Goal: Task Accomplishment & Management: Use online tool/utility

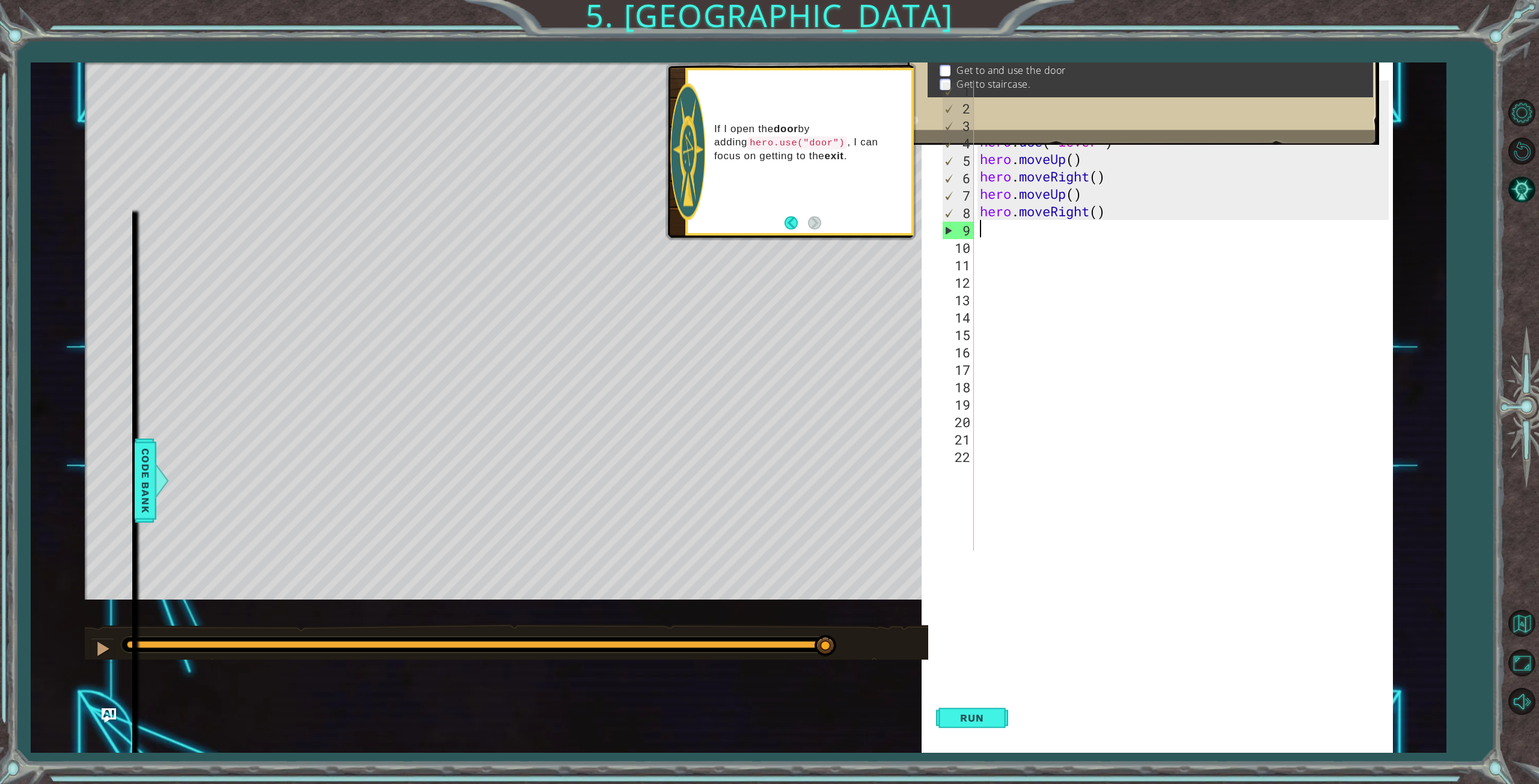
scroll to position [6, 0]
click at [986, 710] on button "Run" at bounding box center [971, 718] width 72 height 69
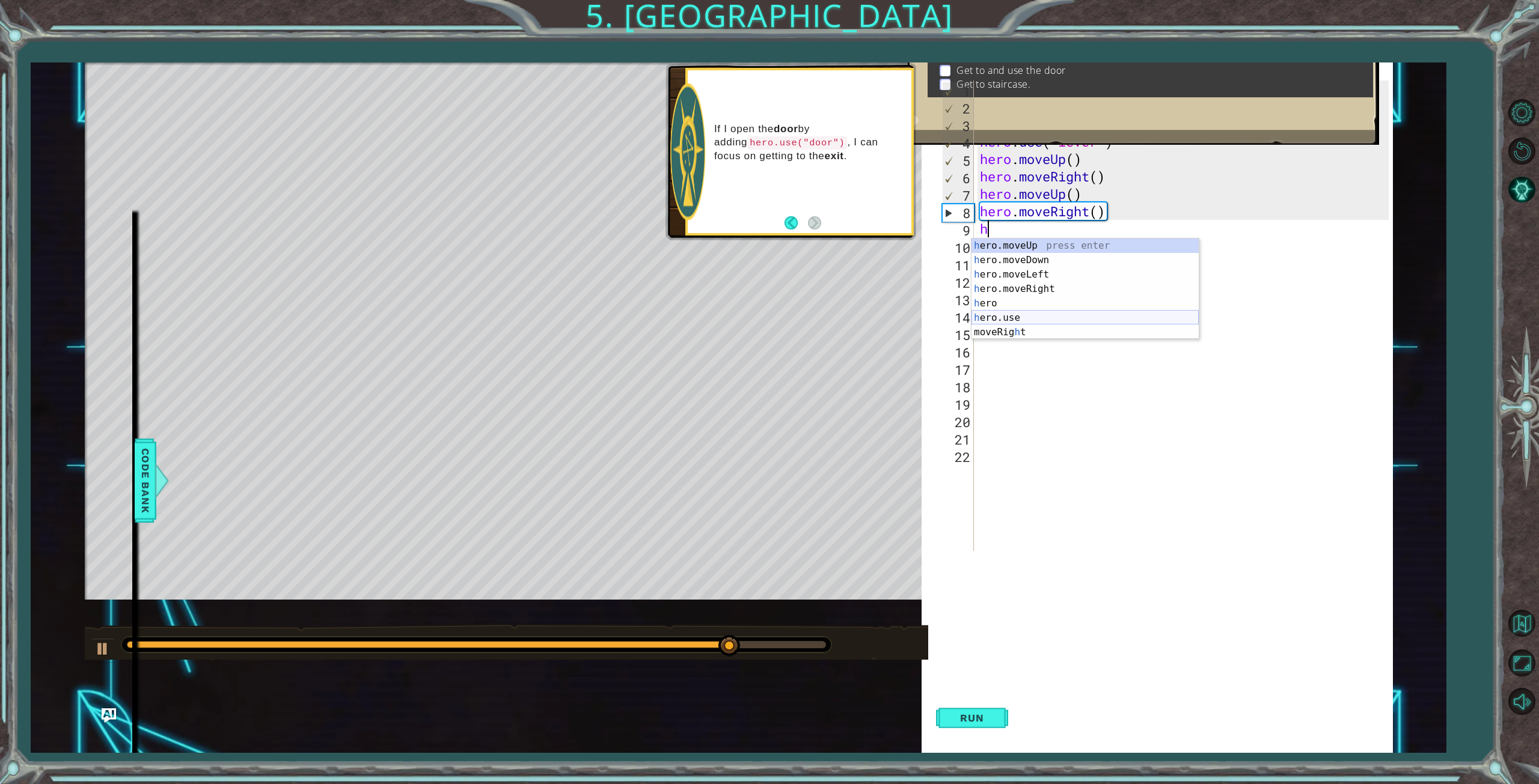
click at [1095, 312] on div "h ero.moveUp press enter h ero.moveDown press enter h ero.moveLeft press enter …" at bounding box center [1085, 304] width 227 height 130
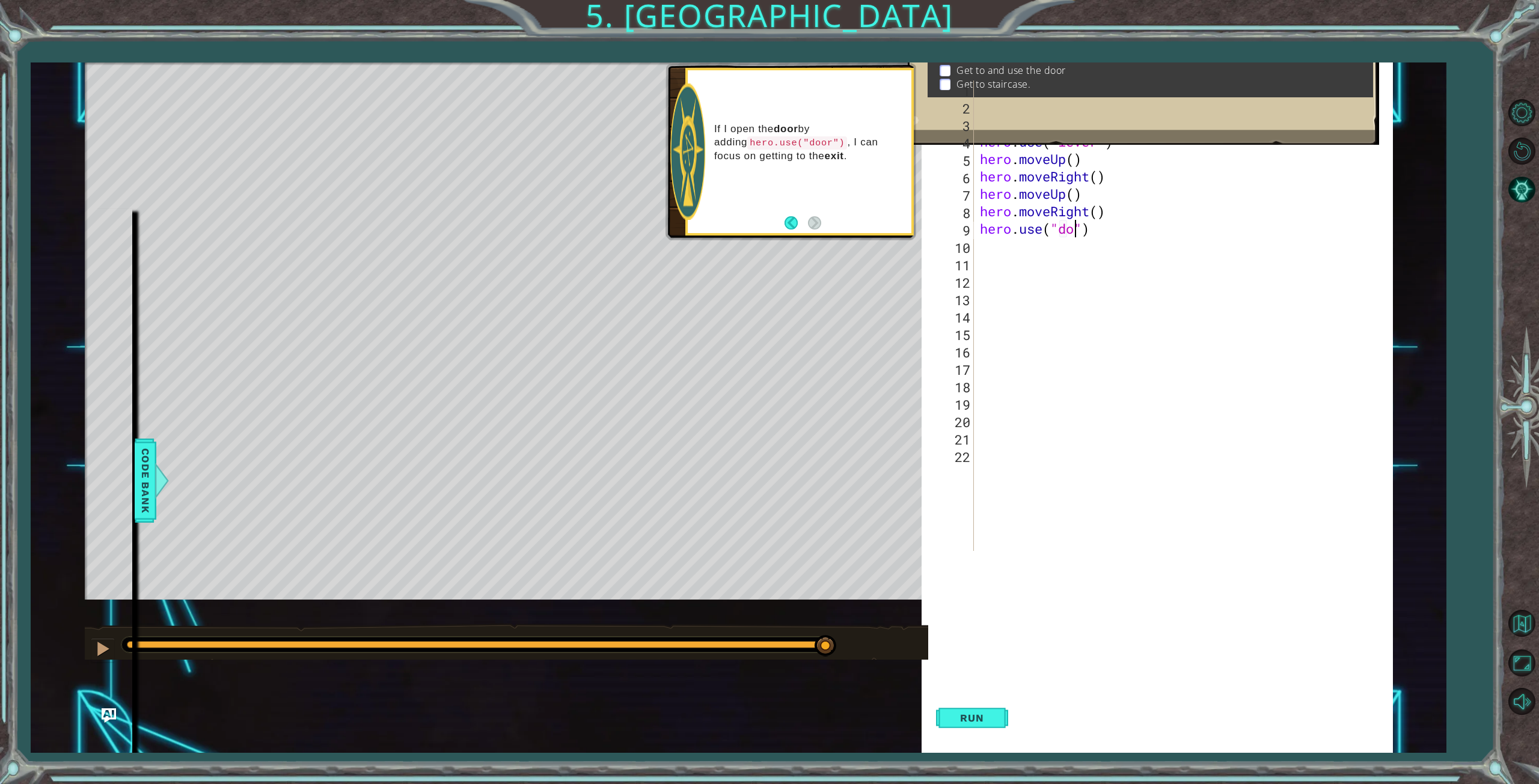
scroll to position [0, 4]
type textarea "hero.use("door")"
click at [973, 718] on span "Run" at bounding box center [971, 718] width 48 height 12
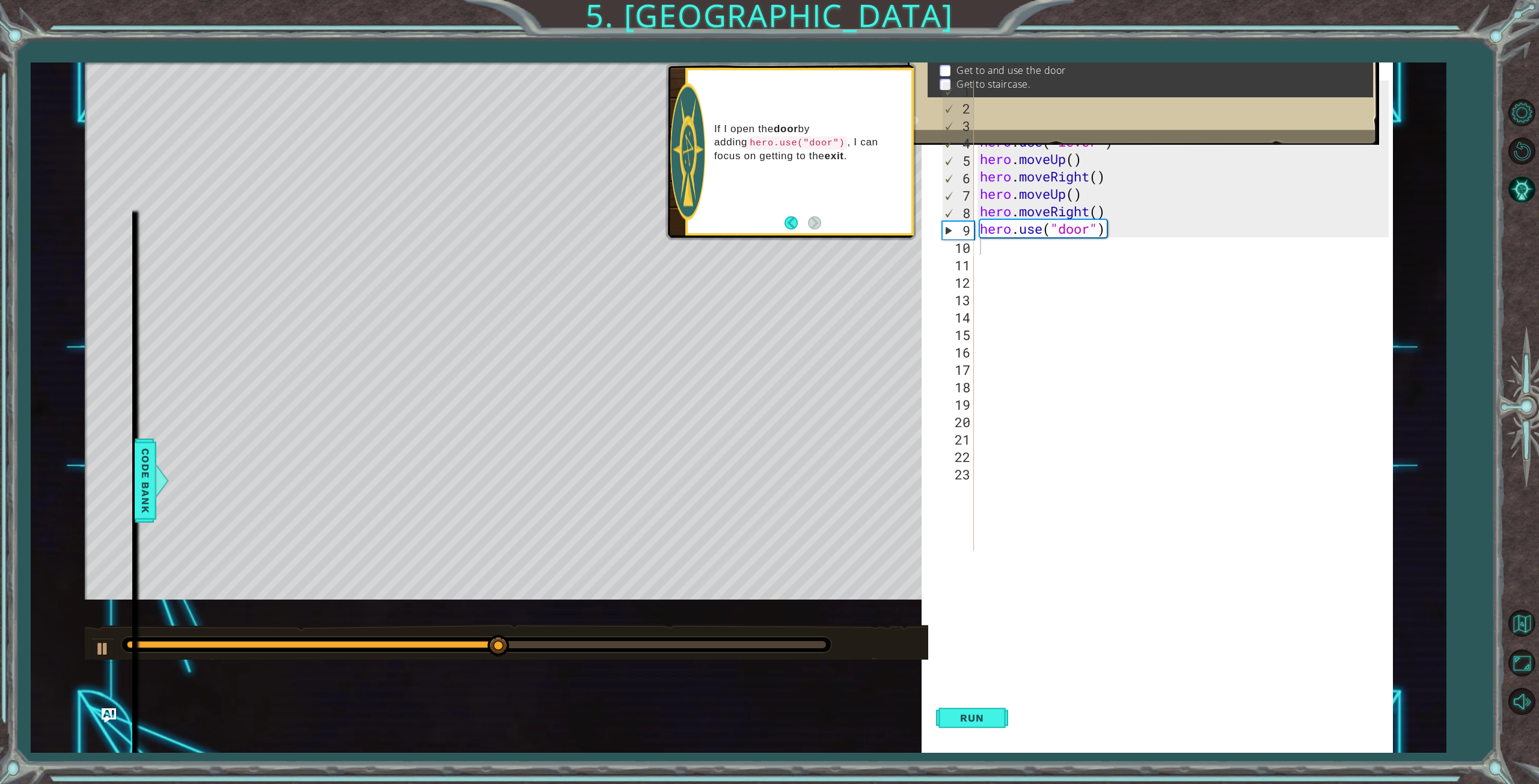
drag, startPoint x: 916, startPoint y: 139, endPoint x: 922, endPoint y: 124, distance: 16.2
click at [922, 124] on div "Goals : Incomplete Get to and use the lever Get to and use the door Get to stai…" at bounding box center [1143, 71] width 471 height 147
click at [786, 222] on button "Back" at bounding box center [796, 222] width 24 height 14
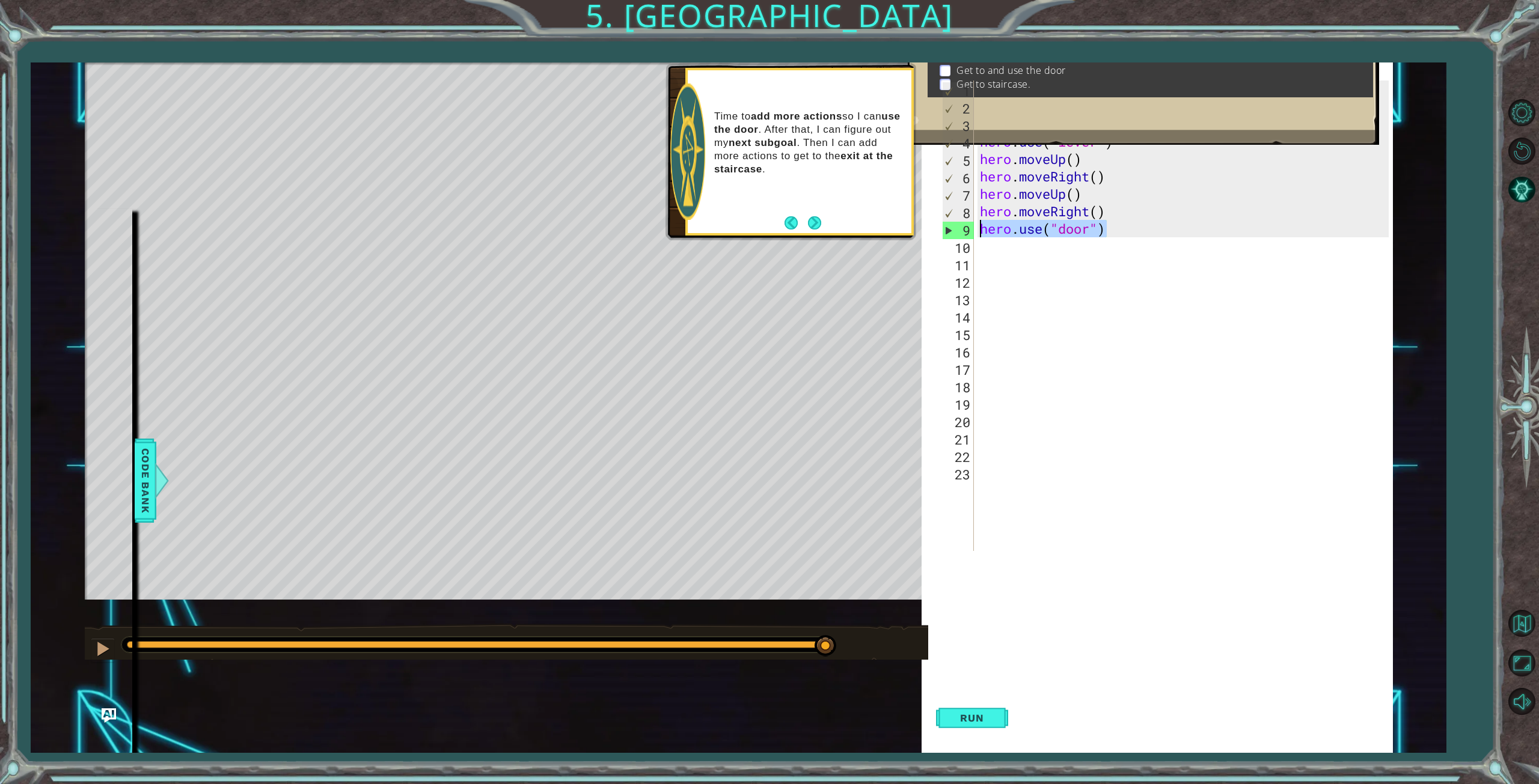
drag, startPoint x: 1117, startPoint y: 234, endPoint x: 973, endPoint y: 232, distance: 144.0
click at [973, 232] on div "1 2 3 4 5 6 7 8 9 10 11 12 13 14 15 16 17 18 19 20 21 22 23 hero . moveUp ( ) h…" at bounding box center [1164, 316] width 449 height 470
type textarea "hero.use("door")"
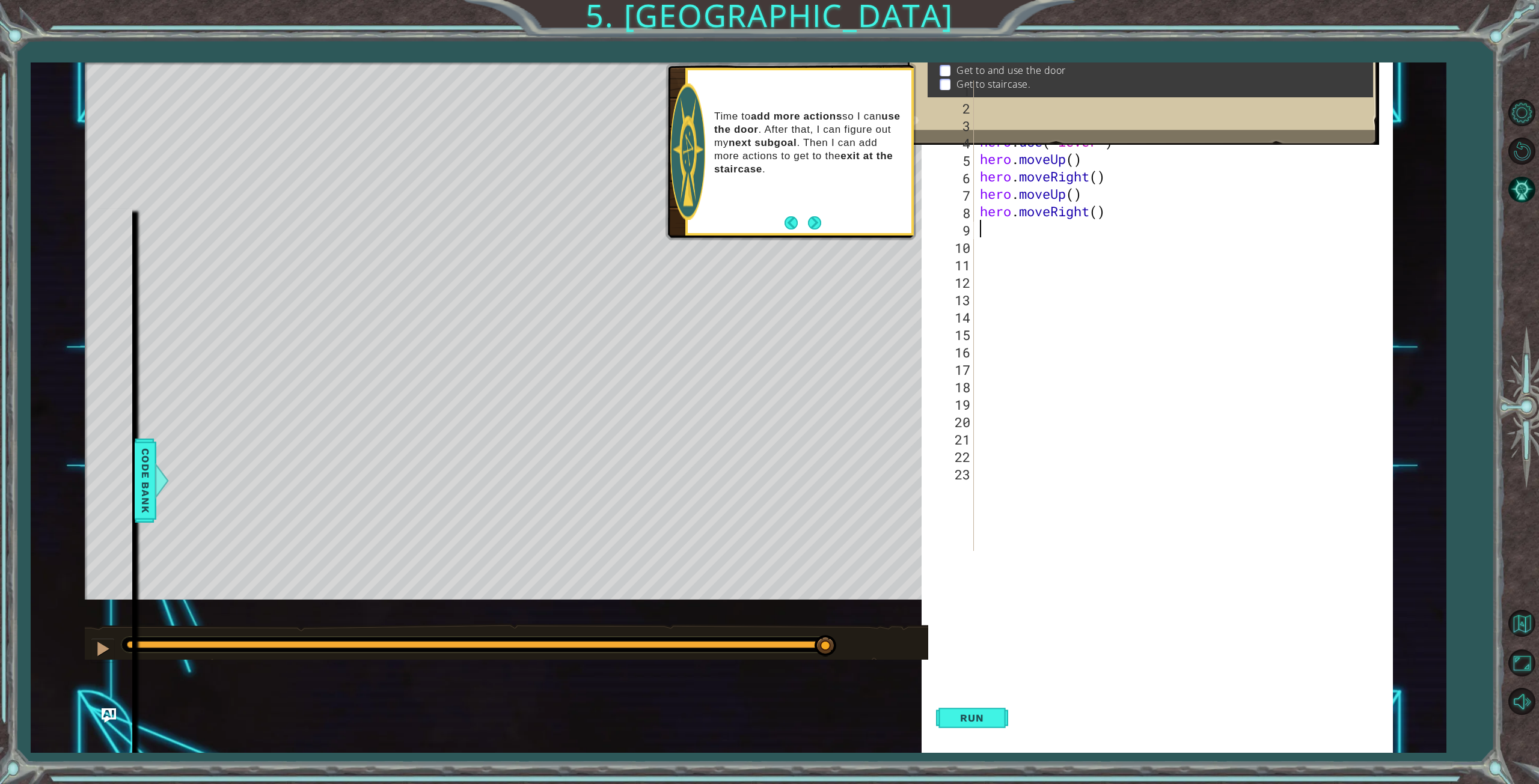
type textarea "h"
click at [1008, 258] on div "h ero press enter h ero.moveUp press enter h ero.moveDown press enter h ero.mov…" at bounding box center [1085, 304] width 227 height 130
type textarea "h"
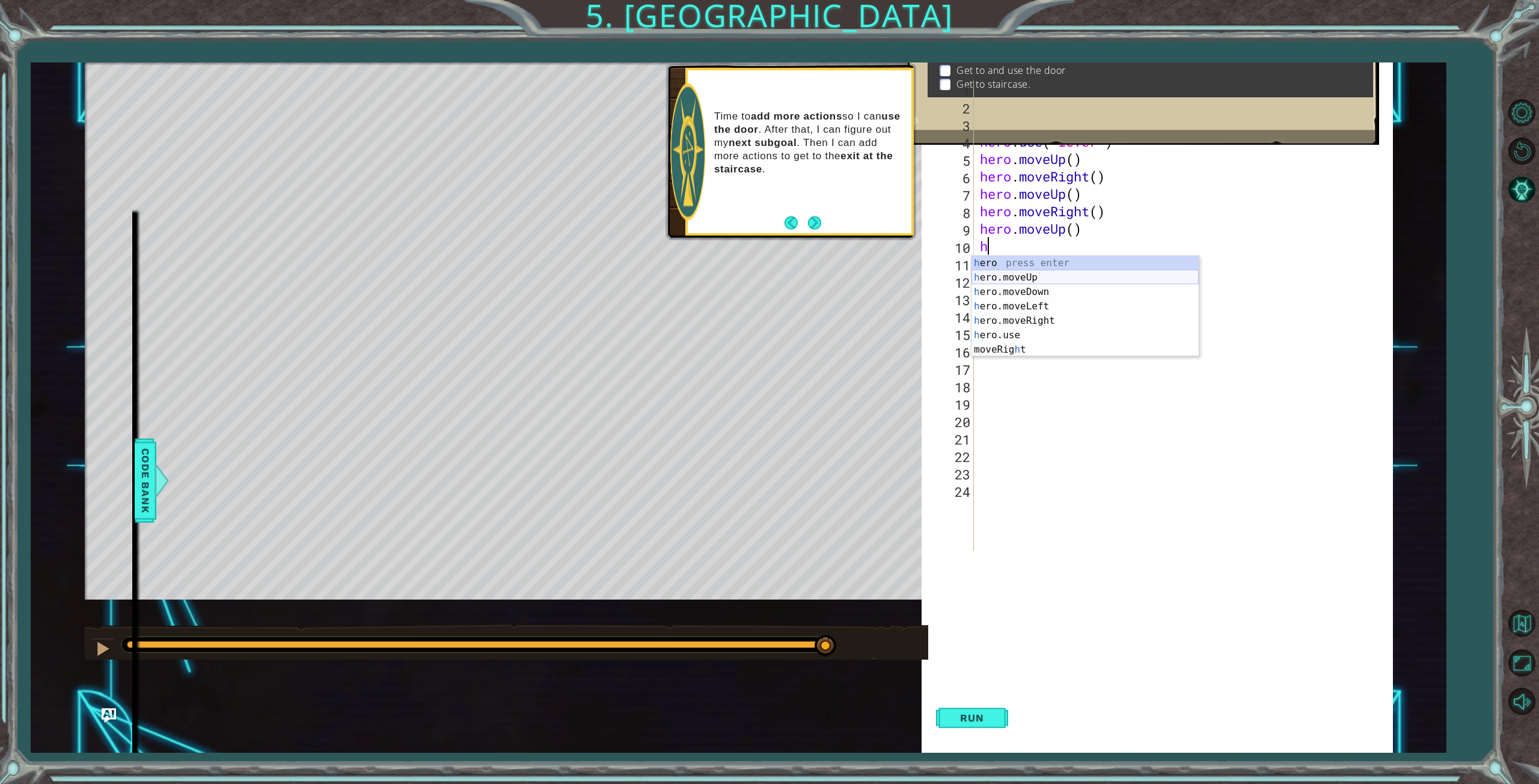
click at [1003, 277] on div "h ero press enter h ero.moveUp press enter h ero.moveDown press enter h ero.mov…" at bounding box center [1085, 321] width 227 height 130
click at [1035, 352] on div "h ero press enter h ero.moveUp press enter h ero.moveDown press enter h ero.mov…" at bounding box center [1085, 338] width 227 height 130
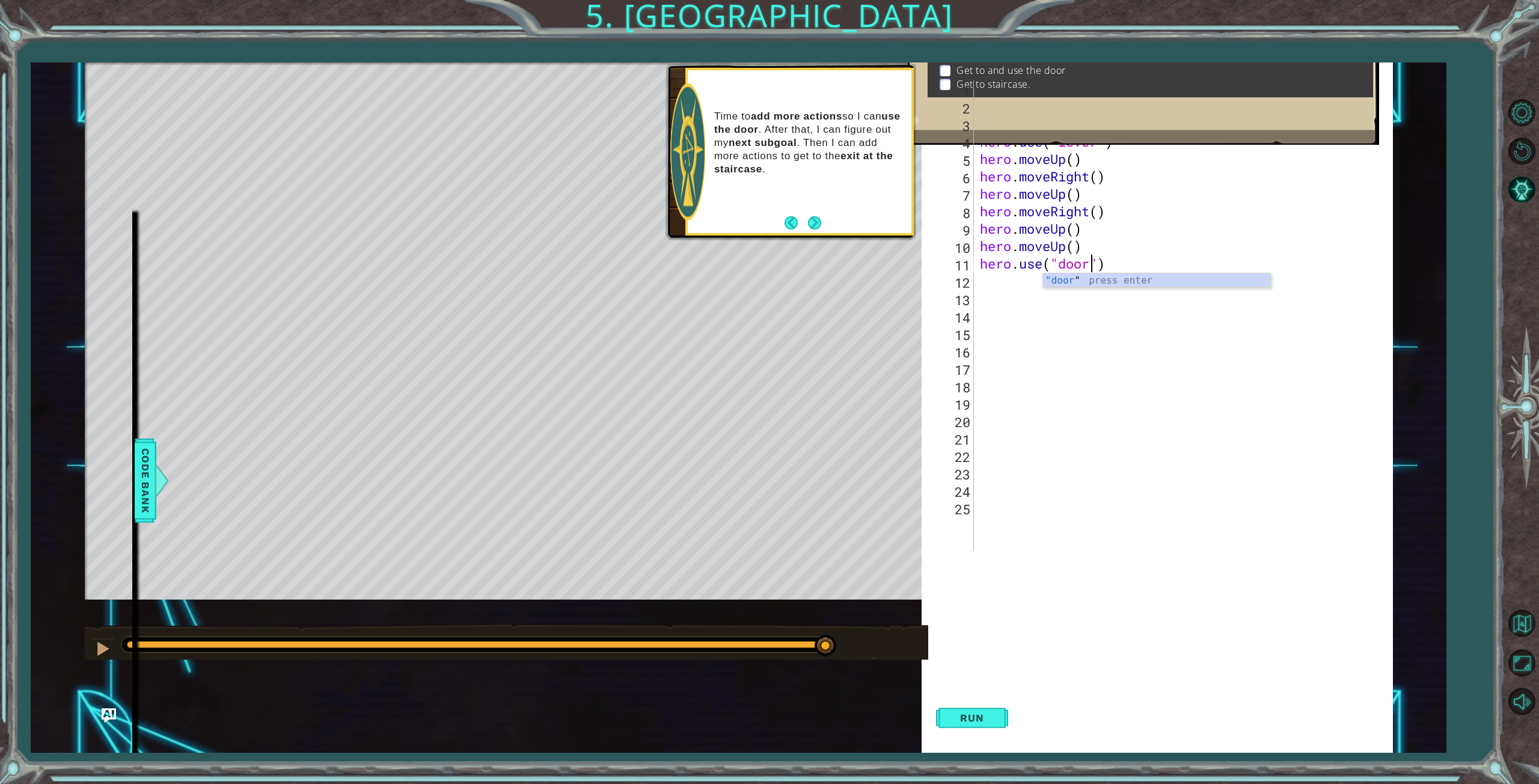
scroll to position [0, 5]
click at [1058, 281] on div ""door " press enter" at bounding box center [1156, 294] width 227 height 43
type textarea "hero.use("door")"
click at [983, 708] on button "Run" at bounding box center [971, 718] width 72 height 69
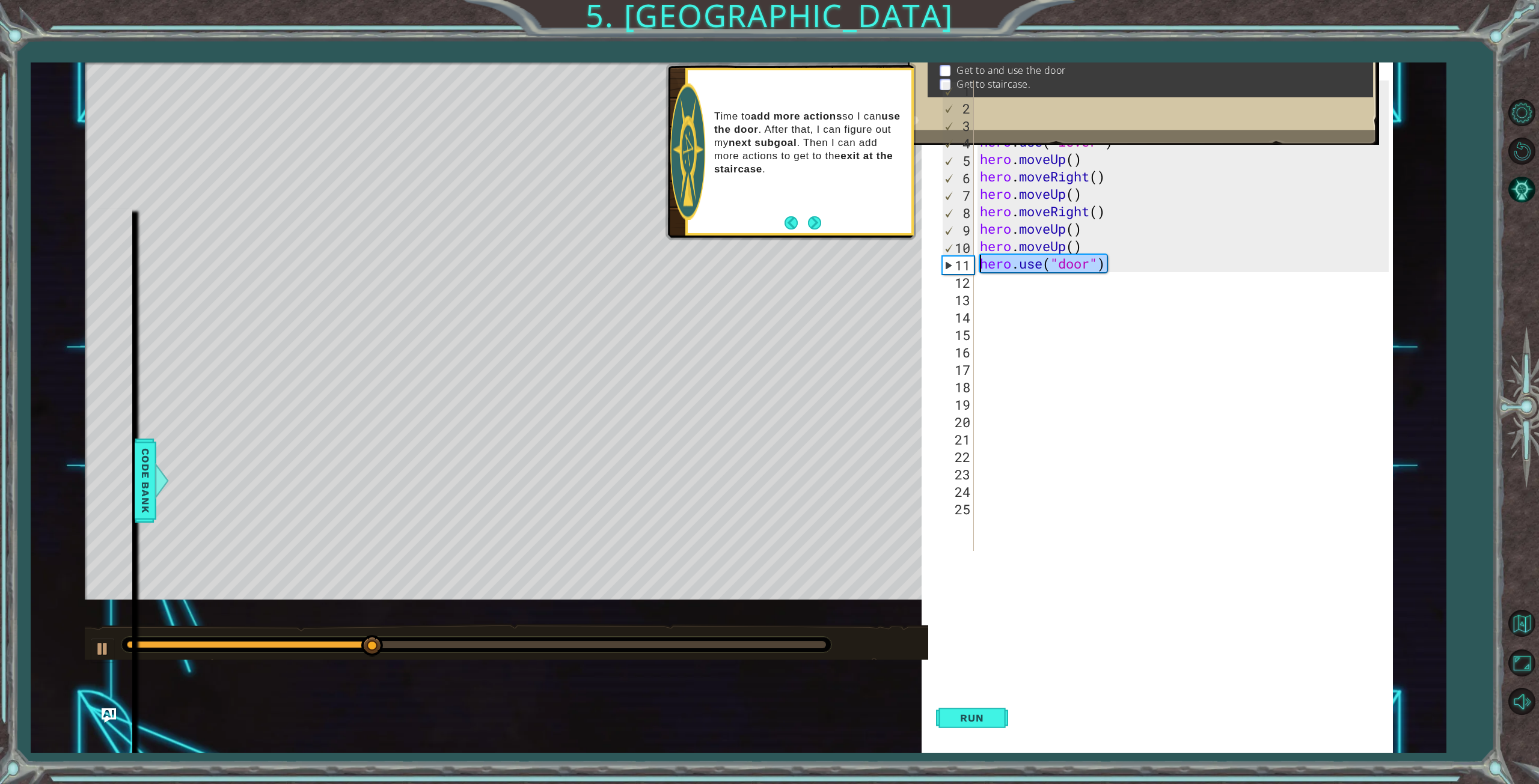
drag, startPoint x: 1136, startPoint y: 257, endPoint x: 954, endPoint y: 266, distance: 182.2
click at [954, 266] on div "hero.use("door") 1 2 3 4 5 6 7 8 9 10 11 12 13 14 15 16 17 18 19 20 21 22 23 24…" at bounding box center [1164, 316] width 449 height 470
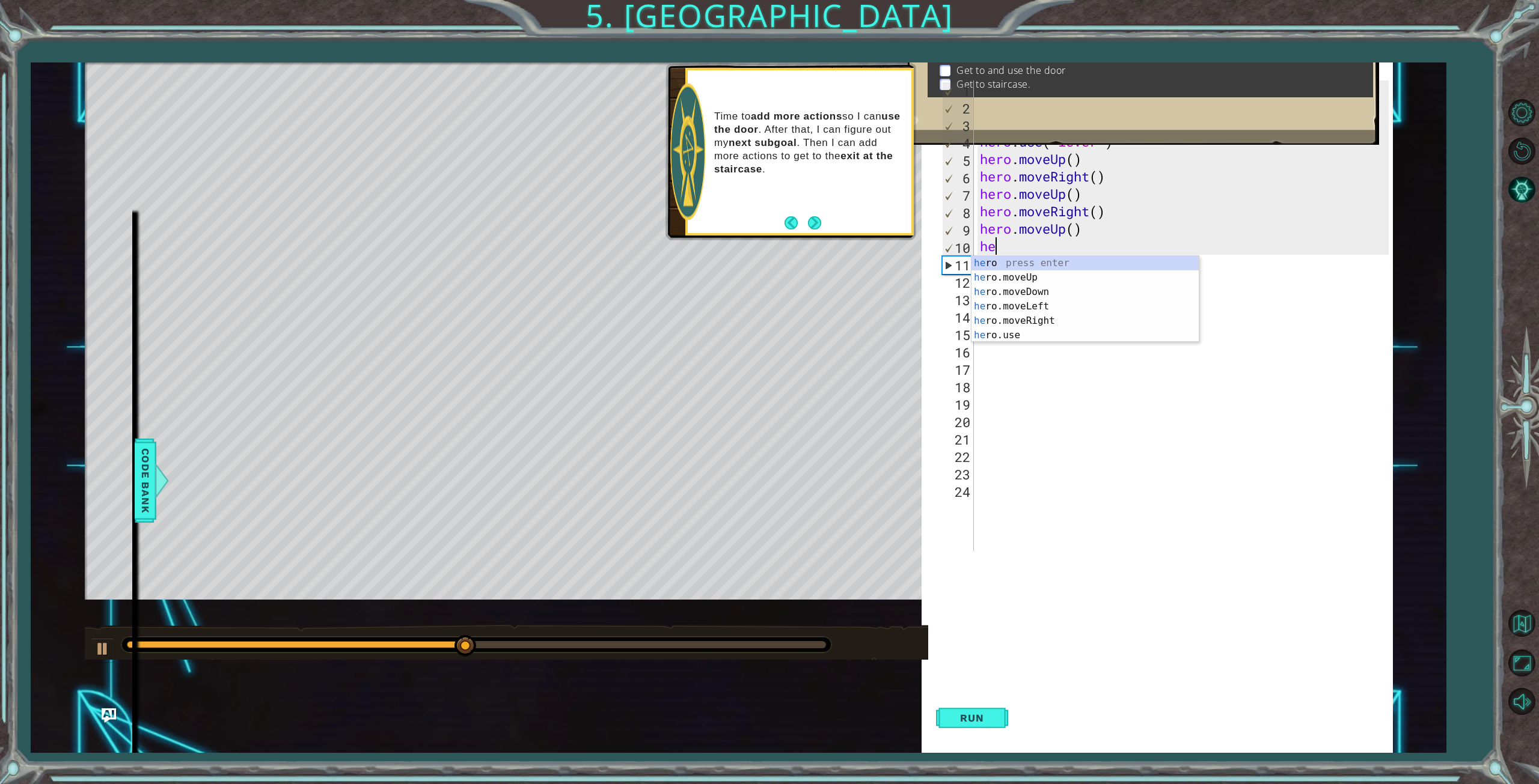
type textarea "h"
type textarea "he"
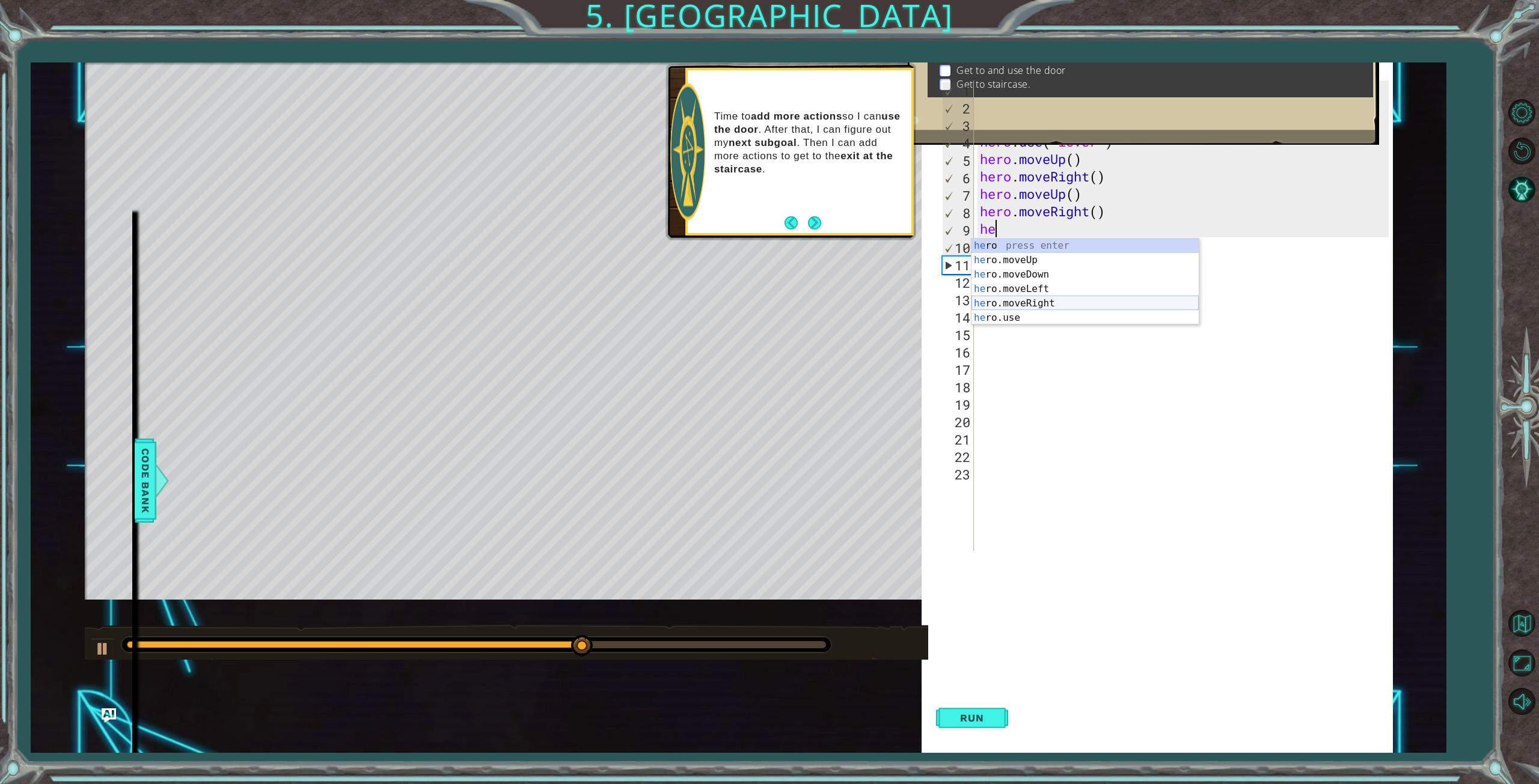
click at [1041, 299] on div "he ro press enter he ro.moveUp press enter he ro.moveDown press enter he ro.mov…" at bounding box center [1085, 296] width 227 height 115
type textarea "h"
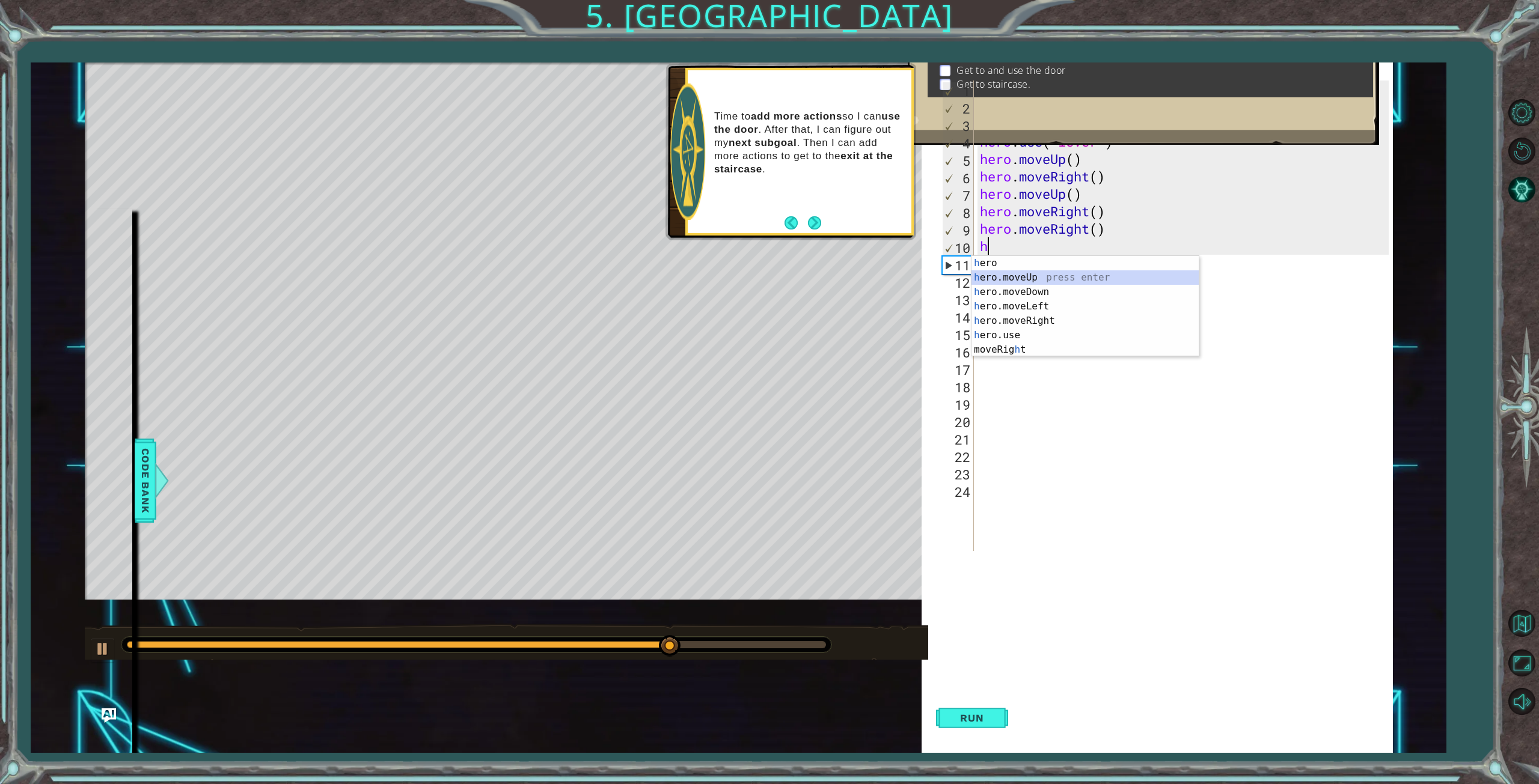
click at [1078, 276] on div "h ero press enter h ero.moveUp press enter h ero.moveDown press enter h ero.mov…" at bounding box center [1085, 321] width 227 height 130
type textarea "h"
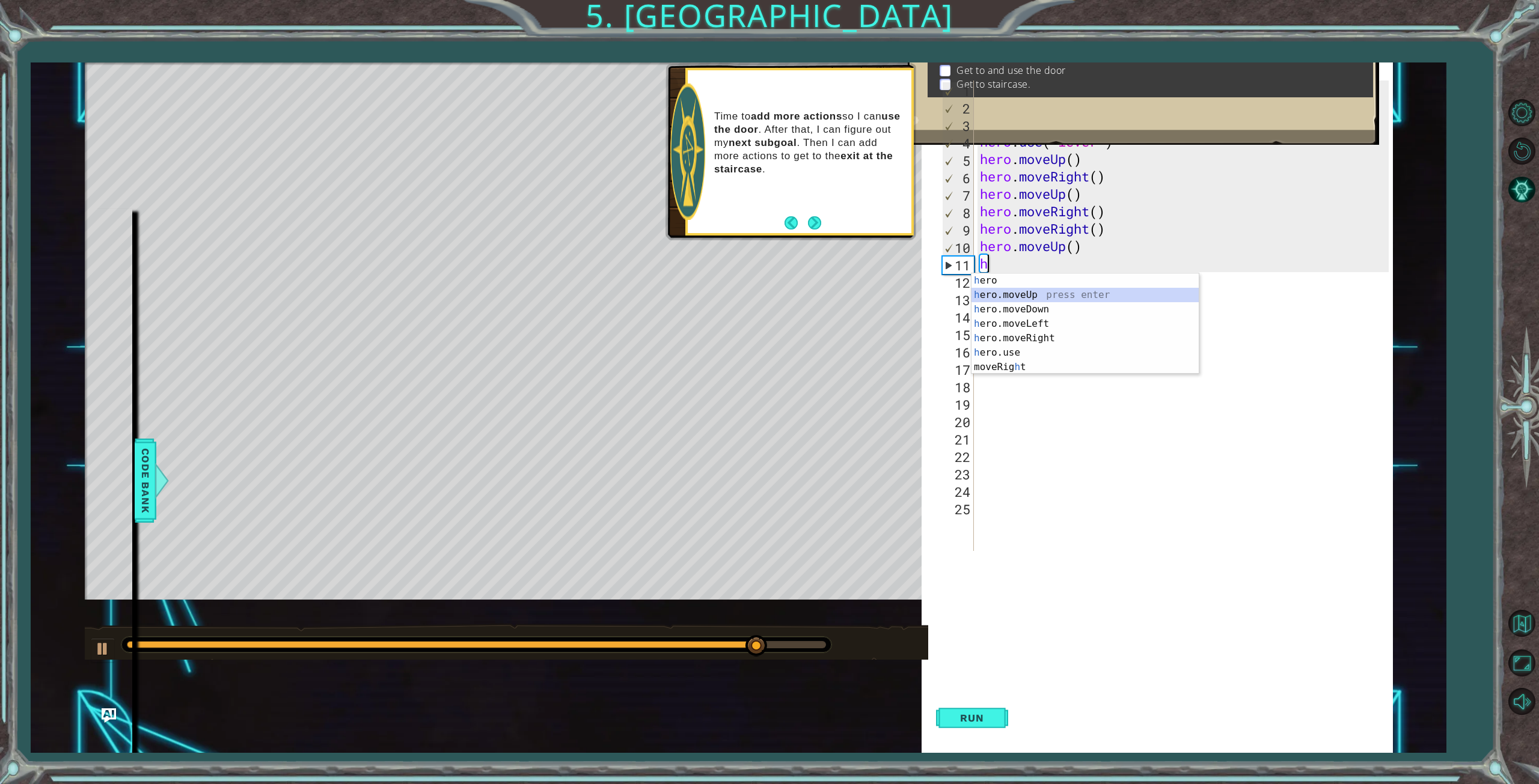
click at [1086, 300] on div "h ero press enter h ero.moveUp press enter h ero.moveDown press enter h ero.mov…" at bounding box center [1085, 338] width 227 height 130
type textarea "h"
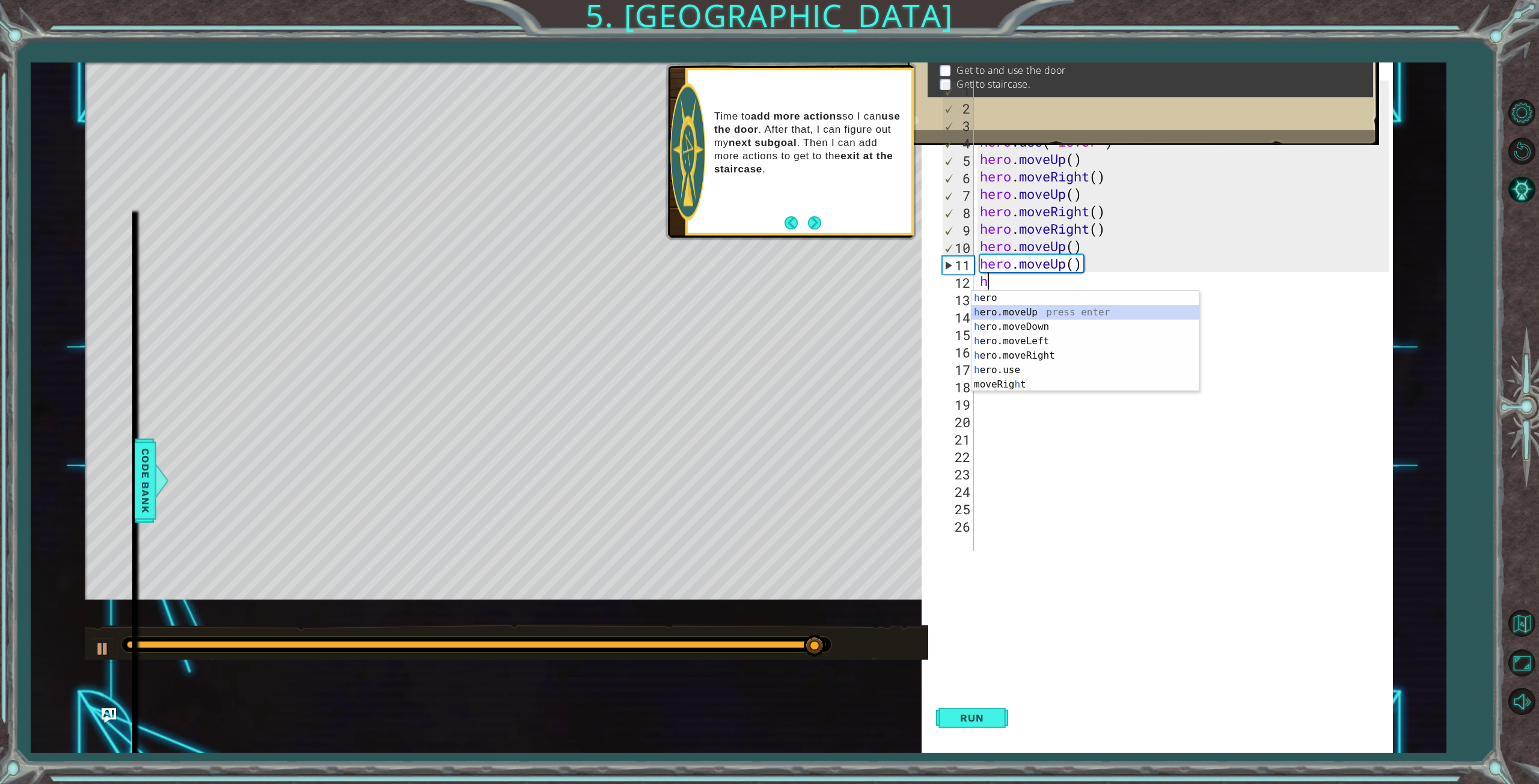
click at [1067, 319] on div "h ero press enter h ero.moveUp press enter h ero.moveDown press enter h ero.mov…" at bounding box center [1085, 356] width 227 height 130
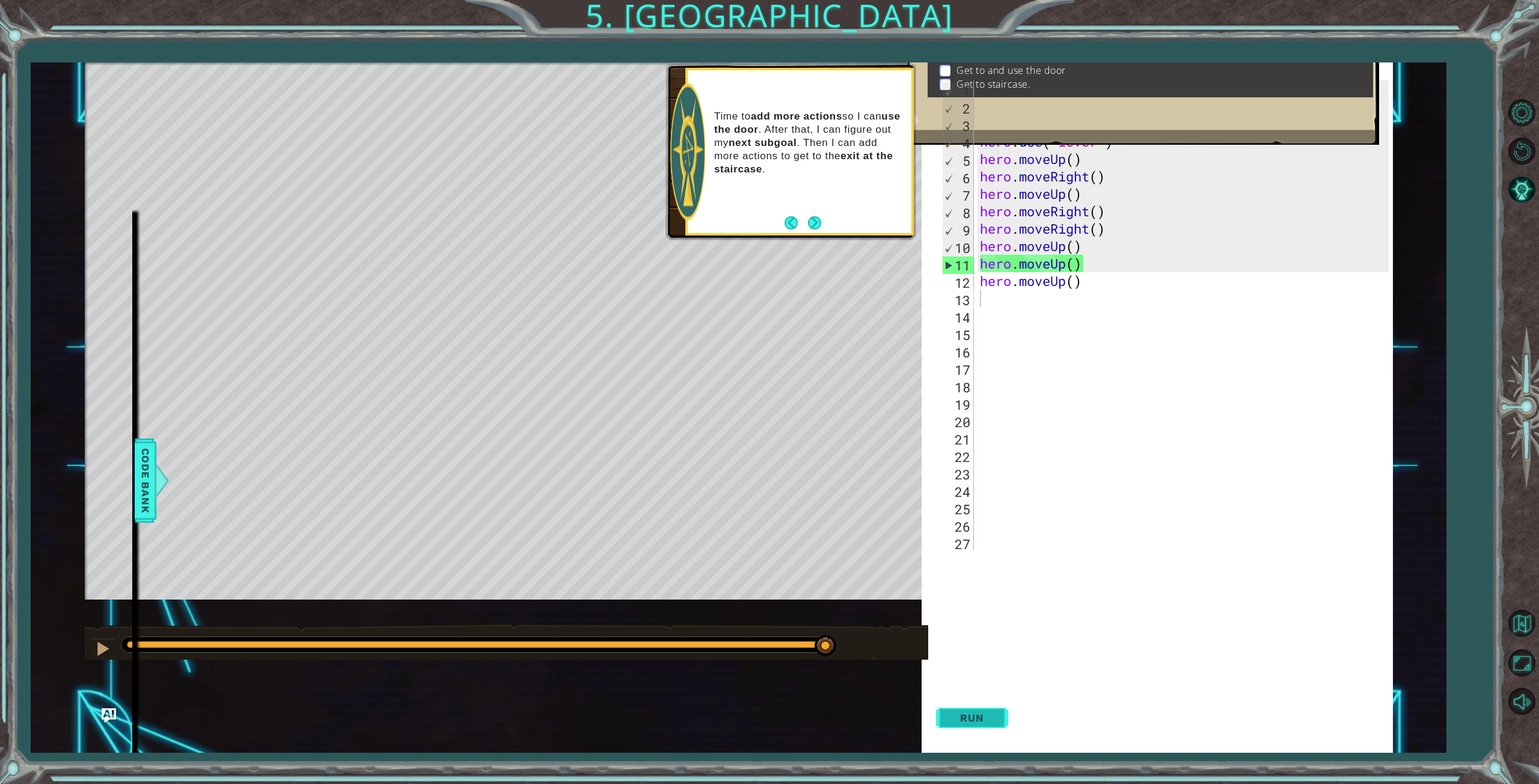
click at [966, 705] on button "Run" at bounding box center [971, 718] width 72 height 69
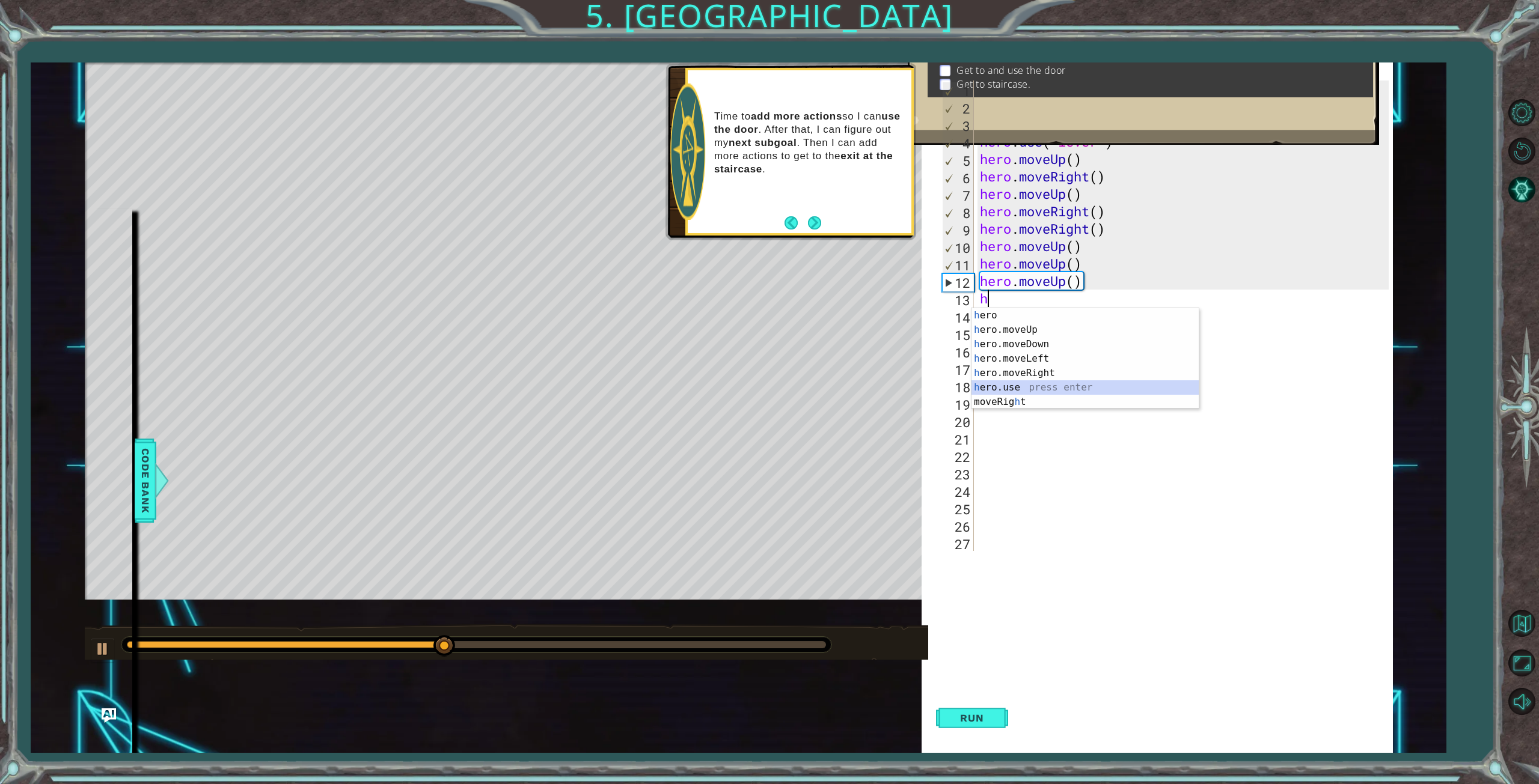
click at [1050, 383] on div "h ero press enter h ero.moveUp press enter h ero.moveDown press enter h ero.mov…" at bounding box center [1085, 373] width 227 height 130
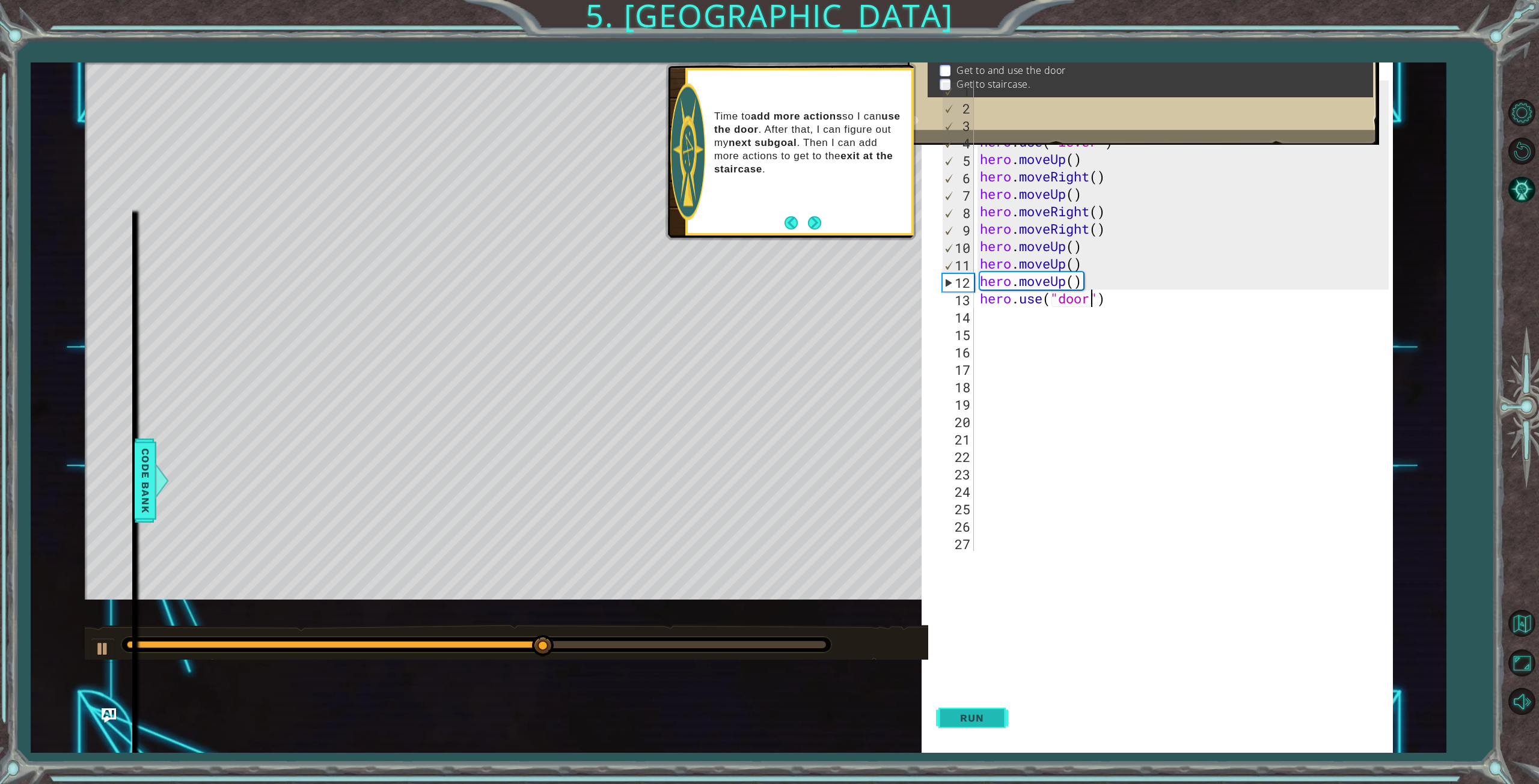
click at [993, 731] on button "Run" at bounding box center [971, 718] width 72 height 69
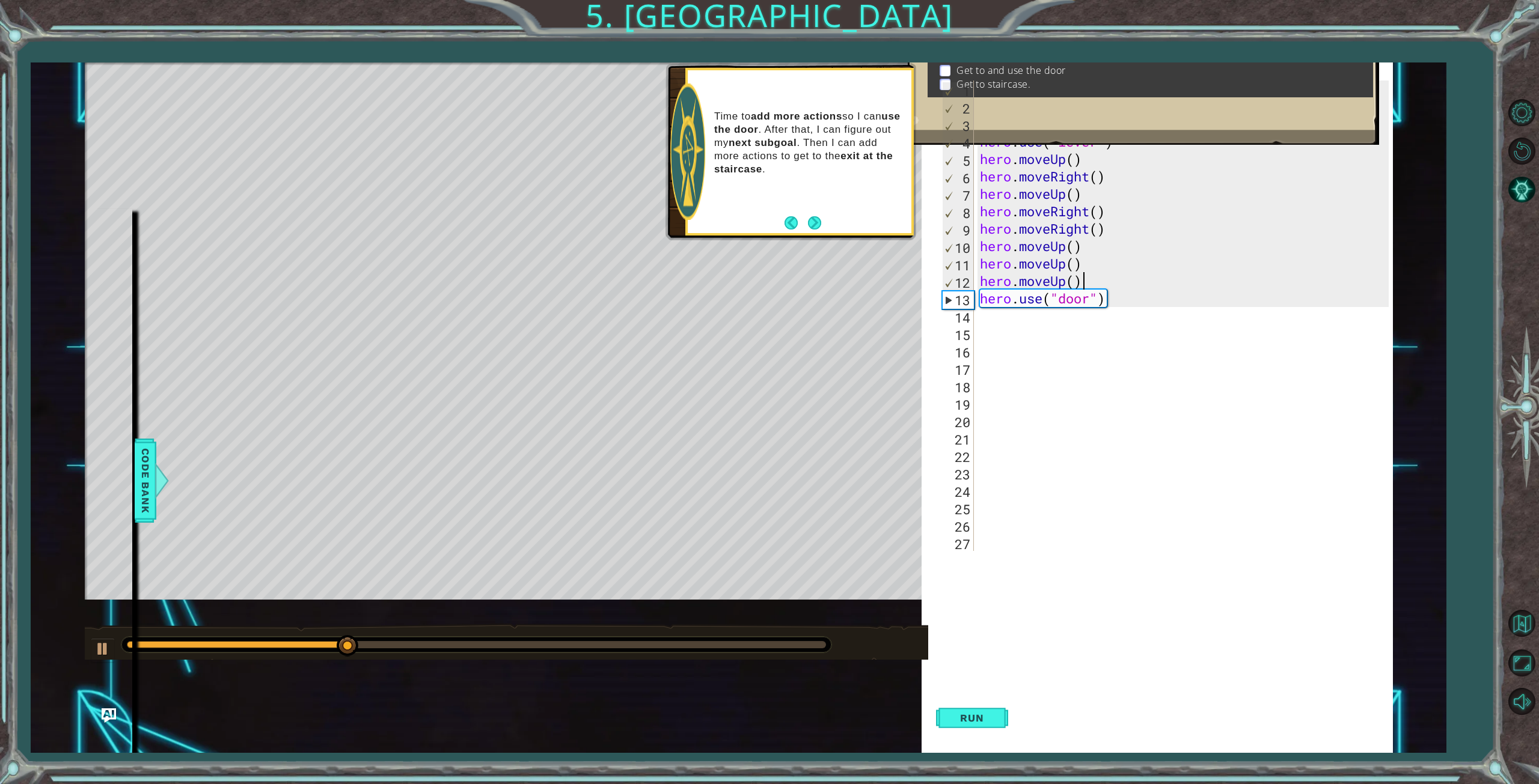
click at [1089, 280] on div "hero . moveUp ( ) hero . moveUp ( ) hero . moveLeft ( ) hero . use ( "lever" ) …" at bounding box center [1185, 333] width 417 height 505
type textarea "hero.moveUp()"
type textarea "h"
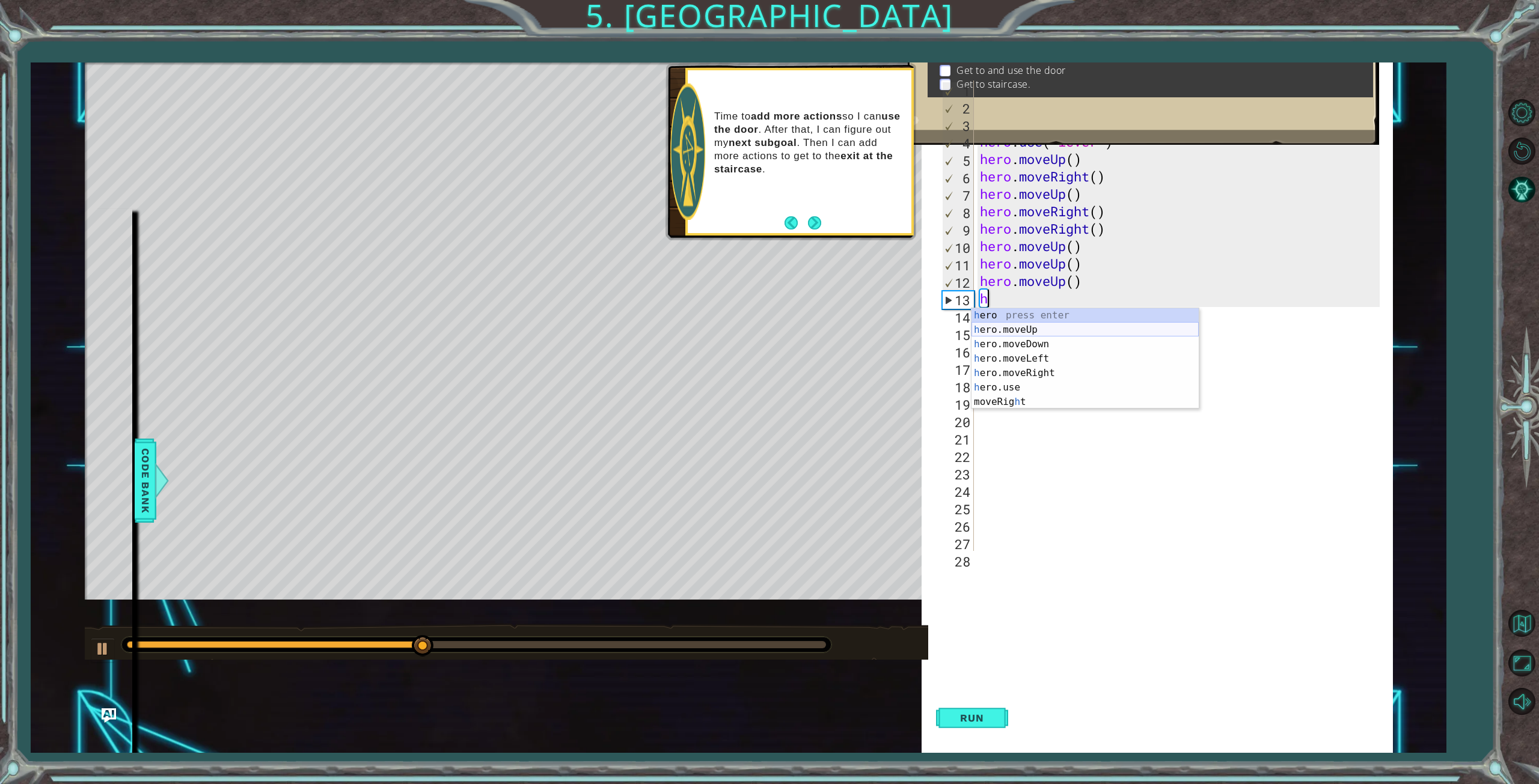
click at [1042, 324] on div "h ero press enter h ero.moveUp press enter h ero.moveDown press enter h ero.mov…" at bounding box center [1085, 373] width 227 height 130
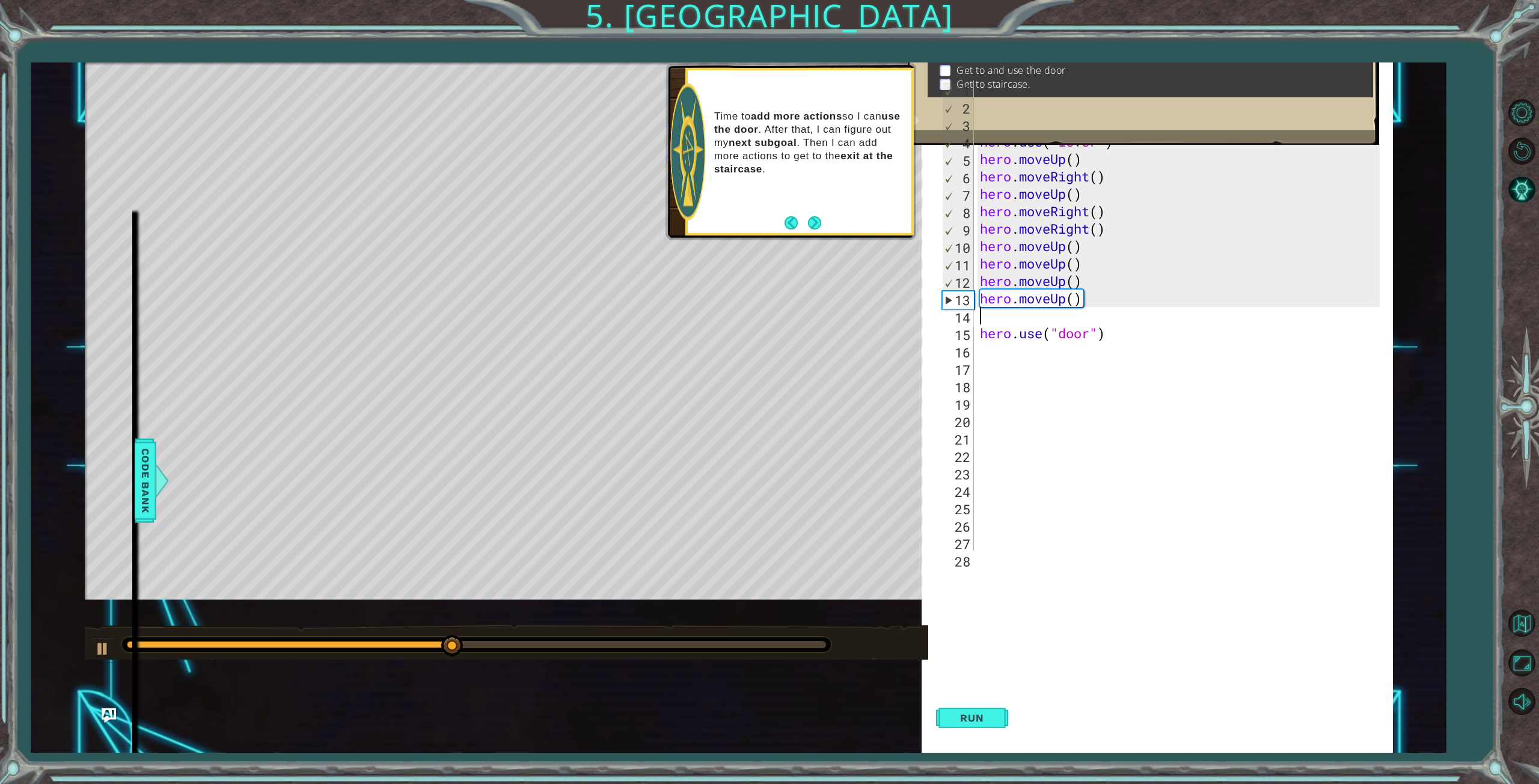
type textarea "h"
click at [1048, 349] on div "h ero press enter h ero.moveUp press enter h ero.moveDown press enter h ero.mov…" at bounding box center [1085, 391] width 227 height 130
type textarea "h"
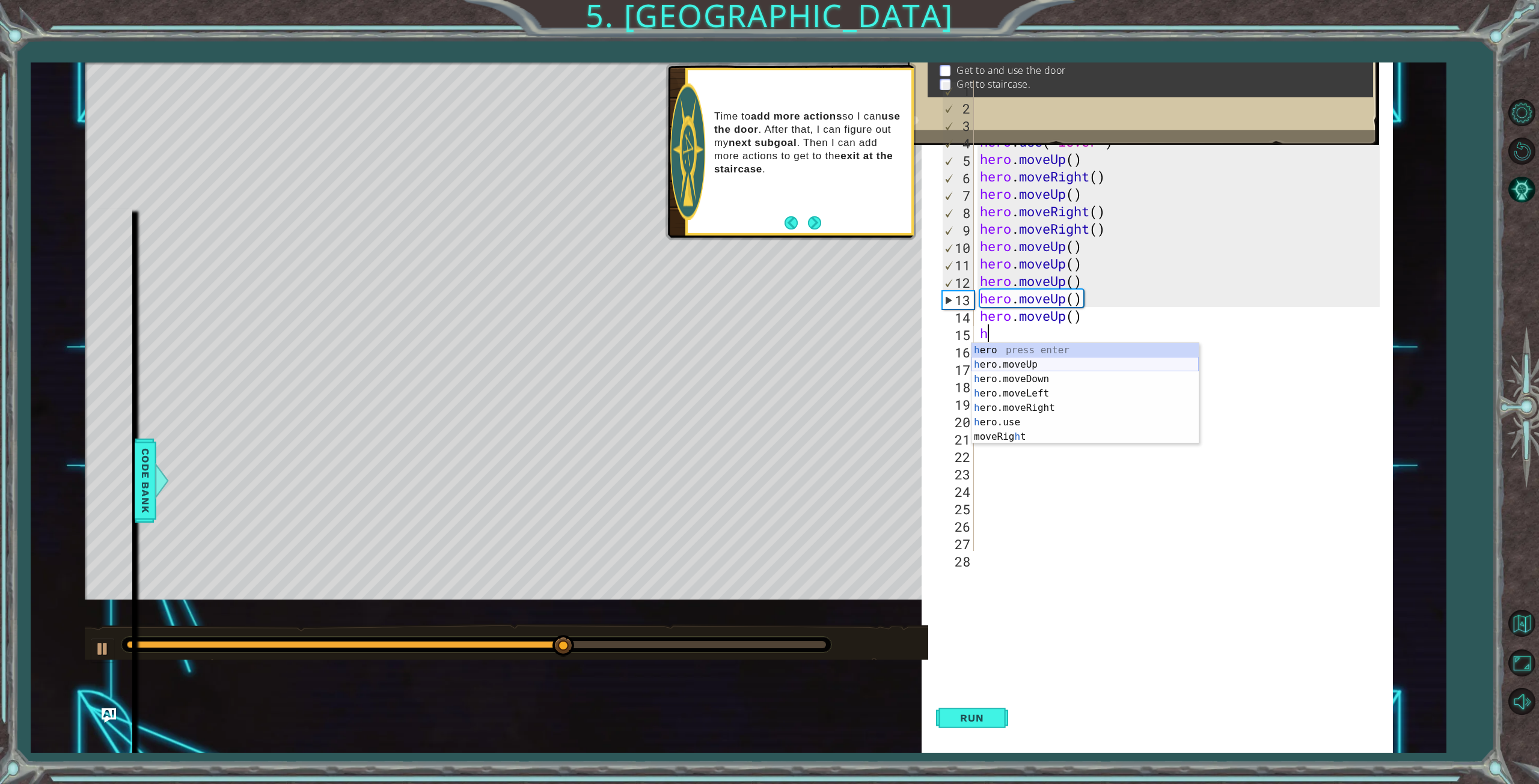
click at [1036, 359] on div "h ero press enter h ero.moveUp press enter h ero.moveDown press enter h ero.mov…" at bounding box center [1085, 408] width 227 height 130
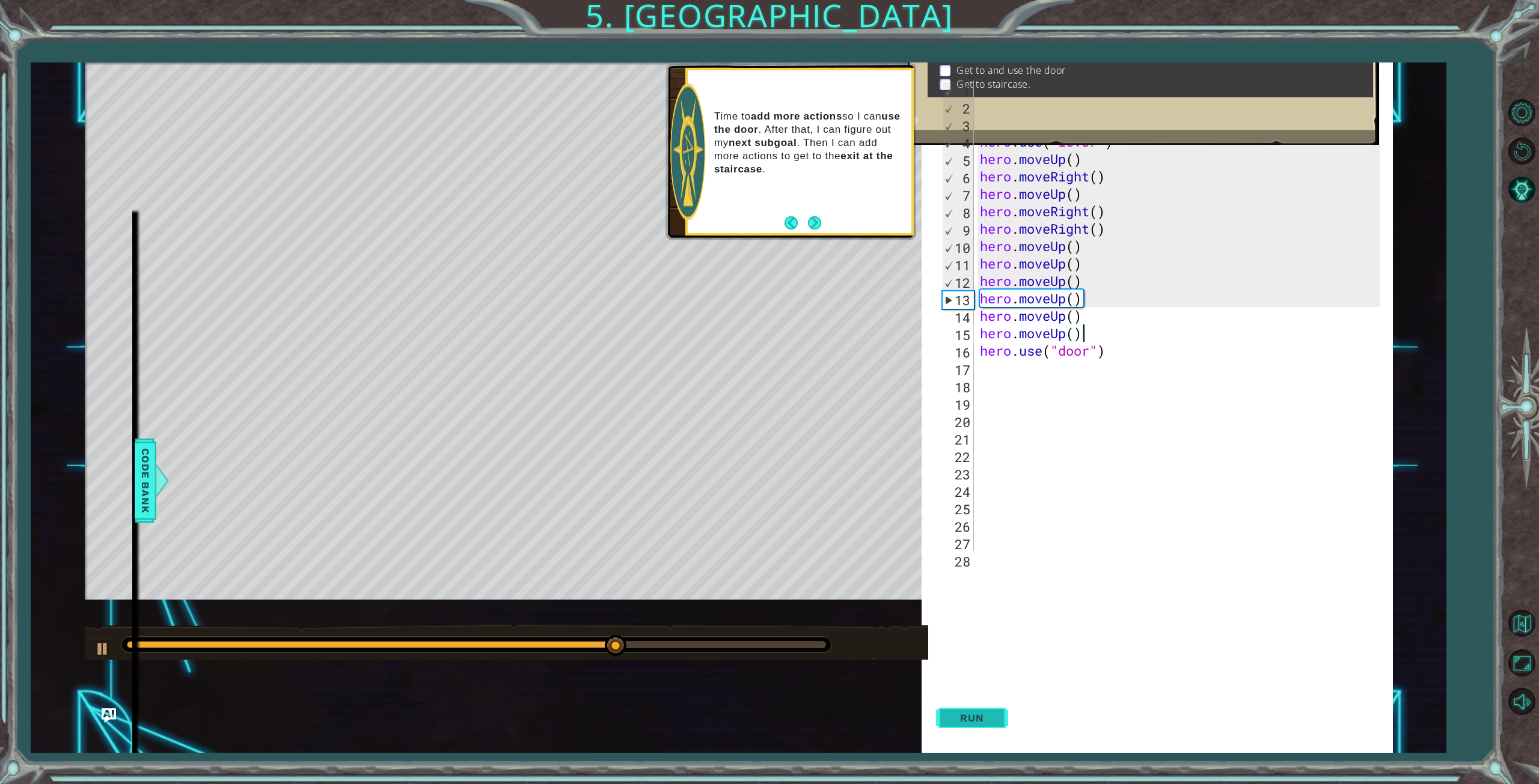
type textarea "hero.moveUp()"
click at [981, 719] on span "Run" at bounding box center [971, 718] width 48 height 12
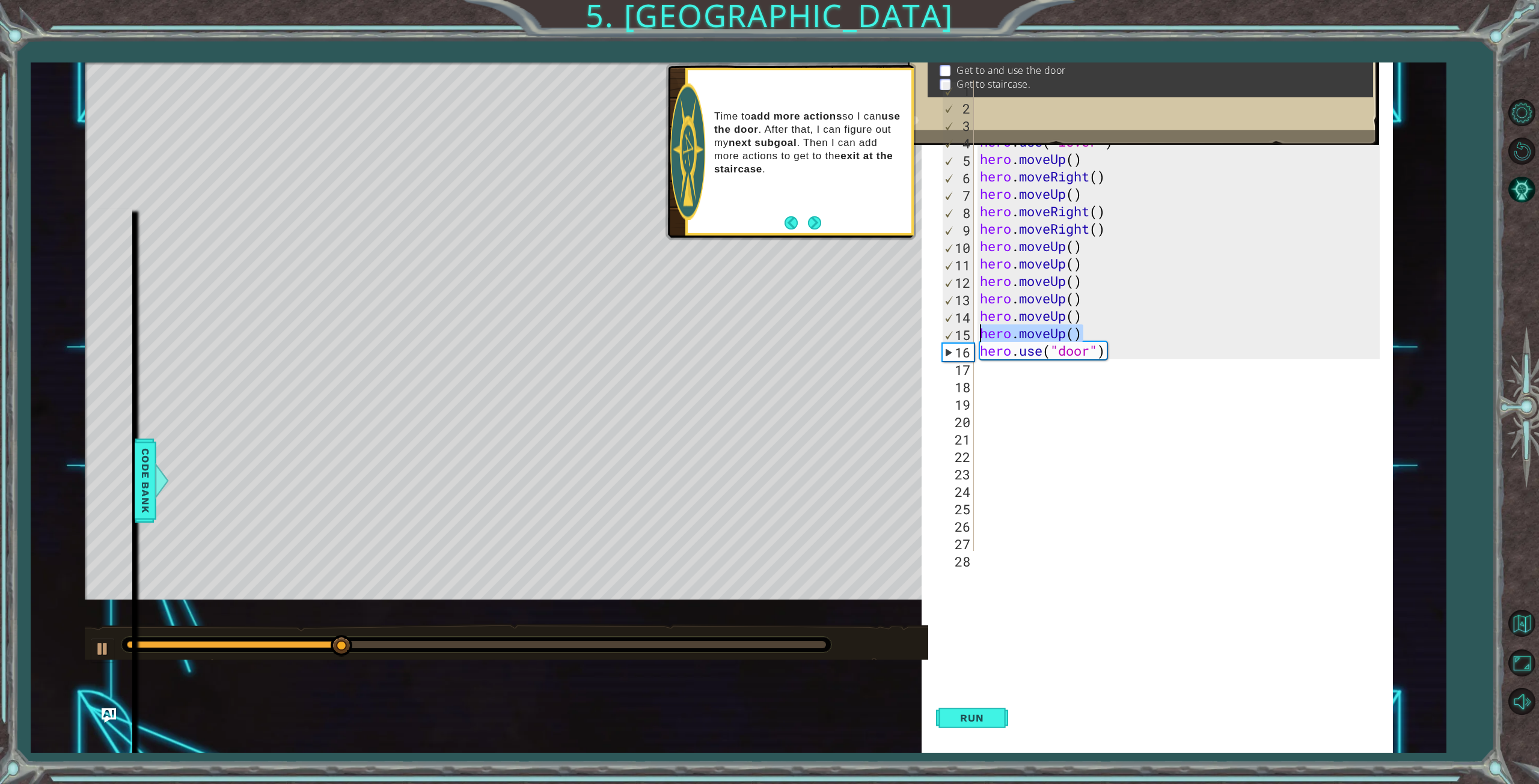
drag, startPoint x: 1093, startPoint y: 335, endPoint x: 961, endPoint y: 340, distance: 132.1
click at [961, 340] on div "hero.moveUp() 1 2 3 4 5 6 7 8 9 10 11 12 13 14 15 16 17 18 19 20 21 22 23 24 25…" at bounding box center [1164, 316] width 449 height 470
click at [982, 720] on span "Run" at bounding box center [971, 718] width 48 height 12
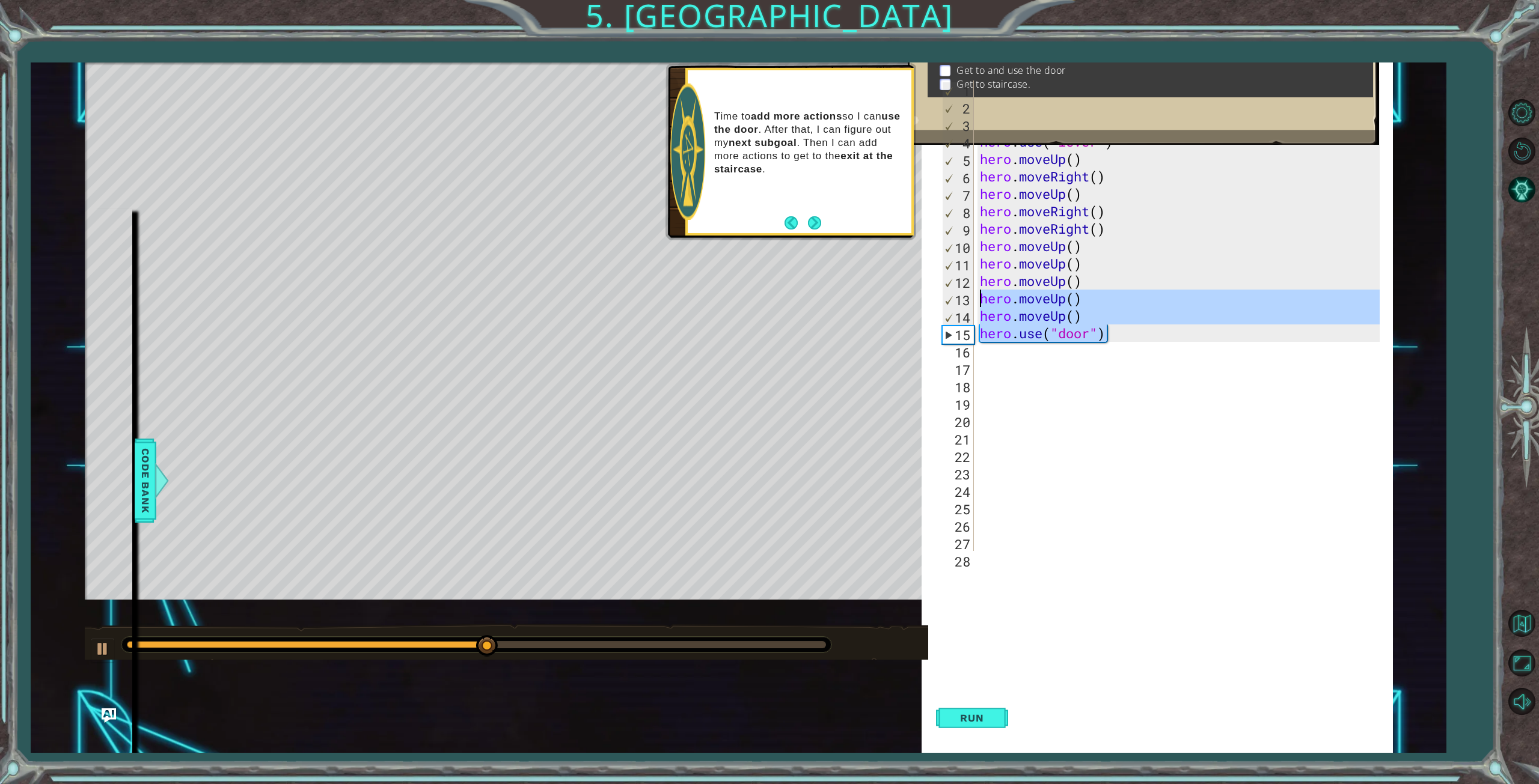
drag, startPoint x: 1108, startPoint y: 334, endPoint x: 961, endPoint y: 301, distance: 150.7
click at [961, 301] on div "hero.moveUp() 1 2 3 4 5 6 7 8 9 10 11 12 13 14 15 16 17 18 19 20 21 22 23 24 25…" at bounding box center [1164, 316] width 449 height 470
type textarea "hero.moveUp() hero.moveUp()"
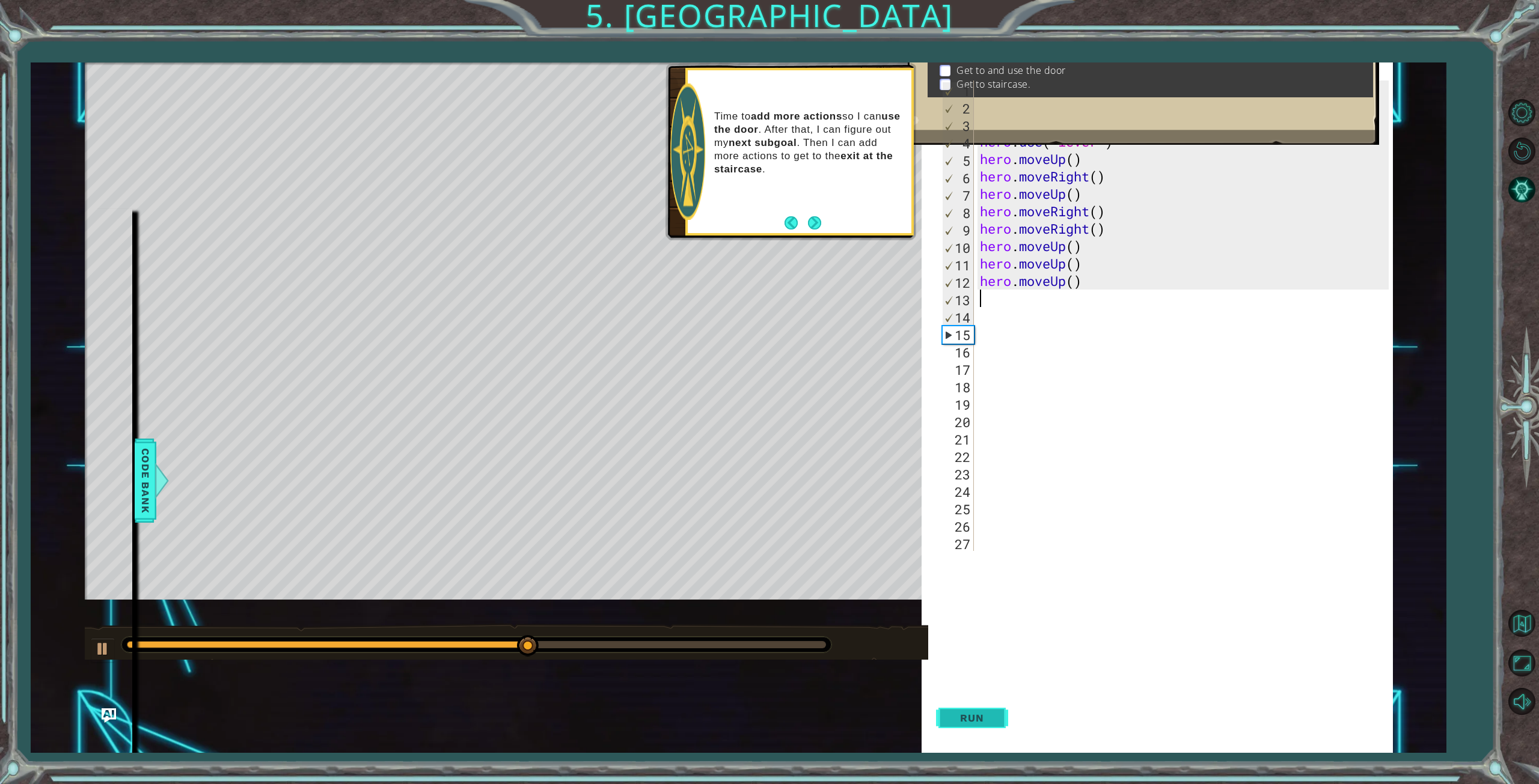
click at [958, 727] on button "Run" at bounding box center [971, 718] width 72 height 69
type textarea "h"
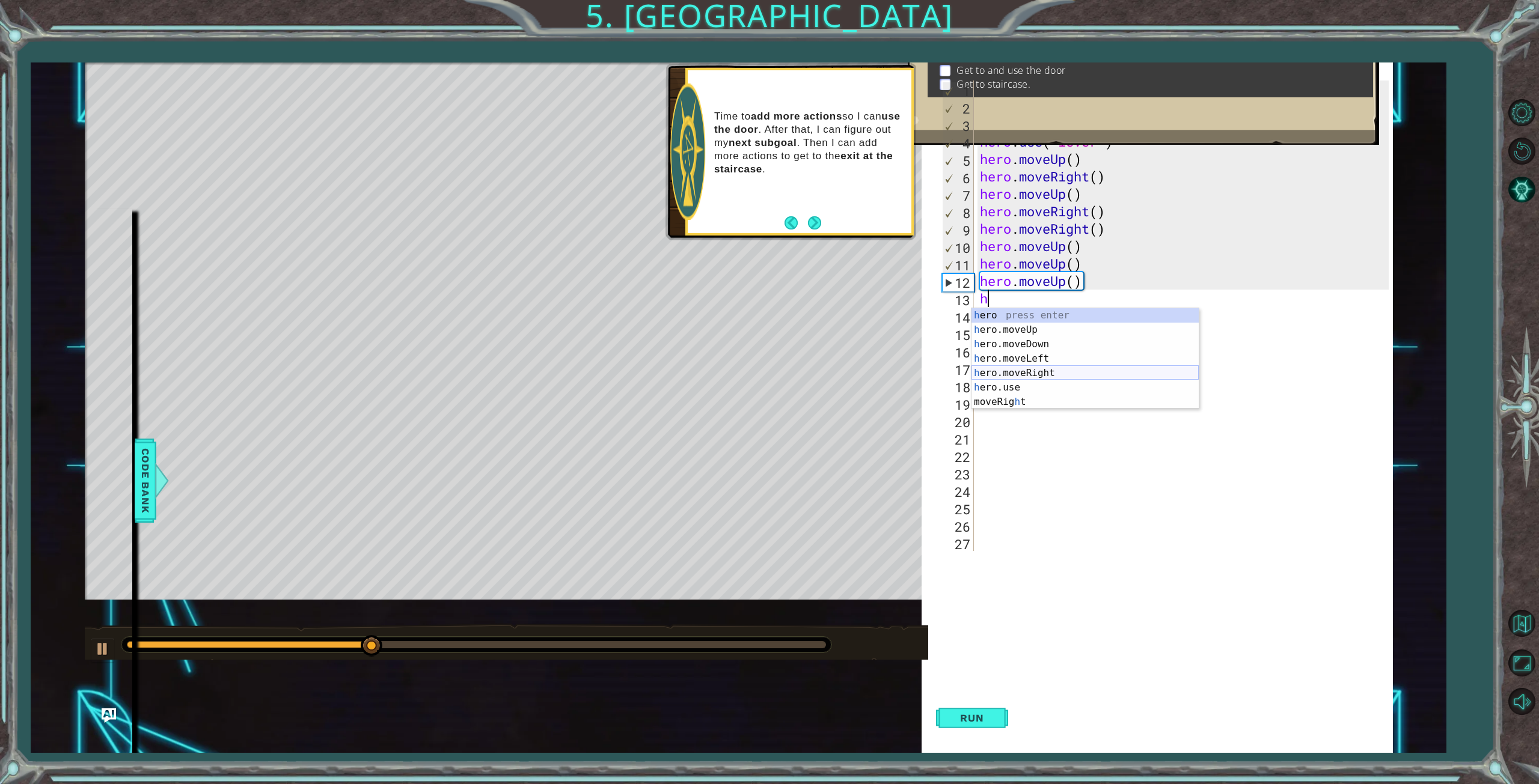
click at [1048, 373] on div "h ero press enter h ero.moveUp press enter h ero.moveDown press enter h ero.mov…" at bounding box center [1085, 373] width 227 height 130
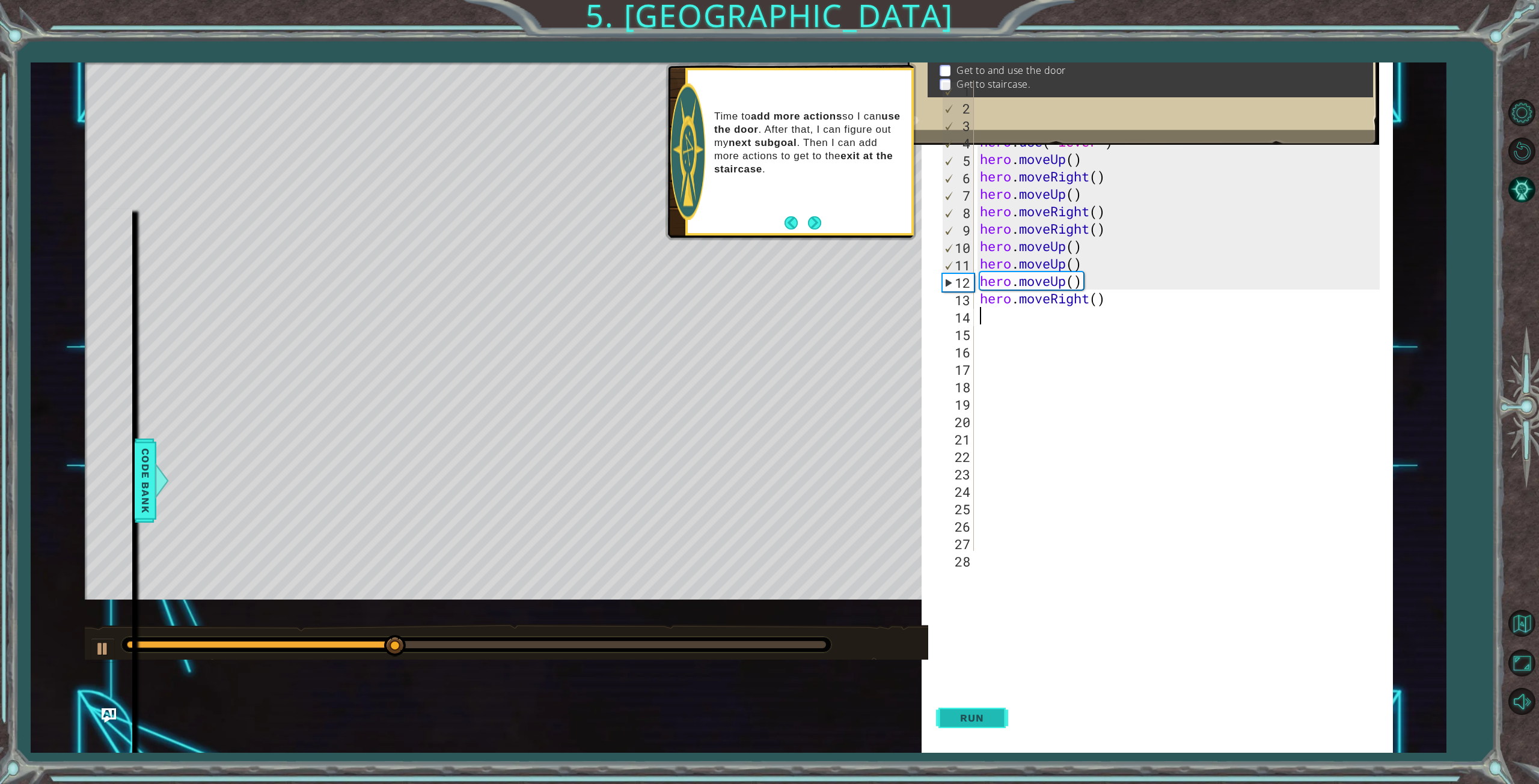
click at [990, 721] on span "Run" at bounding box center [971, 718] width 48 height 12
type textarea "h"
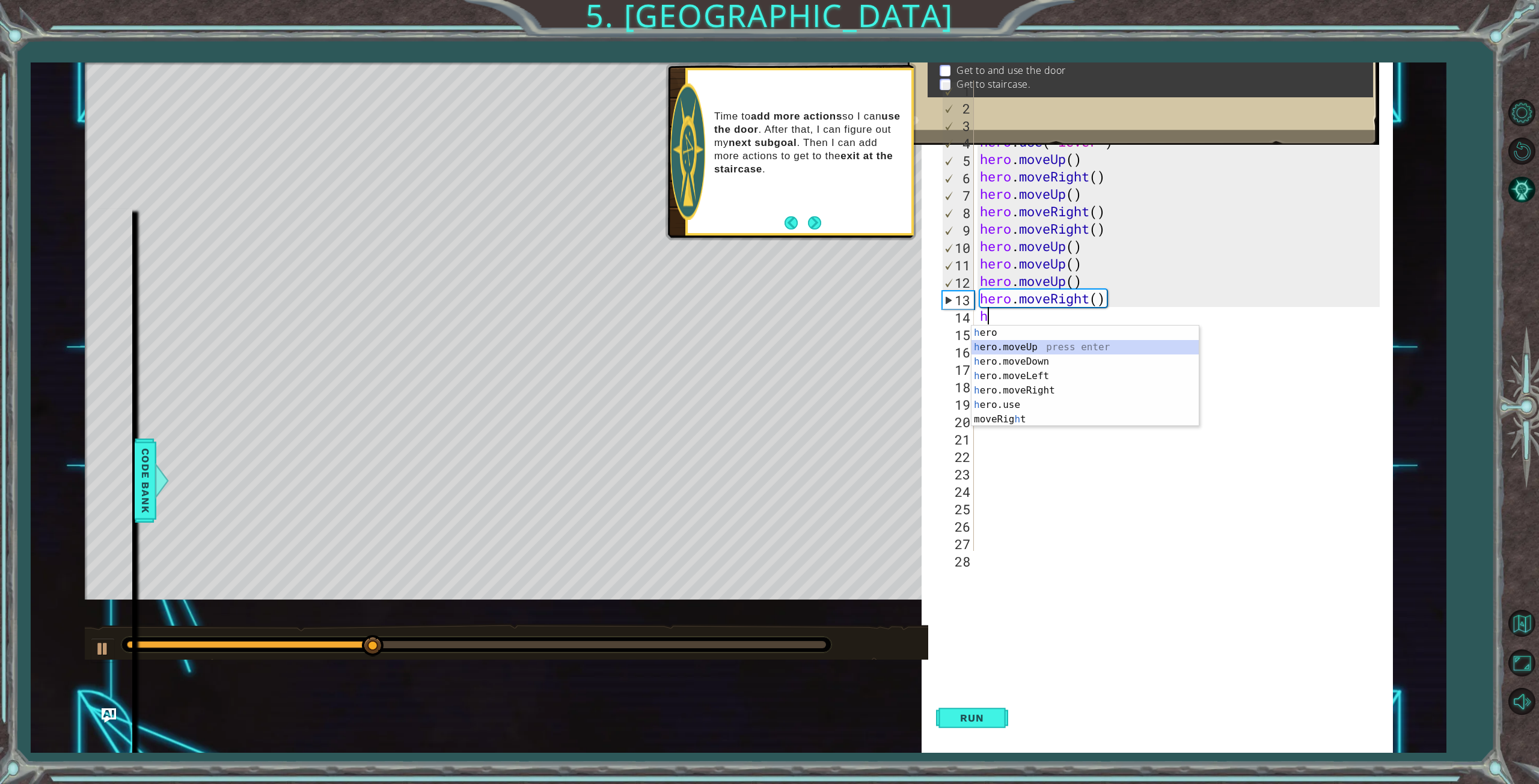
click at [1003, 346] on div "h ero press enter h ero.moveUp press enter h ero.moveDown press enter h ero.mov…" at bounding box center [1085, 391] width 227 height 130
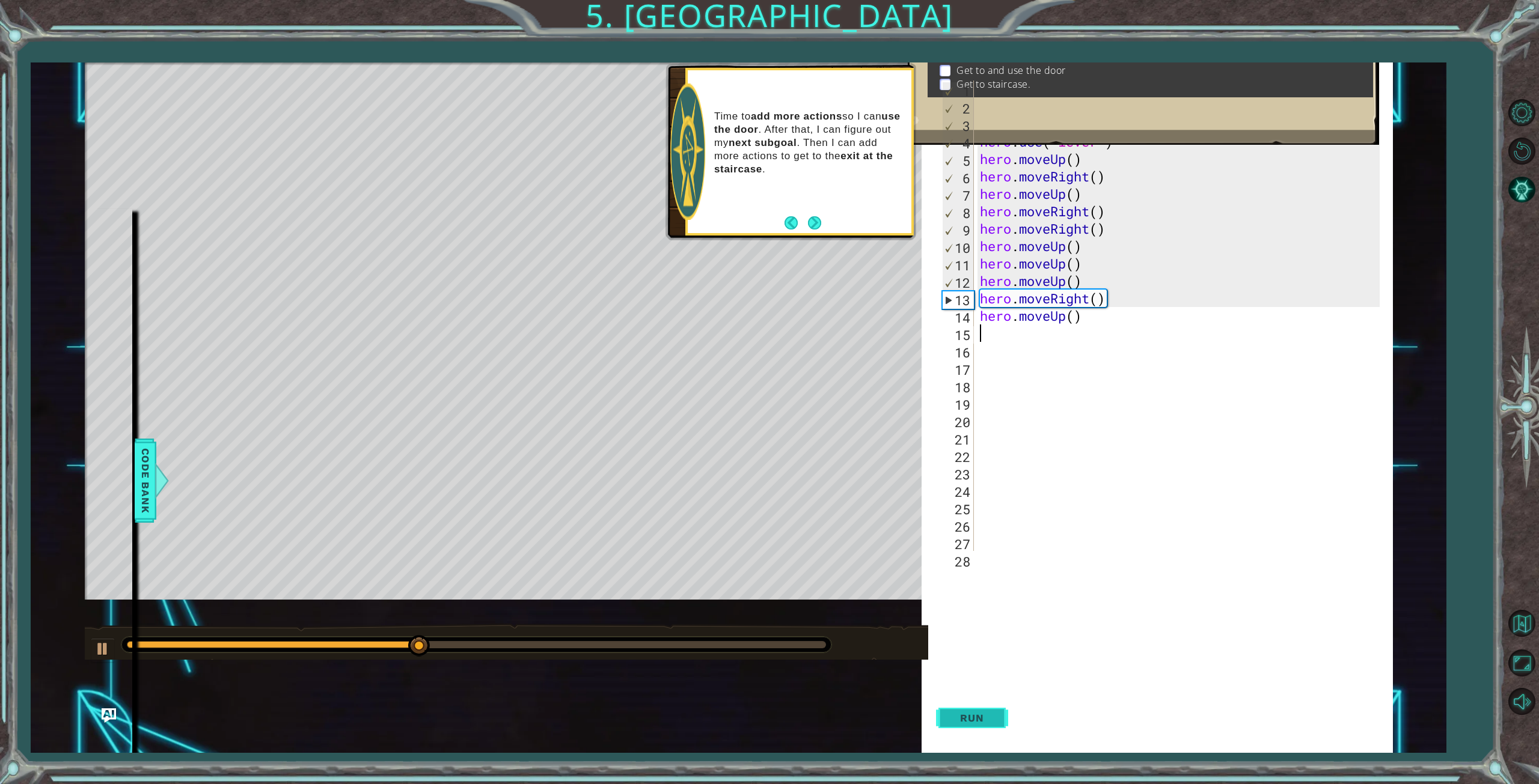
click at [972, 713] on span "Run" at bounding box center [971, 718] width 48 height 12
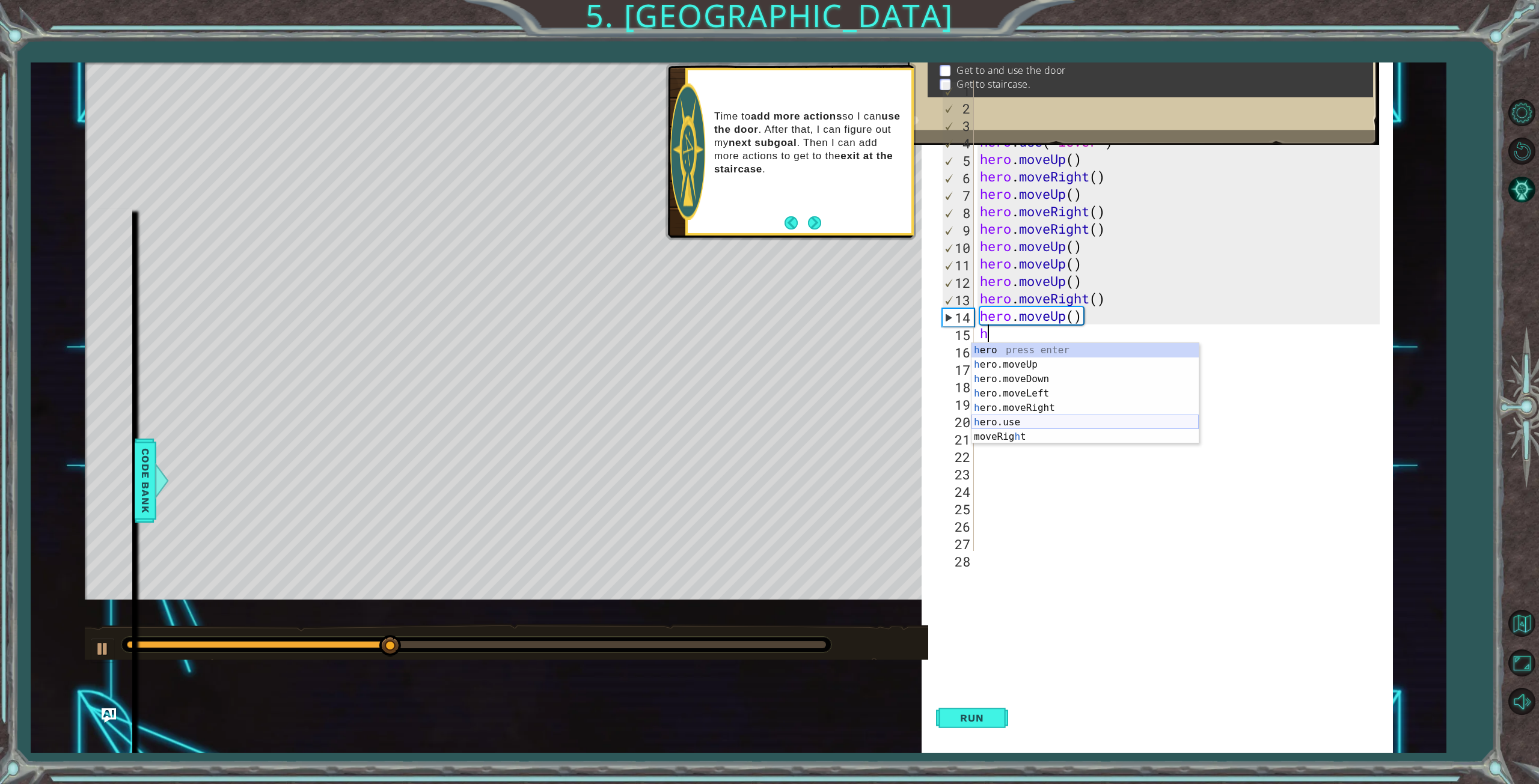
click at [1025, 421] on div "h ero press enter h ero.moveUp press enter h ero.moveDown press enter h ero.mov…" at bounding box center [1085, 408] width 227 height 130
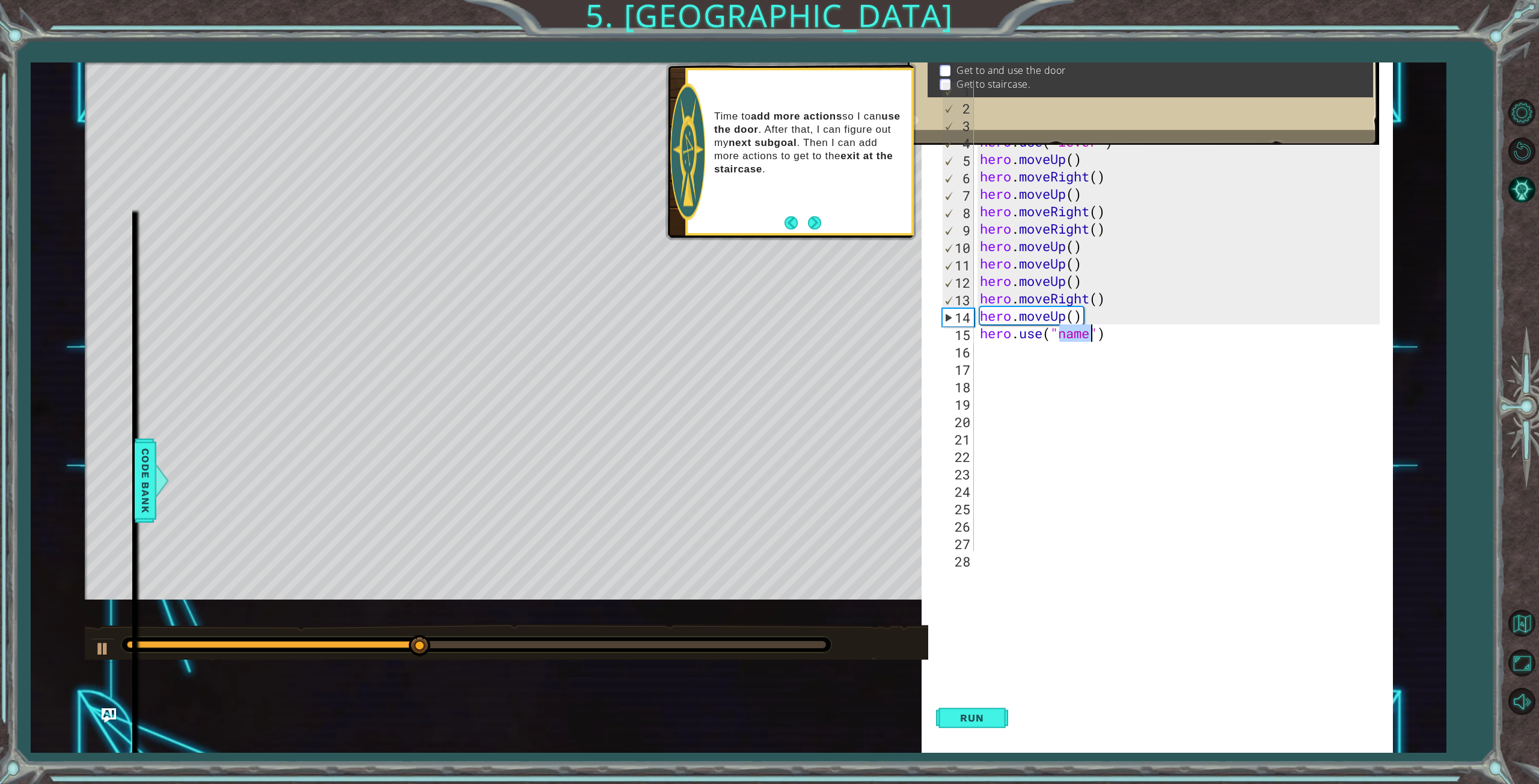
scroll to position [0, 4]
click at [1068, 352] on div ""d oor" press enter" at bounding box center [1156, 364] width 227 height 43
type textarea "hero.use("door")"
click at [991, 727] on button "Run" at bounding box center [971, 718] width 72 height 69
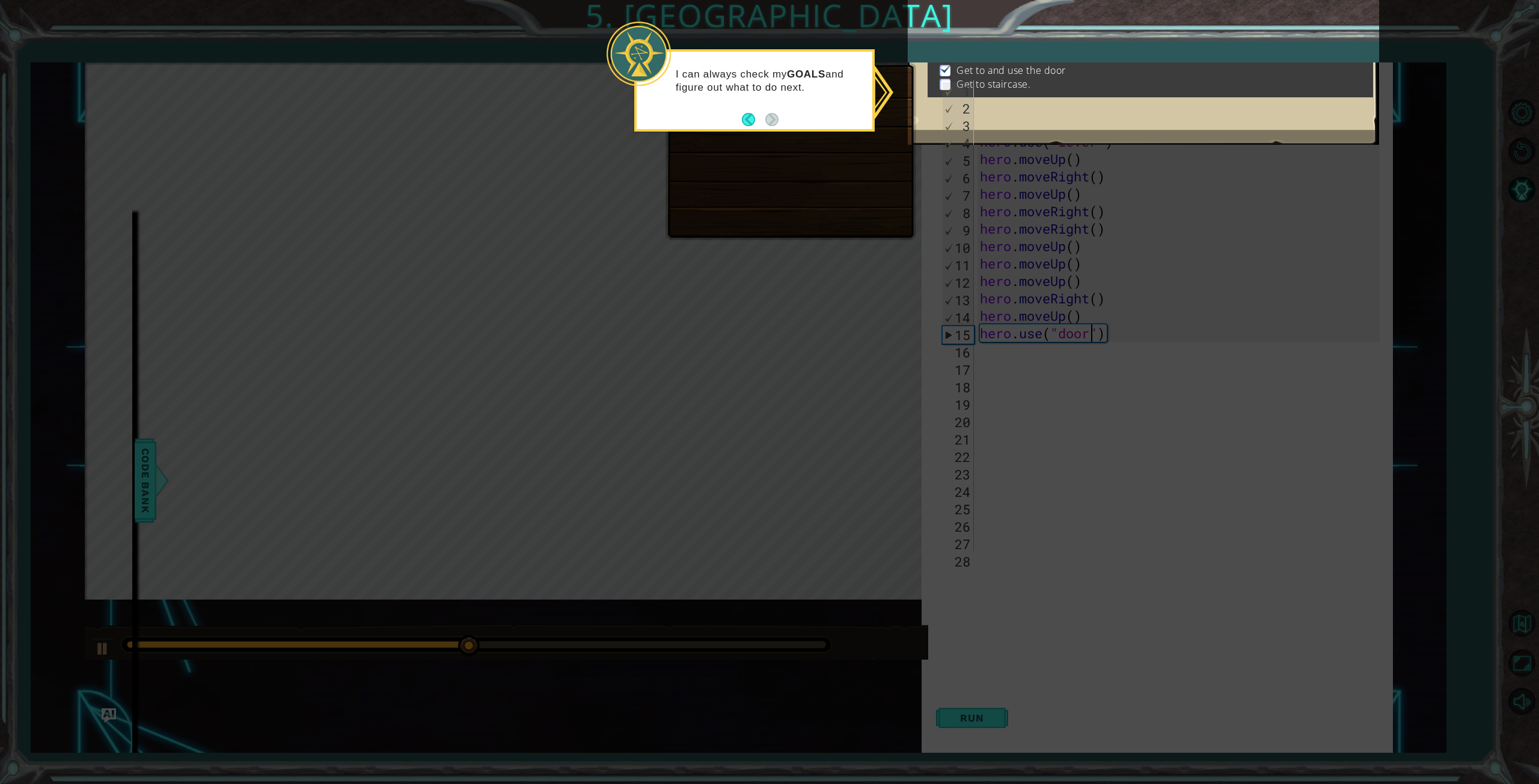
click at [943, 83] on div "1" at bounding box center [958, 91] width 31 height 17
type textarea "hero.moveUp()"
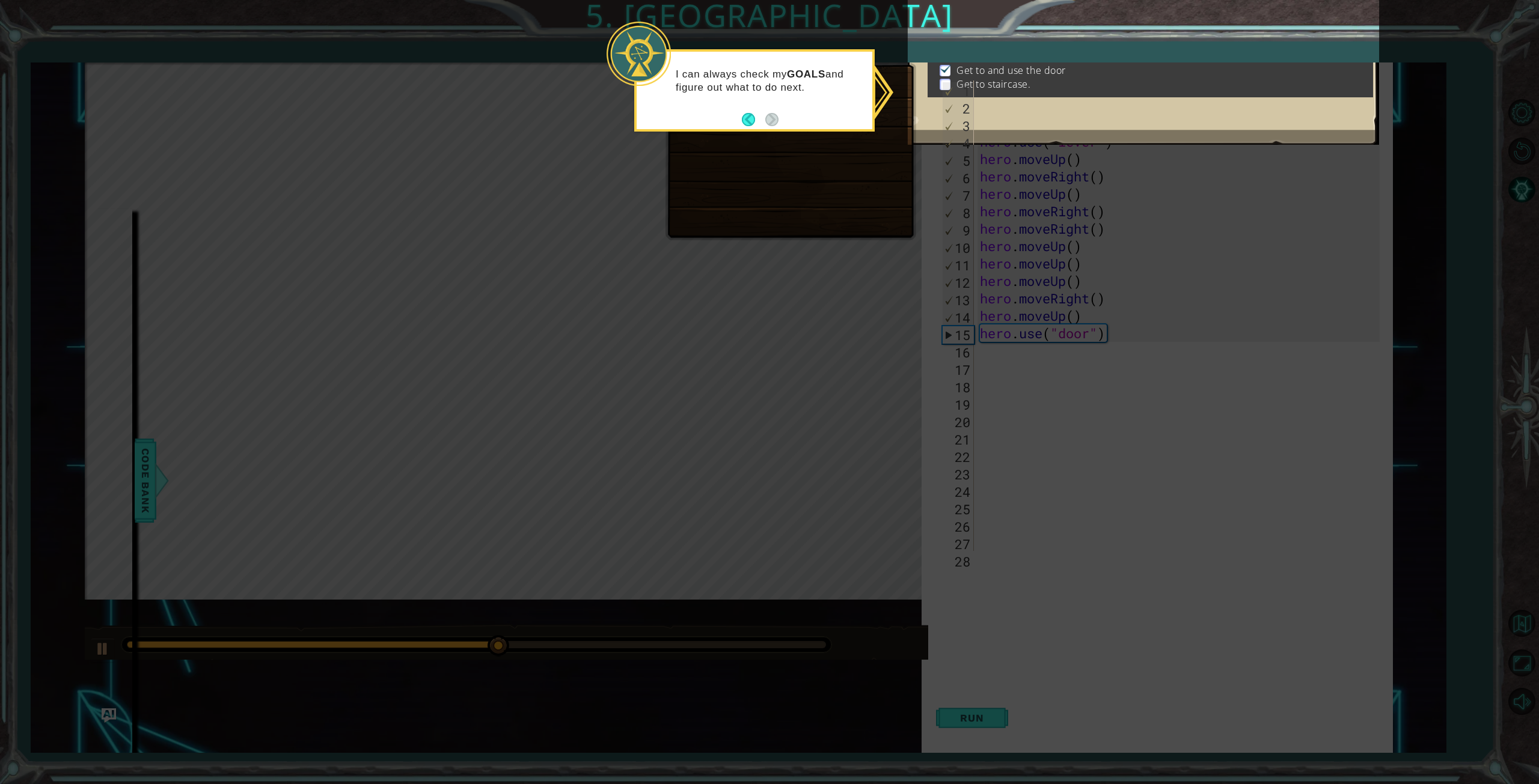
click at [811, 337] on icon at bounding box center [770, 391] width 1539 height 786
click at [749, 115] on button "Back" at bounding box center [753, 119] width 24 height 14
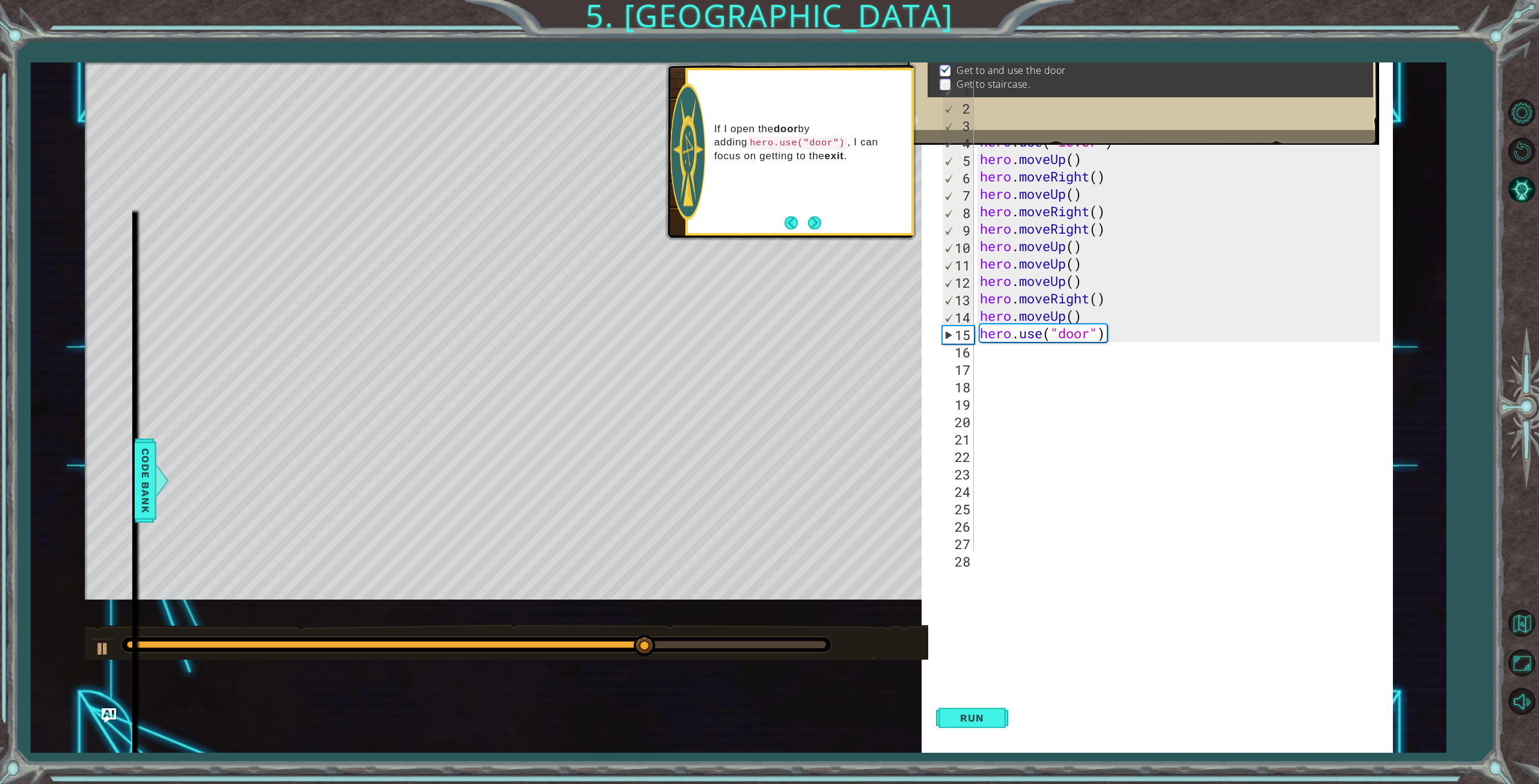
click at [1006, 354] on div "hero . moveUp ( ) hero . moveUp ( ) hero . moveLeft ( ) hero . use ( "lever" ) …" at bounding box center [1181, 333] width 408 height 505
type textarea "h"
click at [1025, 384] on div "h ero press enter h ero.moveUp press enter h ero.moveDown press enter h ero.mov…" at bounding box center [1085, 425] width 227 height 130
click at [985, 709] on button "Run" at bounding box center [971, 718] width 72 height 69
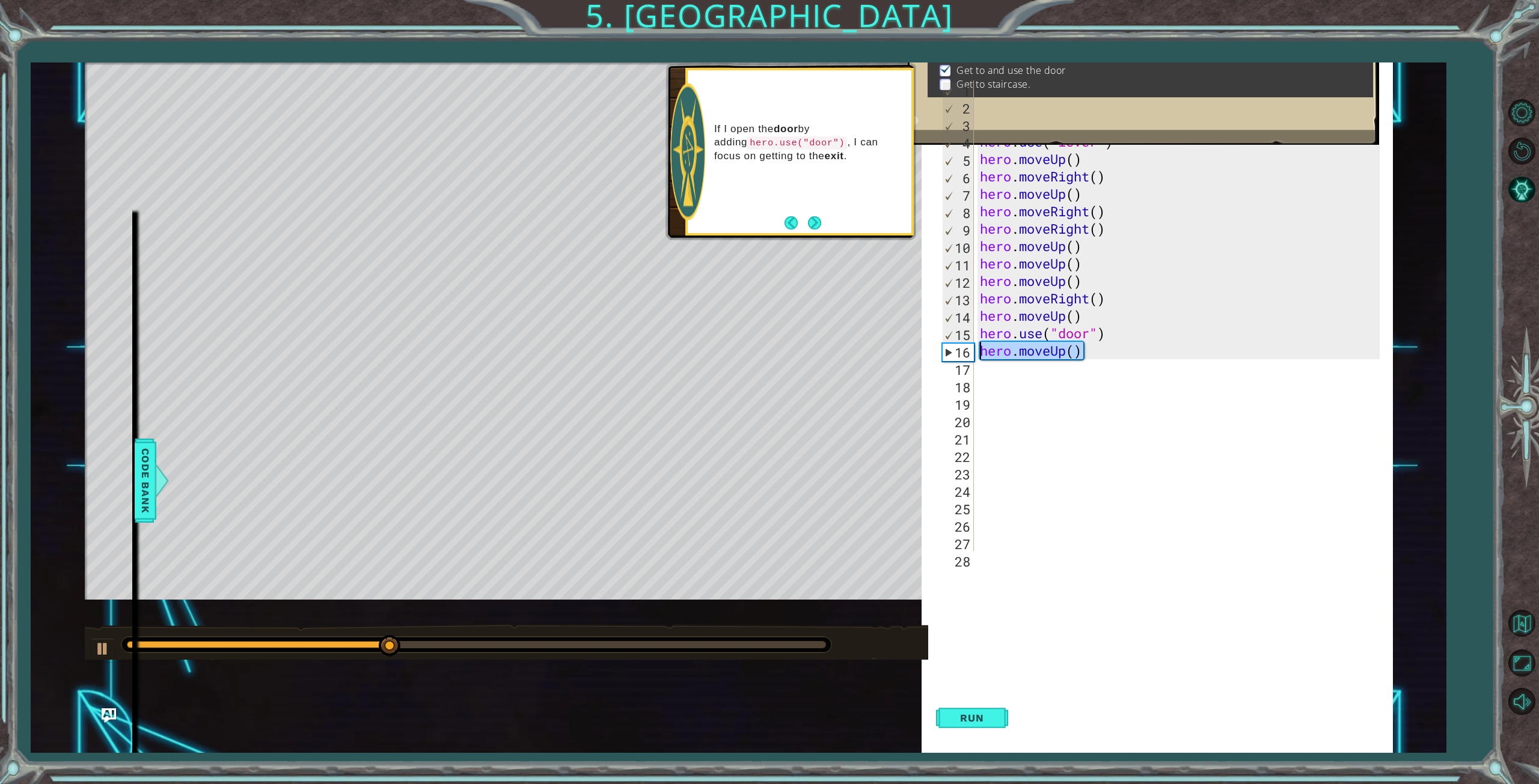
drag, startPoint x: 1080, startPoint y: 353, endPoint x: 937, endPoint y: 349, distance: 143.1
click at [937, 349] on div "1 2 3 4 5 6 7 8 9 10 11 12 13 14 15 16 17 18 19 20 21 22 23 24 25 26 27 28 hero…" at bounding box center [1157, 413] width 471 height 690
type textarea "h"
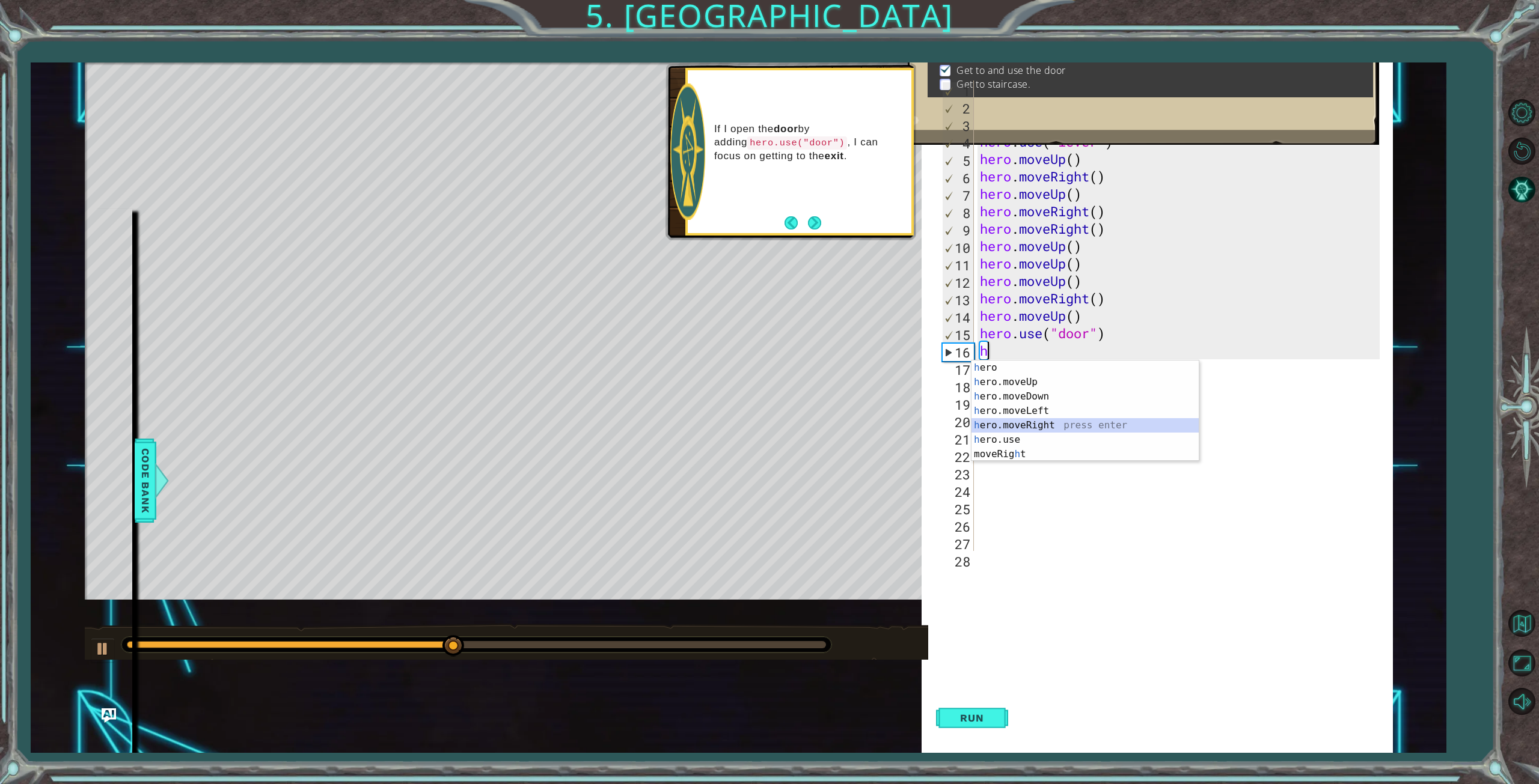
click at [1056, 424] on div "h ero press enter h ero.moveUp press enter h ero.moveDown press enter h ero.mov…" at bounding box center [1085, 425] width 227 height 130
type textarea "h"
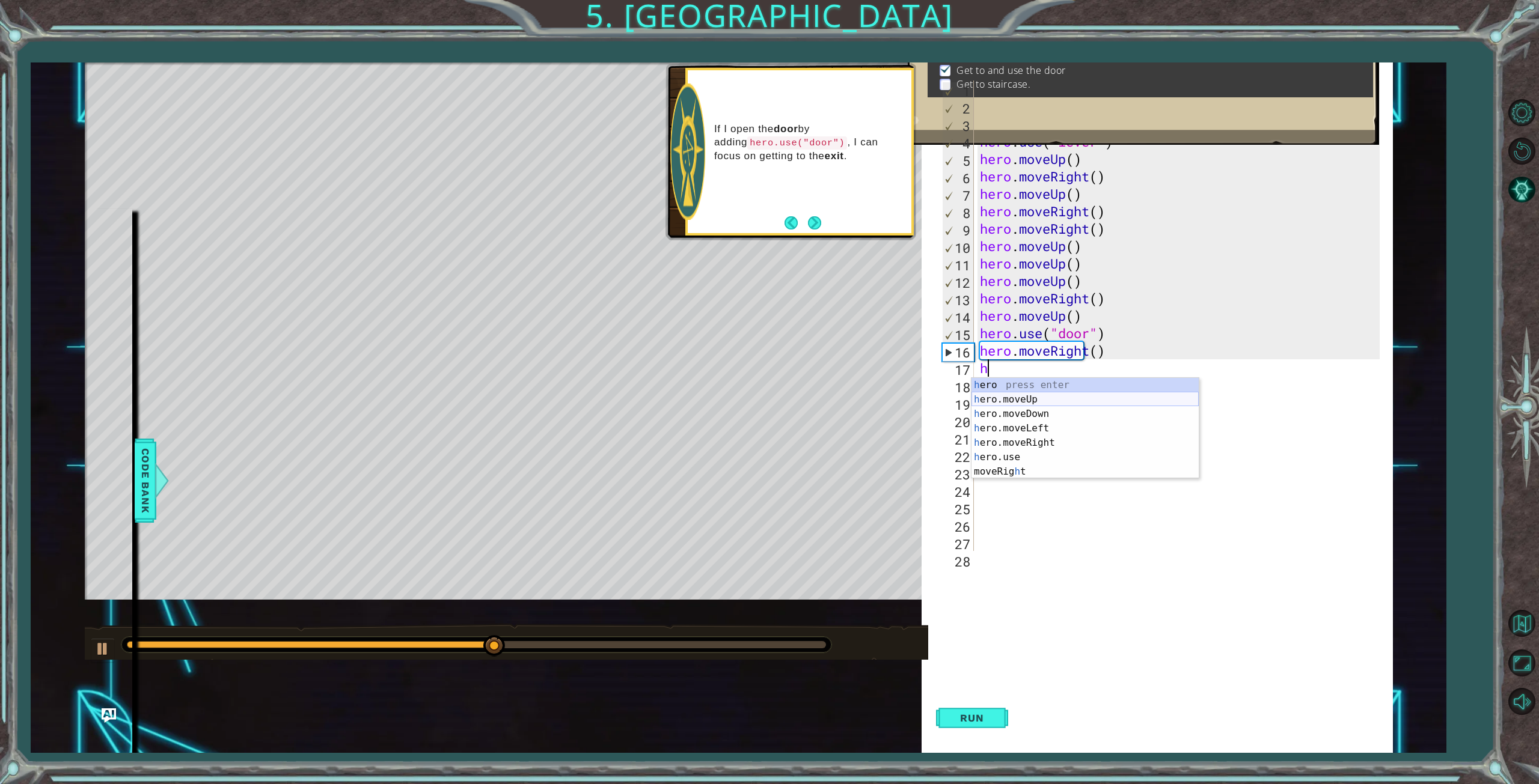
click at [1049, 399] on div "h ero press enter h ero.moveUp press enter h ero.moveDown press enter h ero.mov…" at bounding box center [1085, 443] width 227 height 130
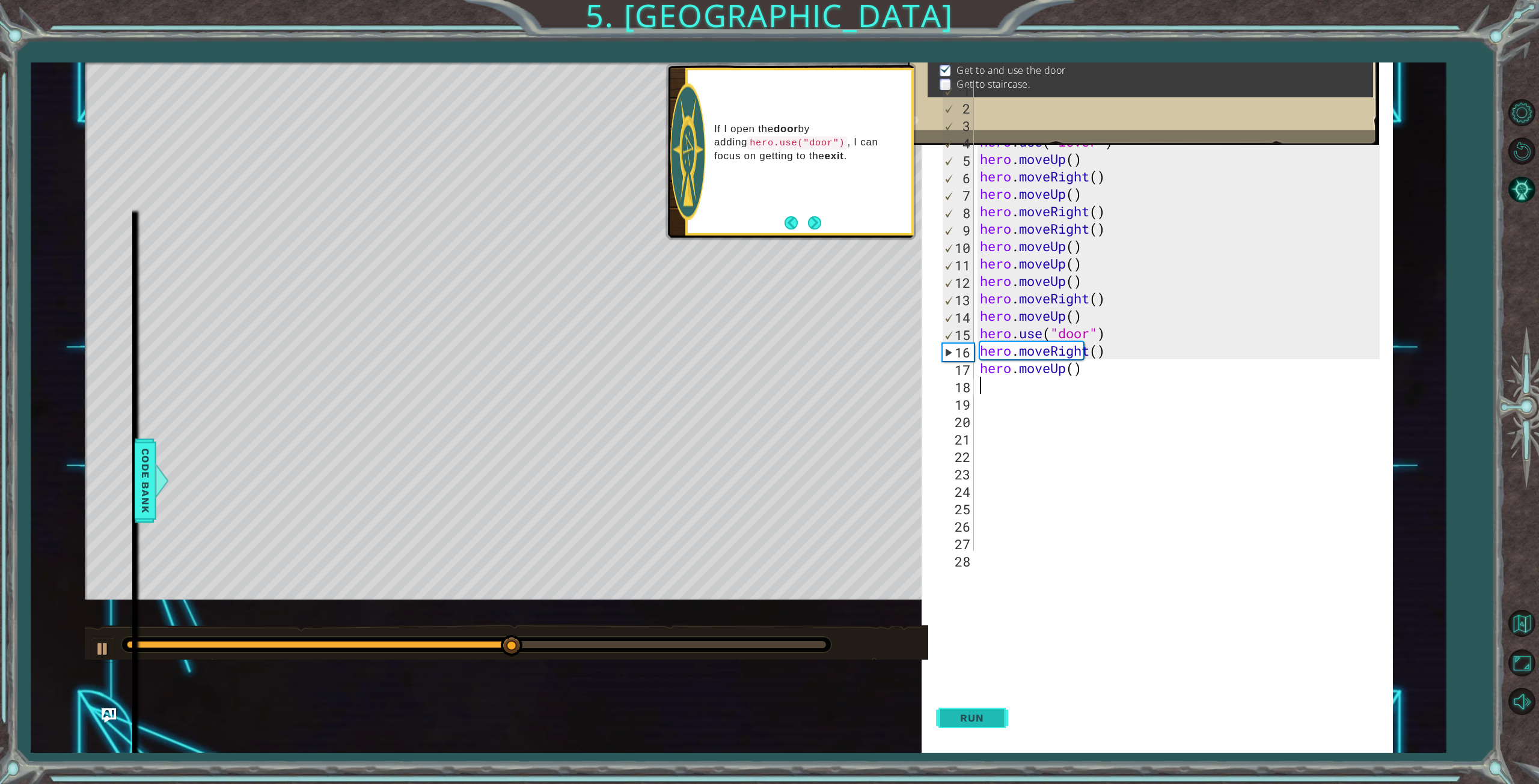
click at [981, 716] on span "Run" at bounding box center [971, 718] width 48 height 12
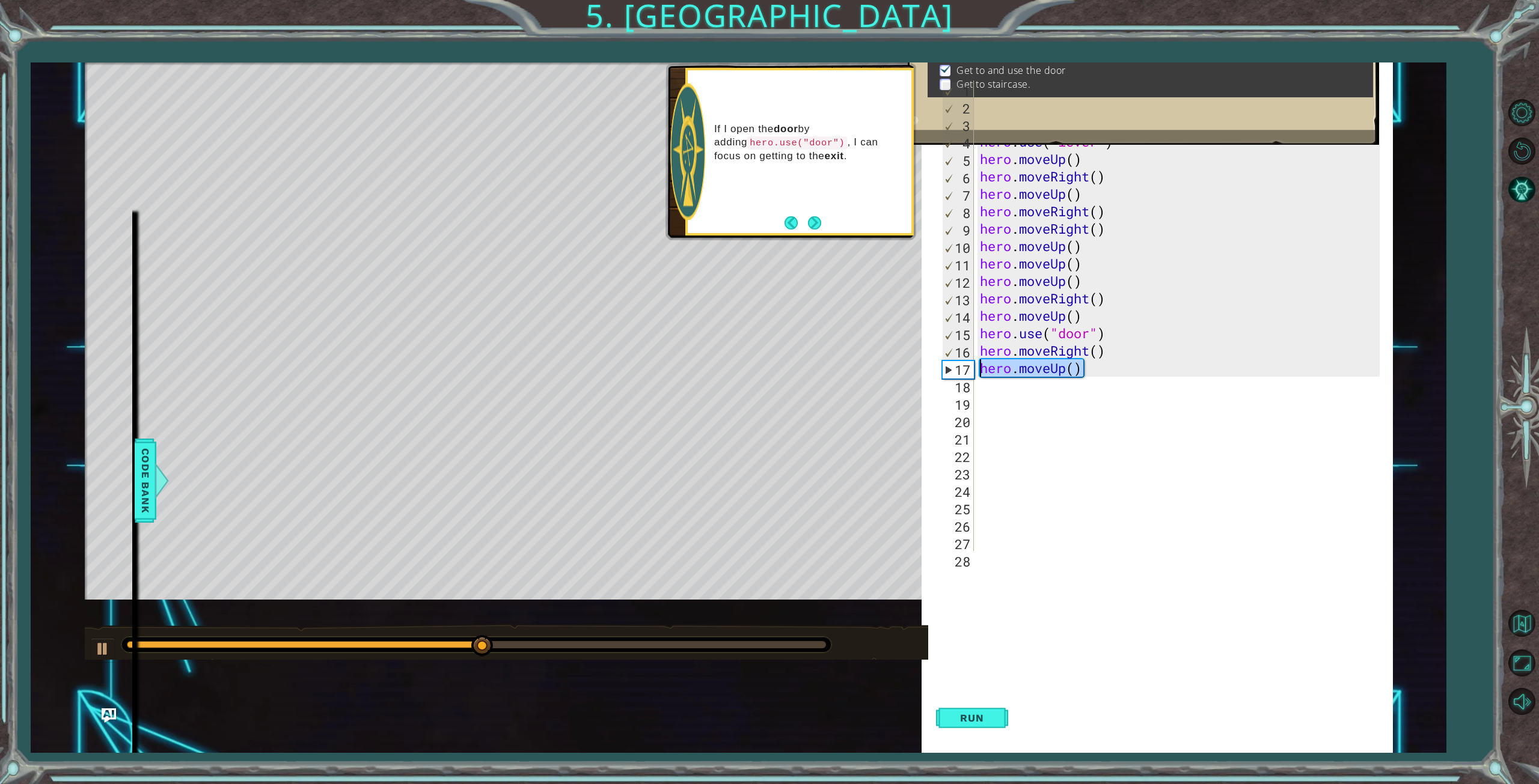
drag, startPoint x: 1023, startPoint y: 371, endPoint x: 942, endPoint y: 376, distance: 81.2
click at [942, 376] on div "1 2 3 4 5 6 7 8 9 10 11 12 13 14 15 16 17 18 19 20 21 22 23 24 25 26 27 28 hero…" at bounding box center [1164, 316] width 449 height 470
type textarea "hero.moveUp()"
click at [991, 388] on div "hero . moveUp ( ) hero . moveUp ( ) hero . moveLeft ( ) hero . use ( "lever" ) …" at bounding box center [1181, 333] width 408 height 505
type textarea "h"
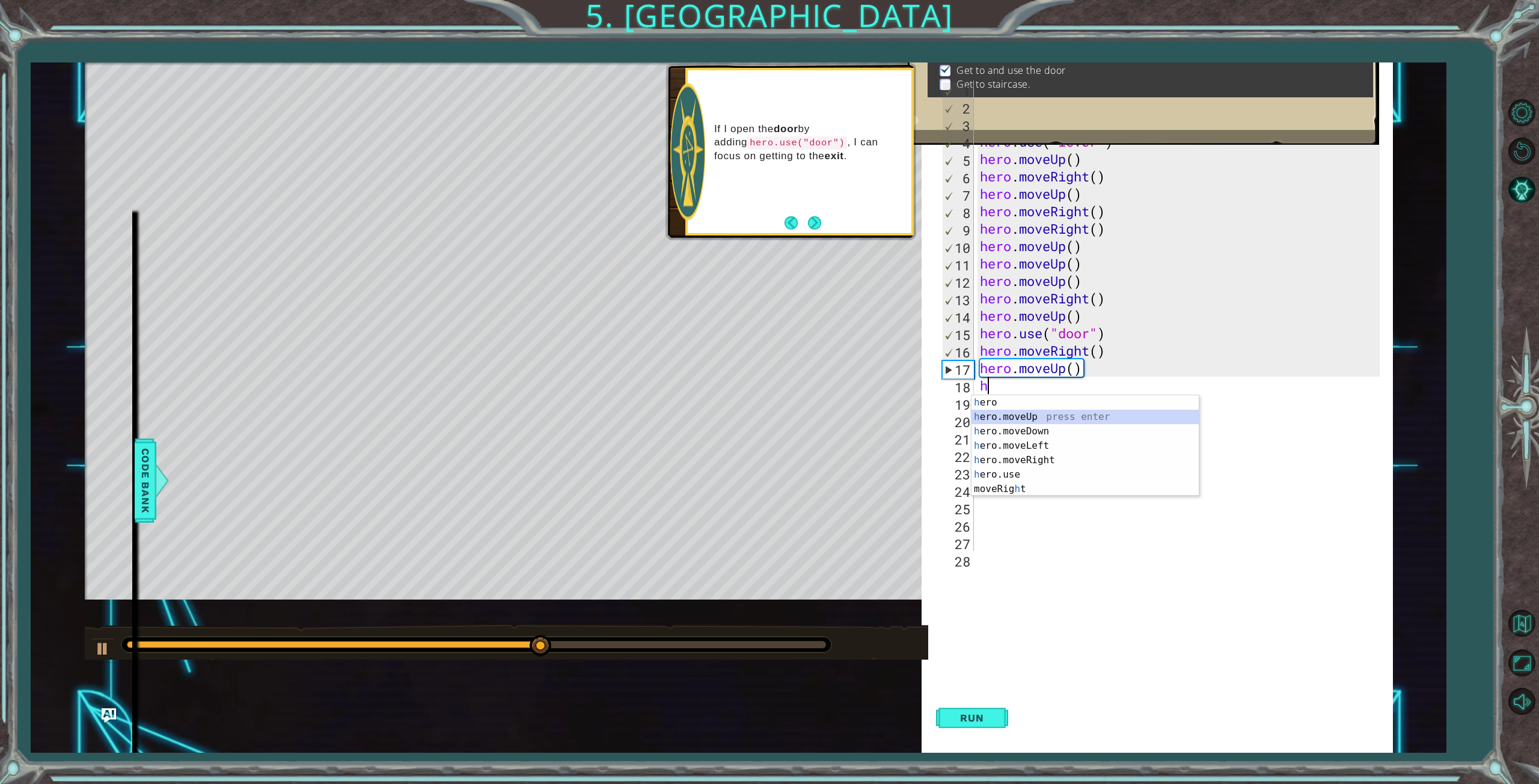
click at [1047, 416] on div "h ero press enter h ero.moveUp press enter h ero.moveDown press enter h ero.mov…" at bounding box center [1085, 460] width 227 height 130
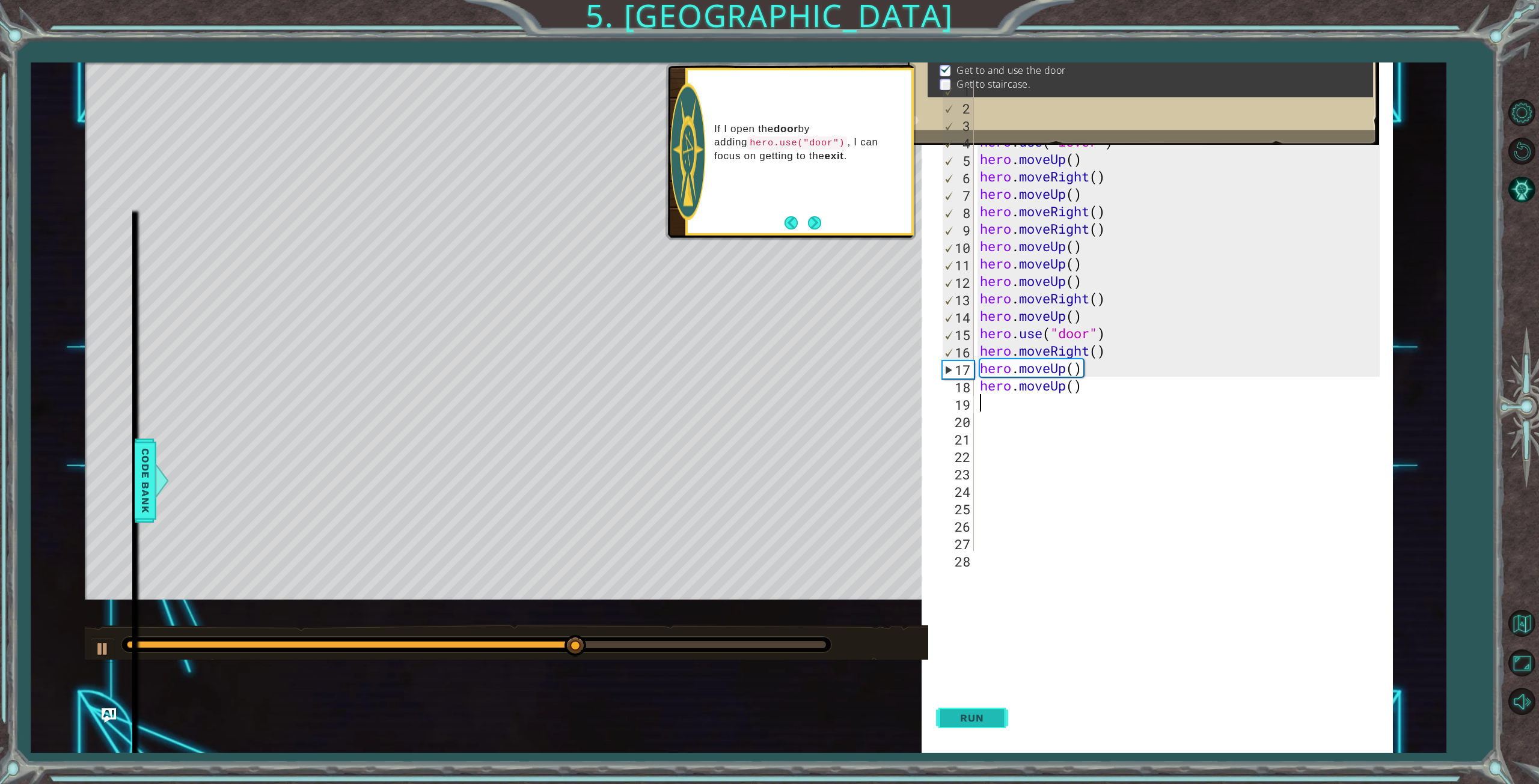
click at [981, 716] on span "Run" at bounding box center [971, 718] width 48 height 12
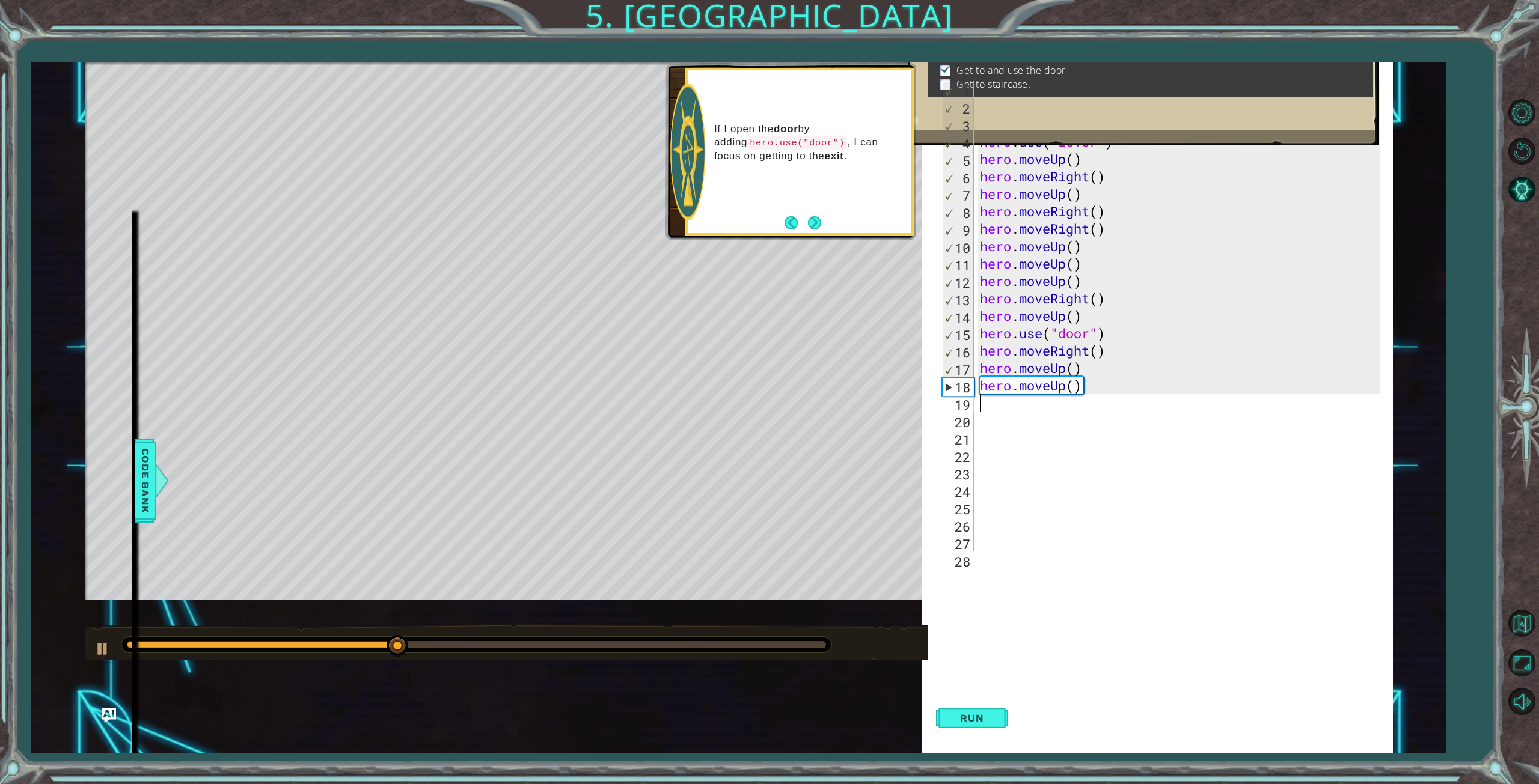
type textarea "h"
click at [1045, 478] on div "h ero press enter h ero.moveUp press enter h ero.moveDown press enter h ero.mov…" at bounding box center [1085, 478] width 227 height 130
type textarea "h"
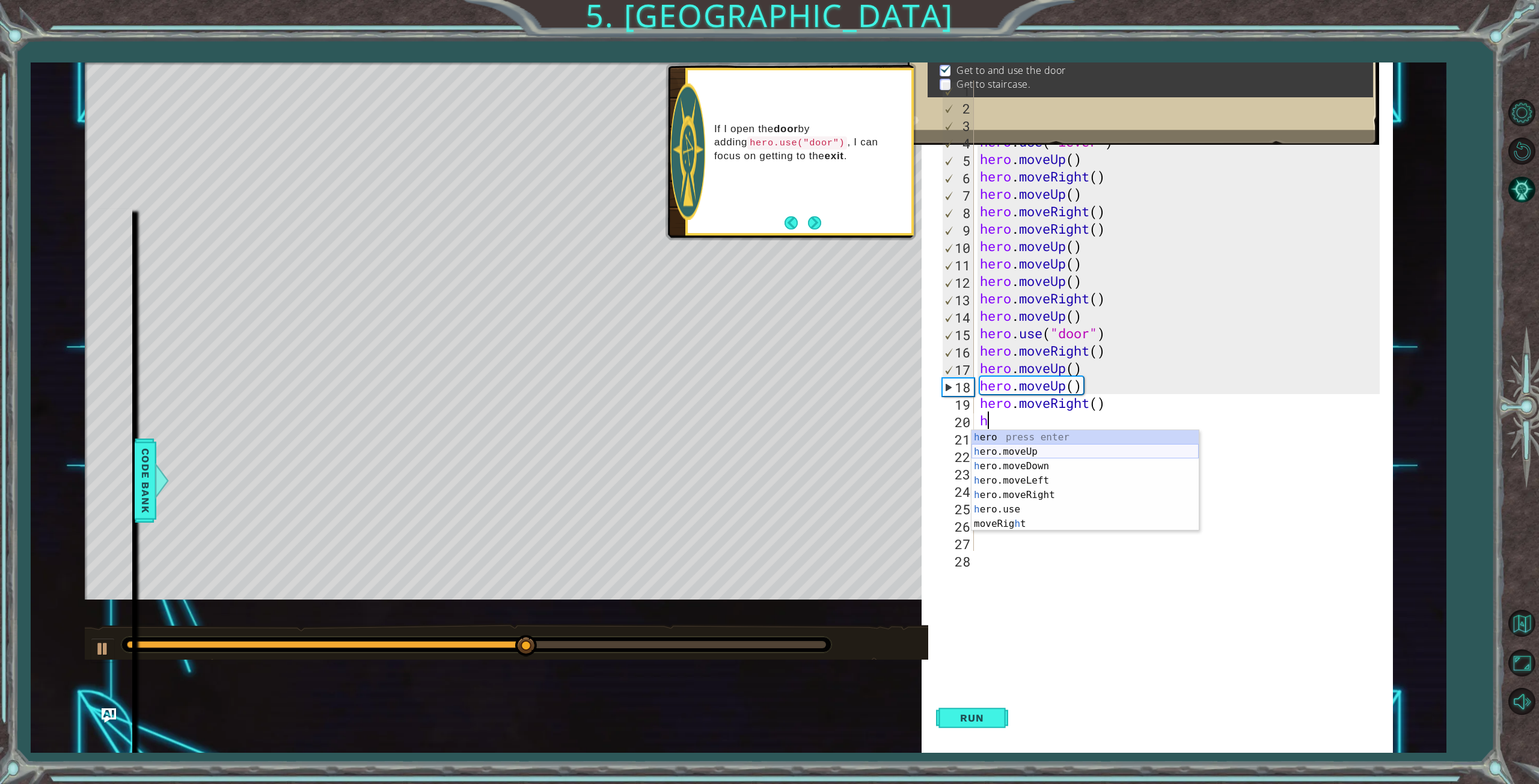
click at [1024, 453] on div "h ero press enter h ero.moveUp press enter h ero.moveDown press enter h ero.mov…" at bounding box center [1085, 495] width 227 height 130
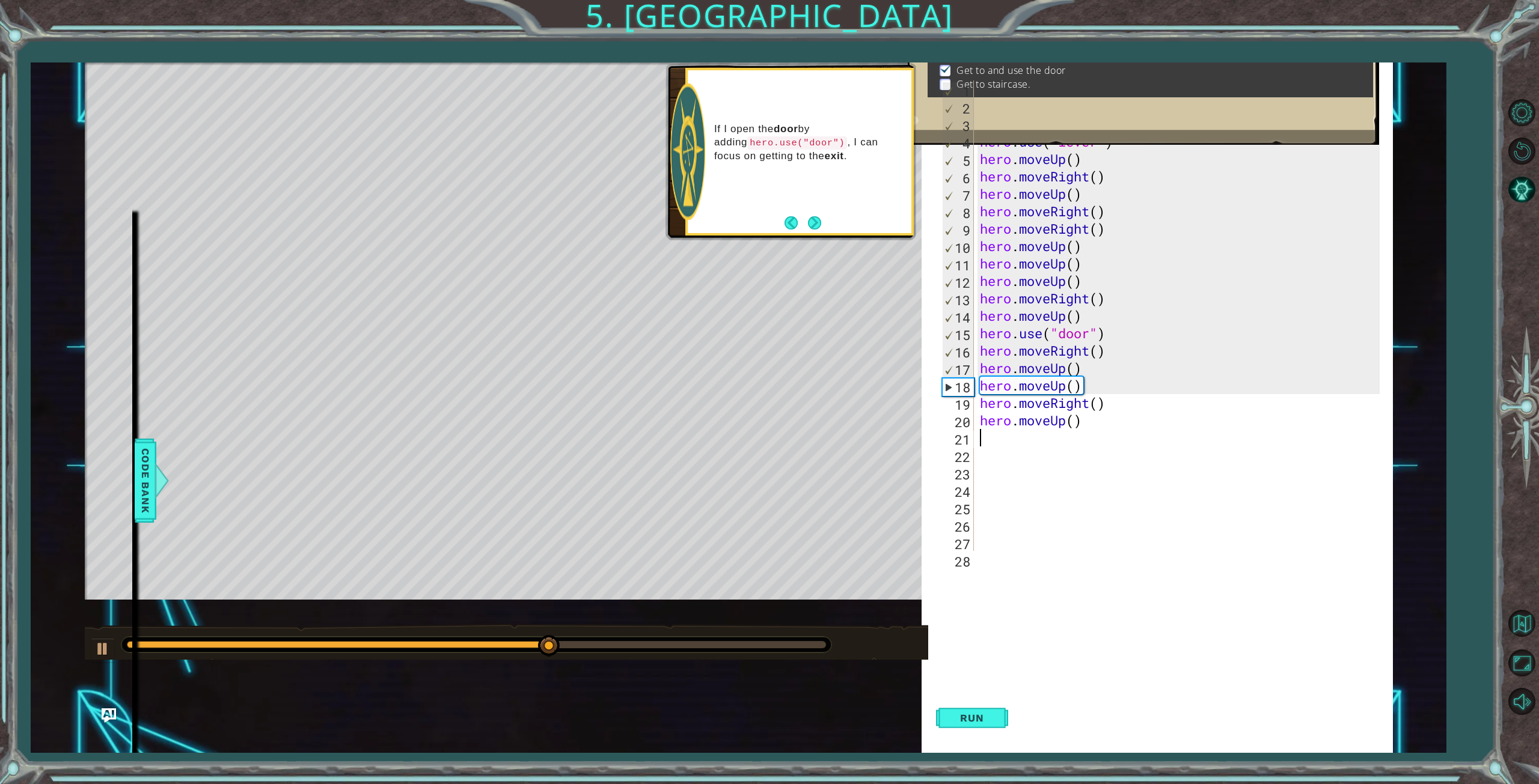
type textarea "h"
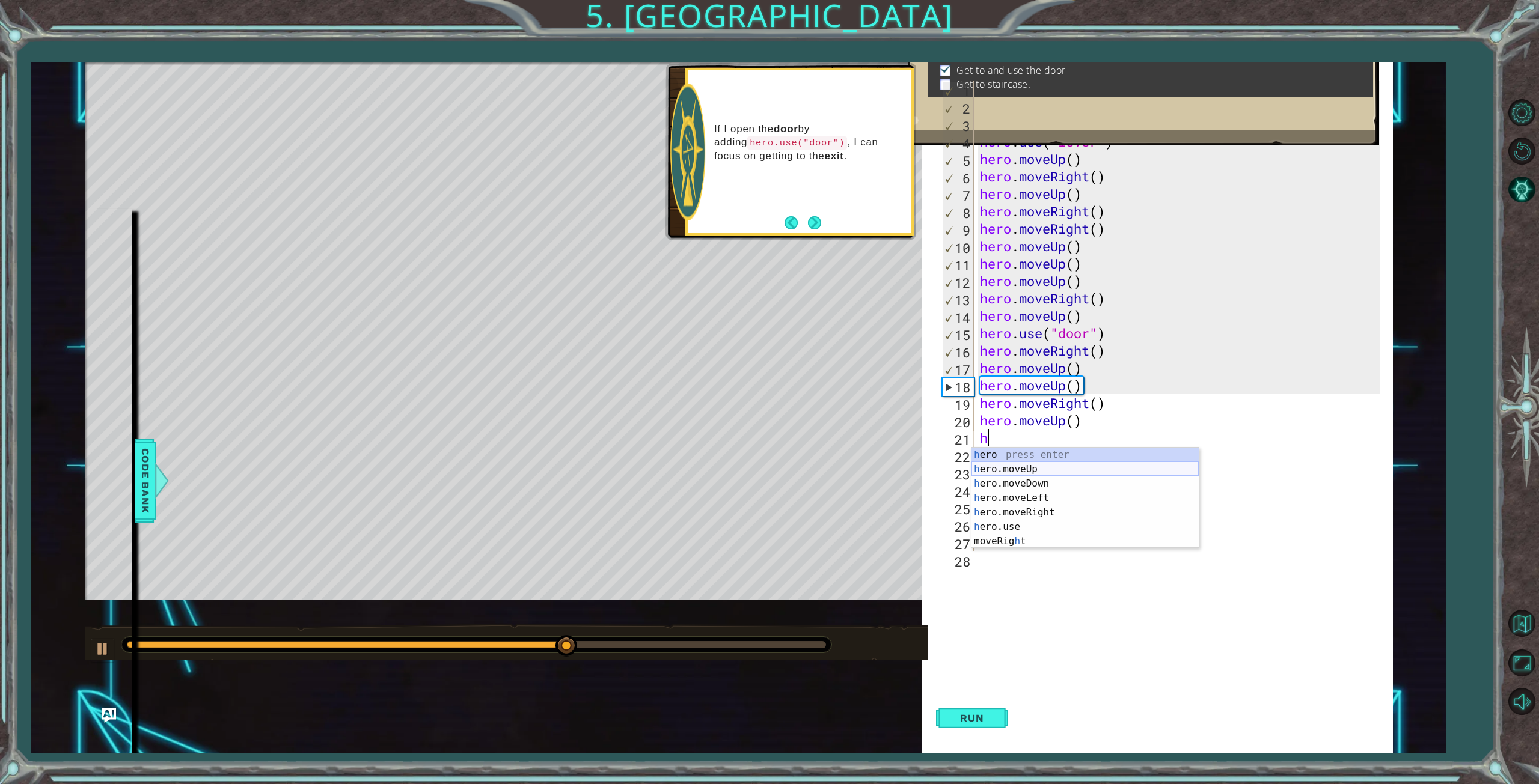
click at [1023, 467] on div "h ero press enter h ero.moveUp press enter h ero.moveDown press enter h ero.mov…" at bounding box center [1085, 512] width 227 height 130
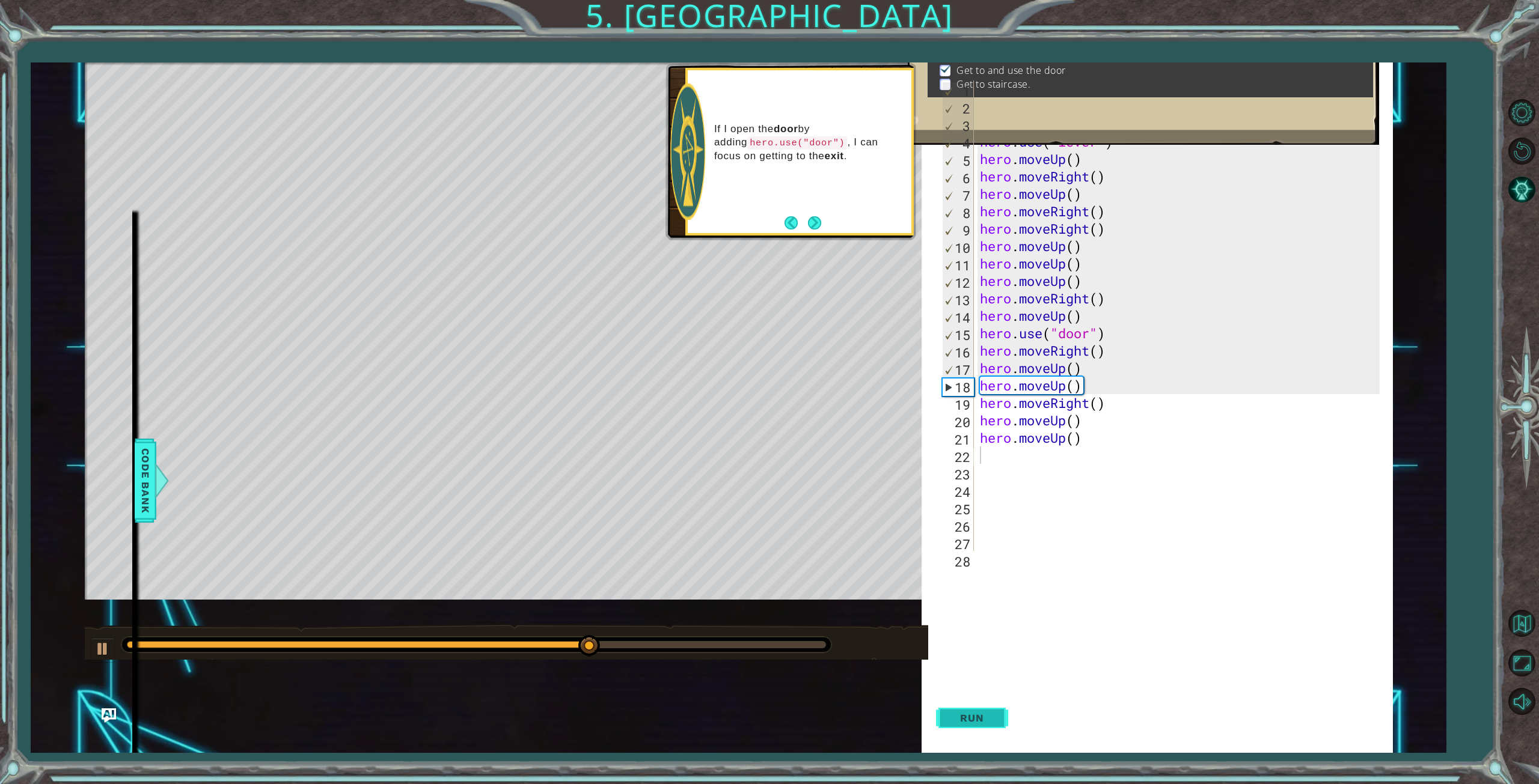
click at [977, 711] on button "Run" at bounding box center [971, 718] width 72 height 69
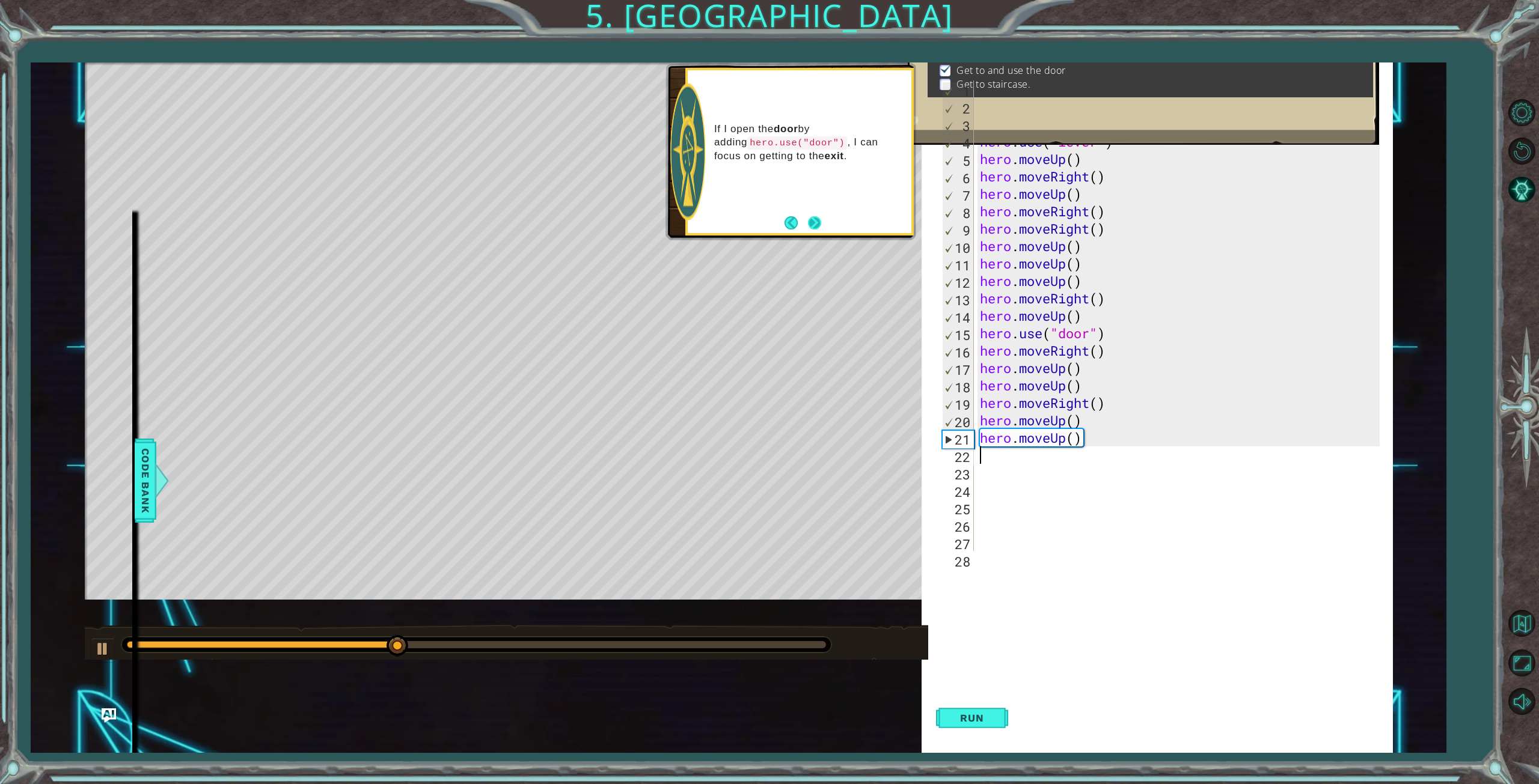
click at [821, 221] on button "Next" at bounding box center [814, 222] width 14 height 14
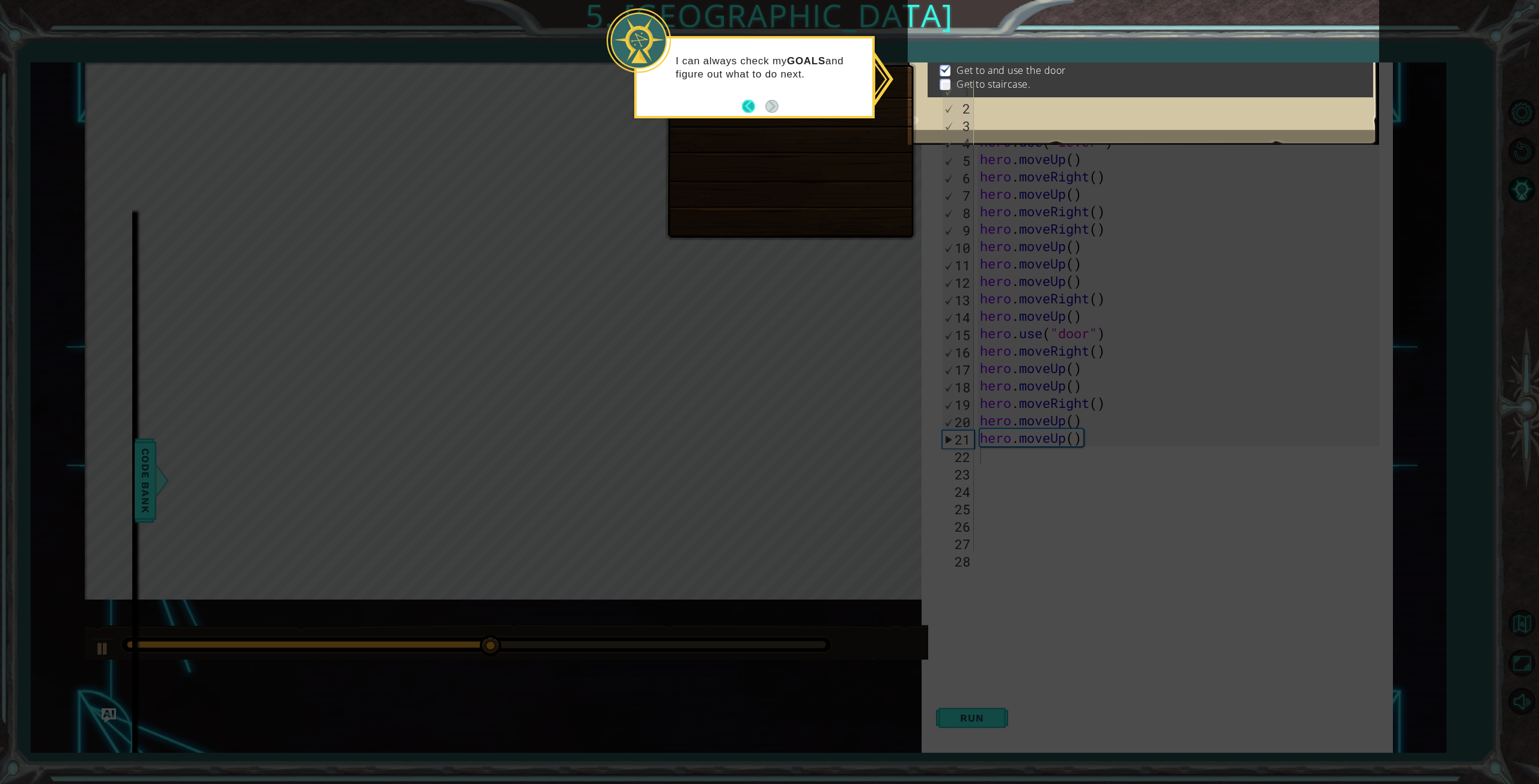
click at [750, 103] on button "Back" at bounding box center [753, 106] width 24 height 14
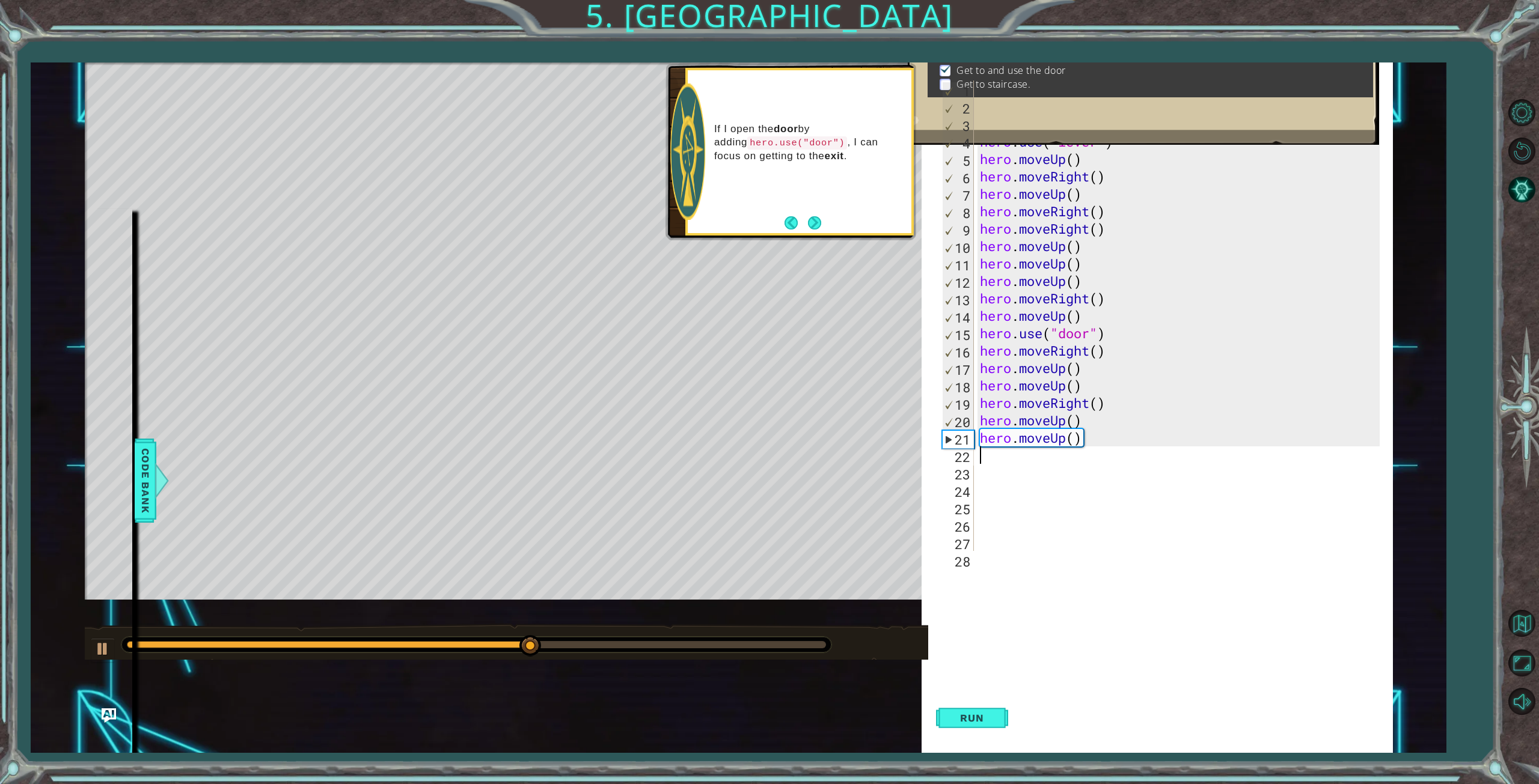
type textarea "h"
click at [1041, 518] on div "h ero press enter h ero.moveUp press enter h ero.moveDown press enter h ero.mov…" at bounding box center [1085, 530] width 227 height 130
type textarea "h"
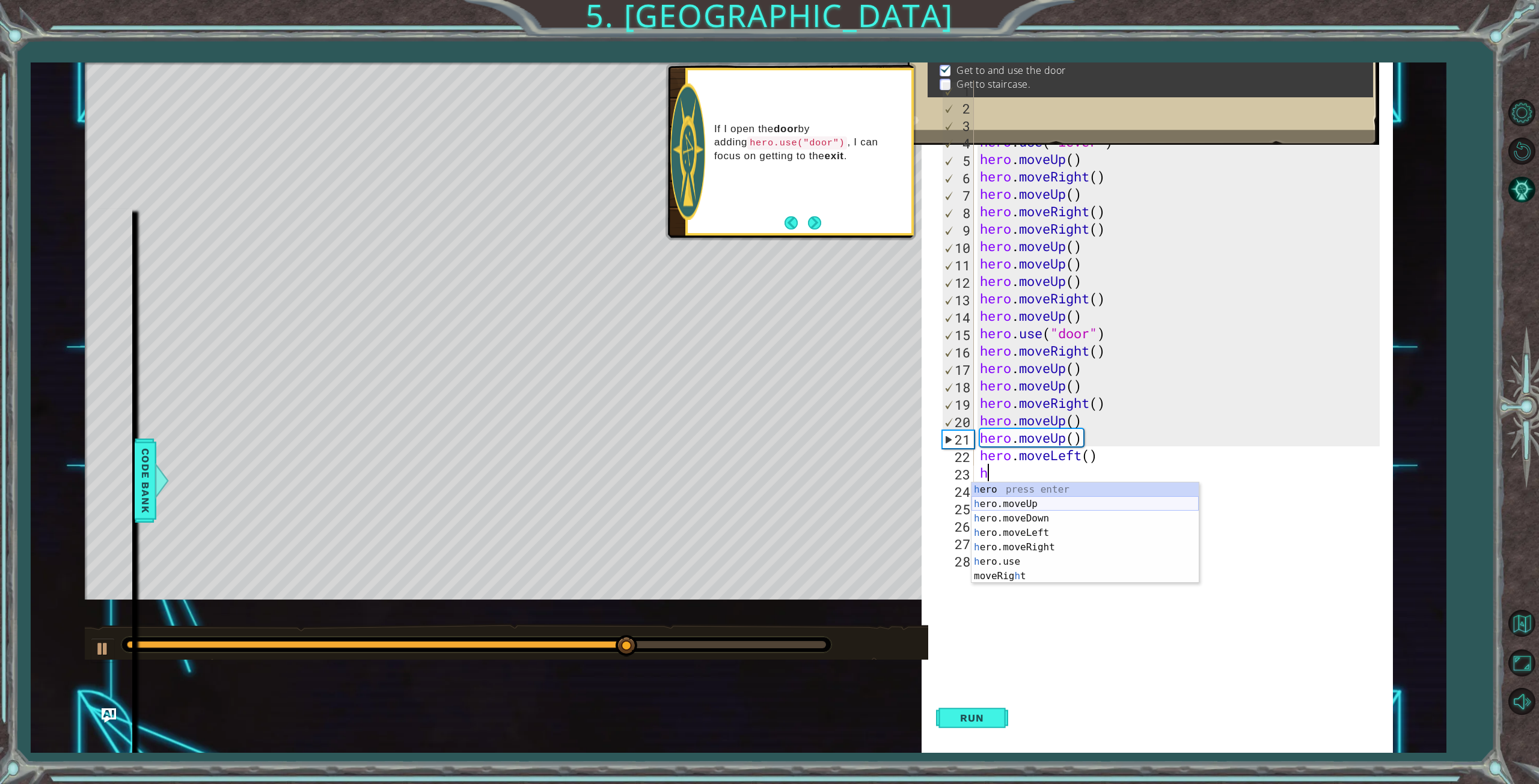
click at [1026, 503] on div "h ero press enter h ero.moveUp press enter h ero.moveDown press enter h ero.mov…" at bounding box center [1085, 547] width 227 height 130
type textarea "h"
click at [1010, 524] on div "h ero press enter h ero.moveUp press enter h ero.moveDown press enter h ero.mov…" at bounding box center [1085, 564] width 227 height 130
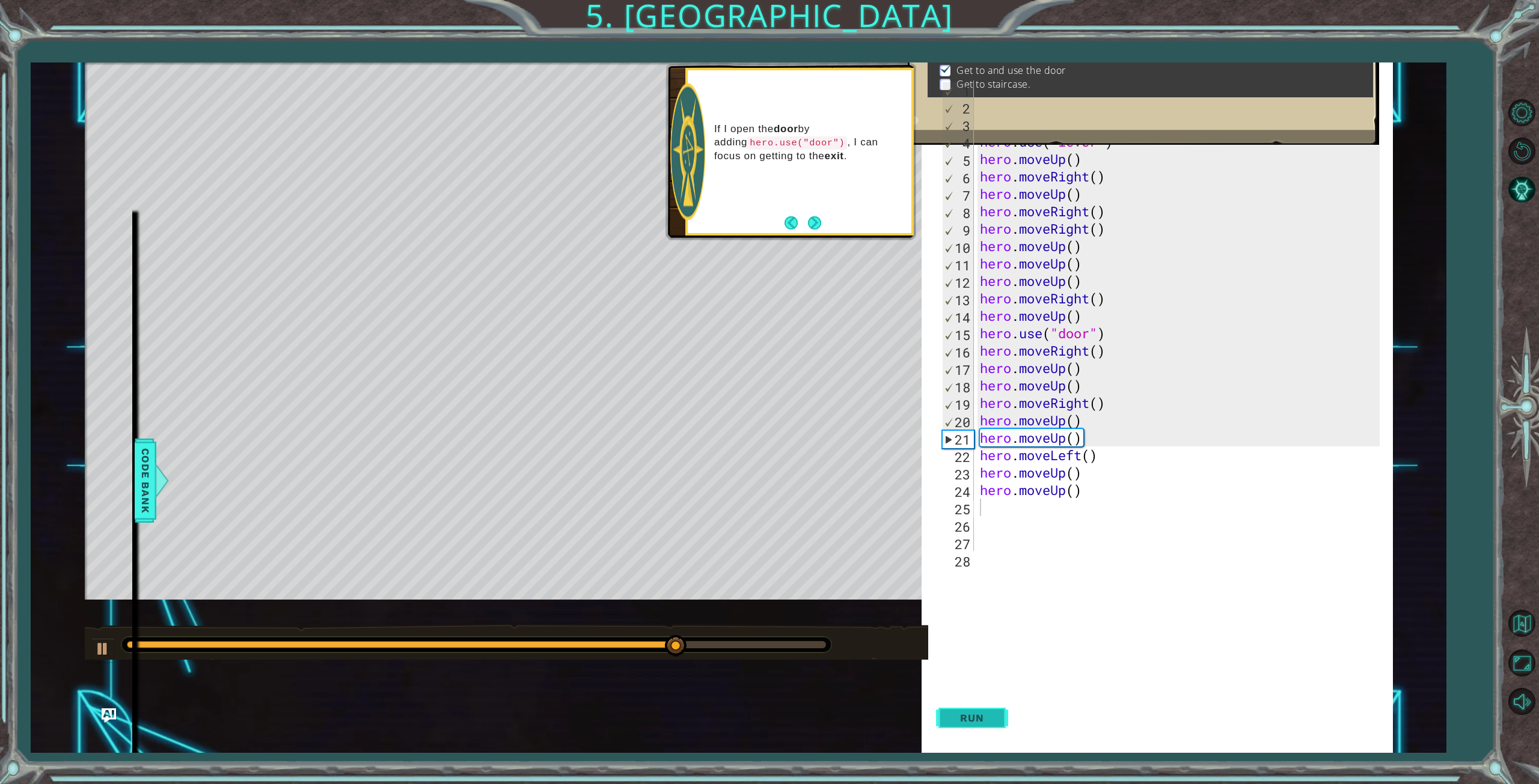
click at [983, 709] on button "Run" at bounding box center [971, 718] width 72 height 69
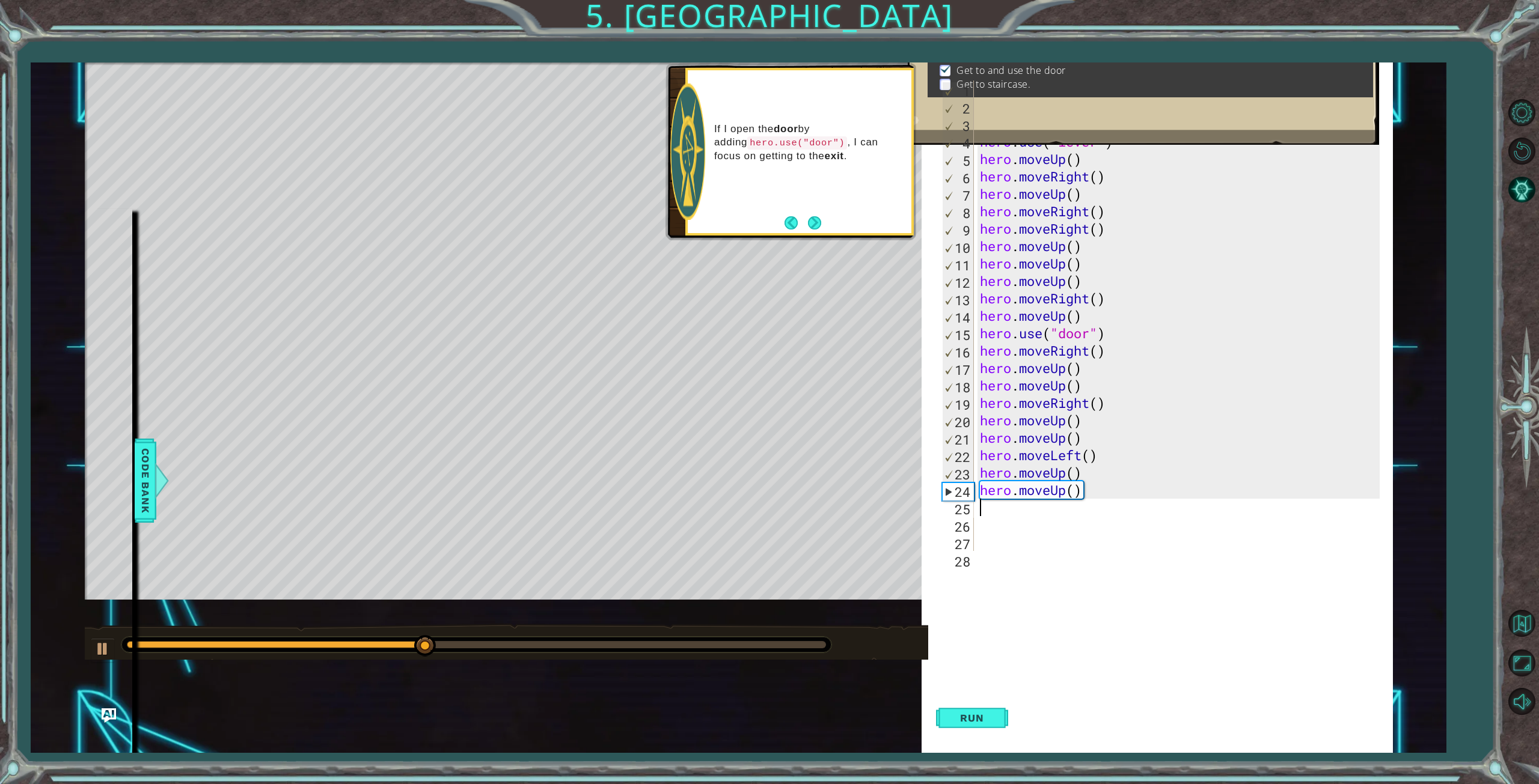
type textarea "h"
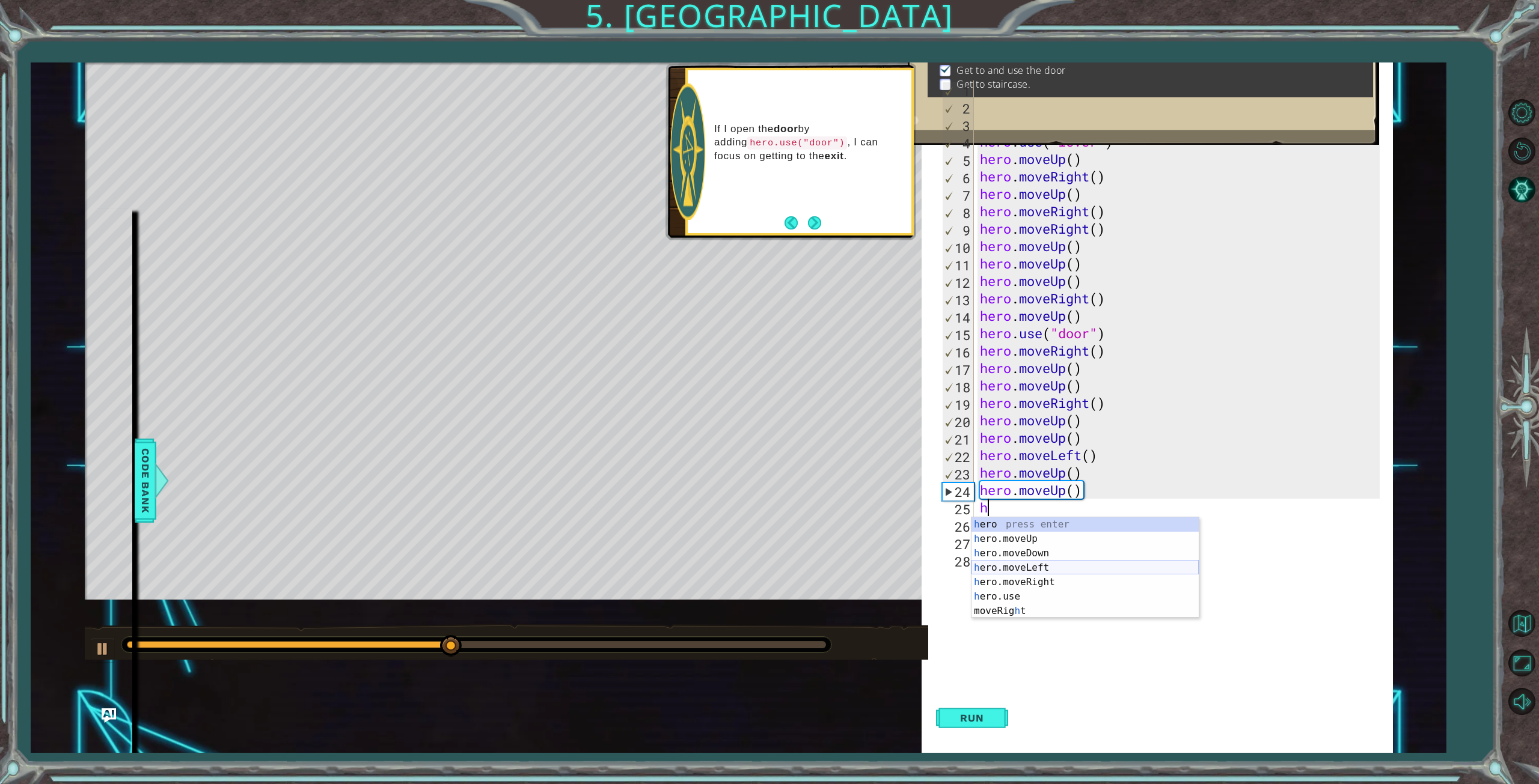
click at [1028, 570] on div "h ero press enter h ero.moveUp press enter h ero.moveDown press enter h ero.mov…" at bounding box center [1085, 582] width 227 height 130
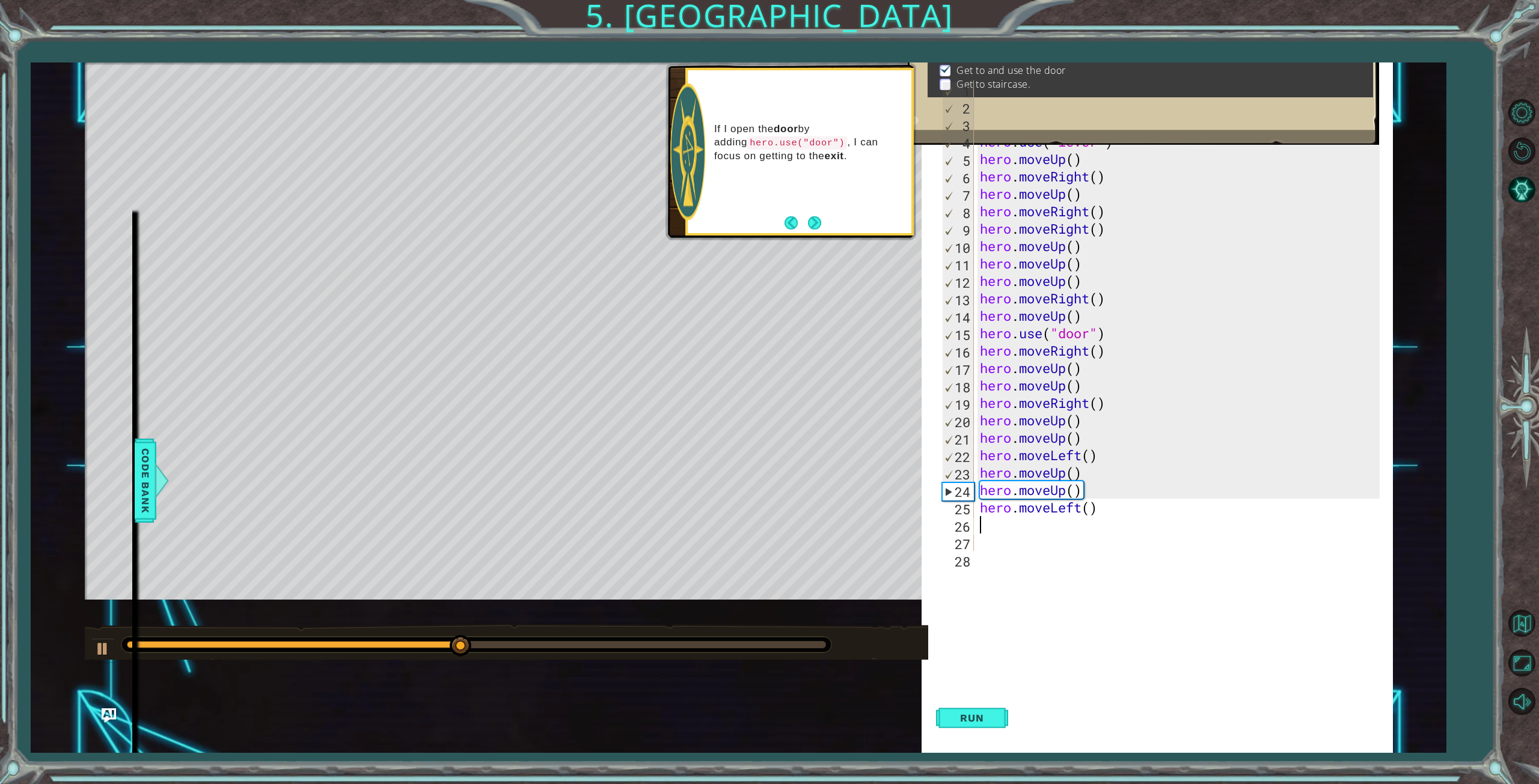
type textarea "h"
click at [1016, 557] on div "h ero press enter h ero.moveUp press enter h ero.moveDown press enter h ero.mov…" at bounding box center [1085, 599] width 227 height 130
type textarea "h"
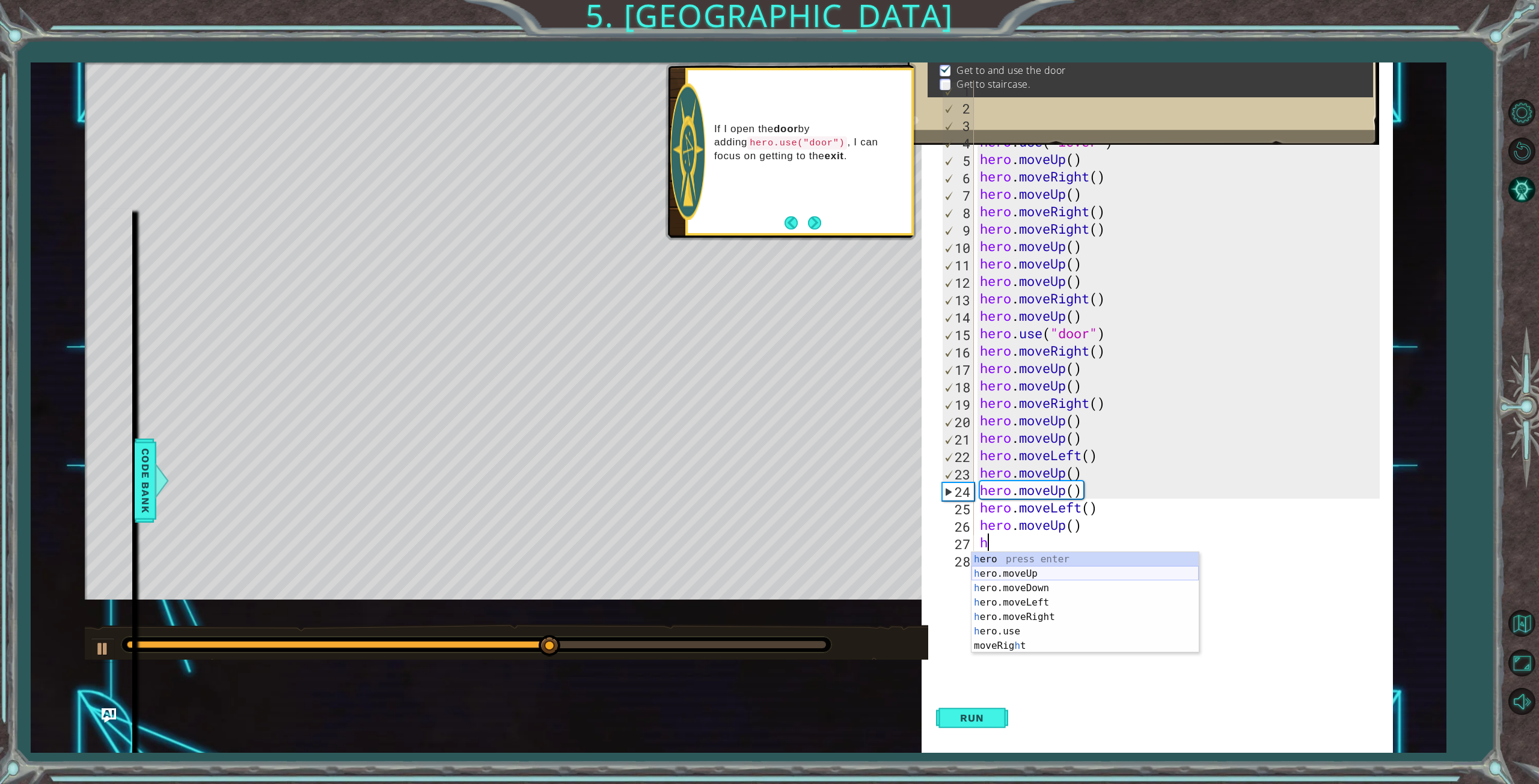
click at [1020, 574] on div "h ero press enter h ero.moveUp press enter h ero.moveDown press enter h ero.mov…" at bounding box center [1085, 617] width 227 height 130
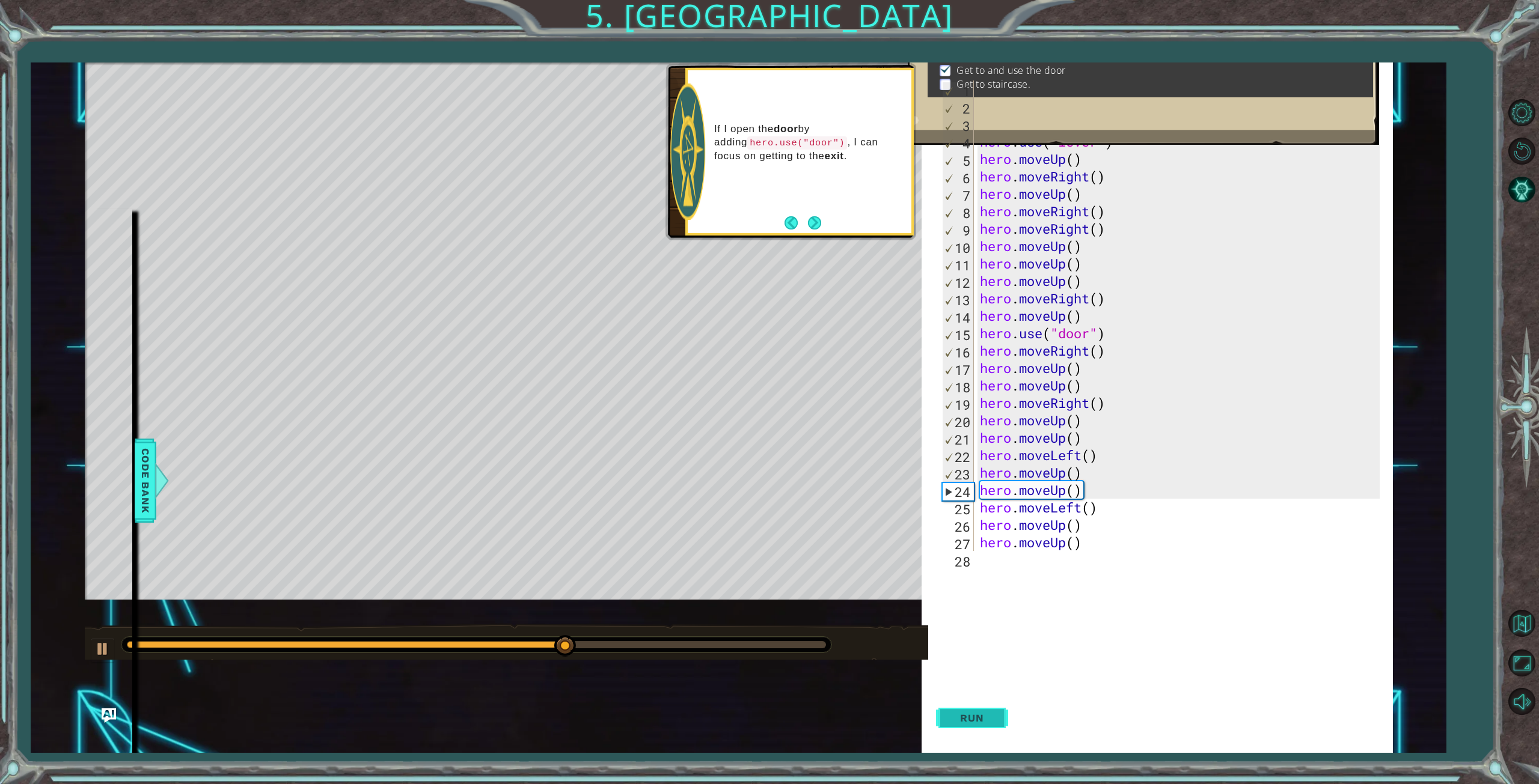
click at [975, 721] on span "Run" at bounding box center [971, 718] width 48 height 12
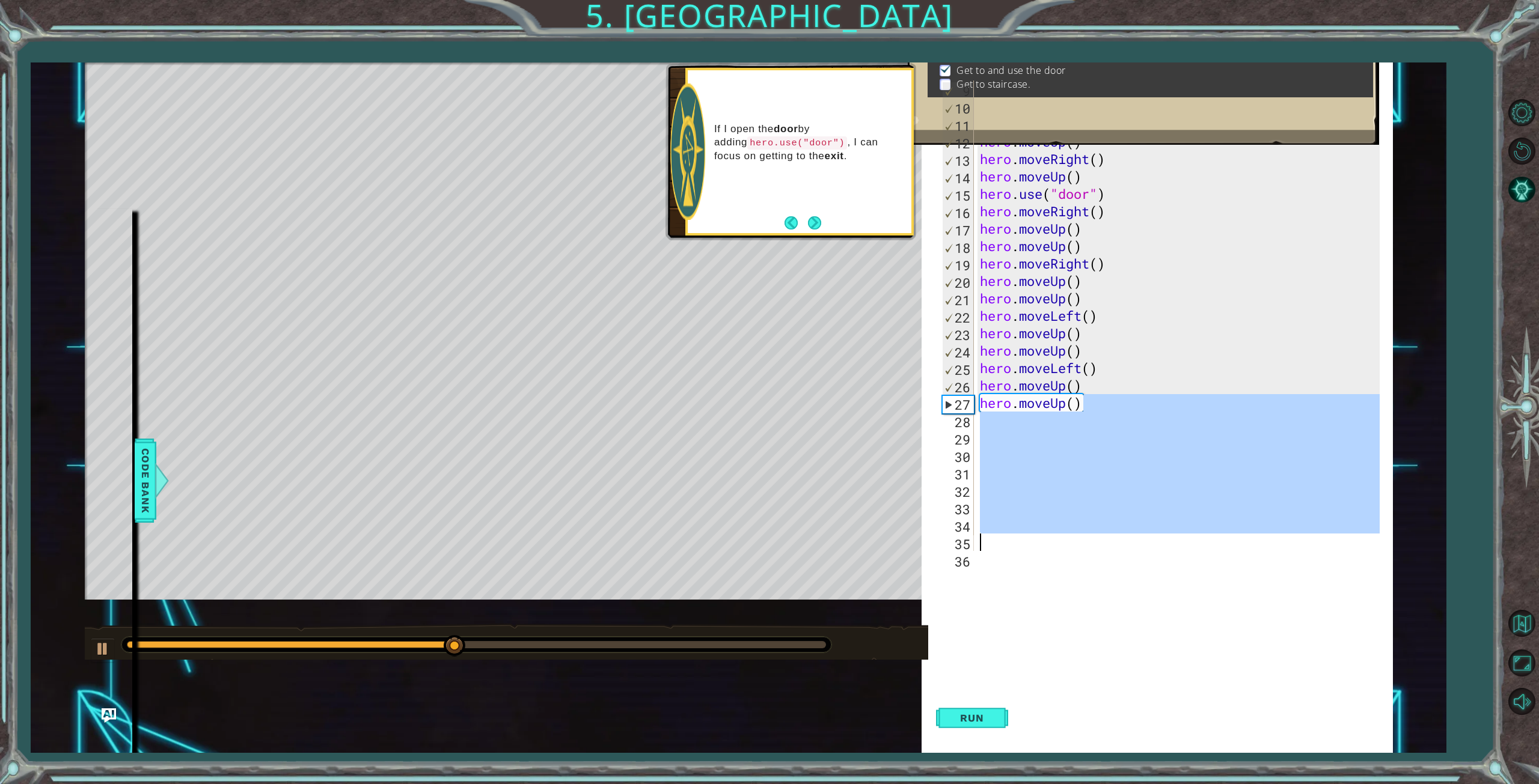
scroll to position [262, 0]
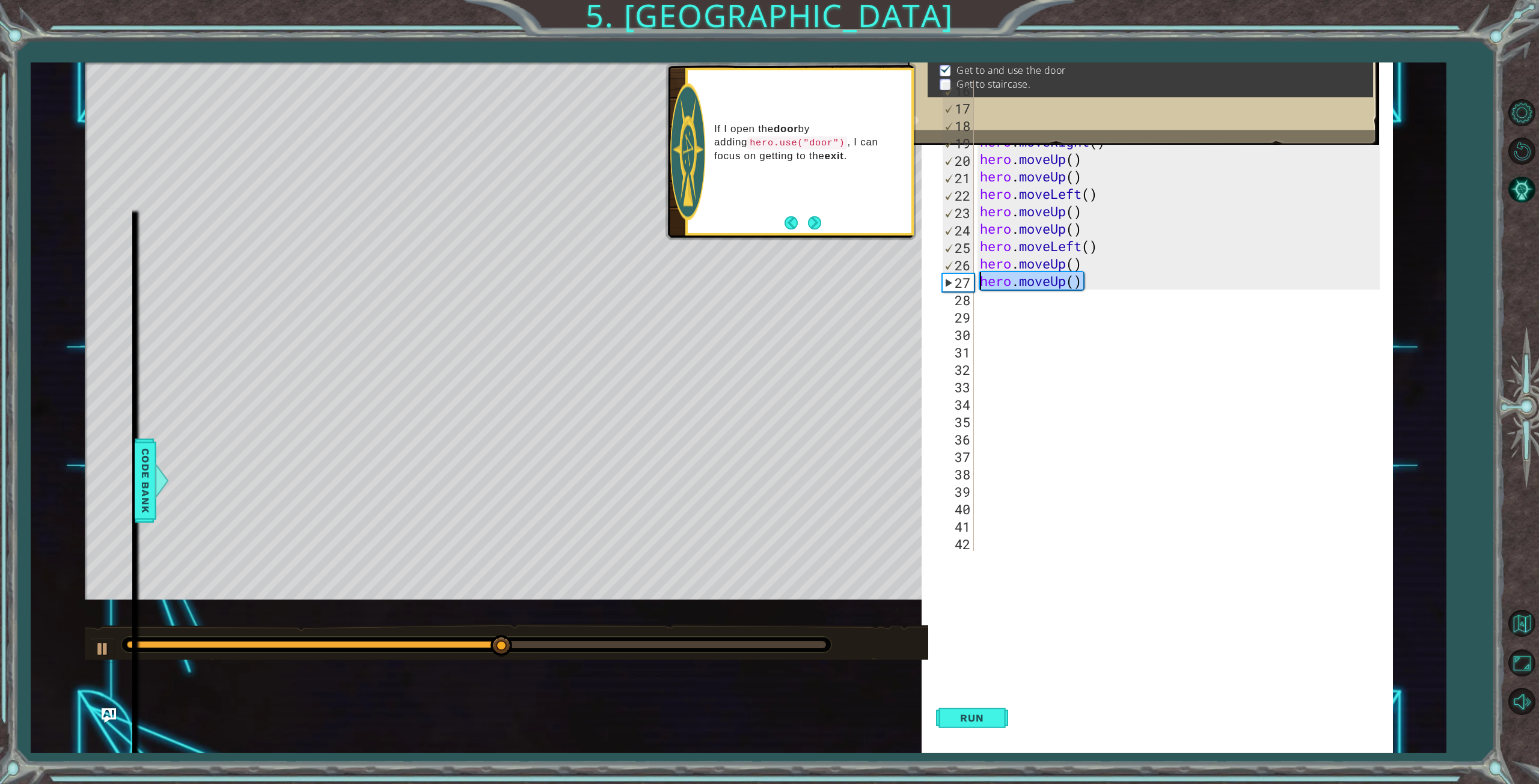
drag, startPoint x: 1095, startPoint y: 544, endPoint x: 958, endPoint y: 285, distance: 293.0
click at [958, 285] on div "16 17 18 19 20 21 22 23 24 25 26 27 28 29 30 31 32 33 34 35 36 37 38 39 40 41 4…" at bounding box center [1164, 316] width 449 height 470
type textarea "h"
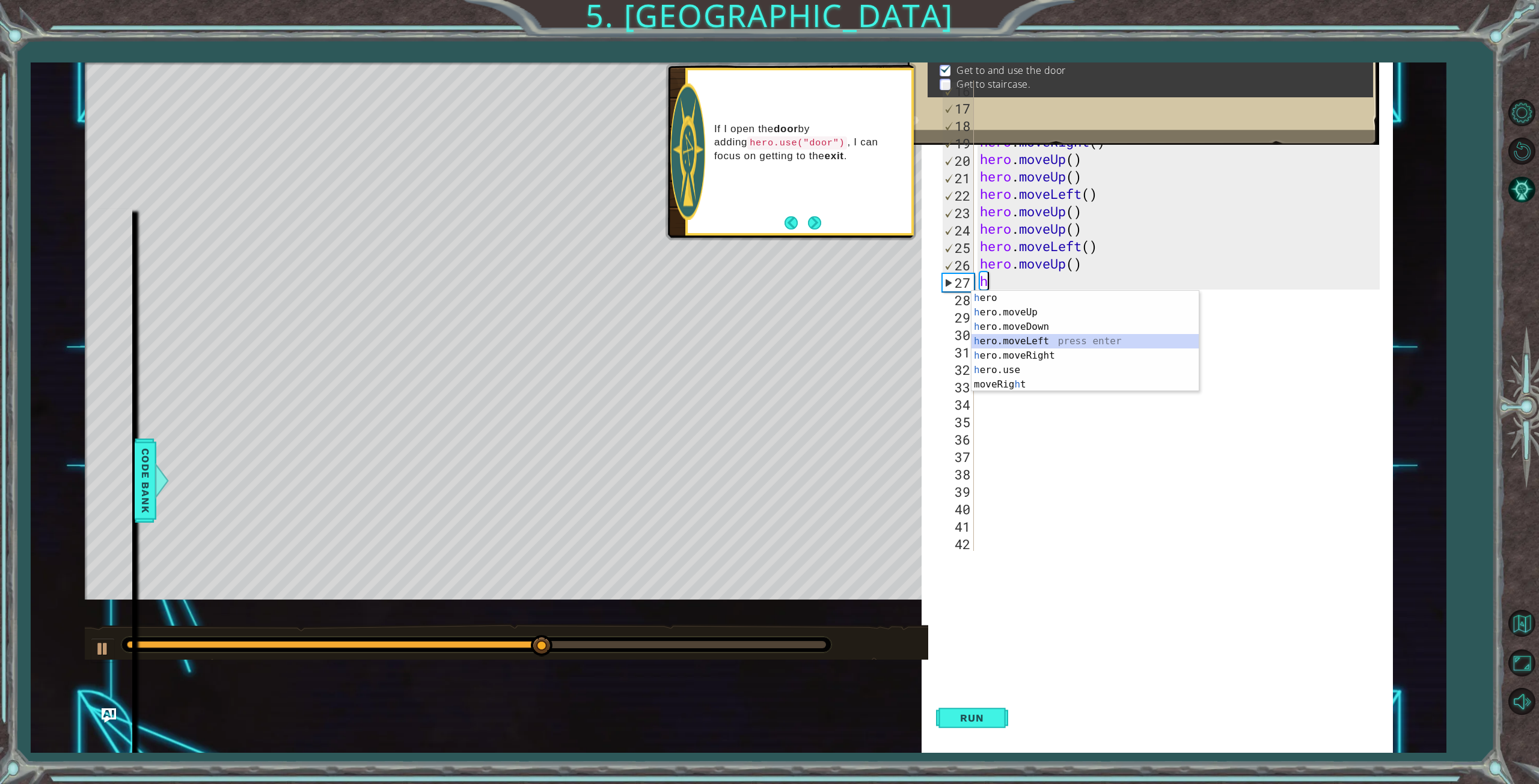
click at [1043, 343] on div "h ero press enter h ero.moveUp press enter h ero.moveDown press enter h ero.mov…" at bounding box center [1085, 356] width 227 height 130
type textarea "h"
click at [1020, 329] on div "h ero press enter h ero.moveUp press enter h ero.moveDown press enter h ero.mov…" at bounding box center [1085, 373] width 227 height 130
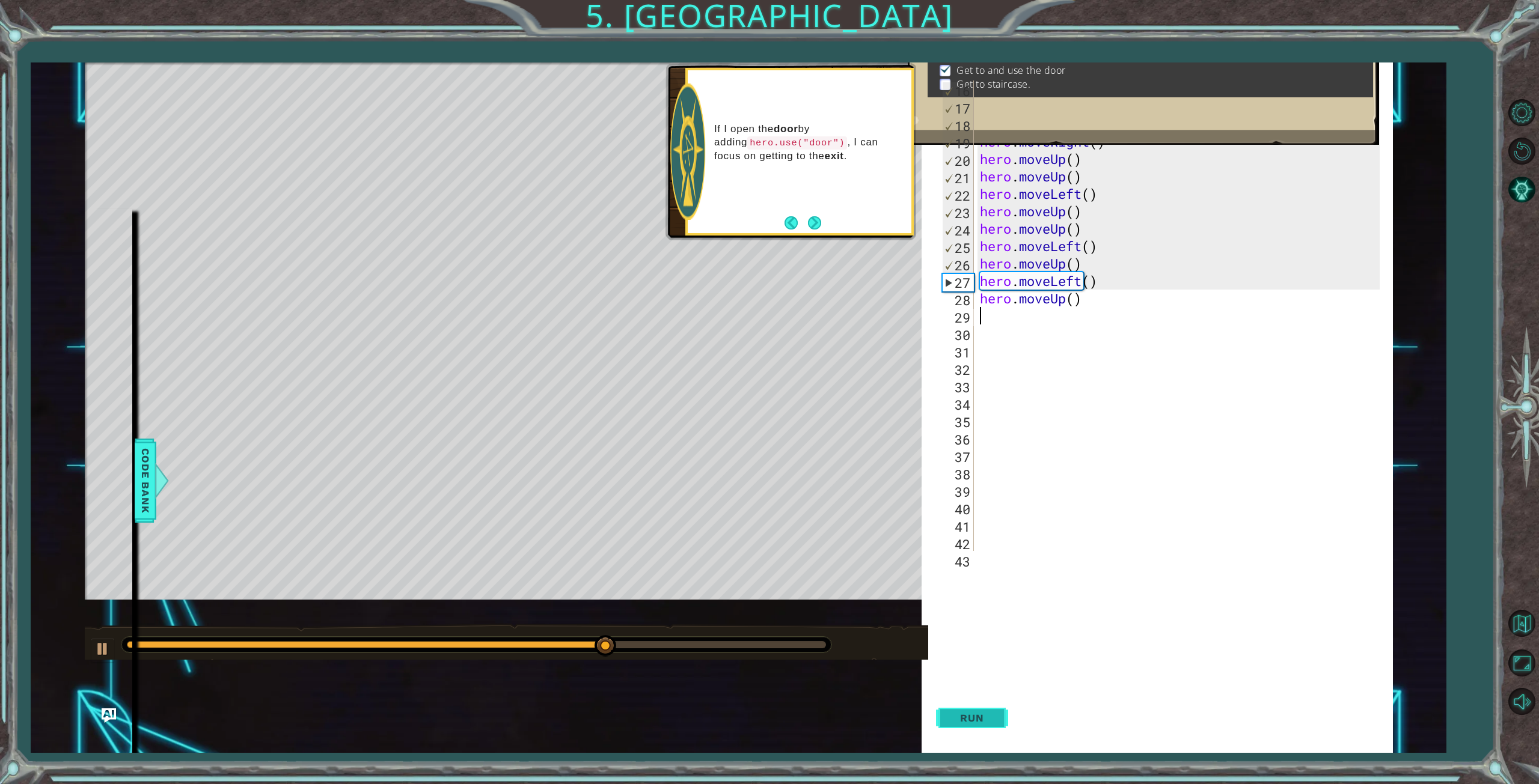
click at [962, 721] on span "Run" at bounding box center [971, 718] width 48 height 12
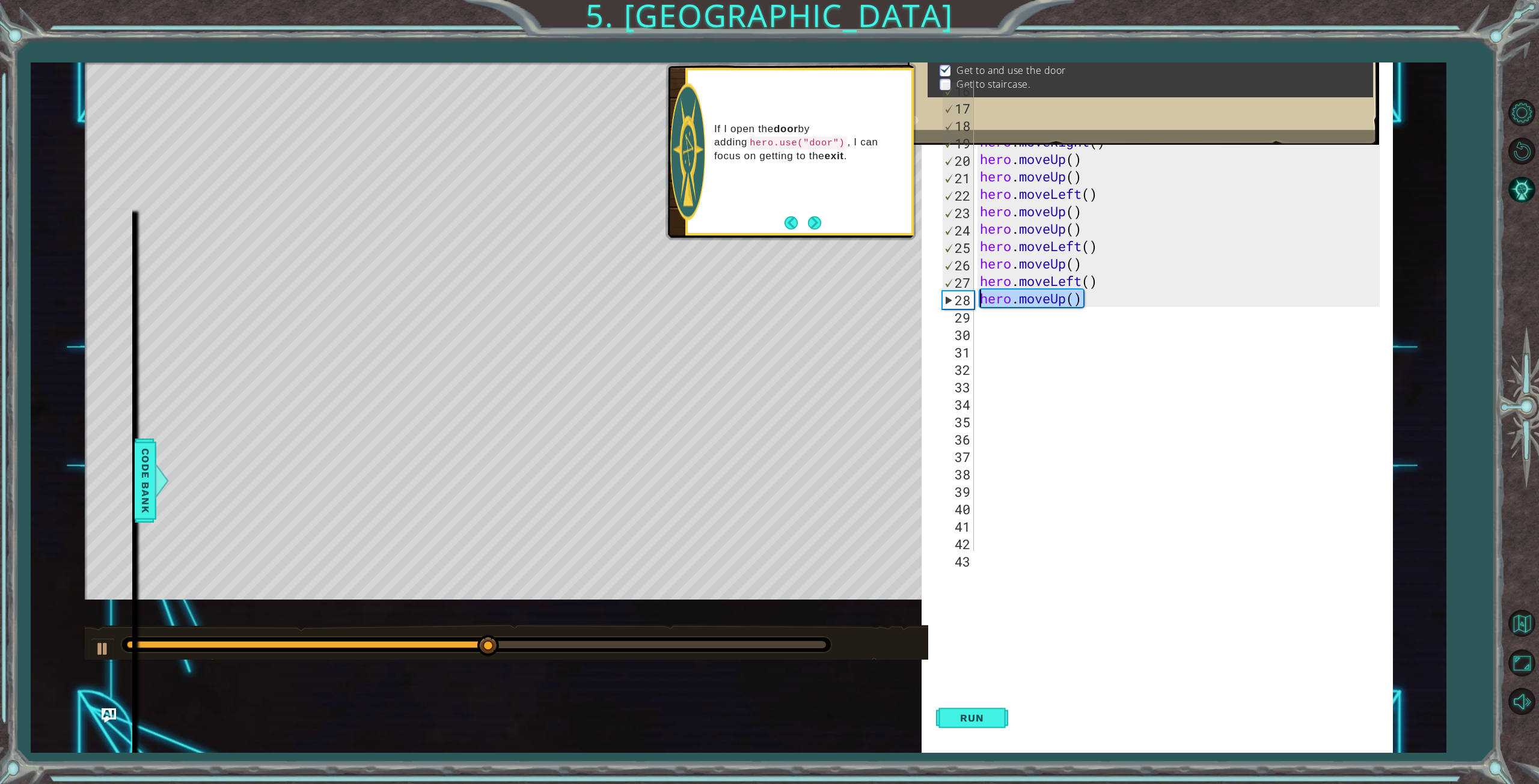
drag, startPoint x: 1107, startPoint y: 294, endPoint x: 966, endPoint y: 305, distance: 141.4
click at [966, 305] on div "16 17 18 19 20 21 22 23 24 25 26 27 28 29 30 31 32 33 34 35 36 37 38 39 40 41 4…" at bounding box center [1164, 316] width 449 height 470
type textarea "h"
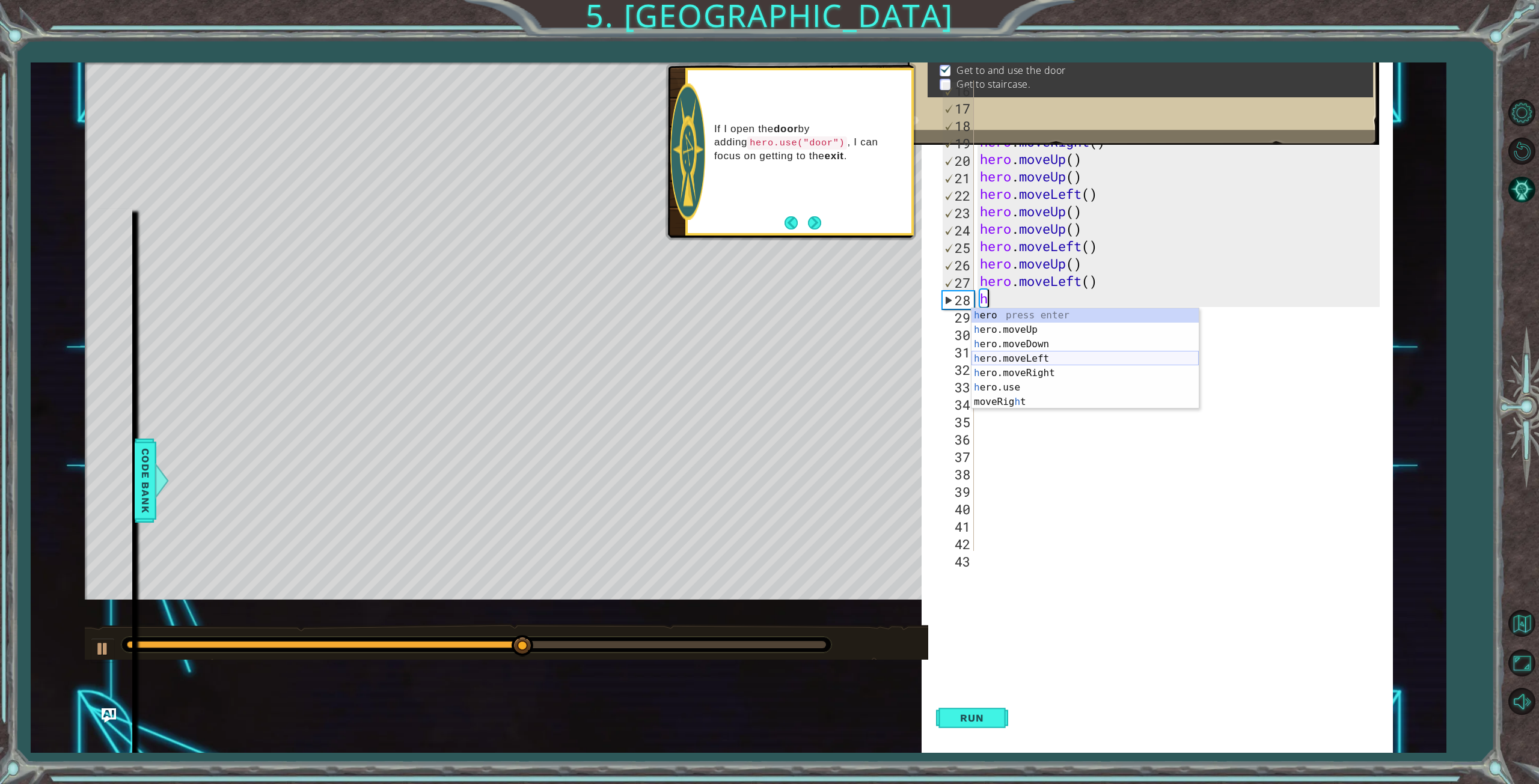
click at [1037, 357] on div "h ero press enter h ero.moveUp press enter h ero.moveDown press enter h ero.mov…" at bounding box center [1085, 373] width 227 height 130
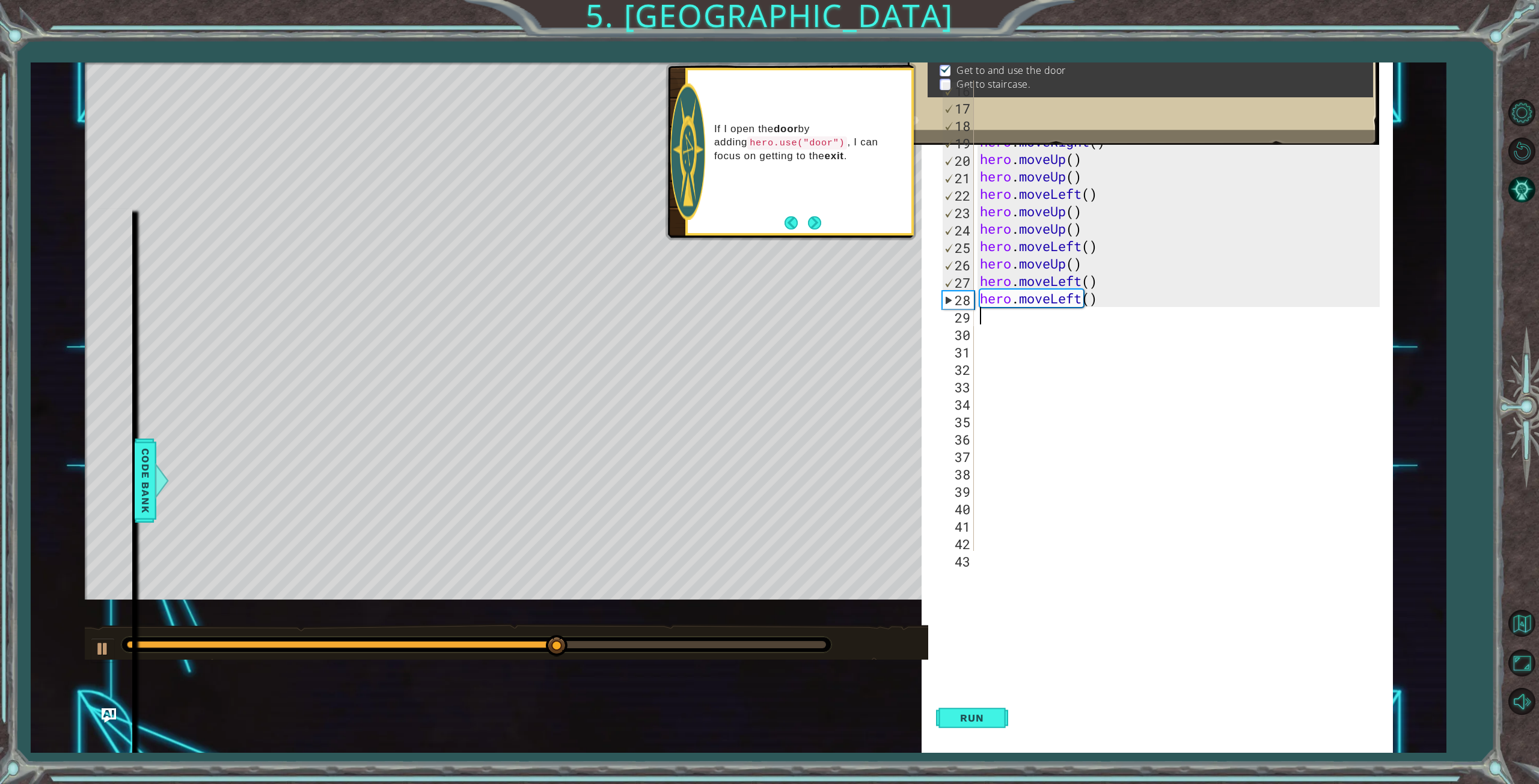
type textarea "h"
click at [1031, 349] on div "h ero press enter h ero.moveUp press enter h ero.moveDown press enter h ero.mov…" at bounding box center [1085, 391] width 227 height 130
type textarea "h"
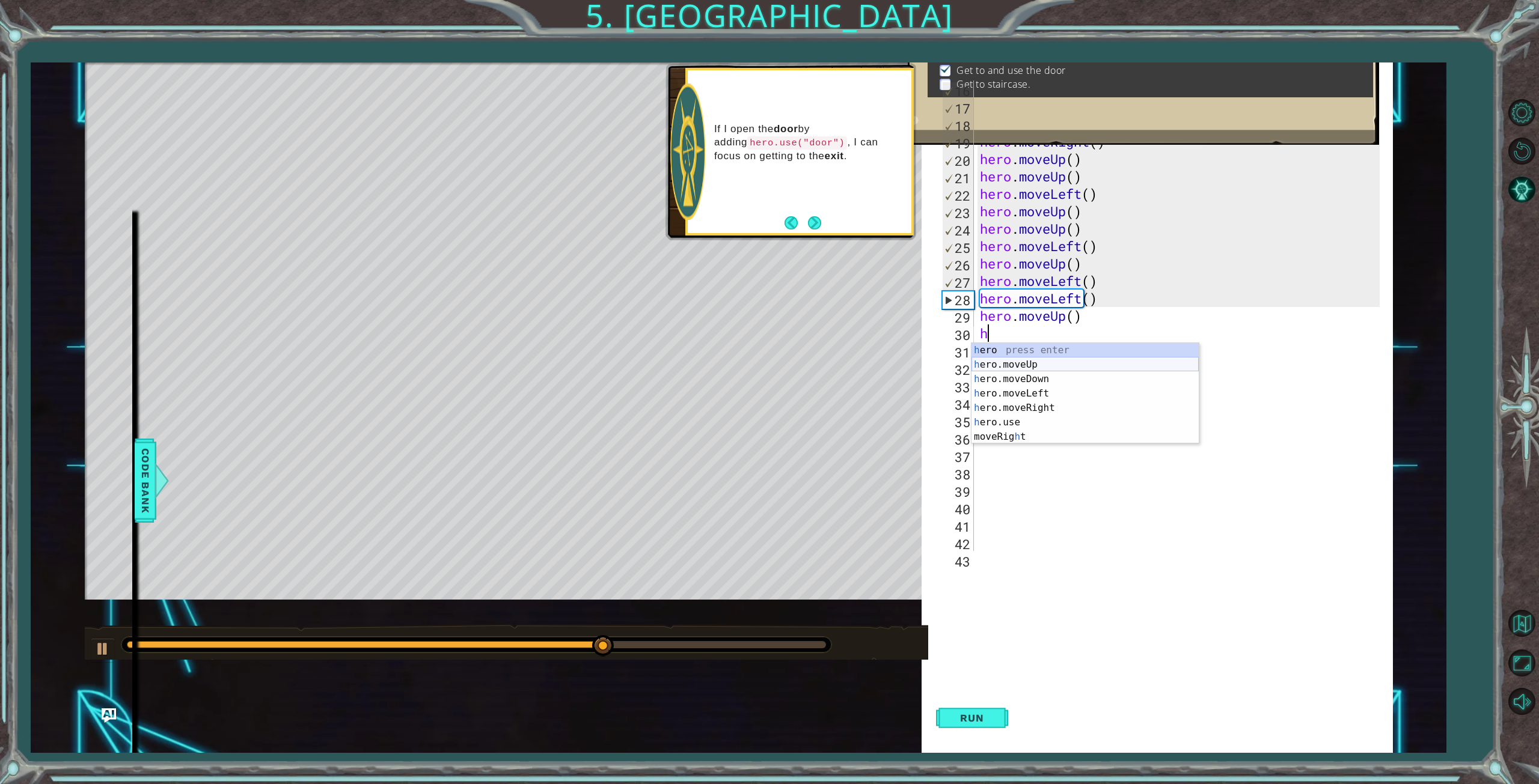
click at [1030, 363] on div "h ero press enter h ero.moveUp press enter h ero.moveDown press enter h ero.mov…" at bounding box center [1085, 408] width 227 height 130
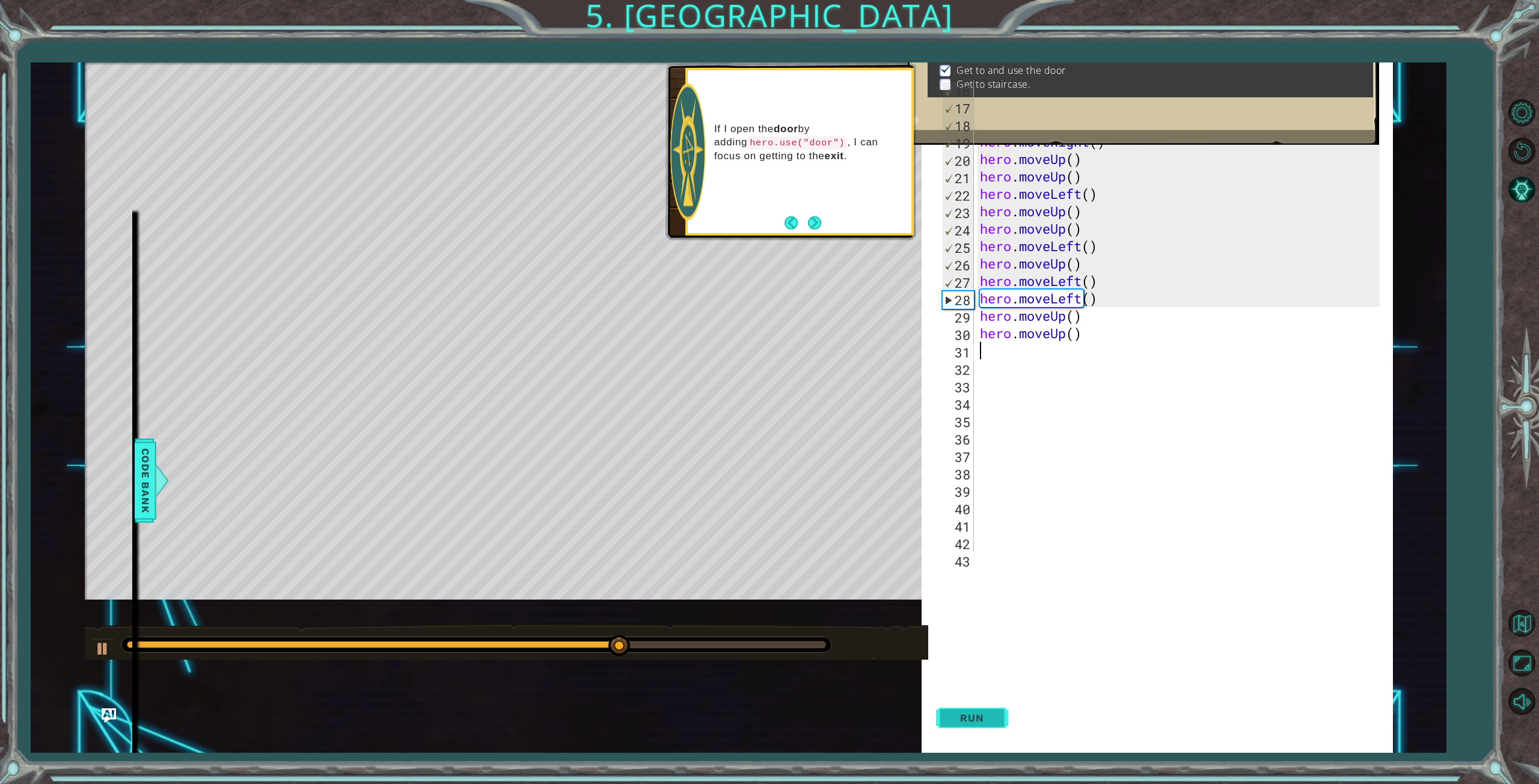
click at [987, 716] on span "Run" at bounding box center [971, 718] width 48 height 12
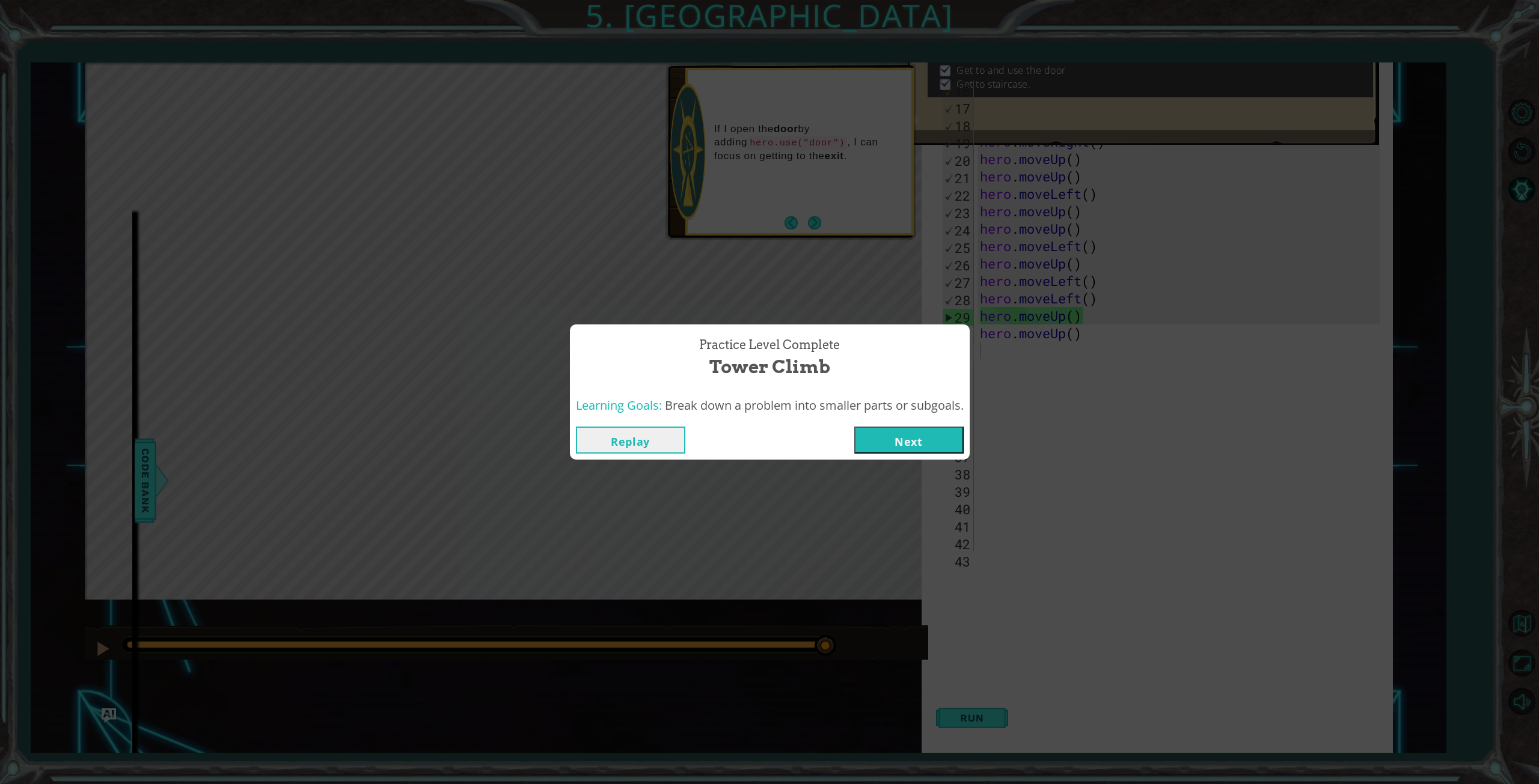
click at [936, 438] on button "Next" at bounding box center [909, 440] width 109 height 27
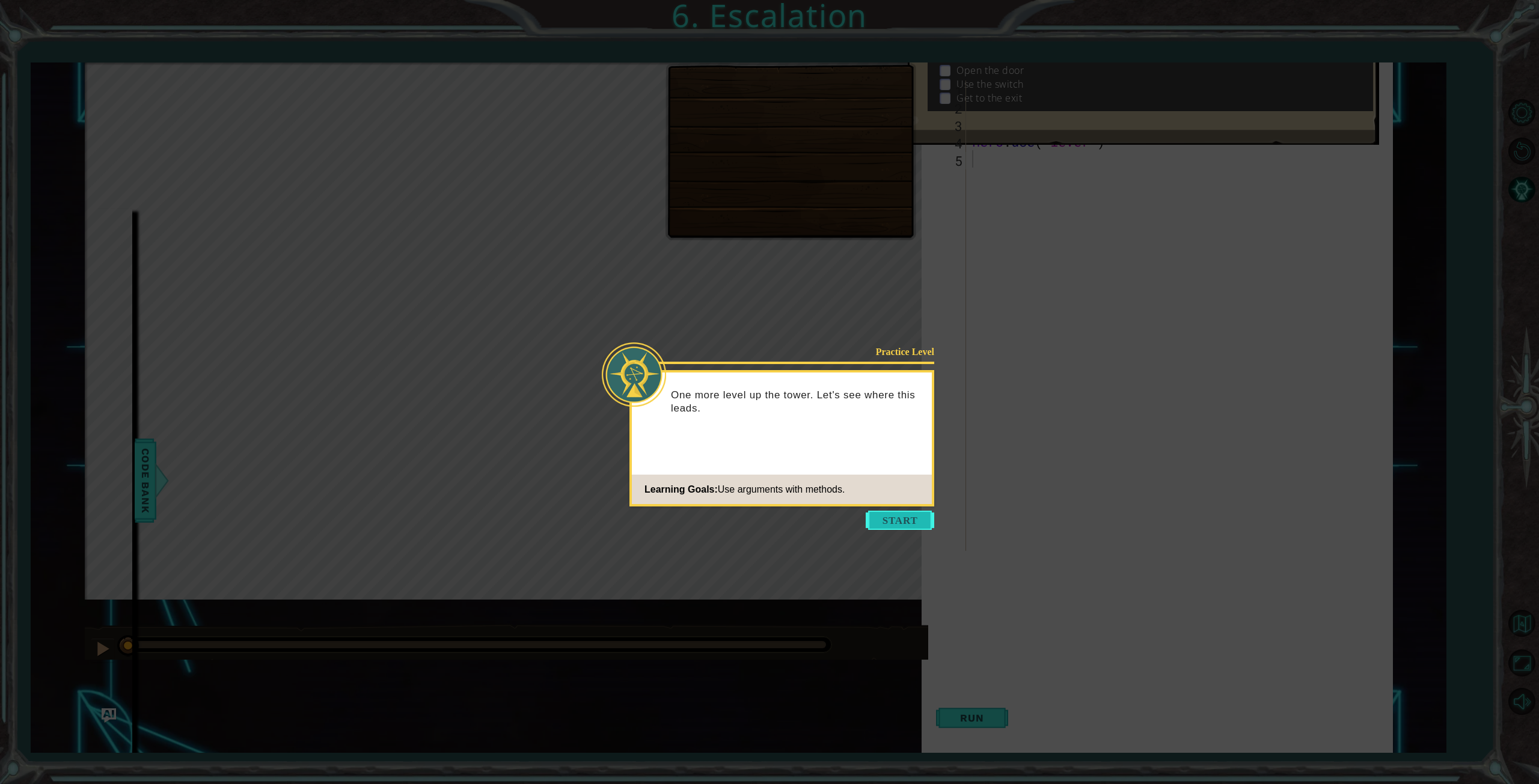
click at [896, 515] on button "Start" at bounding box center [900, 520] width 68 height 19
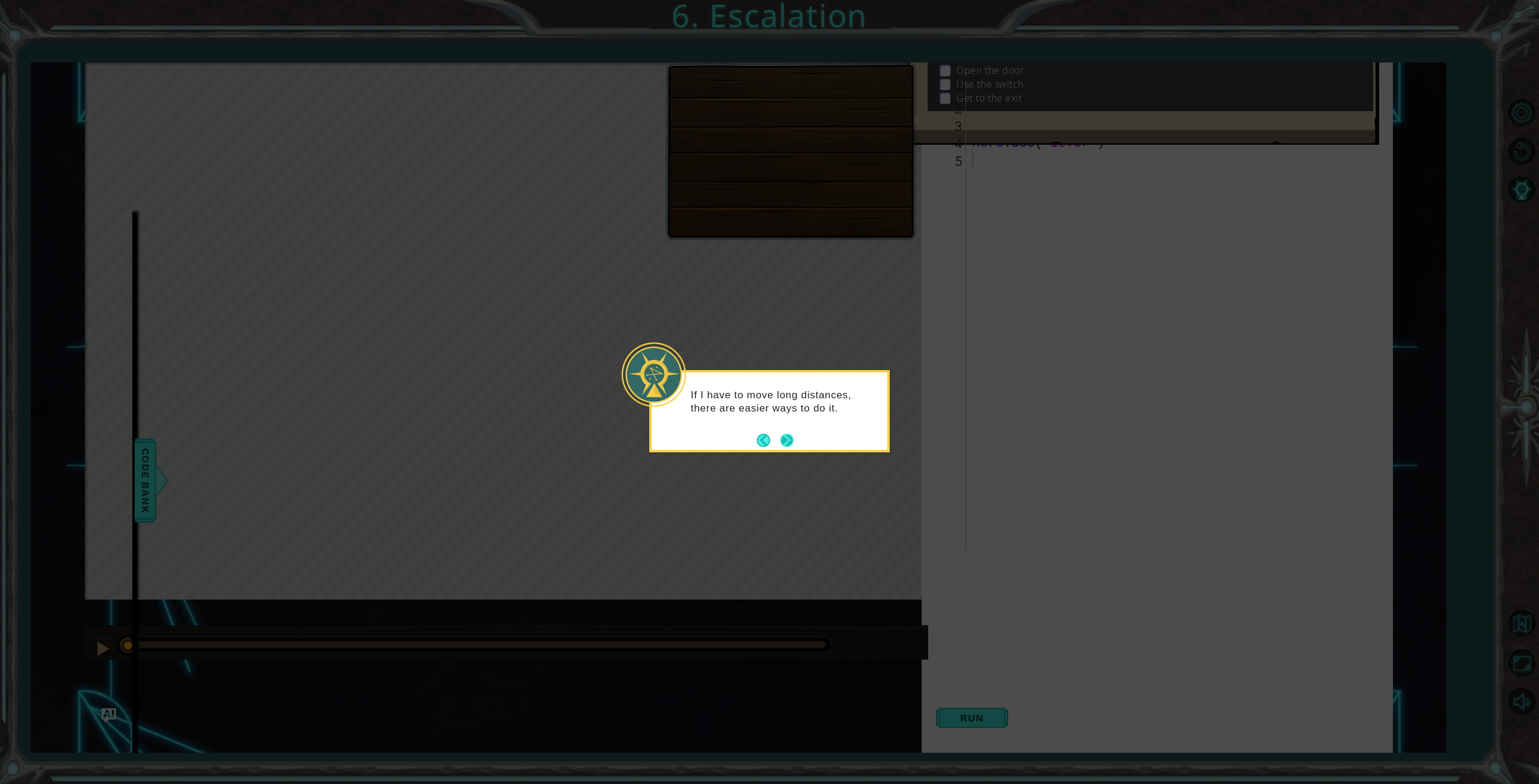
click at [789, 441] on button "Next" at bounding box center [787, 440] width 14 height 14
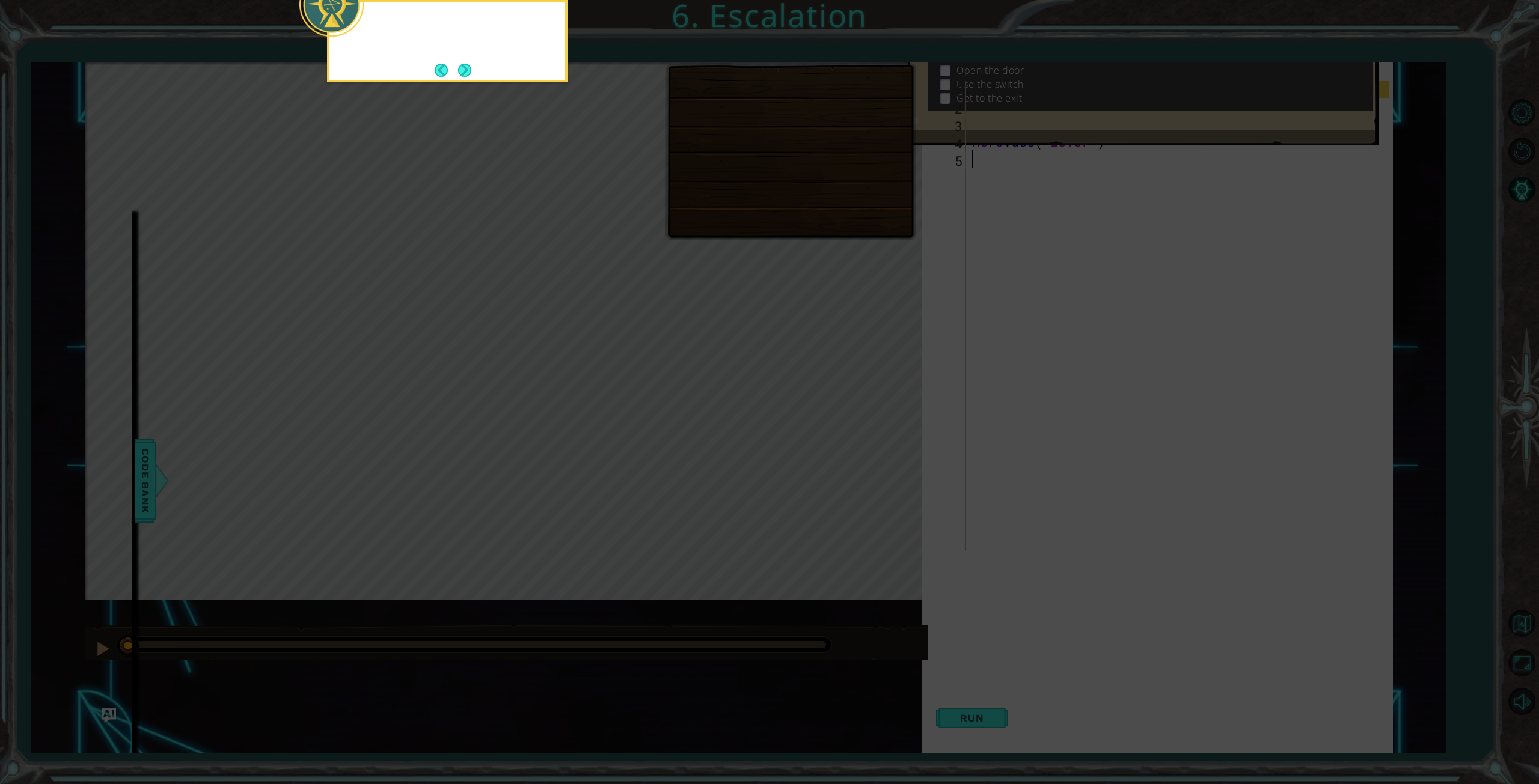
scroll to position [6, 0]
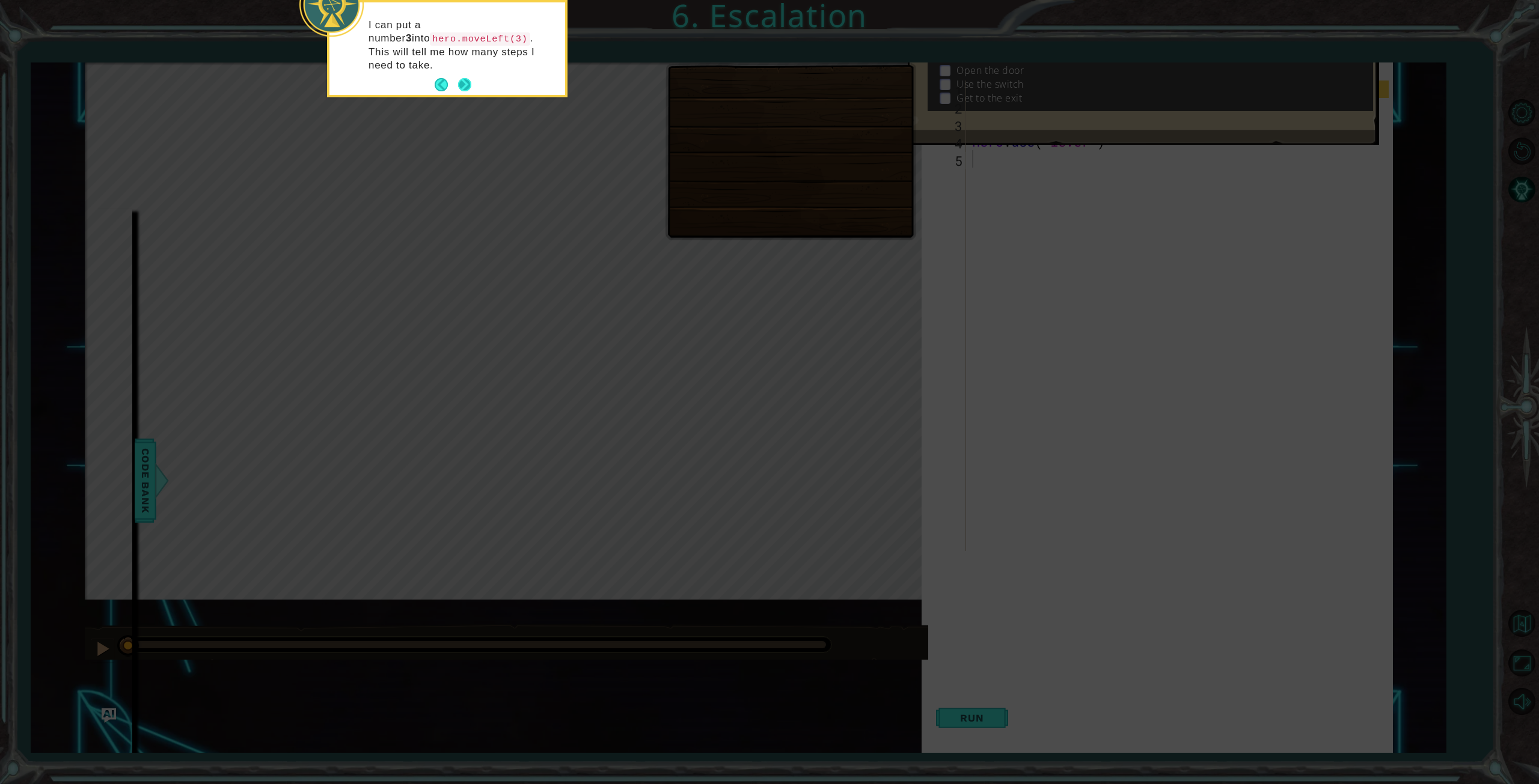
click at [465, 78] on button "Next" at bounding box center [464, 85] width 14 height 14
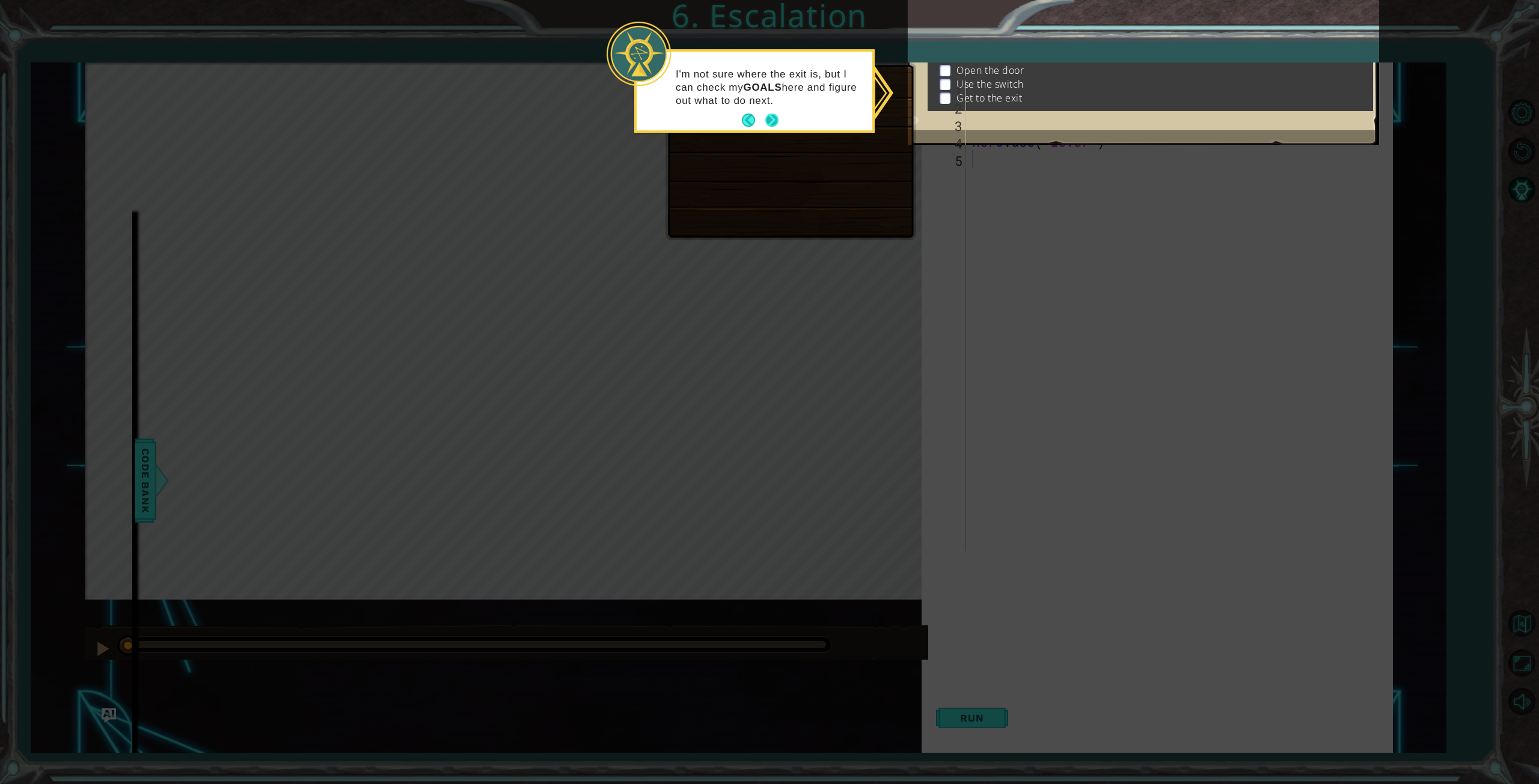
click at [771, 122] on button "Next" at bounding box center [772, 120] width 14 height 14
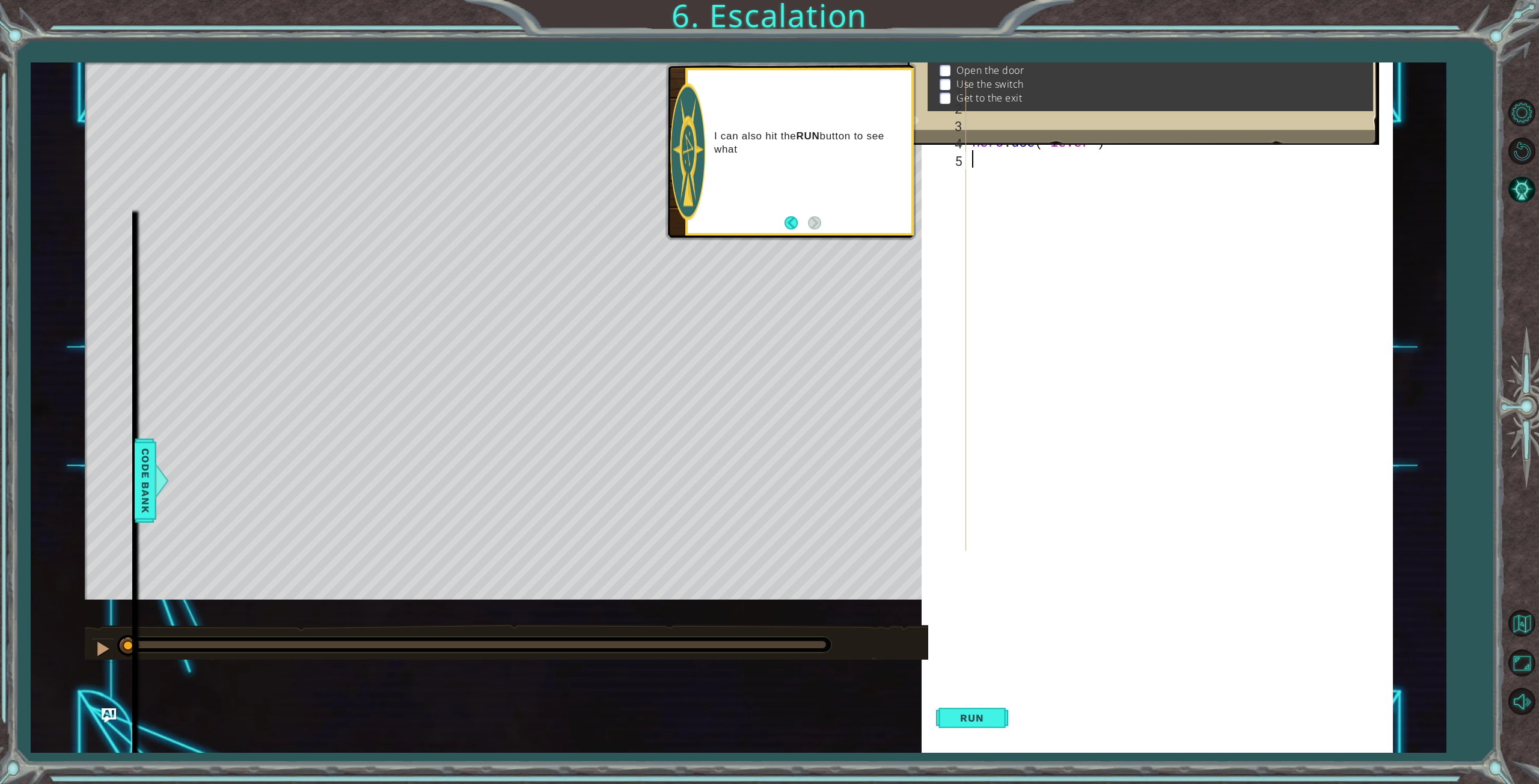
click at [971, 163] on div "hero . moveLeft ( 3 ) hero . moveUp ( 2 ) hero . moveLeft ( ) hero . use ( "lev…" at bounding box center [1182, 333] width 425 height 505
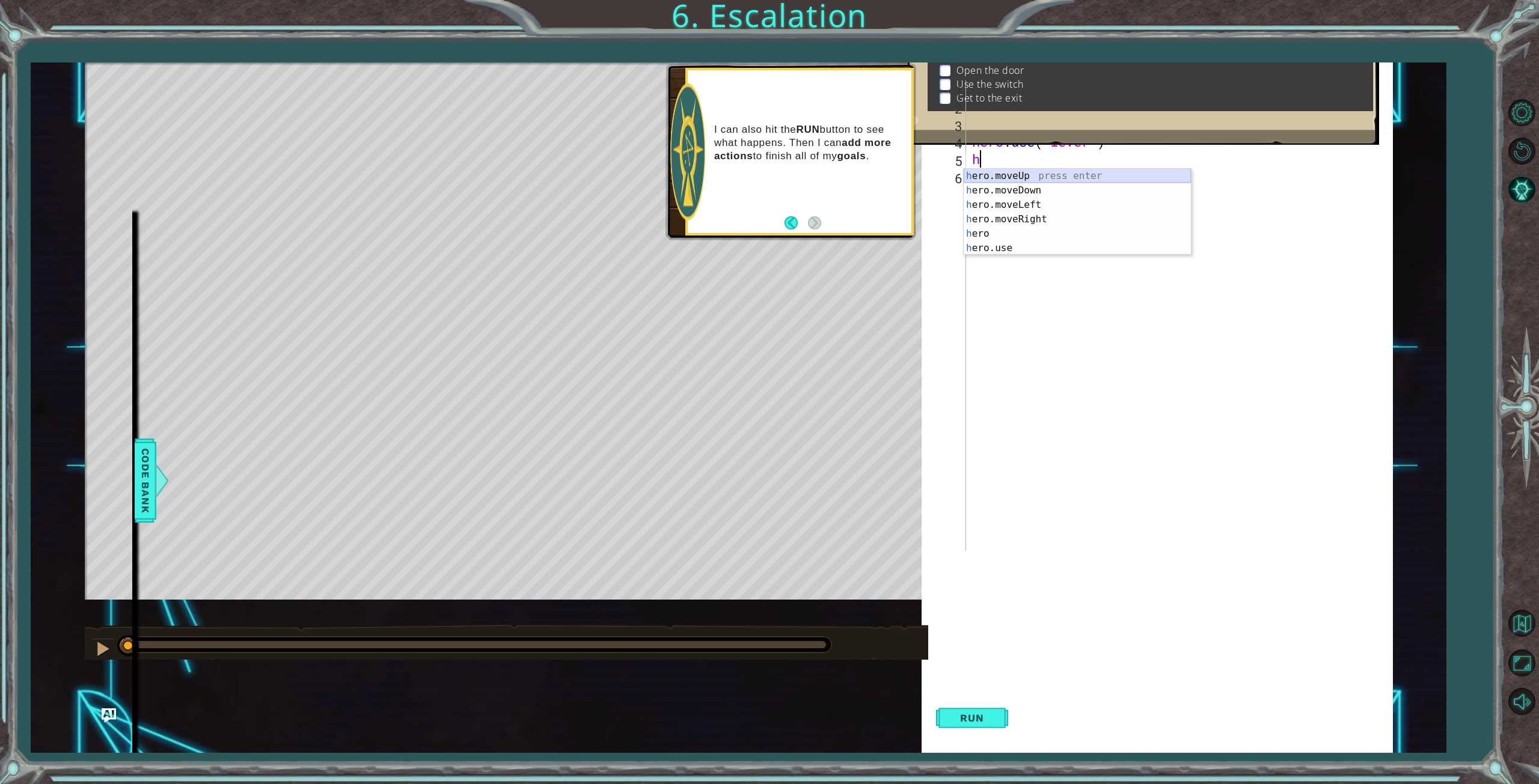
click at [995, 176] on div "h ero.moveUp press enter h ero.moveDown press enter h ero.moveLeft press enter …" at bounding box center [1077, 227] width 227 height 115
type textarea "hero.moveUp(3)"
click at [954, 713] on span "Run" at bounding box center [971, 718] width 48 height 12
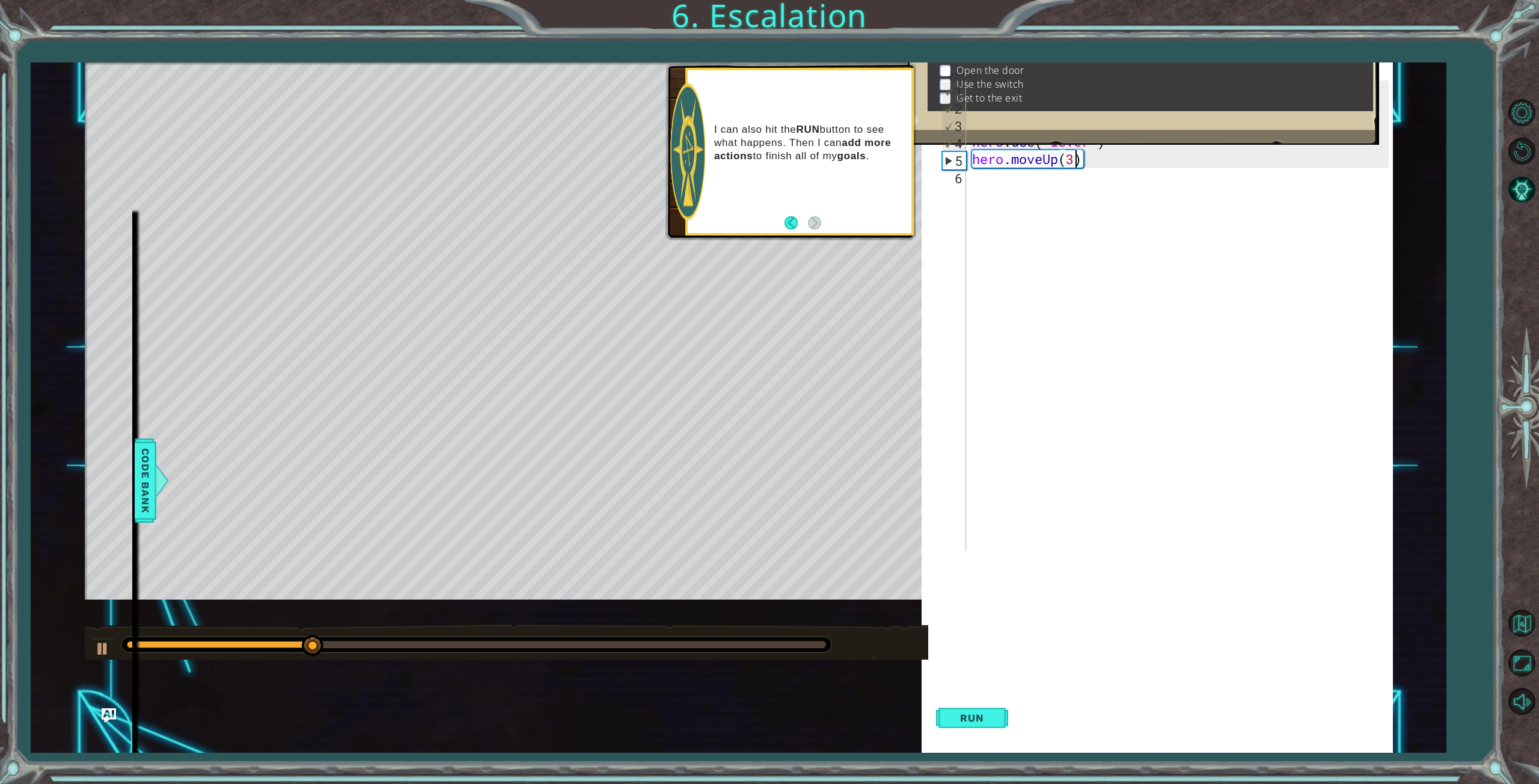
click at [974, 174] on div "hero . moveLeft ( 3 ) hero . moveUp ( 2 ) hero . moveLeft ( ) hero . use ( "lev…" at bounding box center [1182, 333] width 425 height 505
click at [1008, 218] on div "h ero.moveUp press enter h ero.moveDown press enter h ero.moveLeft press enter …" at bounding box center [1077, 244] width 227 height 115
type textarea "hero.moveLeft(1)"
click at [990, 723] on span "Run" at bounding box center [971, 718] width 48 height 12
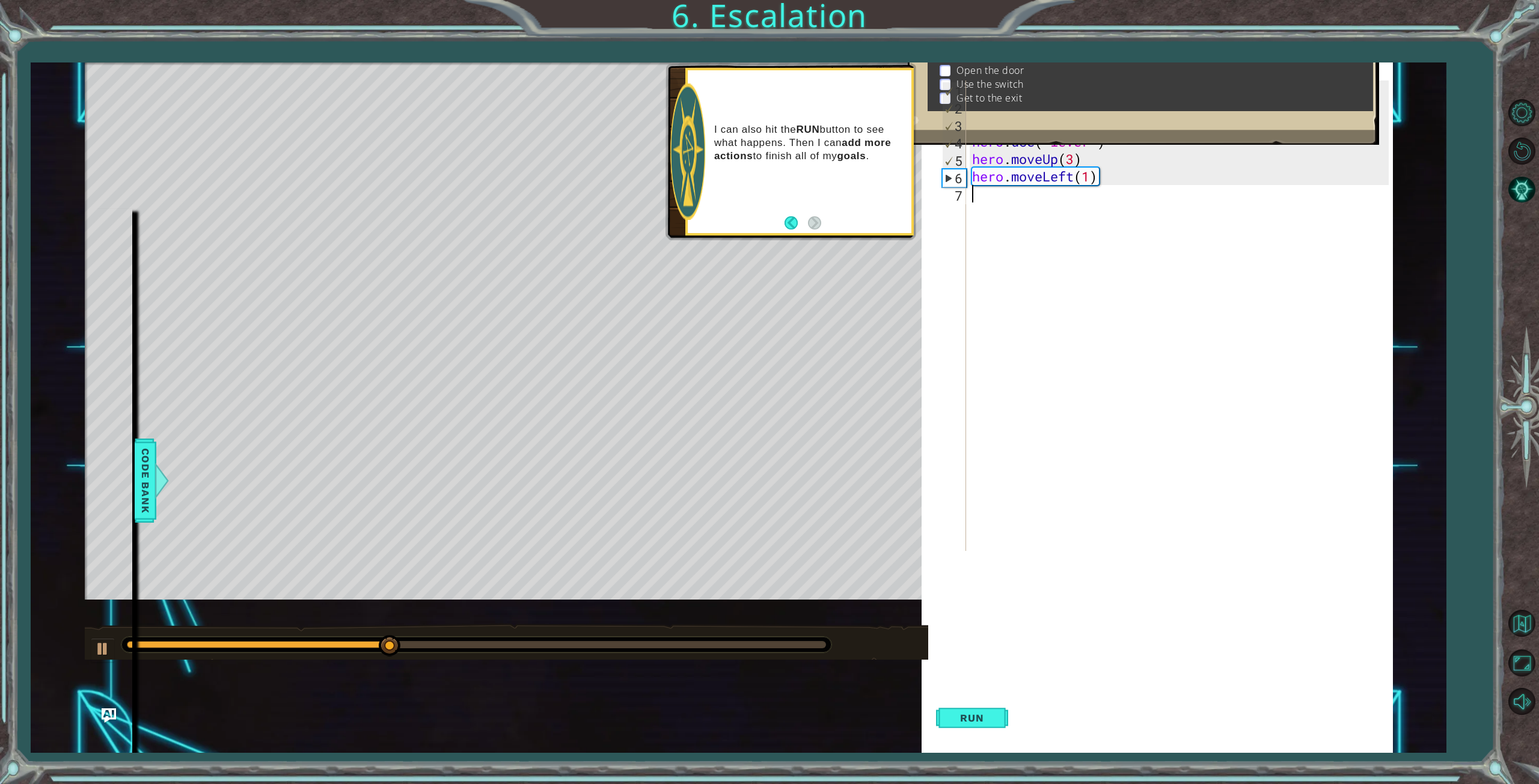
click at [989, 200] on div "hero . moveLeft ( 3 ) hero . moveUp ( 2 ) hero . moveLeft ( ) hero . use ( "lev…" at bounding box center [1182, 333] width 425 height 505
click at [1013, 285] on div "h ero.moveUp press enter h ero.moveDown press enter h ero.moveLeft press enter …" at bounding box center [1077, 262] width 227 height 115
type textarea "hero.use("door")"
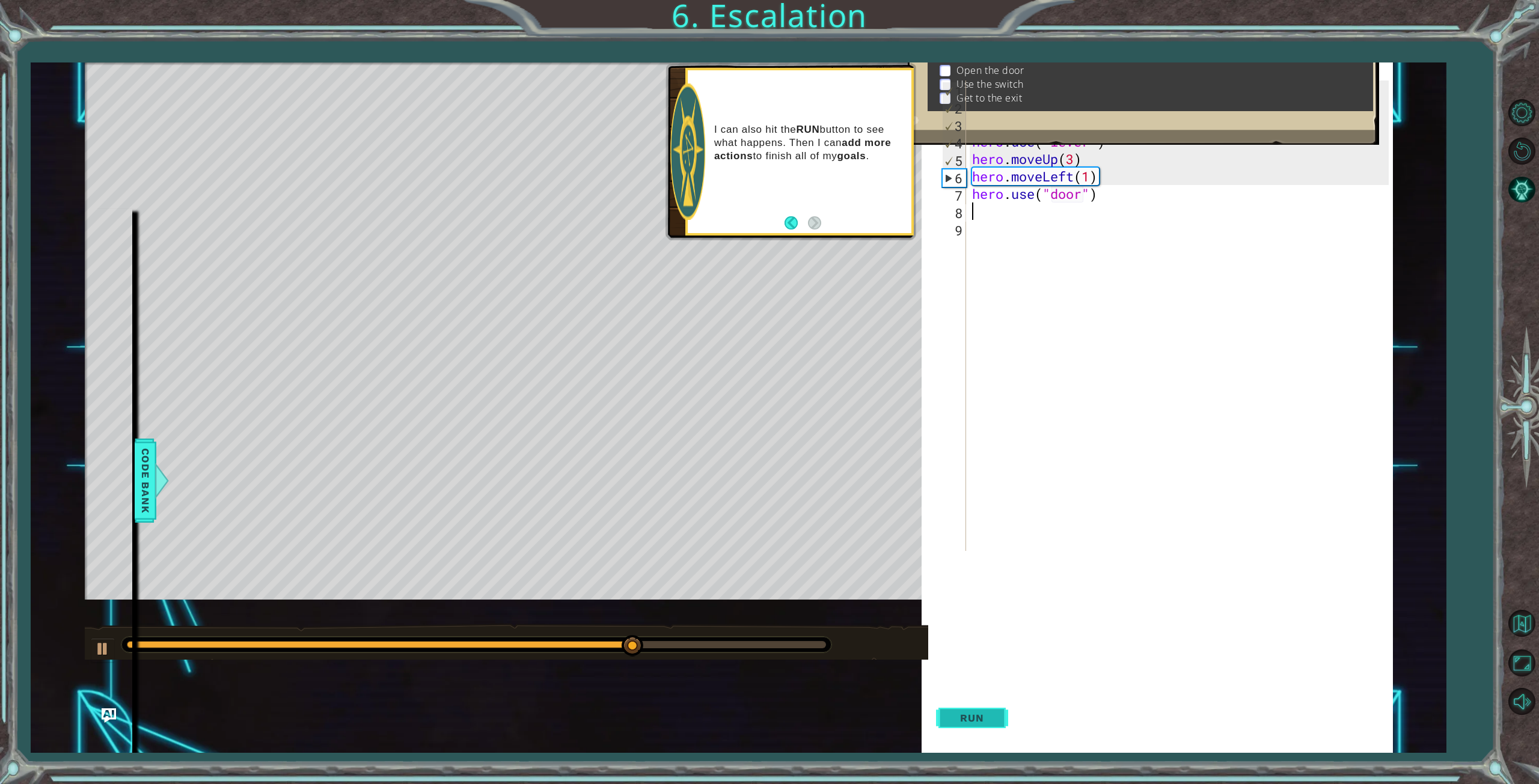
click at [976, 709] on button "Run" at bounding box center [971, 718] width 72 height 69
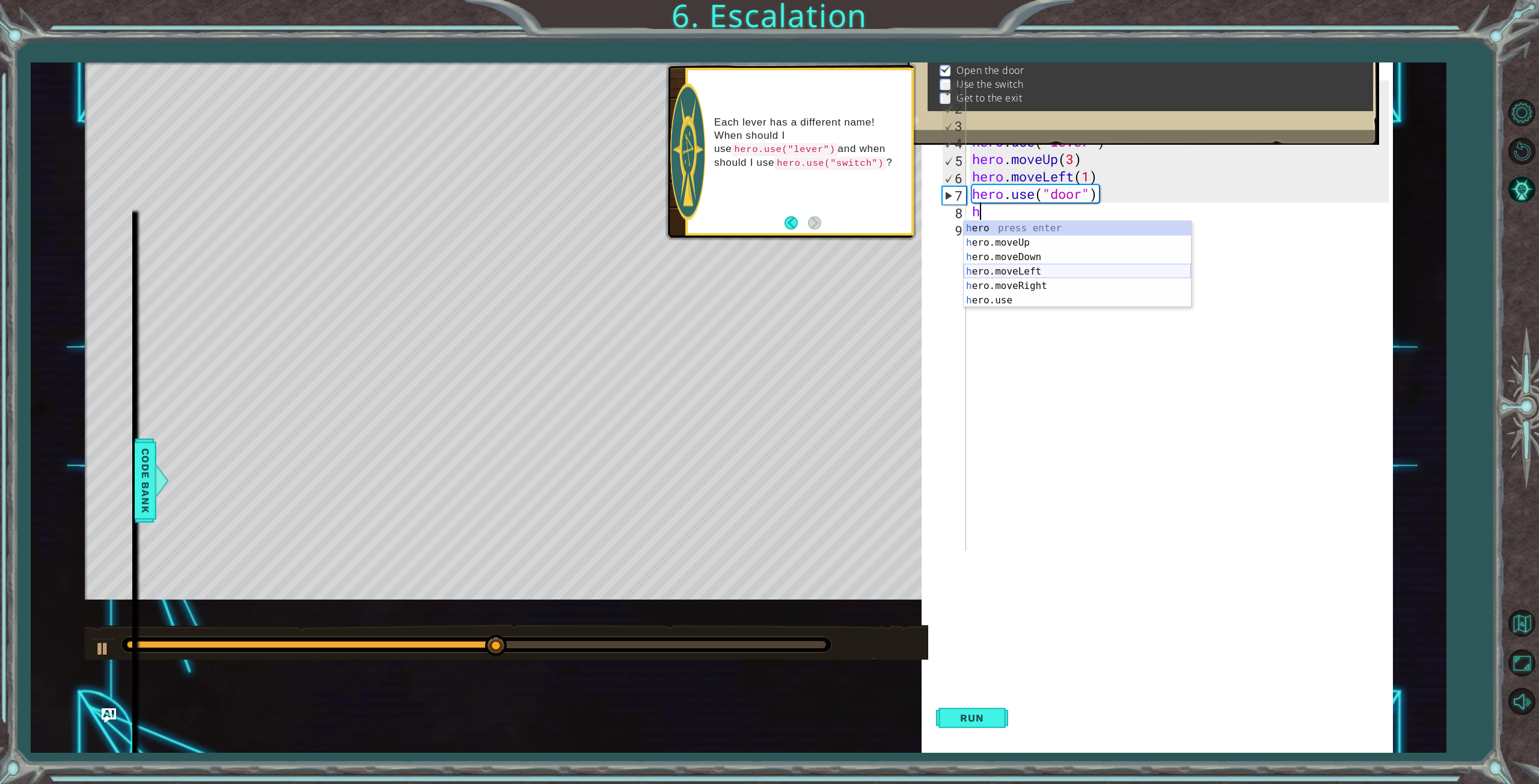
click at [1038, 271] on div "h ero press enter h ero.moveUp press enter h ero.moveDown press enter h ero.mov…" at bounding box center [1077, 279] width 227 height 115
type textarea "hero.moveLeft(1)"
click at [986, 227] on div "hero . moveLeft ( 3 ) hero . moveUp ( 2 ) hero . moveLeft ( ) hero . use ( "lev…" at bounding box center [1182, 333] width 425 height 505
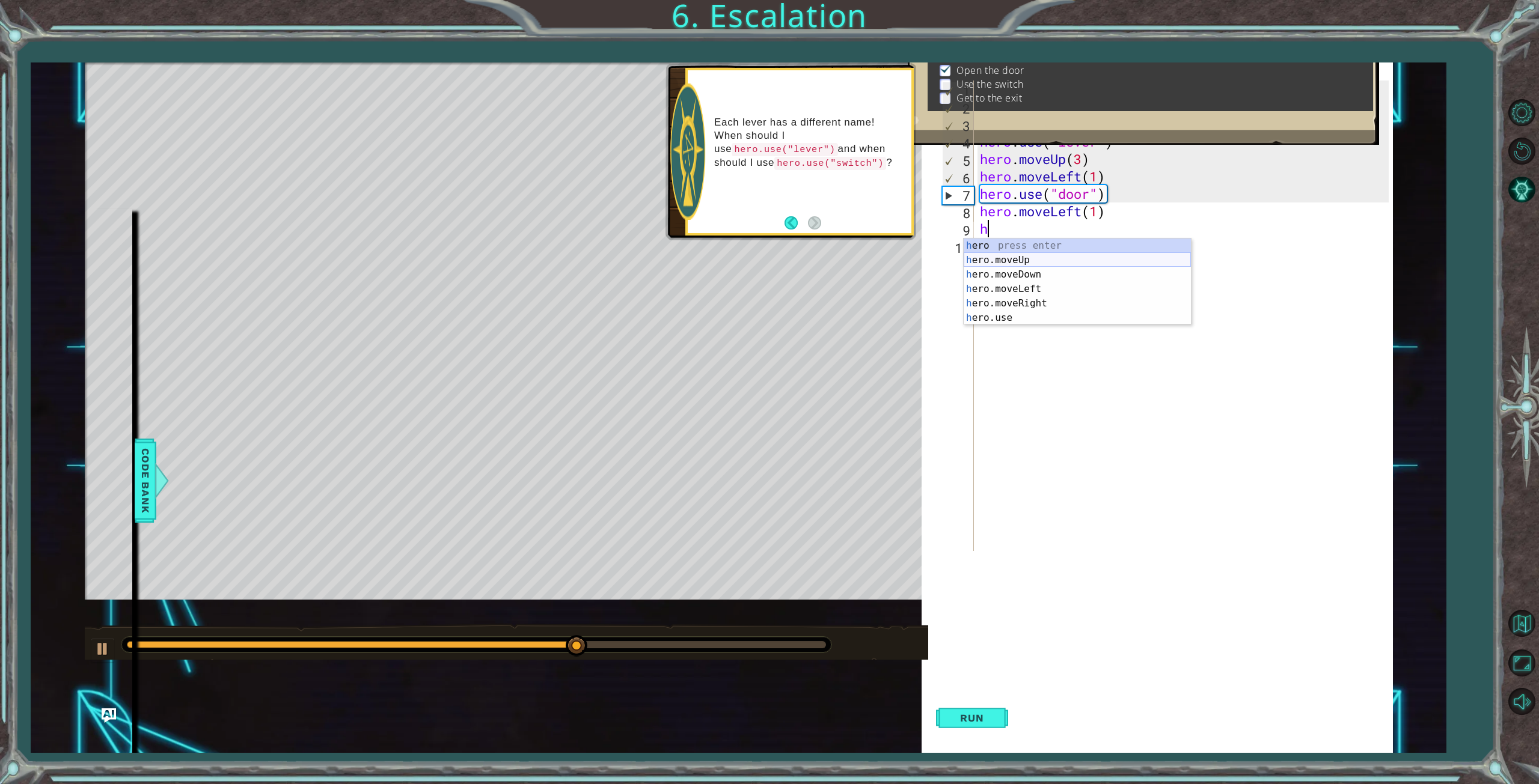
click at [1023, 262] on div "h ero press enter h ero.moveUp press enter h ero.moveDown press enter h ero.mov…" at bounding box center [1077, 296] width 227 height 115
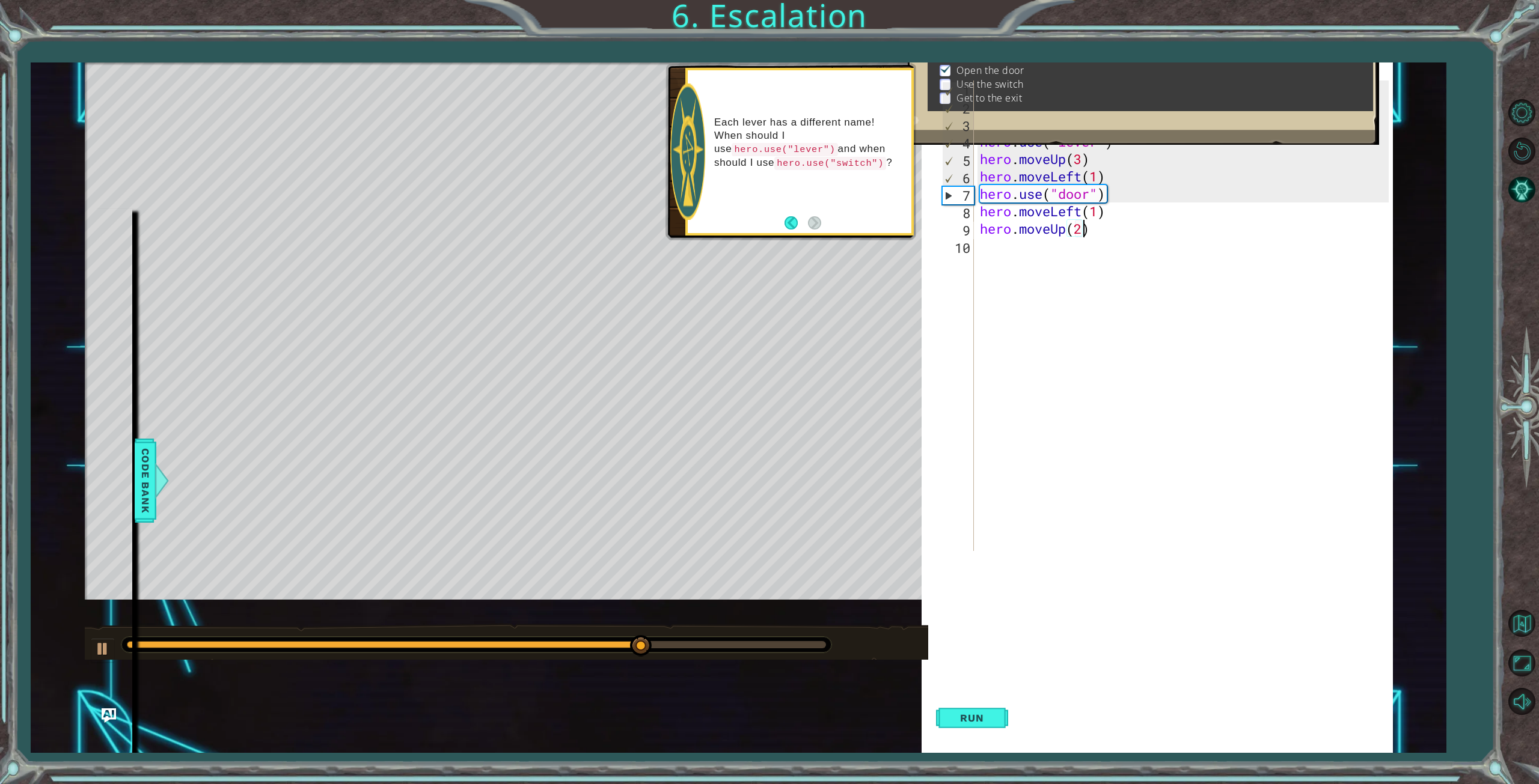
scroll to position [0, 4]
type textarea "hero.moveUp(2)"
click at [984, 723] on span "Run" at bounding box center [971, 718] width 48 height 12
drag, startPoint x: 258, startPoint y: 651, endPoint x: 370, endPoint y: 654, distance: 112.0
click at [370, 654] on div at bounding box center [369, 646] width 21 height 21
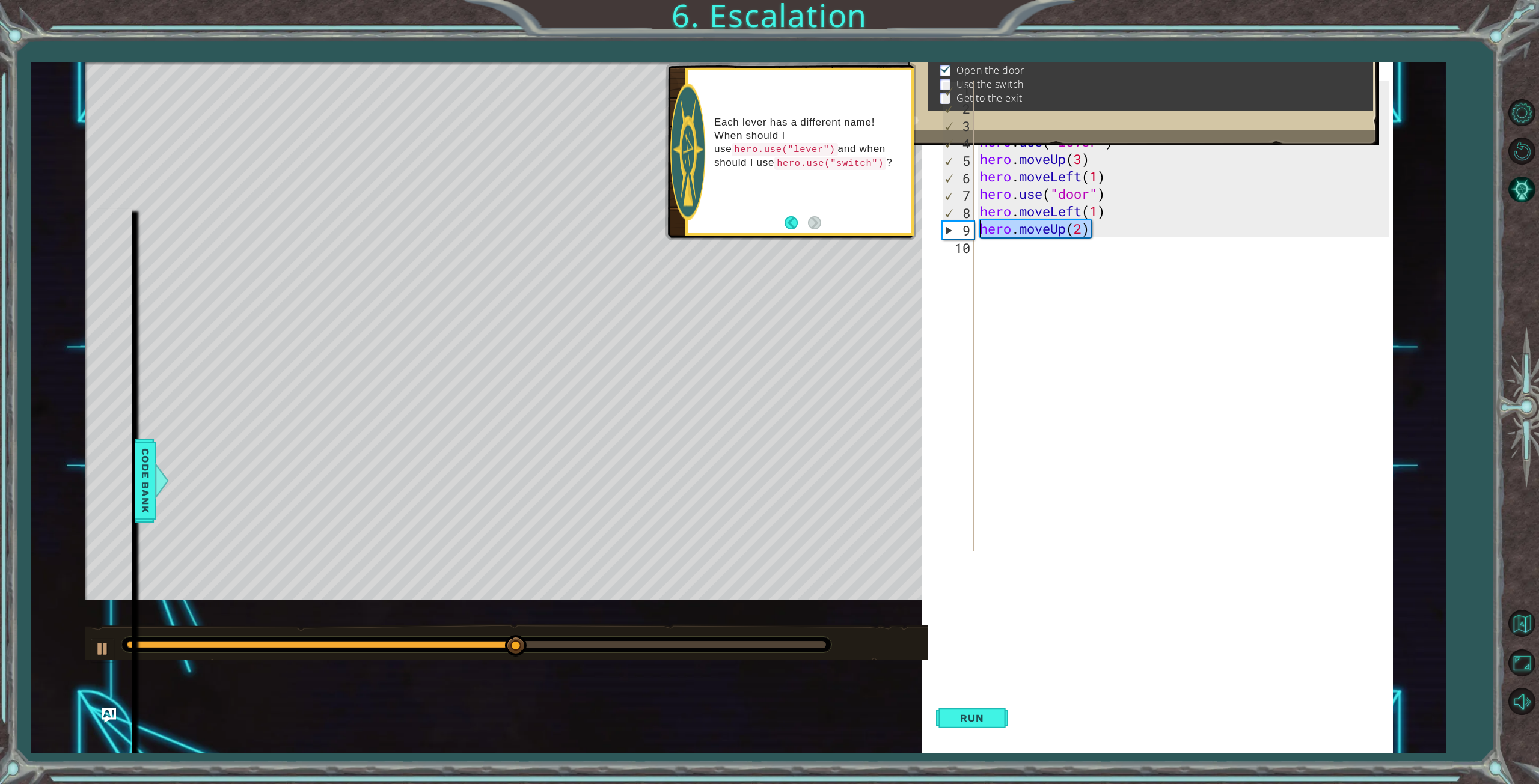
drag, startPoint x: 1108, startPoint y: 231, endPoint x: 951, endPoint y: 232, distance: 157.0
click at [951, 232] on div "hero.moveUp(2) 1 2 3 4 5 6 7 8 9 10 hero . moveLeft ( 3 ) hero . moveUp ( 2 ) h…" at bounding box center [1164, 316] width 449 height 470
click at [978, 715] on span "Run" at bounding box center [971, 718] width 48 height 12
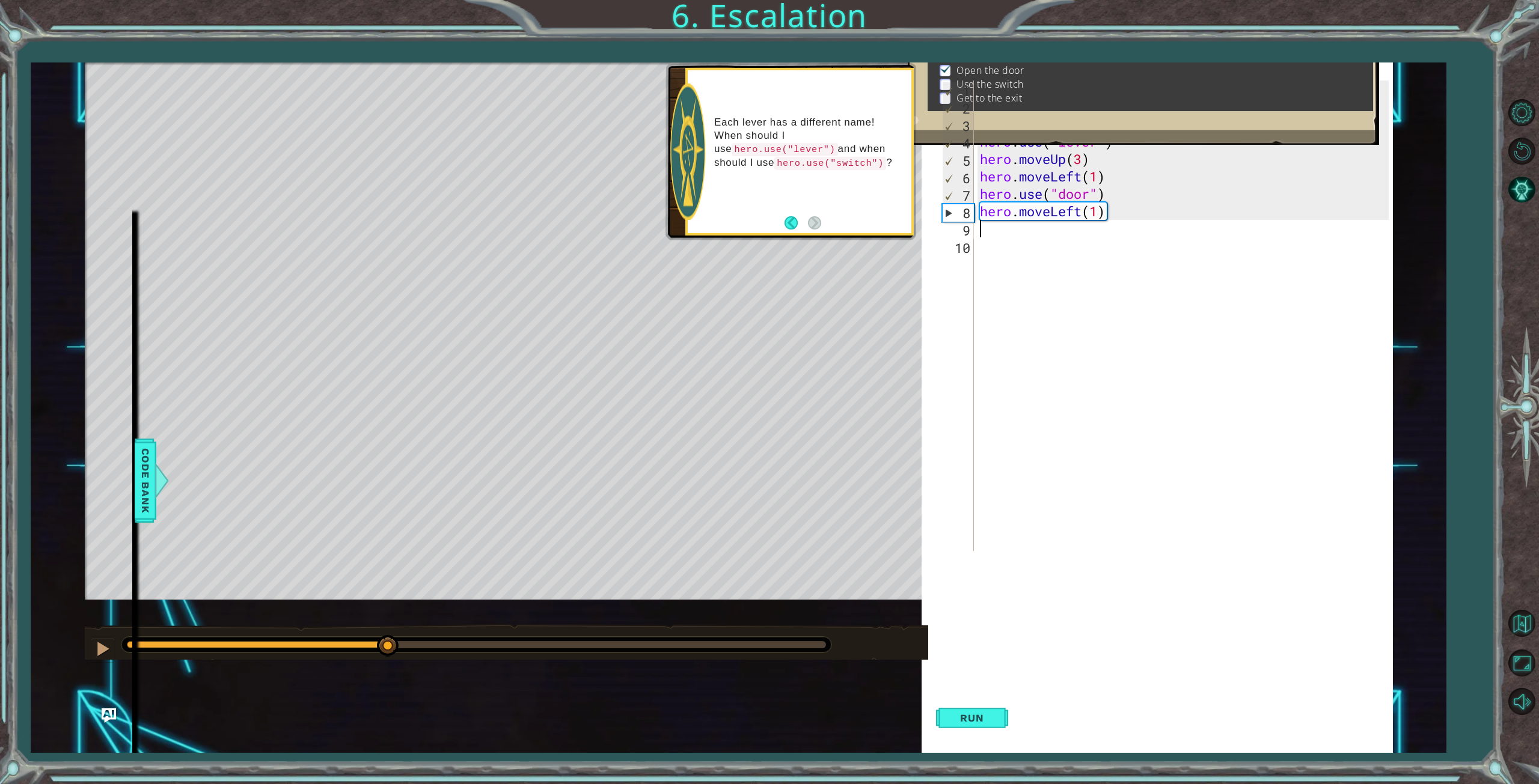
drag, startPoint x: 180, startPoint y: 650, endPoint x: 387, endPoint y: 642, distance: 207.2
click at [387, 642] on div at bounding box center [387, 646] width 21 height 21
click at [1125, 215] on div "hero . moveLeft ( 3 ) hero . moveUp ( 2 ) hero . moveLeft ( ) hero . use ( "lev…" at bounding box center [1185, 333] width 417 height 505
drag, startPoint x: 1084, startPoint y: 212, endPoint x: 1053, endPoint y: 212, distance: 31.0
click at [1053, 212] on div "hero . moveLeft ( 3 ) hero . moveUp ( 2 ) hero . moveLeft ( ) hero . use ( "lev…" at bounding box center [1185, 333] width 417 height 505
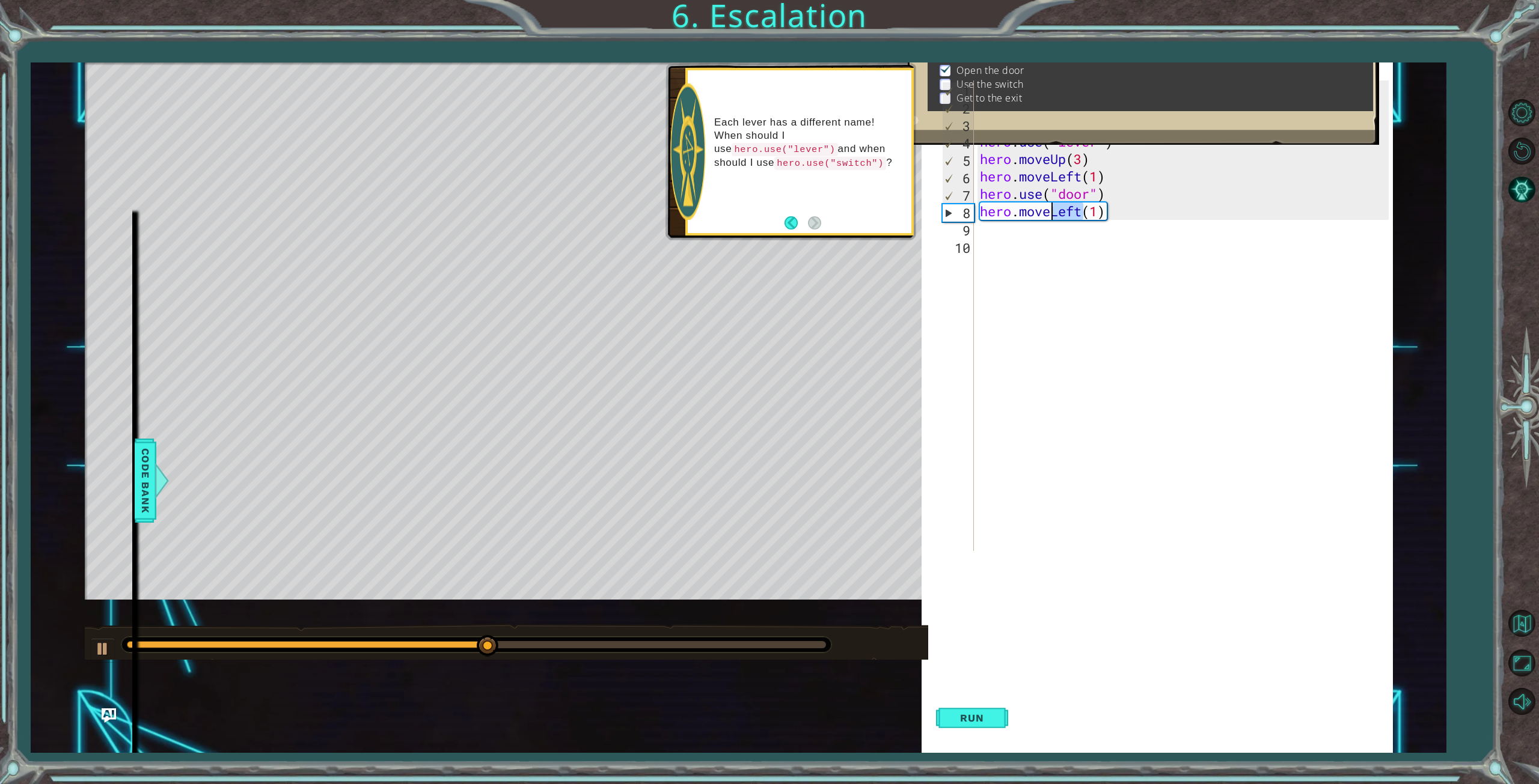
scroll to position [0, 4]
click at [1051, 228] on div "hero.moveR ight press enter" at bounding box center [1085, 242] width 227 height 43
click at [1160, 207] on div "hero . moveLeft ( 3 ) hero . moveUp ( 2 ) hero . moveLeft ( ) hero . use ( "lev…" at bounding box center [1185, 333] width 417 height 505
type textarea "hero.moveRight(1)"
click at [974, 720] on span "Run" at bounding box center [971, 718] width 48 height 12
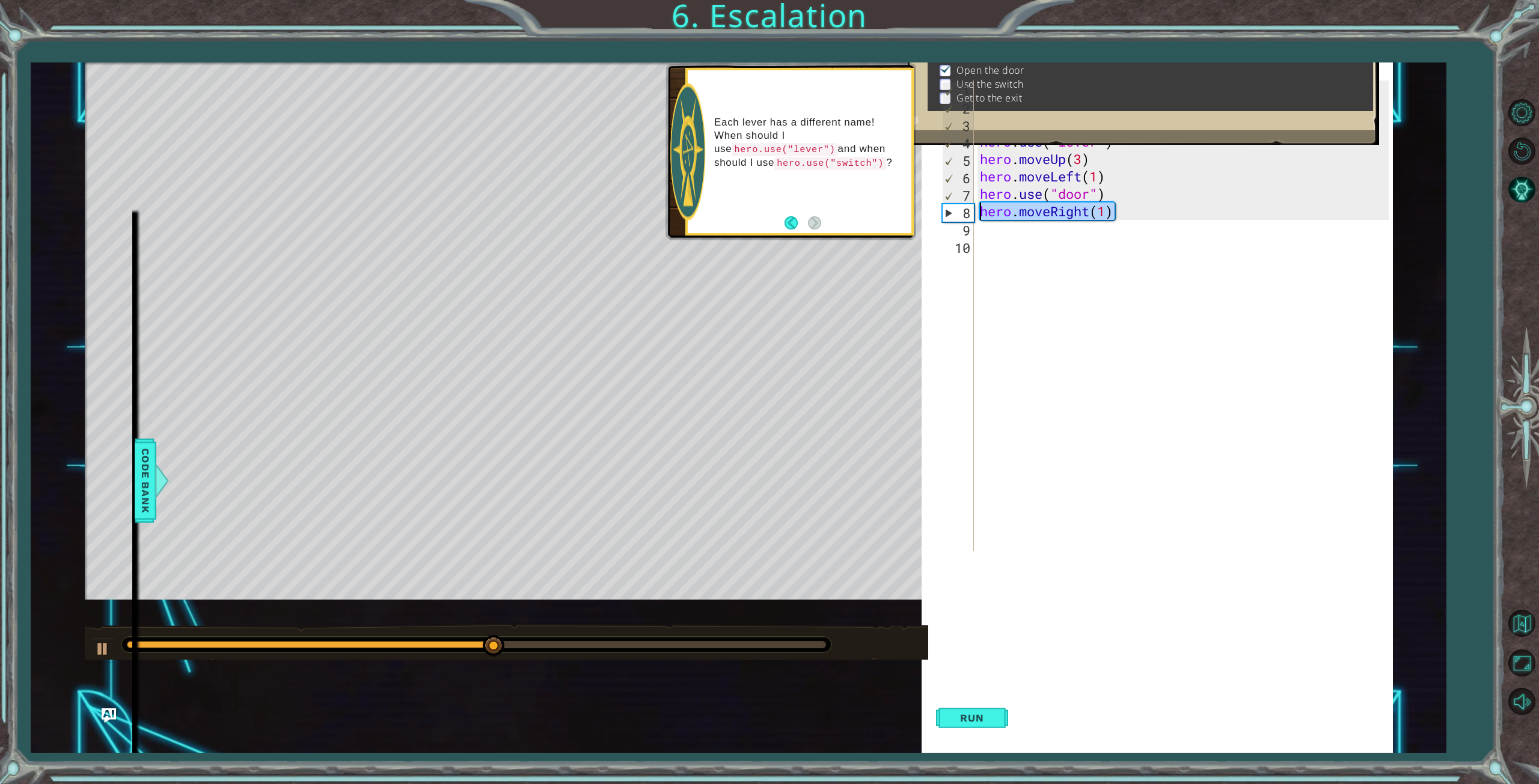
drag, startPoint x: 1017, startPoint y: 220, endPoint x: 960, endPoint y: 212, distance: 57.6
click at [960, 212] on div "hero.moveRight(1) 1 2 3 4 5 6 7 8 9 10 hero . moveLeft ( 3 ) hero . moveUp ( 2 …" at bounding box center [1164, 316] width 449 height 470
click at [962, 716] on span "Run" at bounding box center [971, 718] width 48 height 12
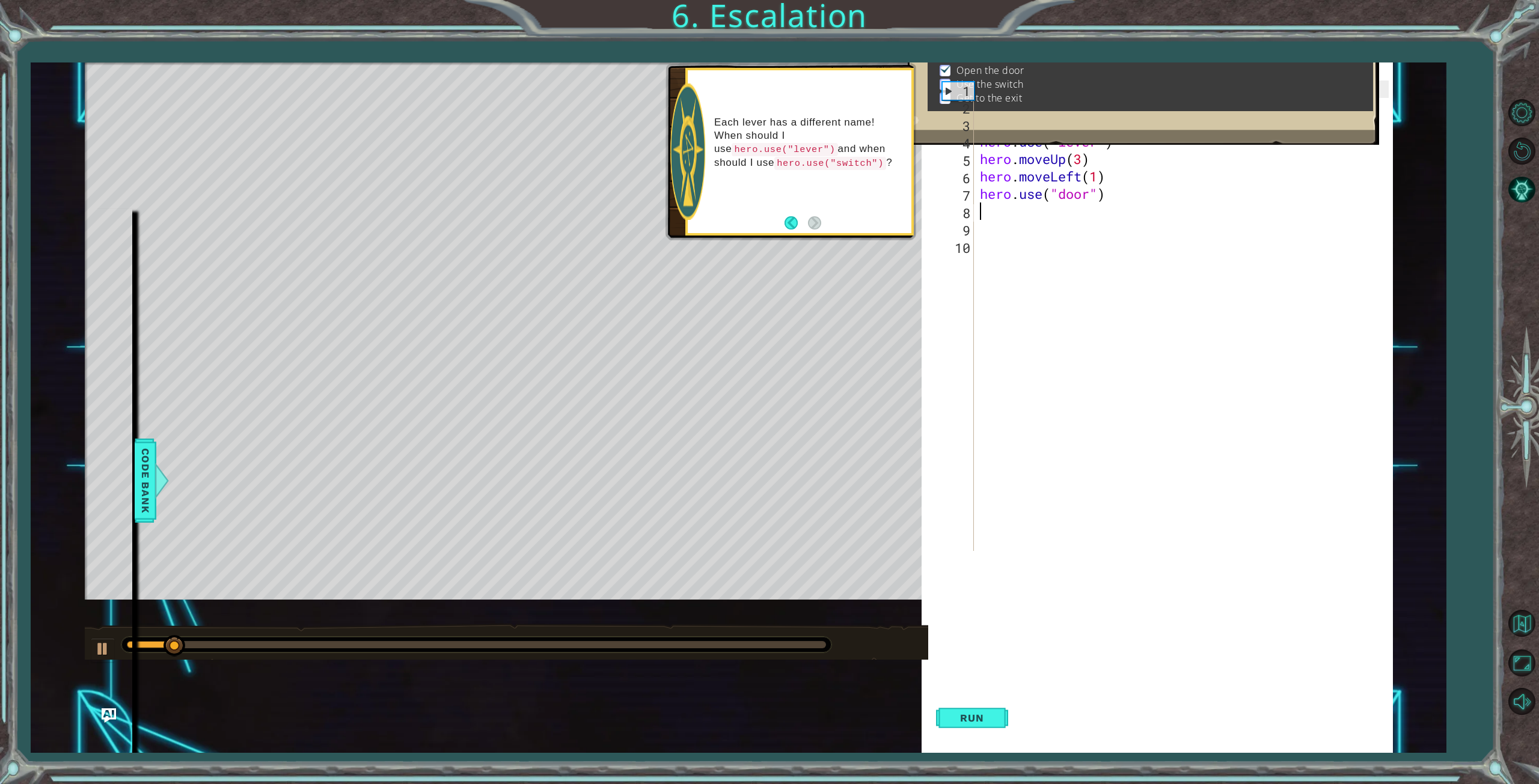
click at [695, 640] on div at bounding box center [476, 644] width 710 height 16
click at [696, 645] on div at bounding box center [476, 644] width 699 height 7
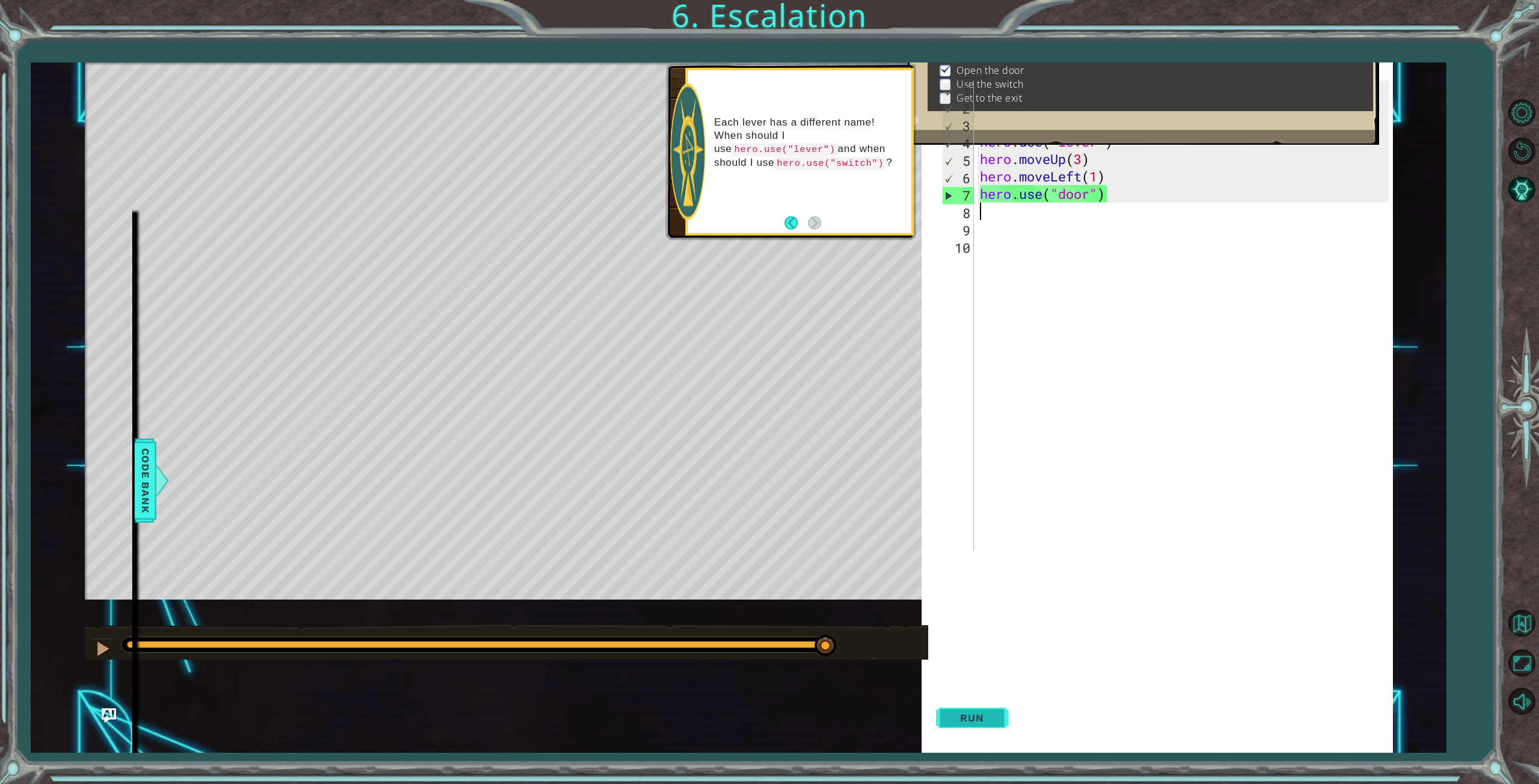
drag, startPoint x: 696, startPoint y: 642, endPoint x: 993, endPoint y: 705, distance: 303.6
click at [993, 705] on div "1 ההההההההההההההההההההההההההההההההההההההההההההההההההההההההההההההההההההההההההההה…" at bounding box center [739, 408] width 1309 height 690
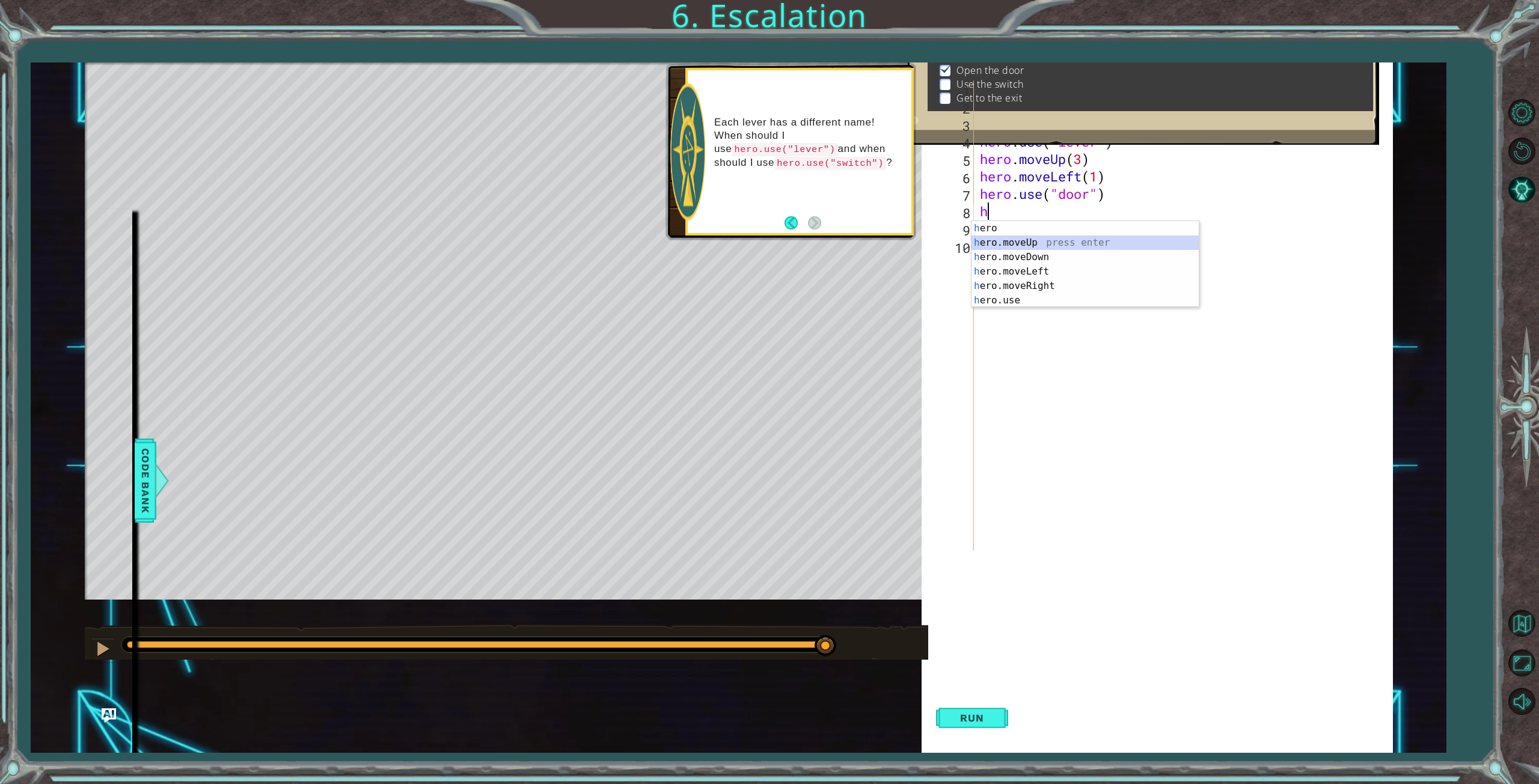
click at [1058, 243] on div "h ero press enter h ero.moveUp press enter h ero.moveDown press enter h ero.mov…" at bounding box center [1085, 279] width 227 height 115
type textarea "hero.moveUp(1)"
click at [985, 728] on button "Run" at bounding box center [971, 718] width 72 height 69
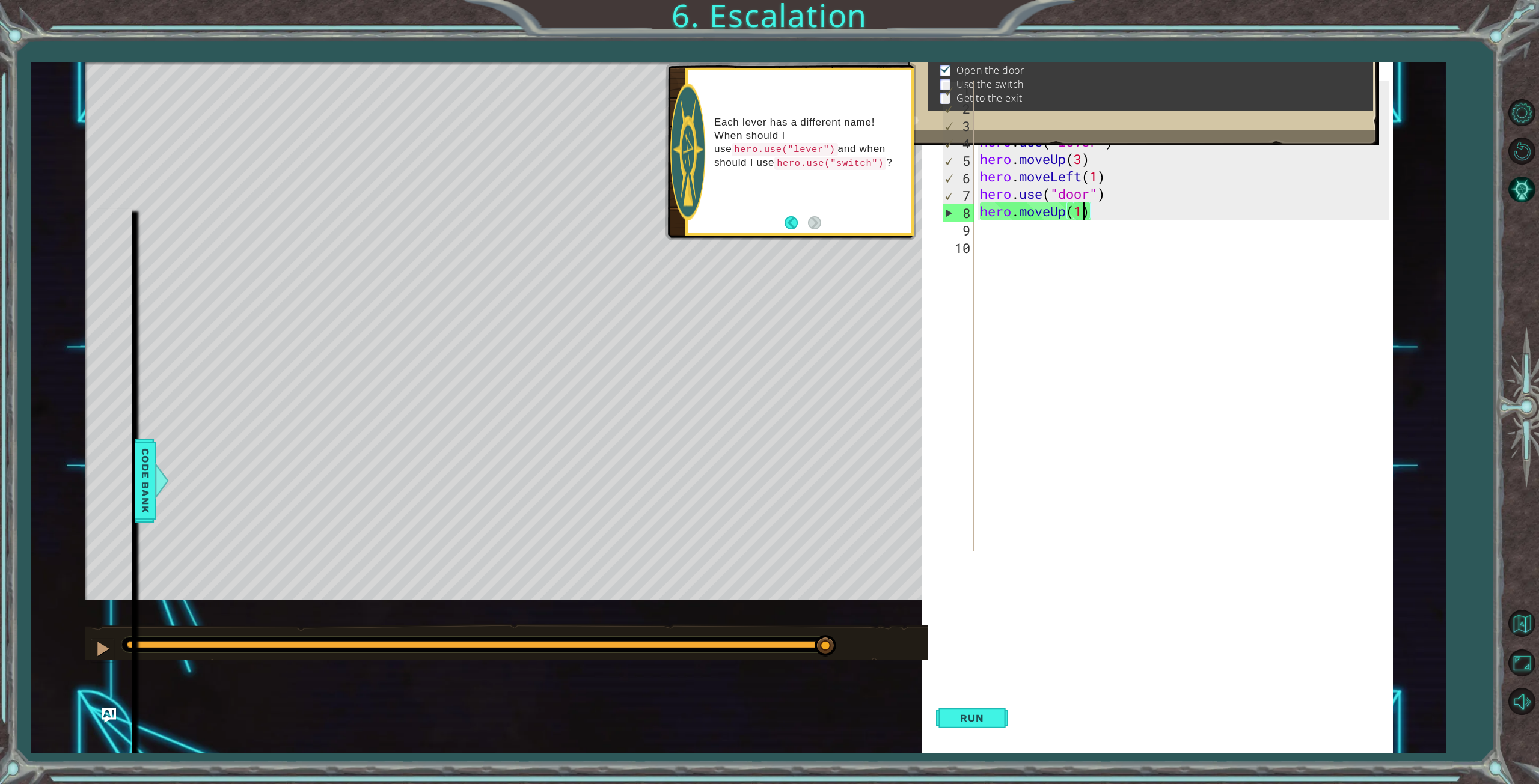
drag, startPoint x: 161, startPoint y: 644, endPoint x: 889, endPoint y: 669, distance: 728.4
click at [889, 669] on div "methods hero moveDown(steps) moveUp(steps) moveLeft(steps) moveRight(steps) use…" at bounding box center [739, 408] width 1309 height 690
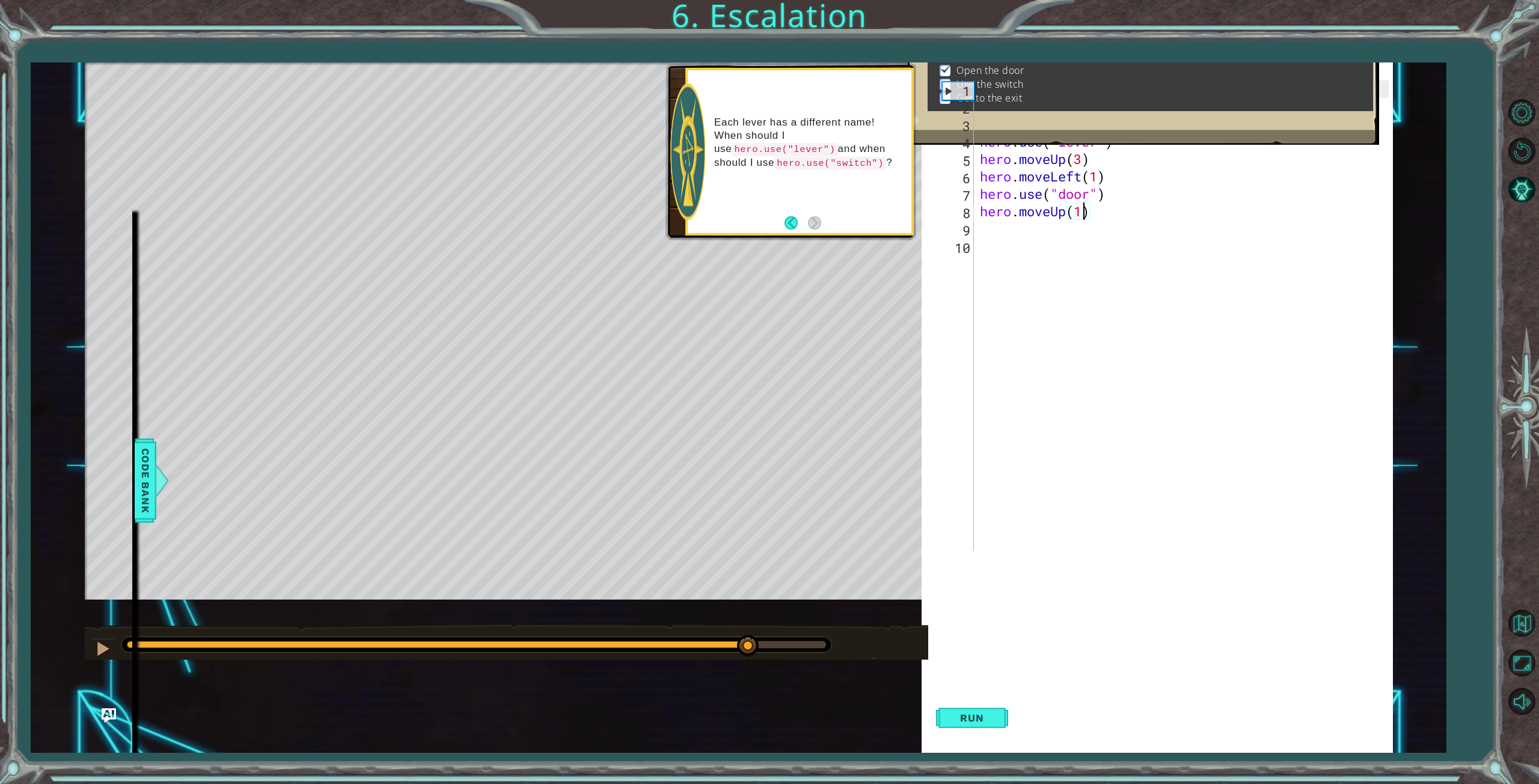
click at [748, 642] on div at bounding box center [476, 644] width 699 height 7
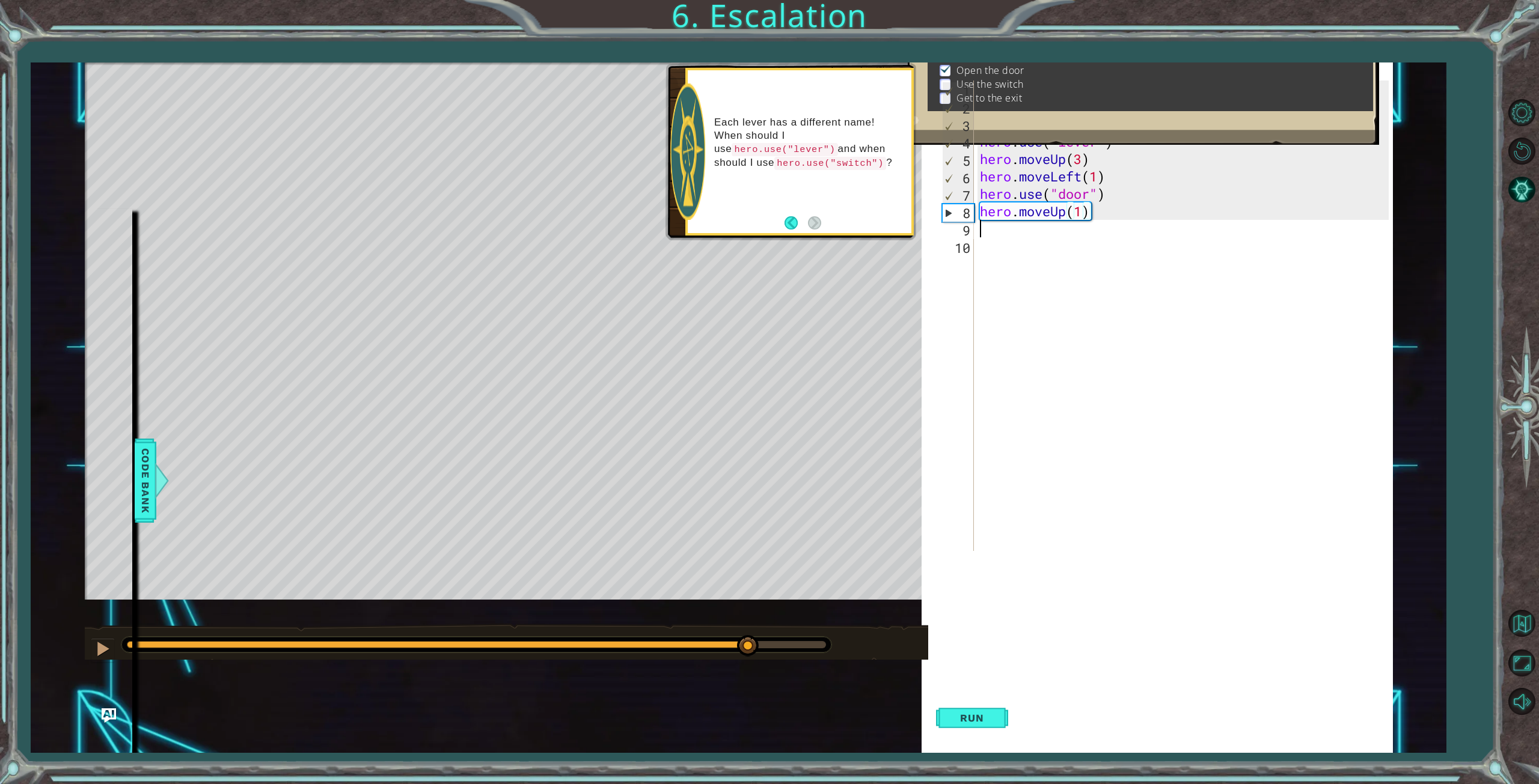
click at [1006, 235] on div "hero . moveLeft ( 3 ) hero . moveUp ( 2 ) hero . moveLeft ( ) hero . use ( "lev…" at bounding box center [1185, 333] width 417 height 505
click at [1083, 212] on div "hero . moveLeft ( 3 ) hero . moveUp ( 2 ) hero . moveLeft ( ) hero . use ( "lev…" at bounding box center [1185, 333] width 417 height 505
type textarea "hero.moveUp(1)"
click at [983, 235] on div "hero . moveLeft ( 3 ) hero . moveUp ( 2 ) hero . moveLeft ( ) hero . use ( "lev…" at bounding box center [1185, 333] width 417 height 505
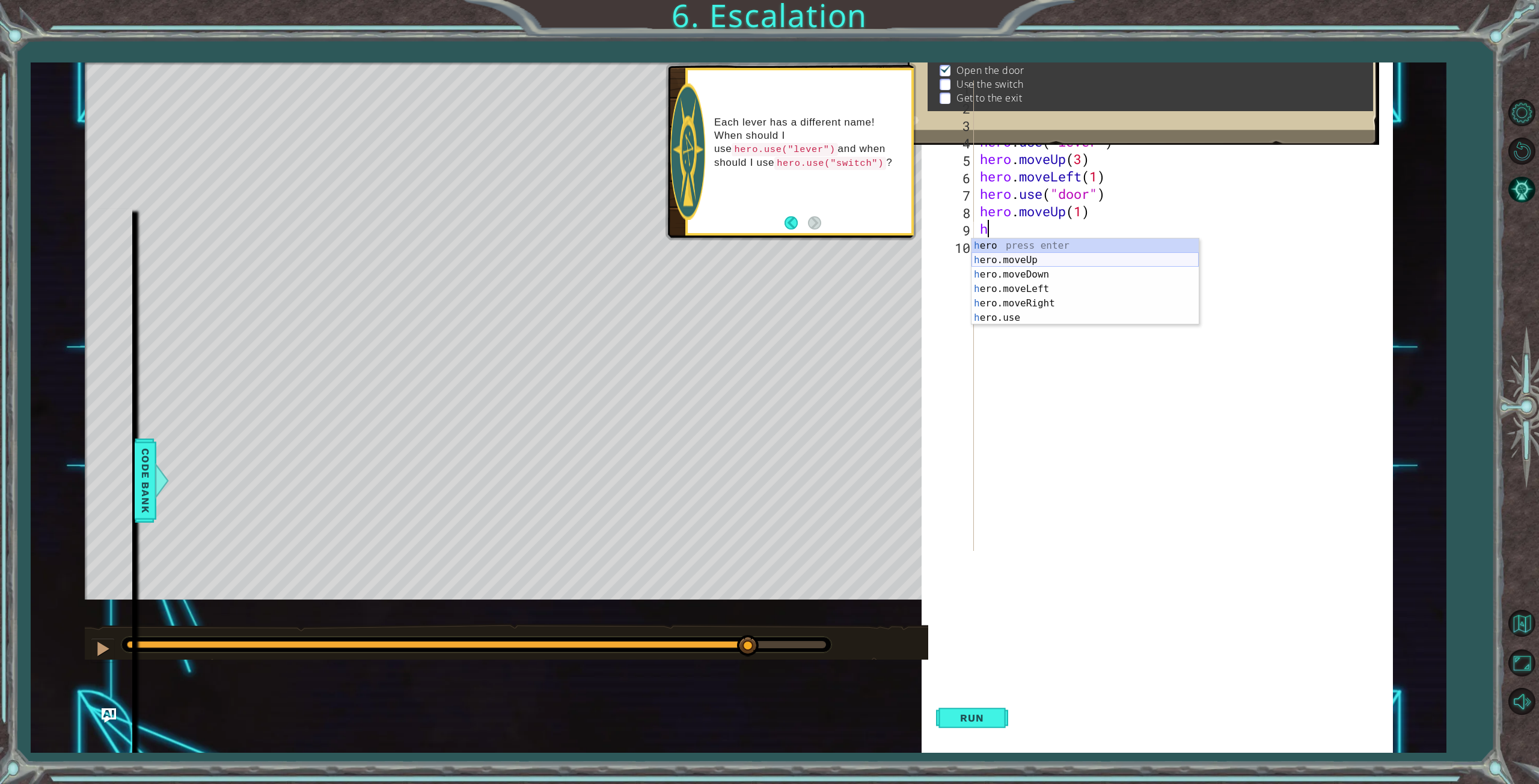
click at [1008, 260] on div "h ero press enter h ero.moveUp press enter h ero.moveDown press enter h ero.mov…" at bounding box center [1085, 296] width 227 height 115
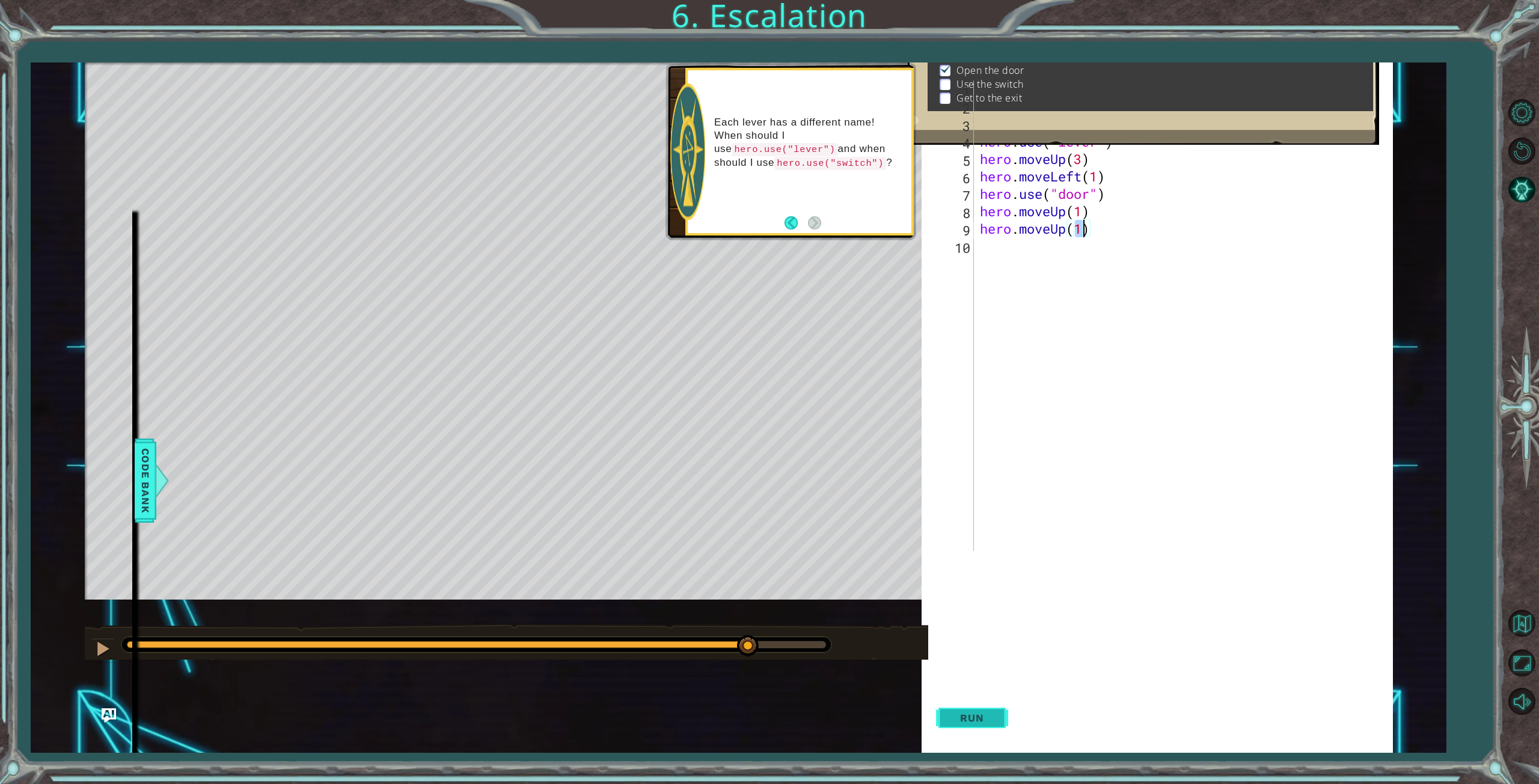
type textarea "hero.moveUp(1)"
click at [968, 719] on span "Run" at bounding box center [971, 718] width 48 height 12
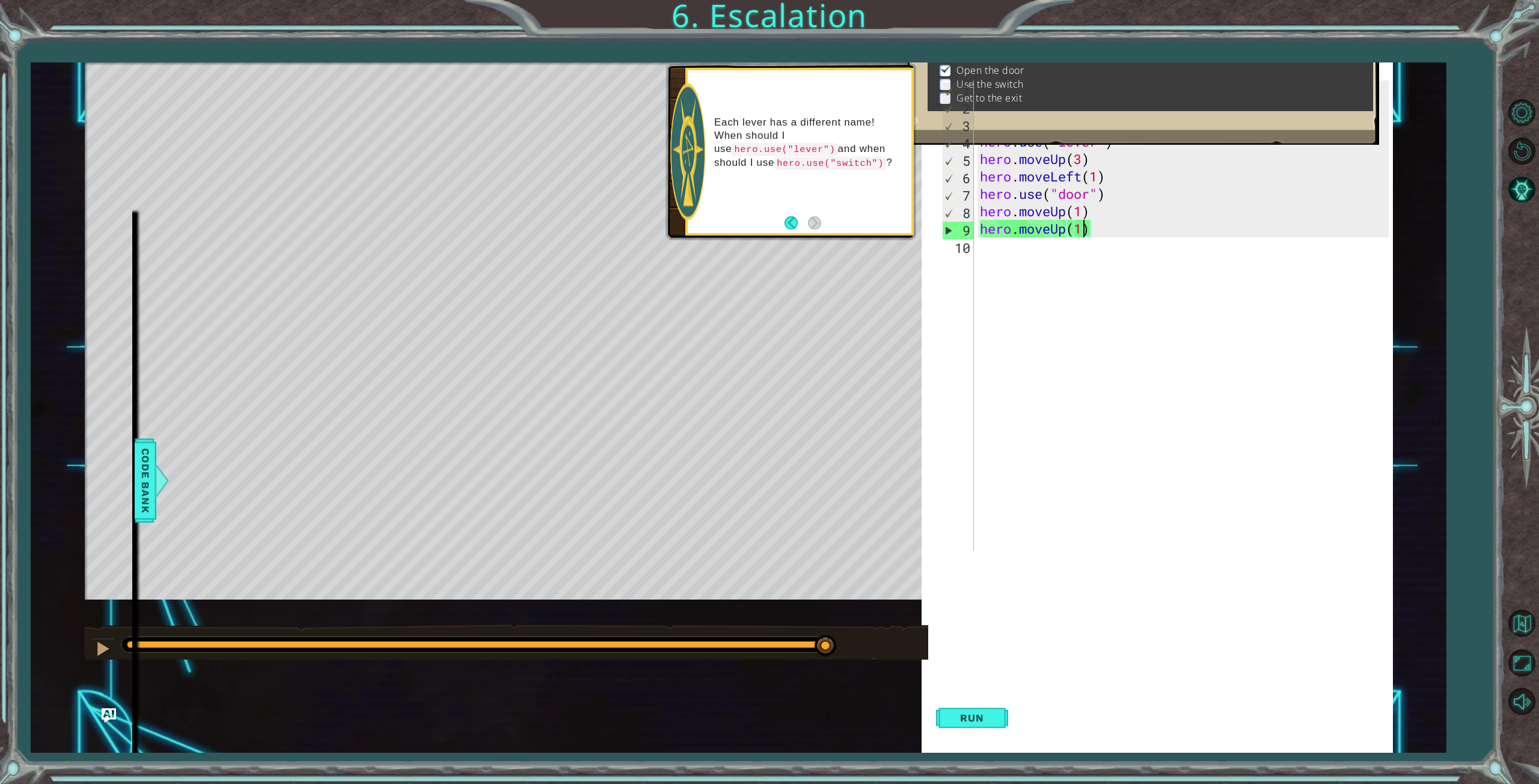
drag, startPoint x: 177, startPoint y: 645, endPoint x: 902, endPoint y: 634, distance: 725.1
click at [902, 634] on div at bounding box center [506, 641] width 843 height 36
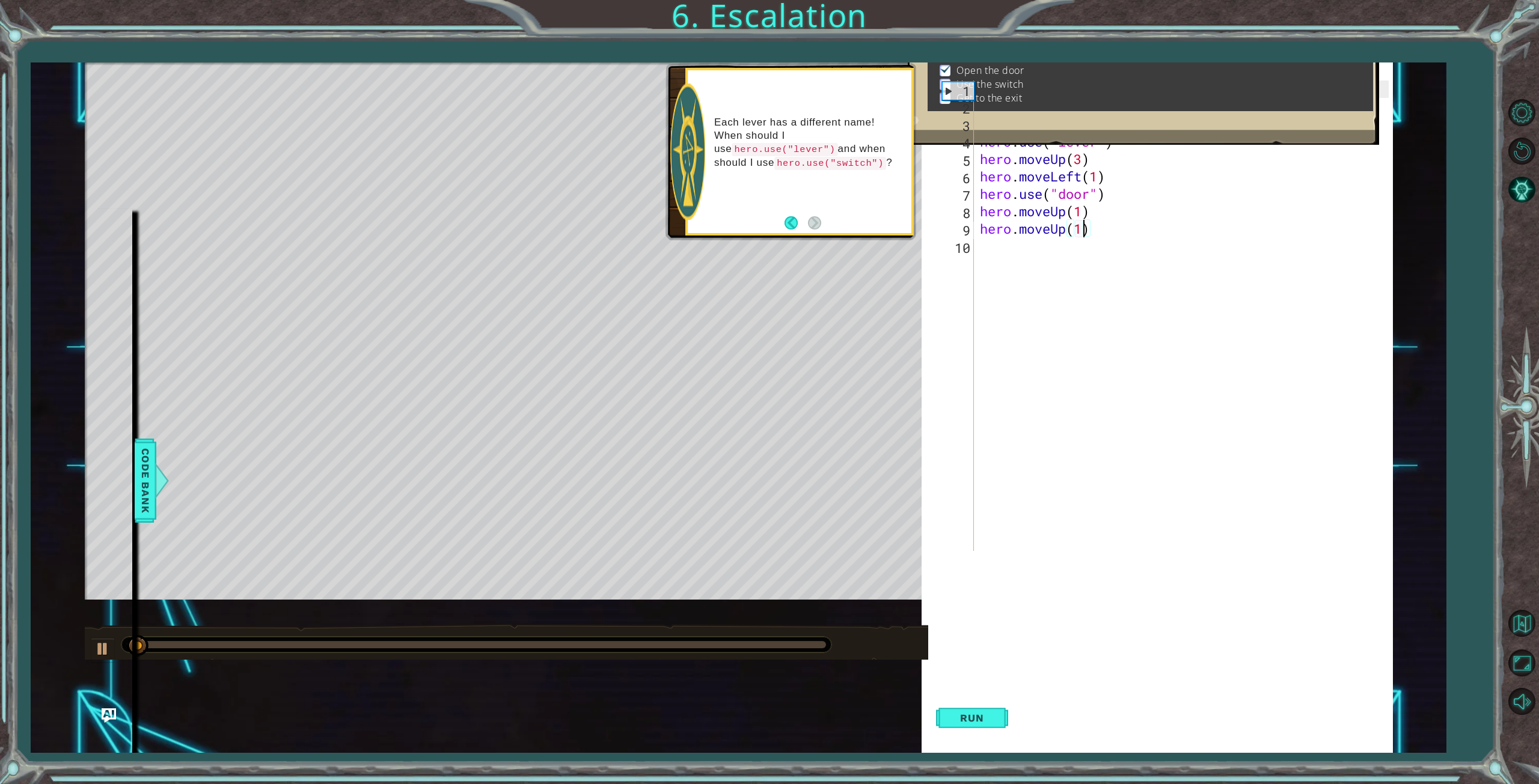
click at [985, 244] on div "hero . moveLeft ( 3 ) hero . moveUp ( 2 ) hero . moveLeft ( ) hero . use ( "lev…" at bounding box center [1185, 333] width 417 height 505
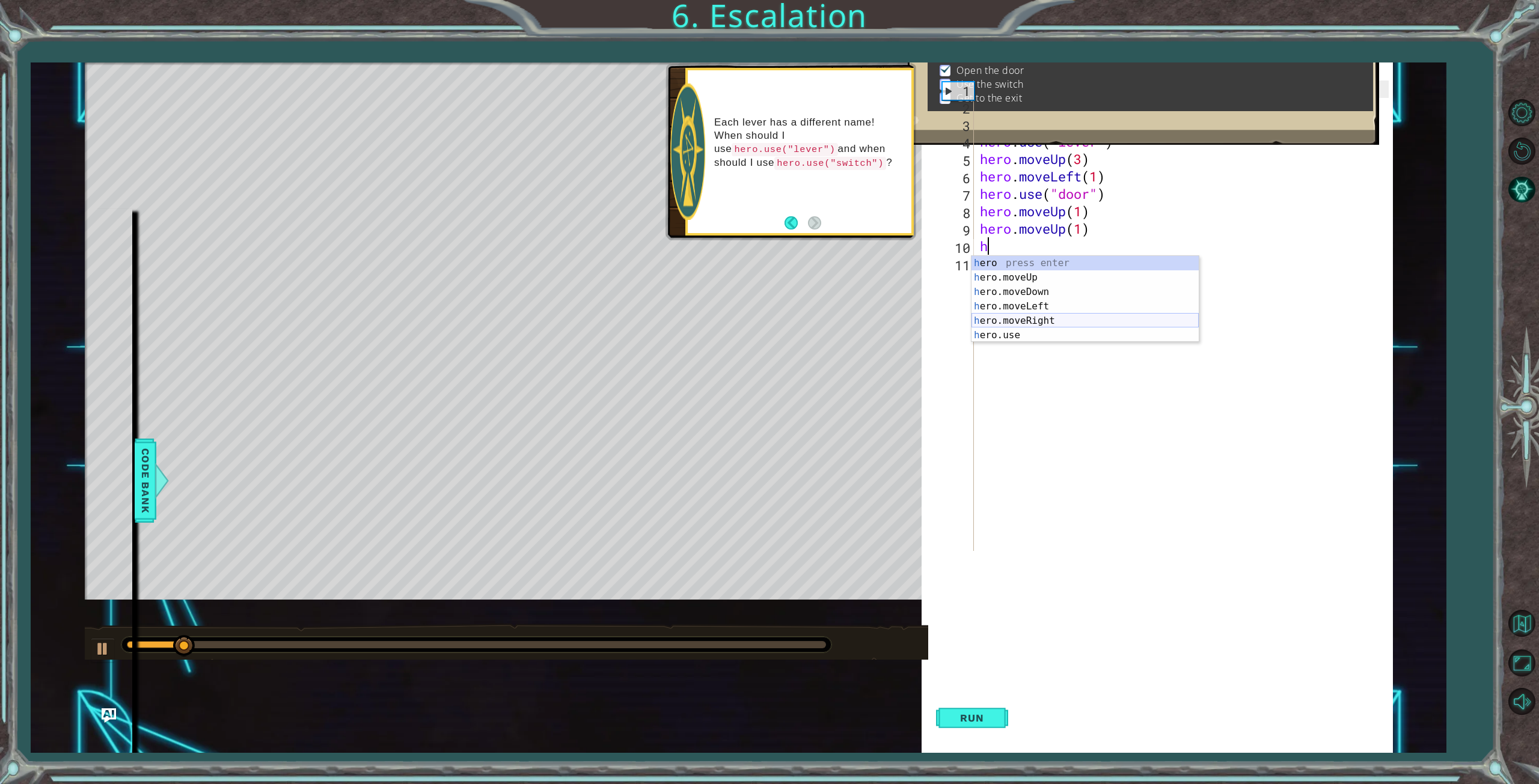
click at [1027, 321] on div "h ero press enter h ero.moveUp press enter h ero.moveDown press enter h ero.mov…" at bounding box center [1085, 314] width 227 height 115
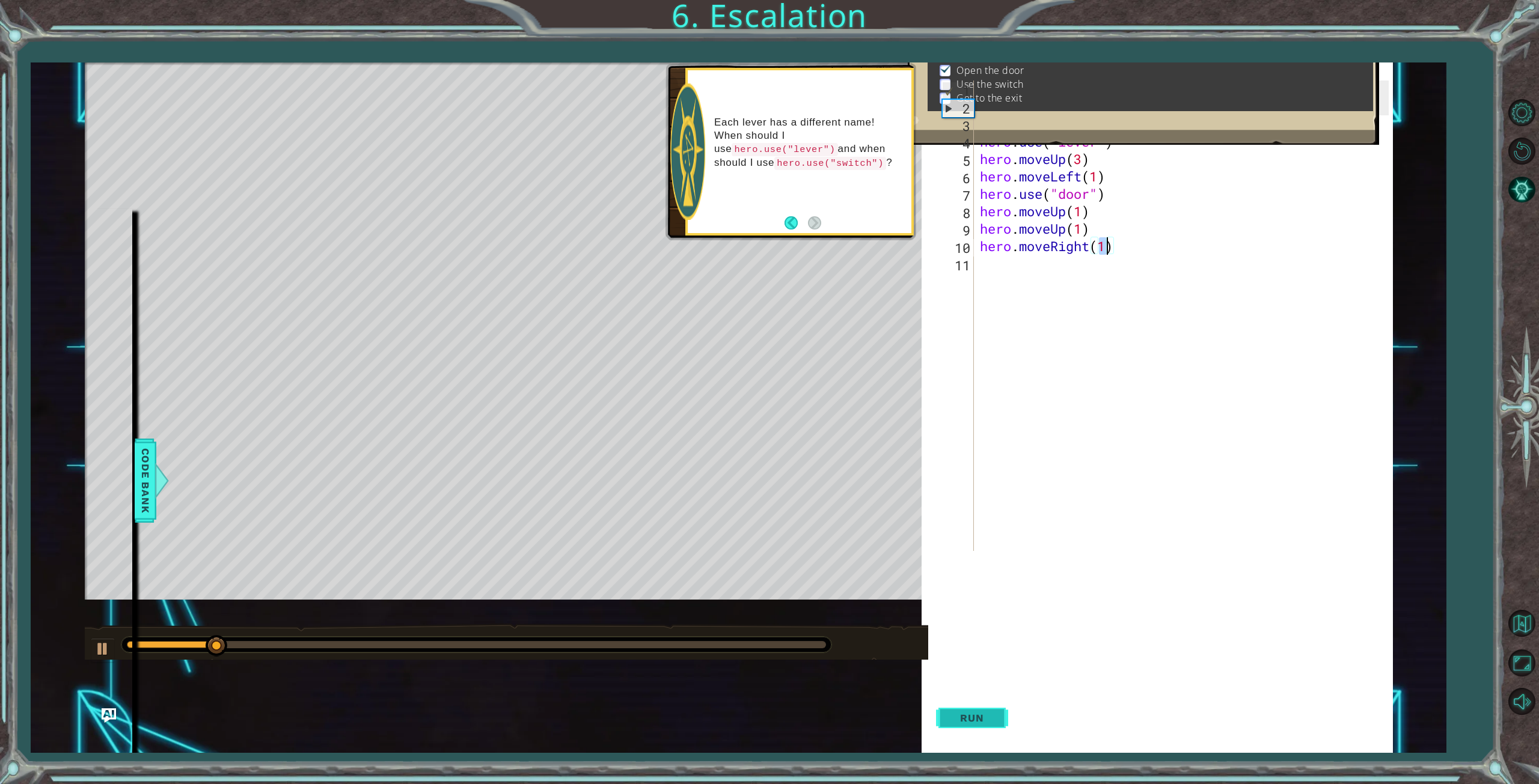
type textarea "hero.moveRight(1)"
click at [1005, 719] on button "Run" at bounding box center [971, 718] width 72 height 69
click at [801, 647] on div at bounding box center [476, 644] width 699 height 7
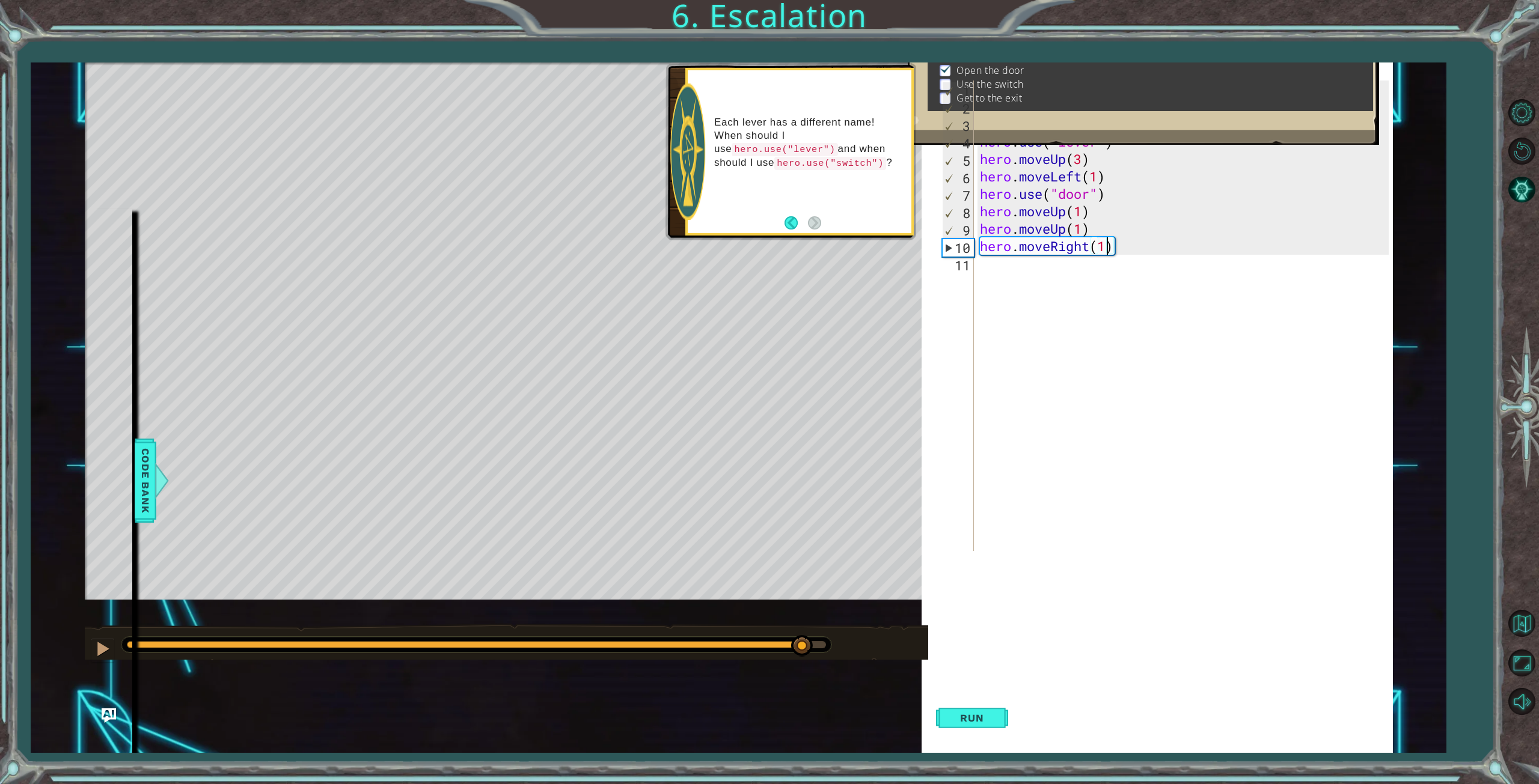
click at [985, 259] on div "hero . moveLeft ( 3 ) hero . moveUp ( 2 ) hero . moveLeft ( ) hero . use ( "lev…" at bounding box center [1185, 333] width 417 height 505
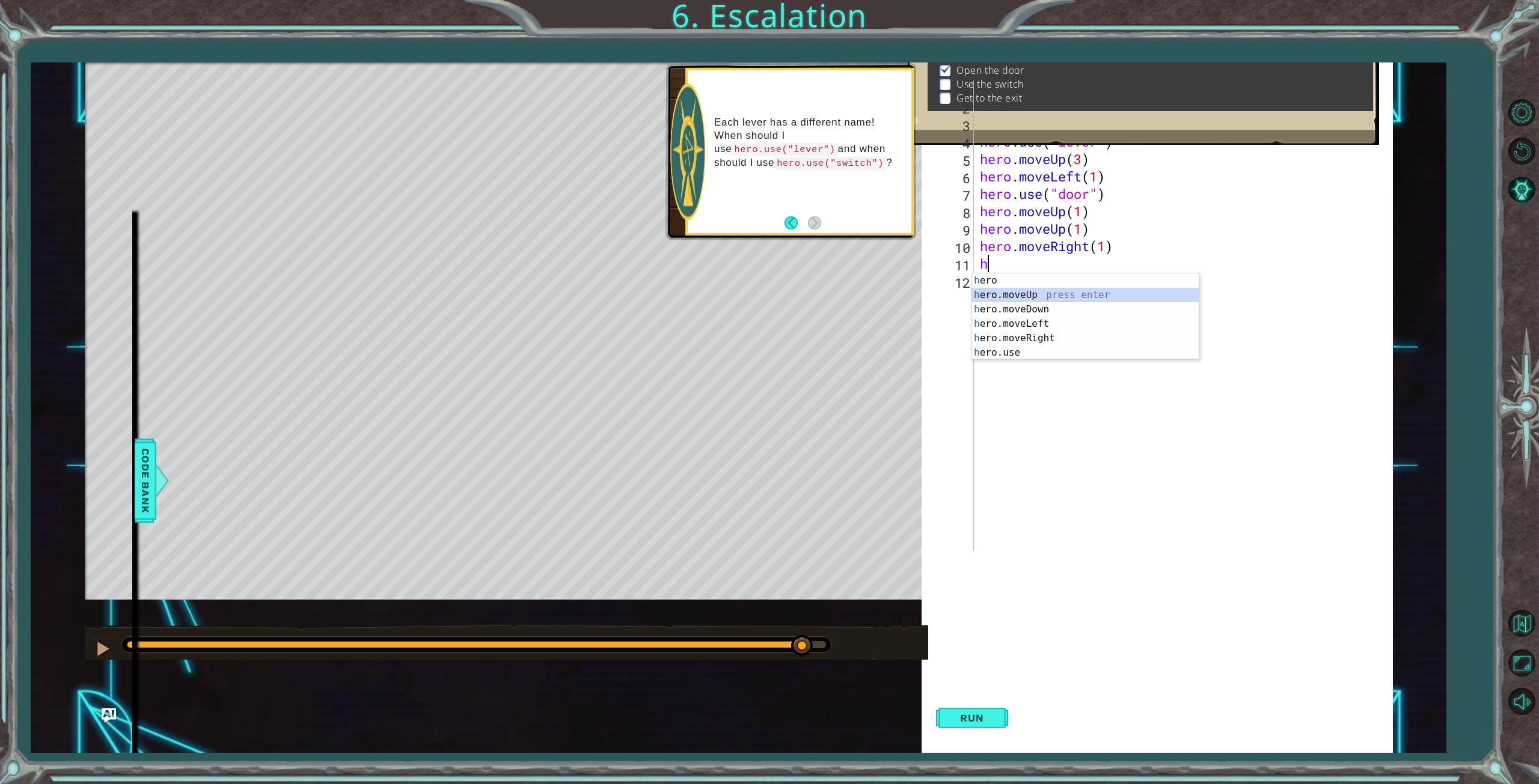
click at [1023, 294] on div "h ero press enter h ero.moveUp press enter h ero.moveDown press enter h ero.mov…" at bounding box center [1085, 331] width 227 height 115
click at [989, 718] on span "Run" at bounding box center [971, 718] width 48 height 12
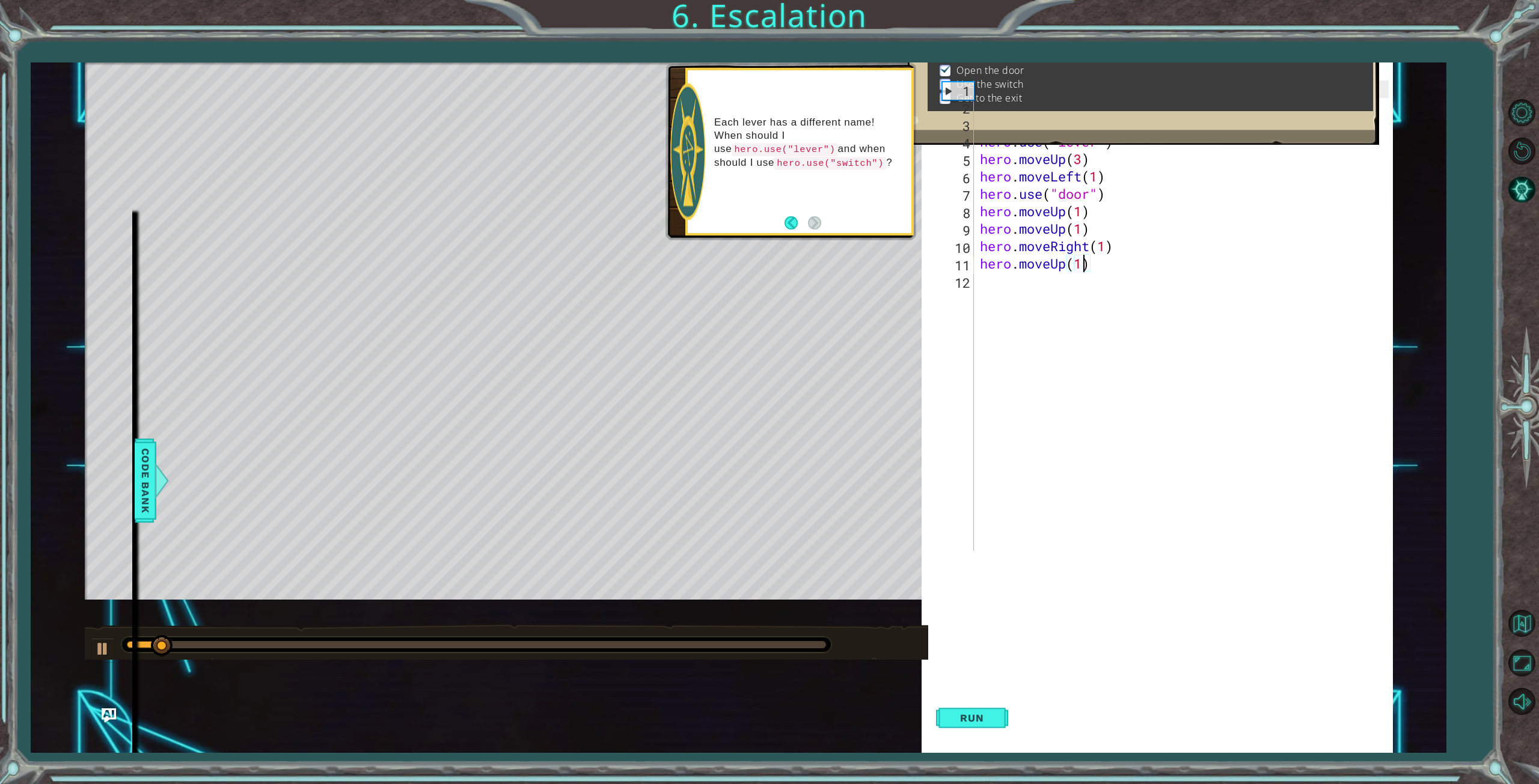
click at [777, 644] on div at bounding box center [476, 644] width 699 height 7
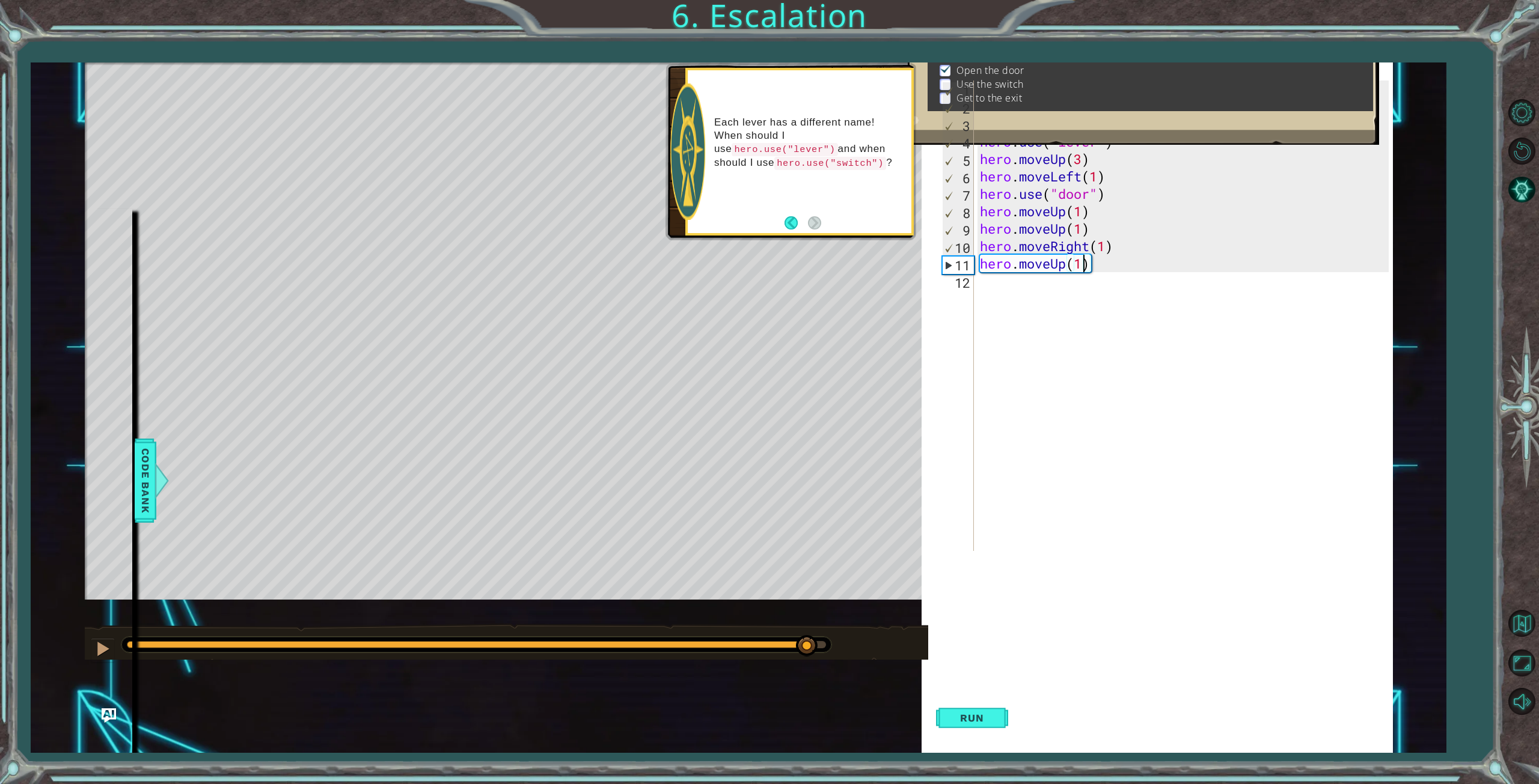
drag, startPoint x: 777, startPoint y: 644, endPoint x: 805, endPoint y: 654, distance: 29.7
click at [805, 654] on div at bounding box center [807, 646] width 21 height 21
drag, startPoint x: 802, startPoint y: 648, endPoint x: 637, endPoint y: 639, distance: 165.2
click at [637, 639] on div at bounding box center [636, 646] width 21 height 21
click at [991, 703] on button "Run" at bounding box center [971, 718] width 72 height 69
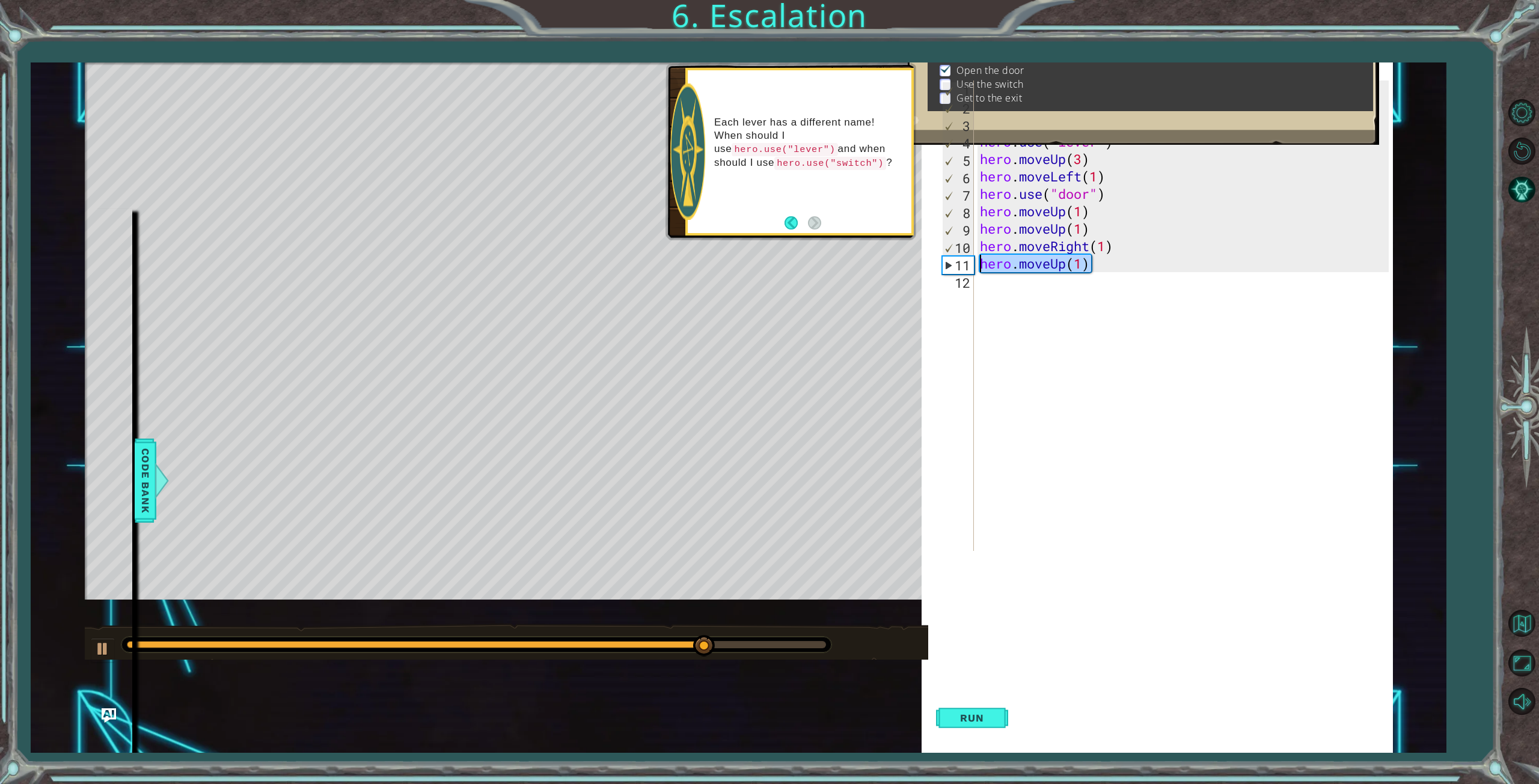
drag, startPoint x: 1106, startPoint y: 259, endPoint x: 941, endPoint y: 258, distance: 165.0
click at [941, 258] on div "hero.moveUp(1) 1 2 3 4 5 6 7 8 9 10 11 12 hero . moveLeft ( 3 ) hero . moveUp (…" at bounding box center [1164, 316] width 449 height 470
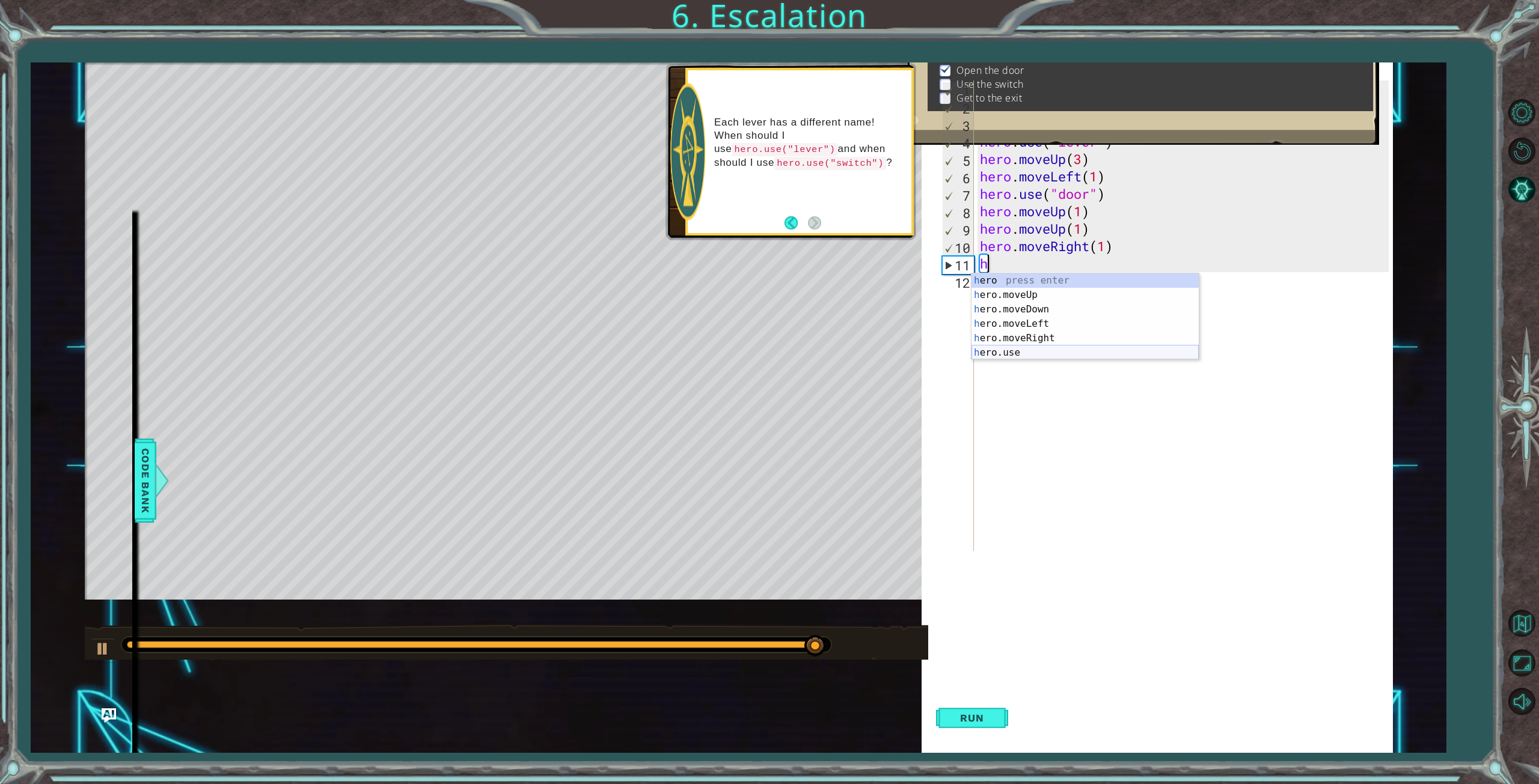
click at [1014, 354] on div "h ero press enter h ero.moveUp press enter h ero.moveDown press enter h ero.mov…" at bounding box center [1085, 331] width 227 height 115
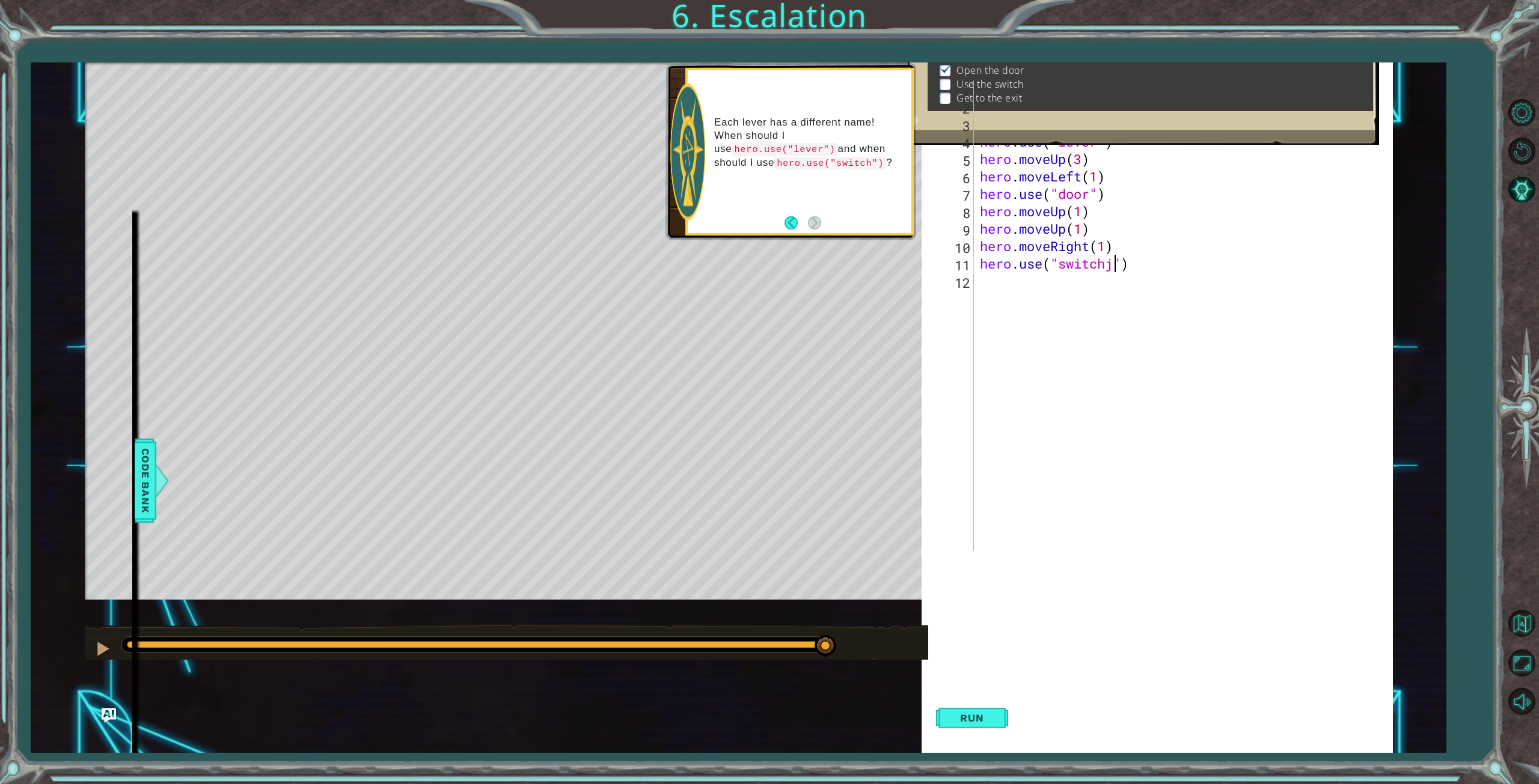
scroll to position [0, 6]
click at [977, 713] on span "Run" at bounding box center [971, 718] width 48 height 12
click at [747, 644] on div at bounding box center [476, 644] width 699 height 7
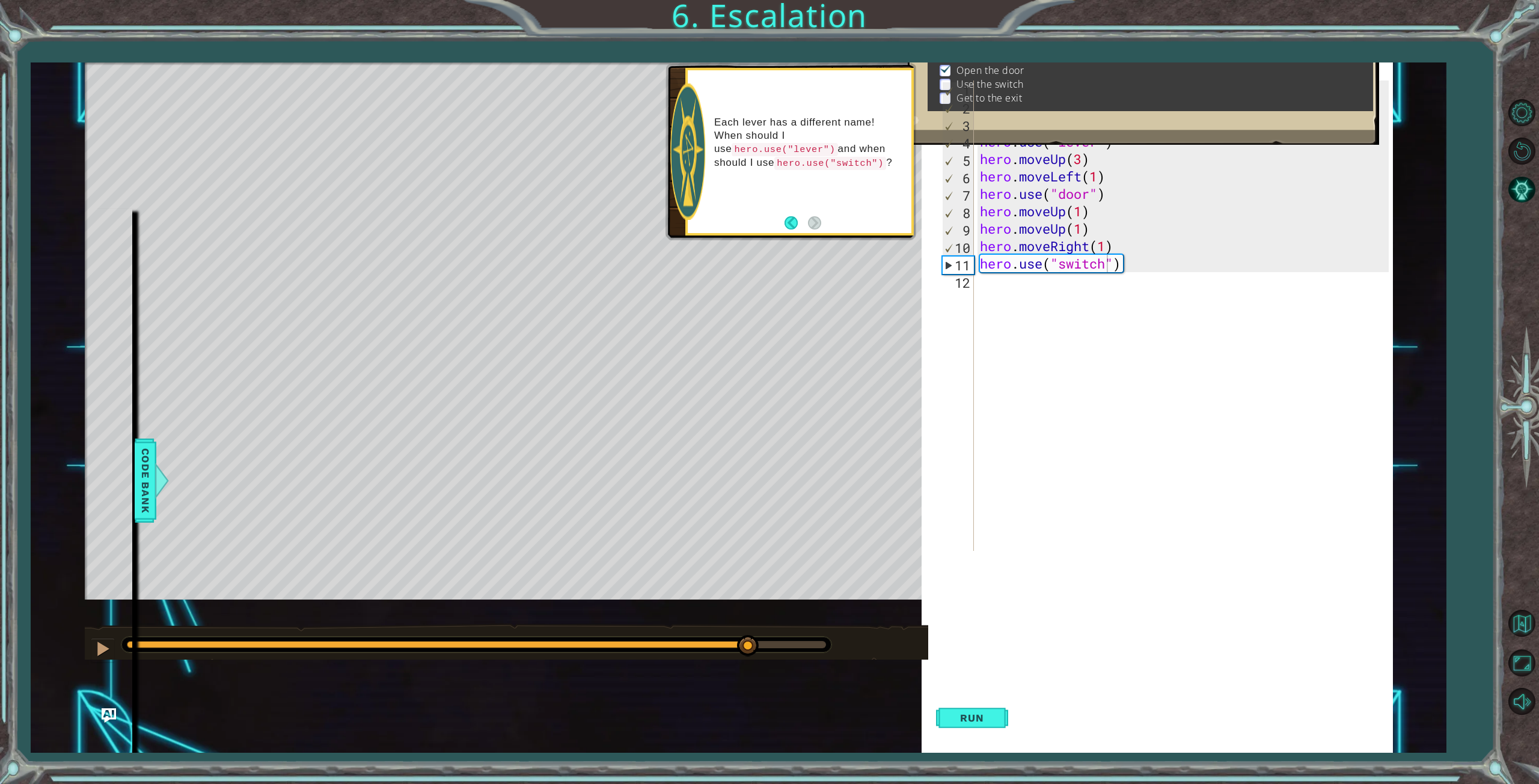
click at [703, 640] on div at bounding box center [476, 644] width 710 height 16
click at [695, 644] on div at bounding box center [438, 644] width 622 height 7
drag, startPoint x: 690, startPoint y: 644, endPoint x: 499, endPoint y: 637, distance: 191.1
click at [499, 637] on div at bounding box center [500, 646] width 21 height 21
click at [988, 713] on span "Run" at bounding box center [971, 718] width 48 height 12
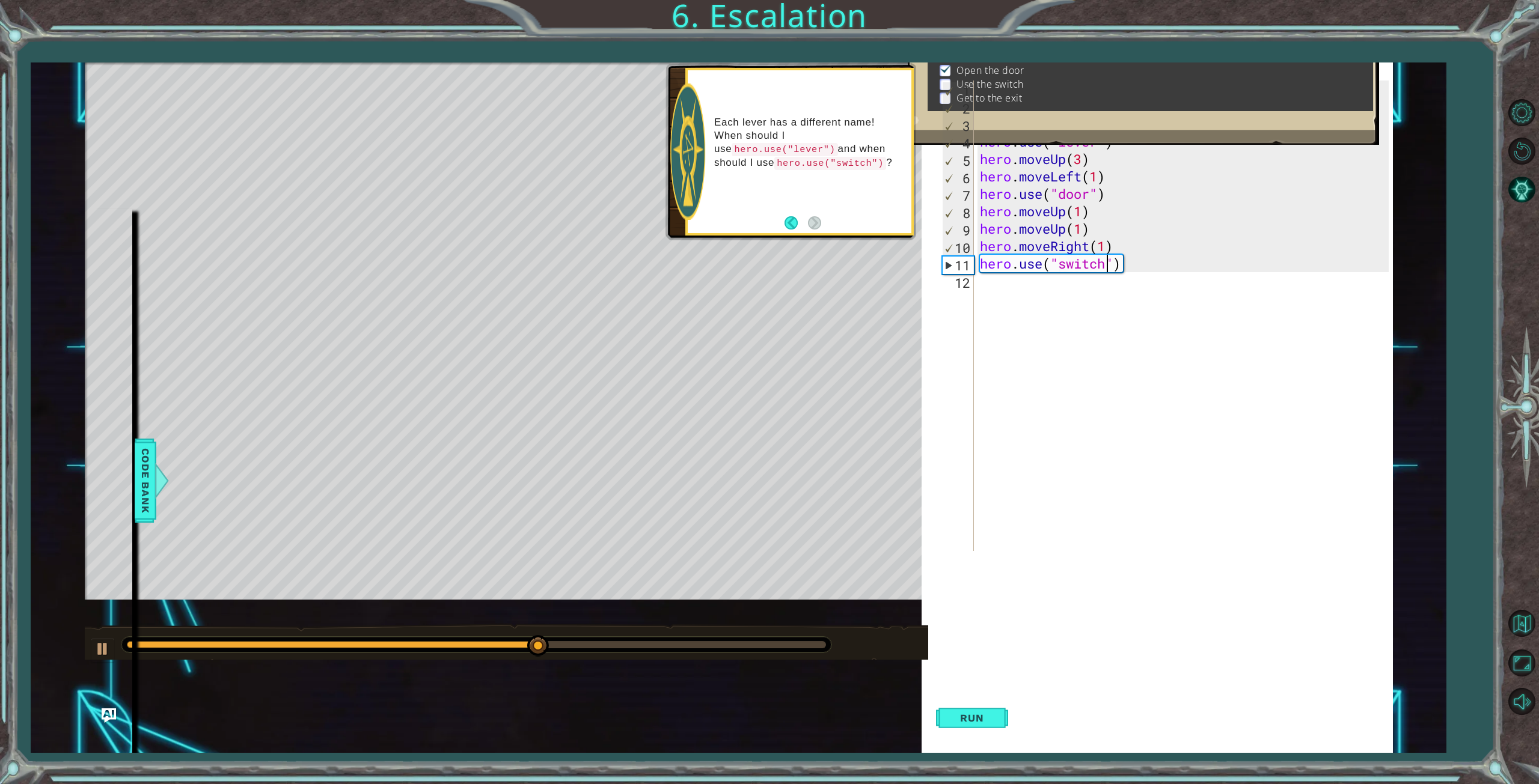
click at [1128, 249] on div "hero . moveLeft ( 3 ) hero . moveUp ( 2 ) hero . moveLeft ( ) hero . use ( "lev…" at bounding box center [1185, 333] width 417 height 505
type textarea "hero.moveRight(1)"
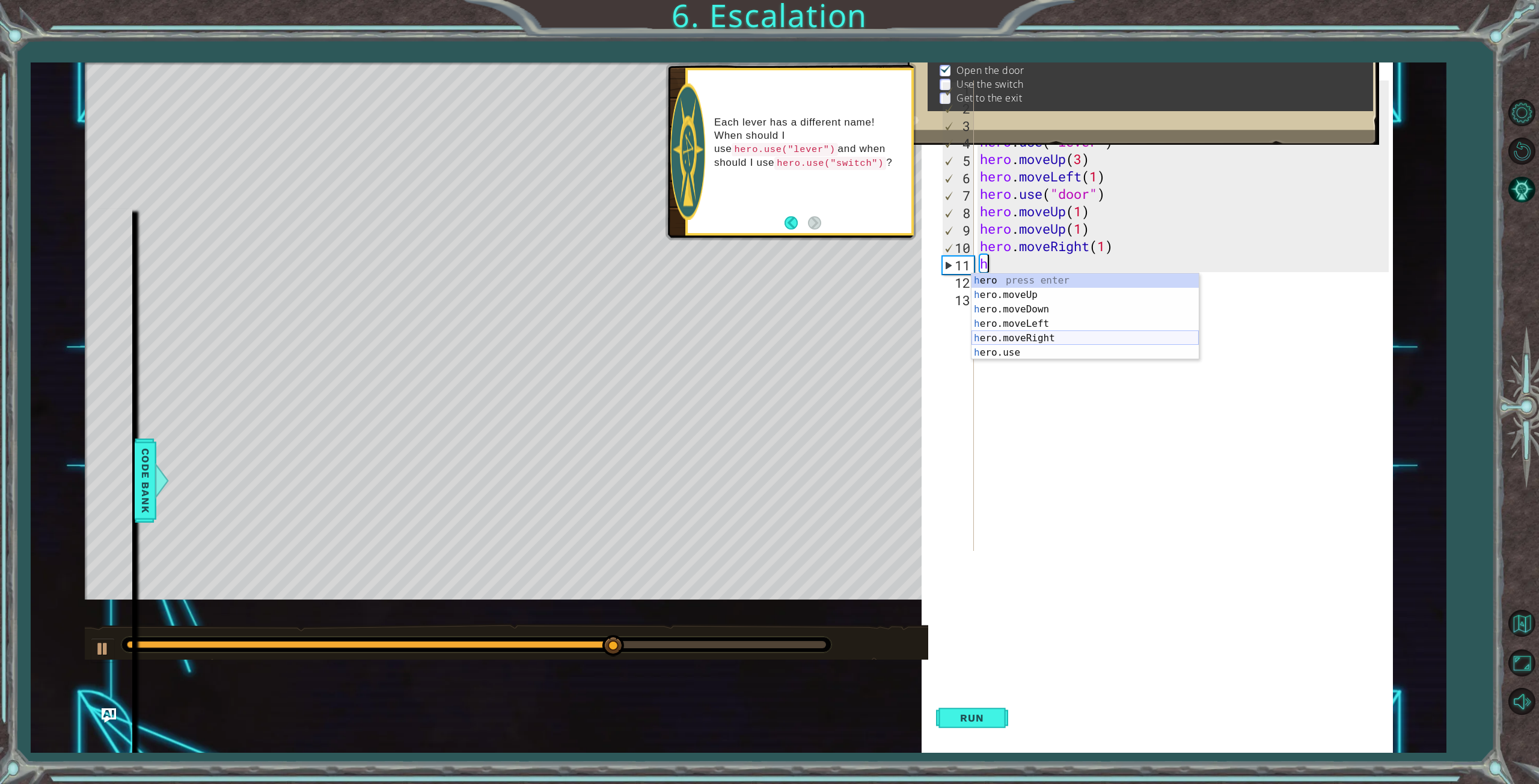
click at [1040, 336] on div "h ero press enter h ero.moveUp press enter h ero.moveDown press enter h ero.mov…" at bounding box center [1085, 331] width 227 height 115
type textarea "hero.moveRight(1)"
click at [1137, 264] on div "hero . moveLeft ( 3 ) hero . moveUp ( 2 ) hero . moveLeft ( ) hero . use ( "lev…" at bounding box center [1185, 333] width 417 height 505
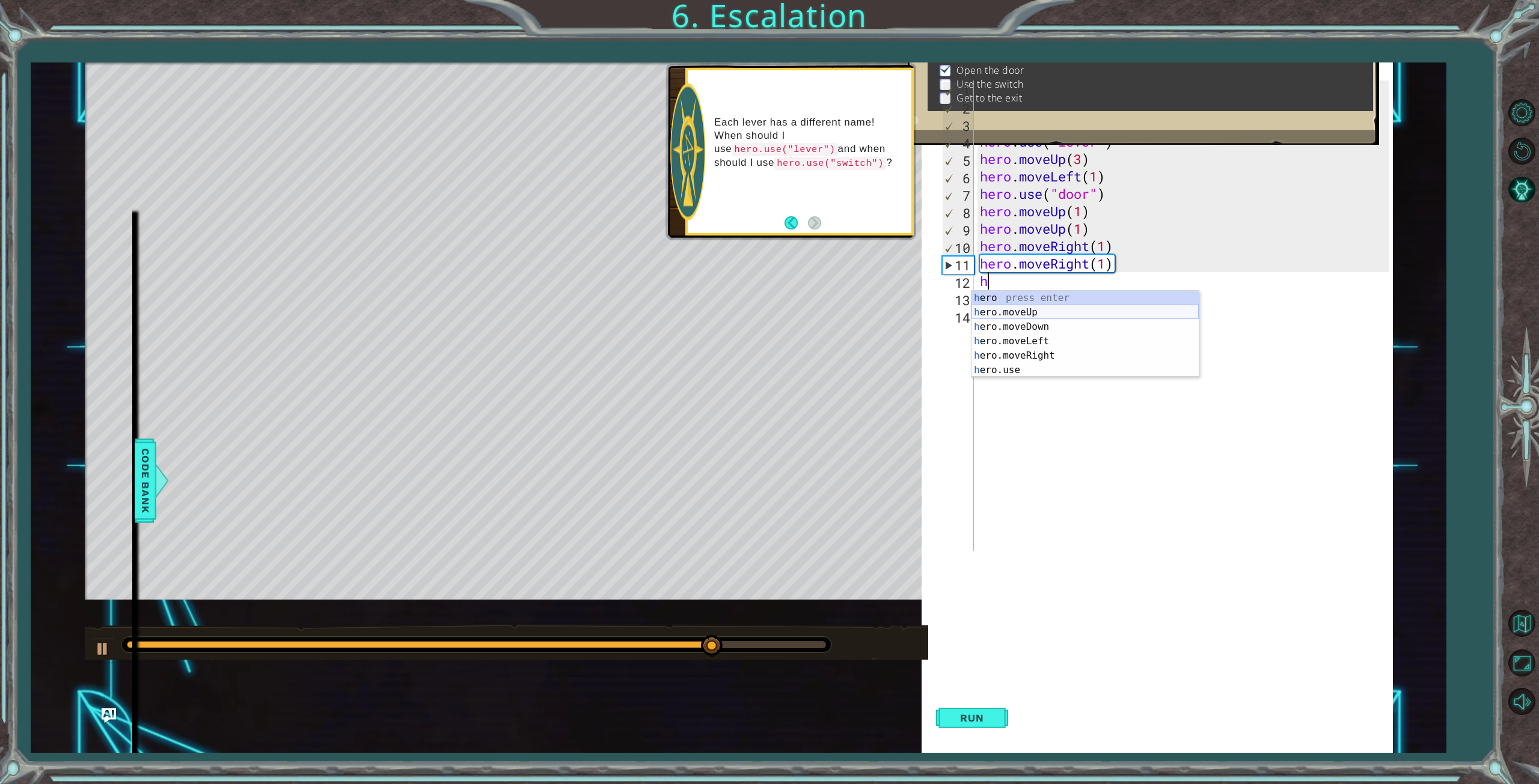
click at [1021, 309] on div "h ero press enter h ero.moveUp press enter h ero.moveDown press enter h ero.mov…" at bounding box center [1085, 349] width 227 height 115
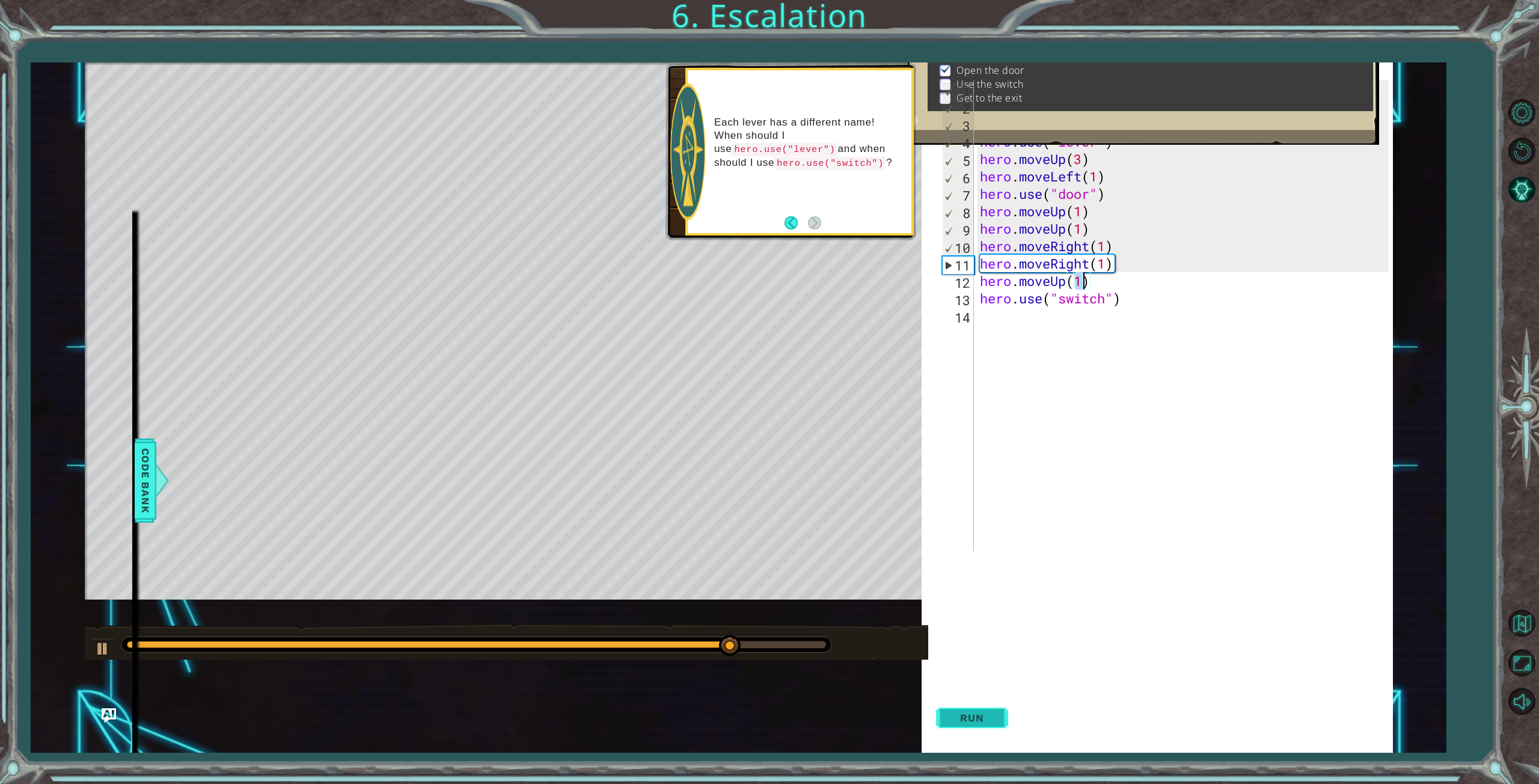
type textarea "hero.moveUp(1)"
click at [988, 711] on button "Run" at bounding box center [971, 718] width 72 height 69
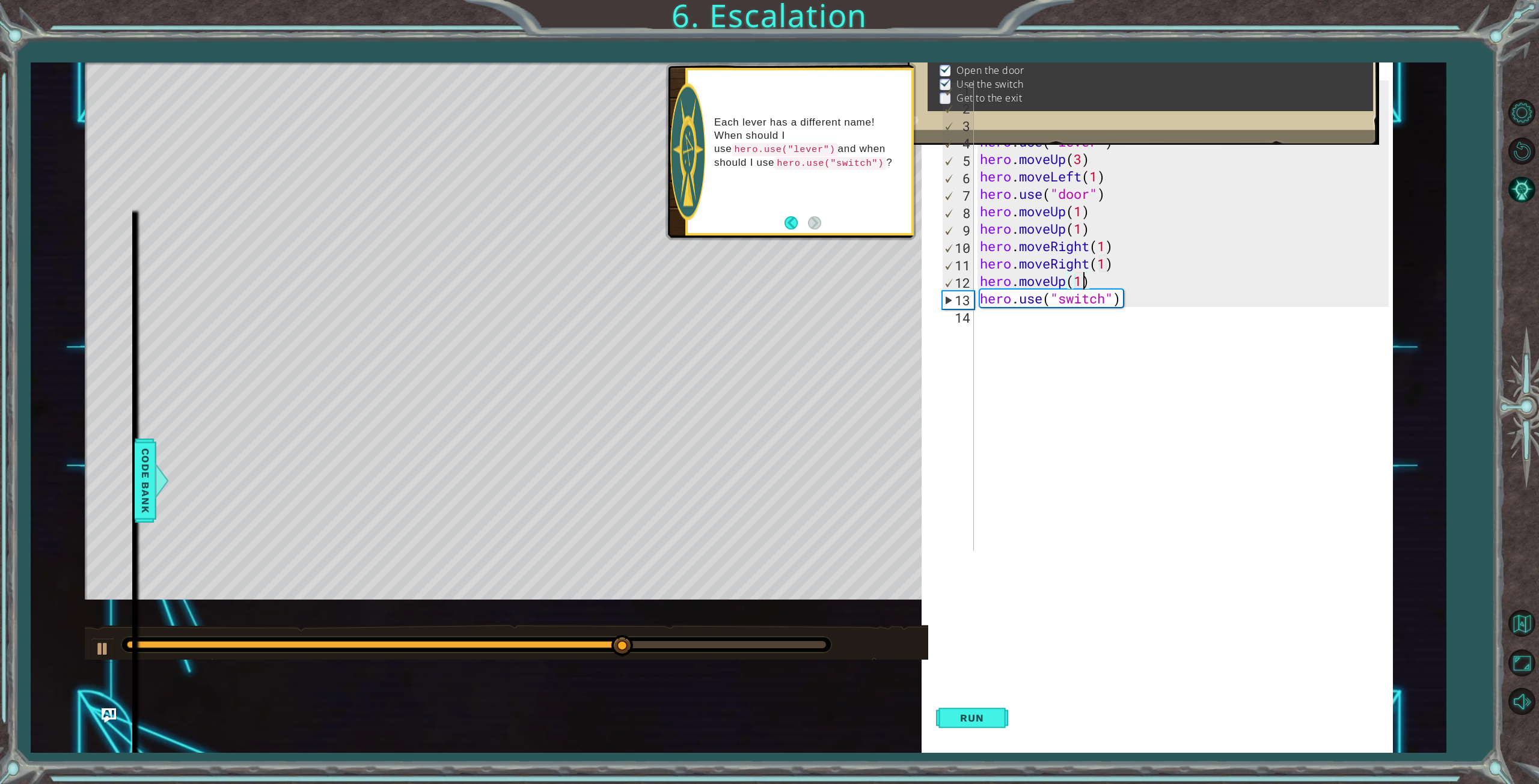
click at [985, 322] on div "hero . moveLeft ( 3 ) hero . moveUp ( 2 ) hero . moveLeft ( ) hero . use ( "lev…" at bounding box center [1185, 333] width 417 height 505
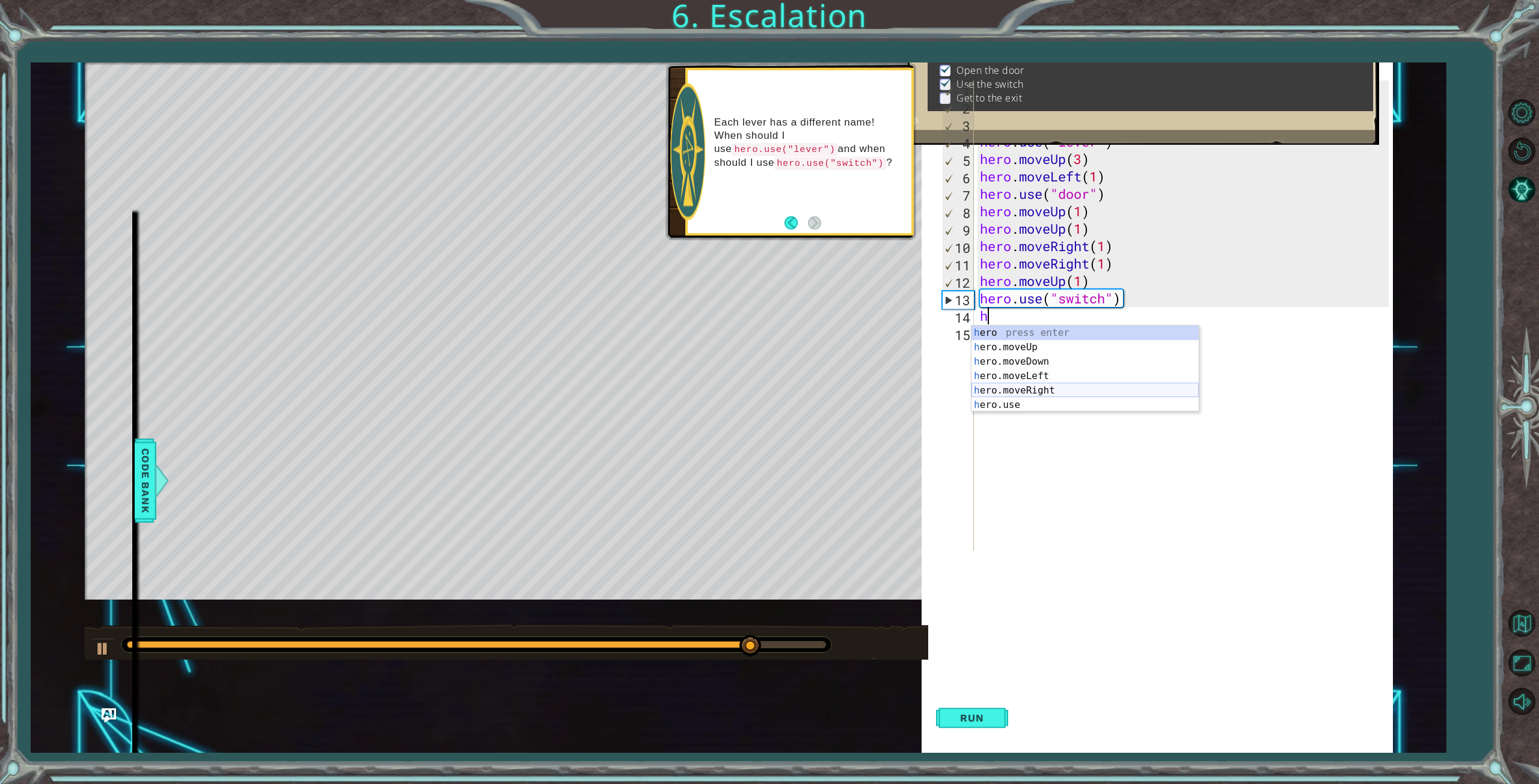
click at [1031, 392] on div "h ero press enter h ero.moveUp press enter h ero.moveDown press enter h ero.mov…" at bounding box center [1085, 383] width 227 height 115
type textarea "hero.moveRight(1)"
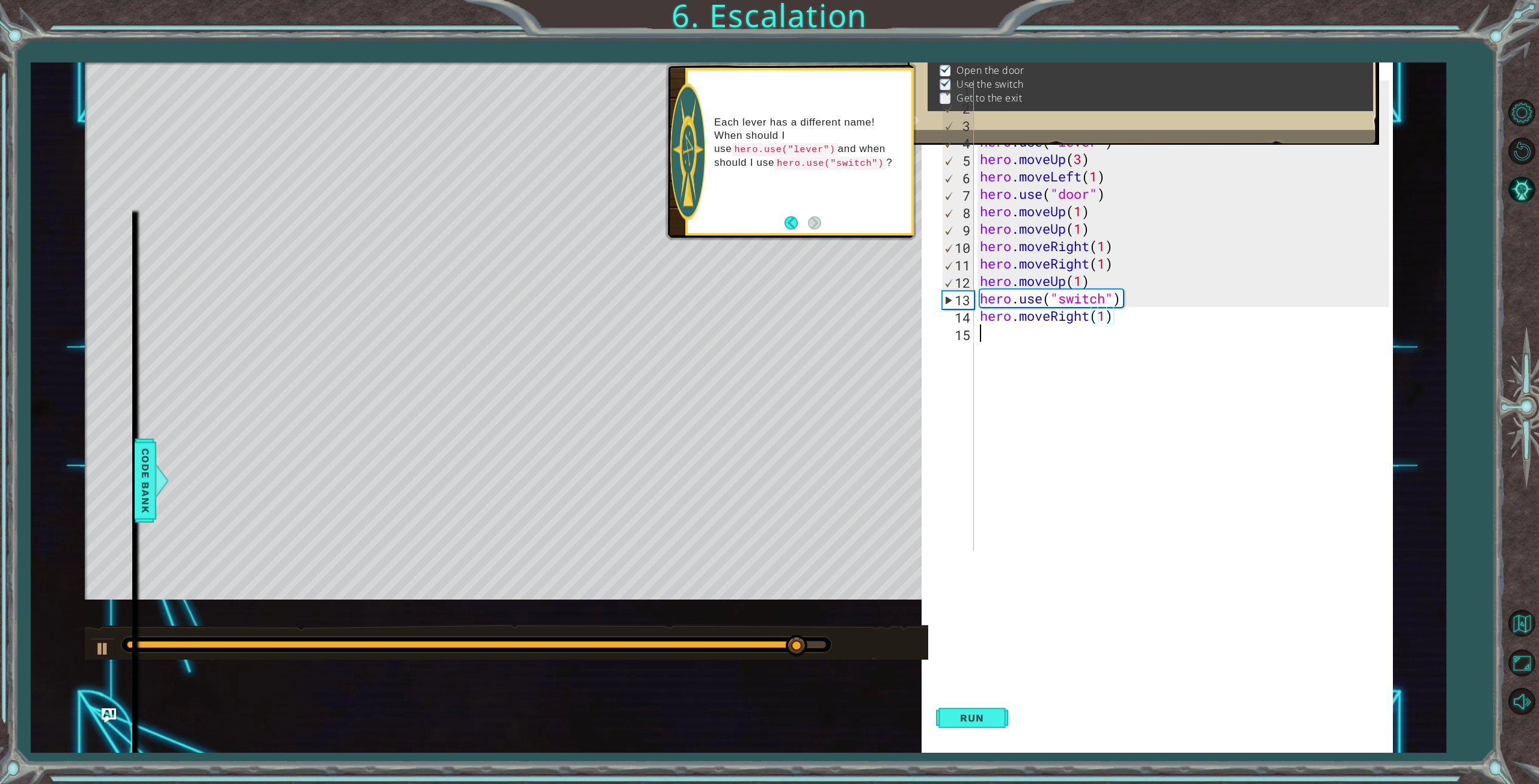
click at [993, 340] on div "hero . moveLeft ( 3 ) hero . moveUp ( 2 ) hero . moveLeft ( ) hero . use ( "lev…" at bounding box center [1185, 333] width 417 height 505
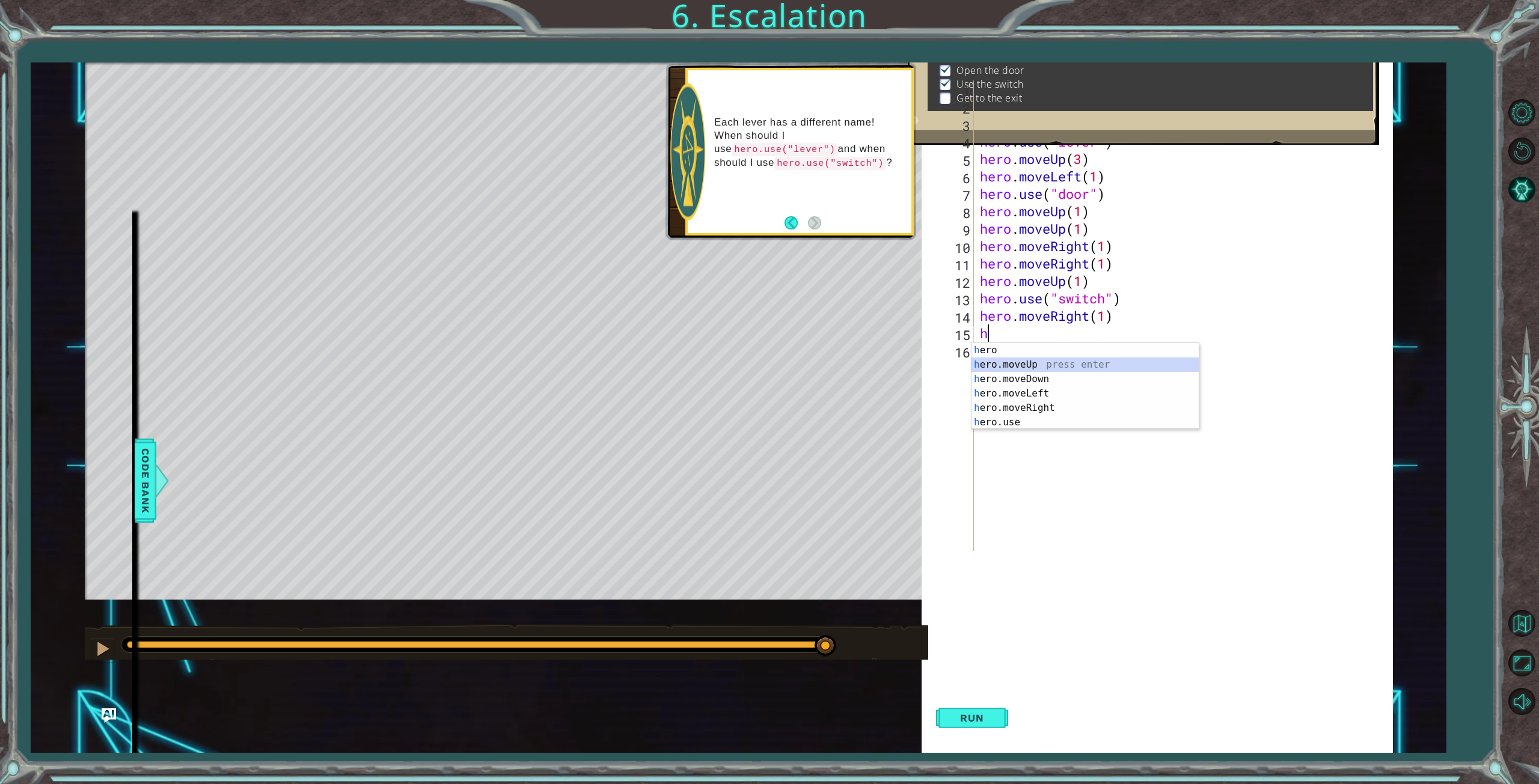
click at [1040, 370] on div "h ero press enter h ero.moveUp press enter h ero.moveDown press enter h ero.mov…" at bounding box center [1085, 401] width 227 height 115
type textarea "hero.moveUp(1)"
click at [975, 728] on button "Run" at bounding box center [971, 718] width 72 height 69
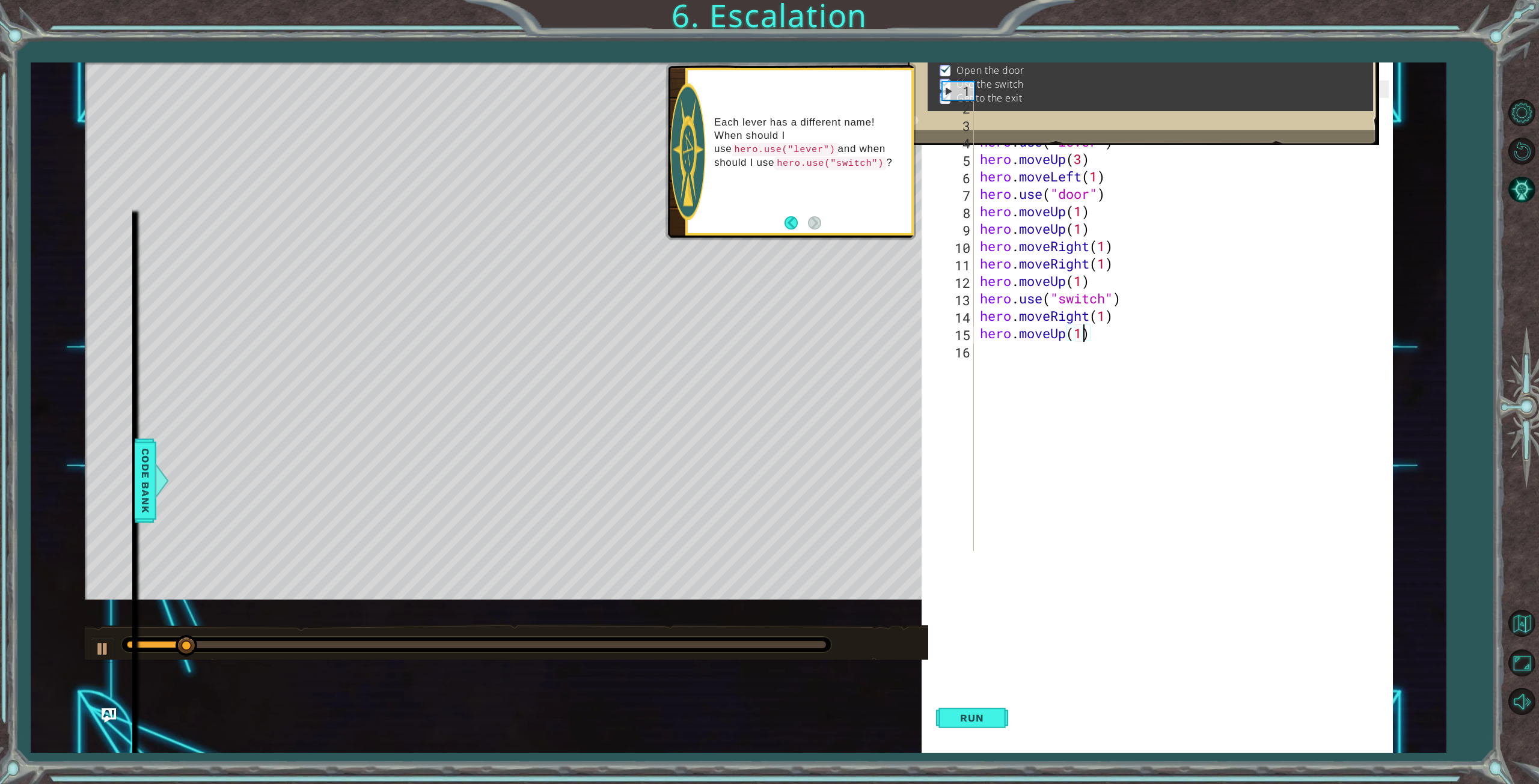
click at [772, 648] on div at bounding box center [476, 644] width 699 height 7
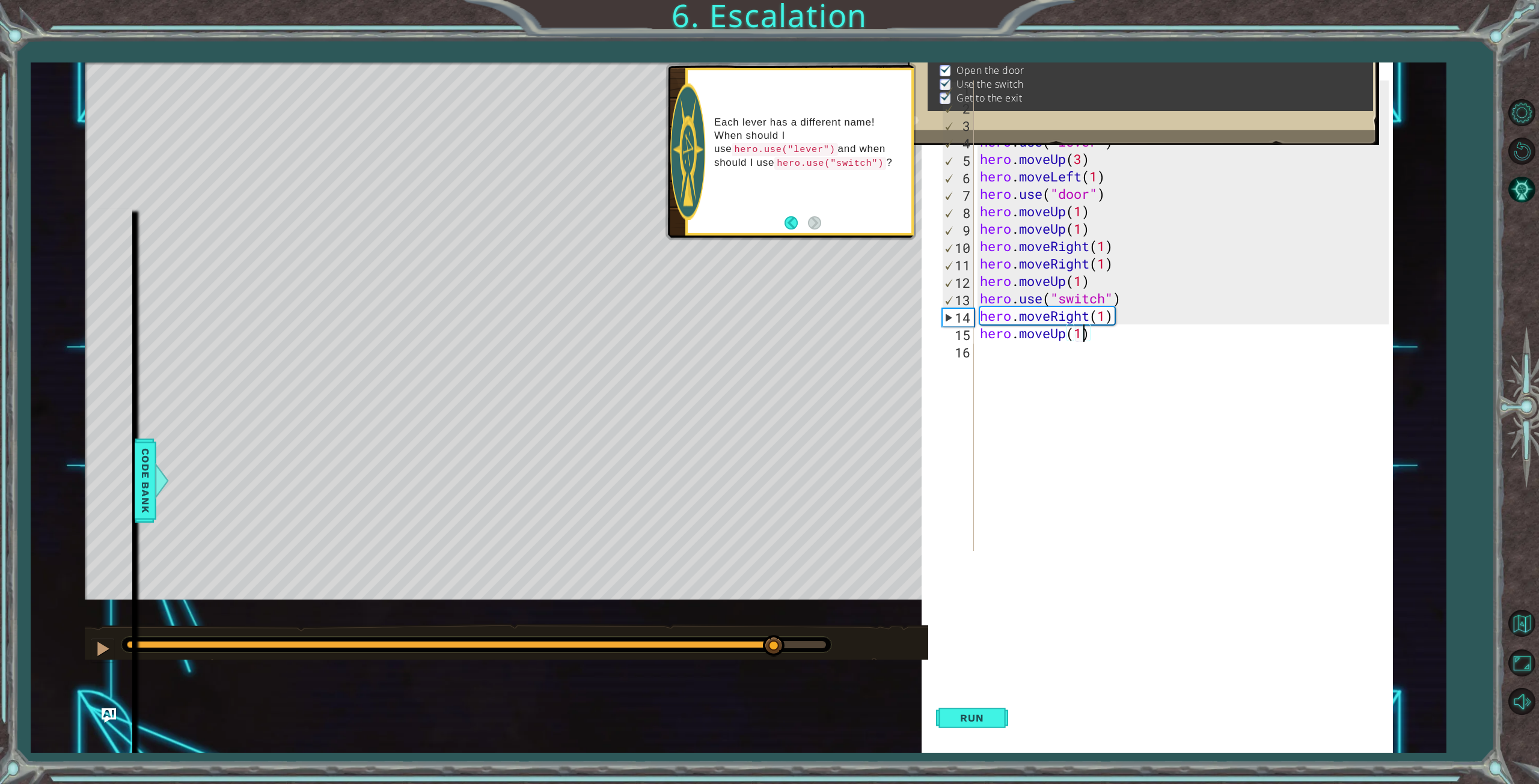
click at [751, 637] on div at bounding box center [476, 644] width 710 height 16
click at [754, 642] on div at bounding box center [440, 644] width 627 height 7
click at [771, 648] on div at bounding box center [476, 644] width 699 height 7
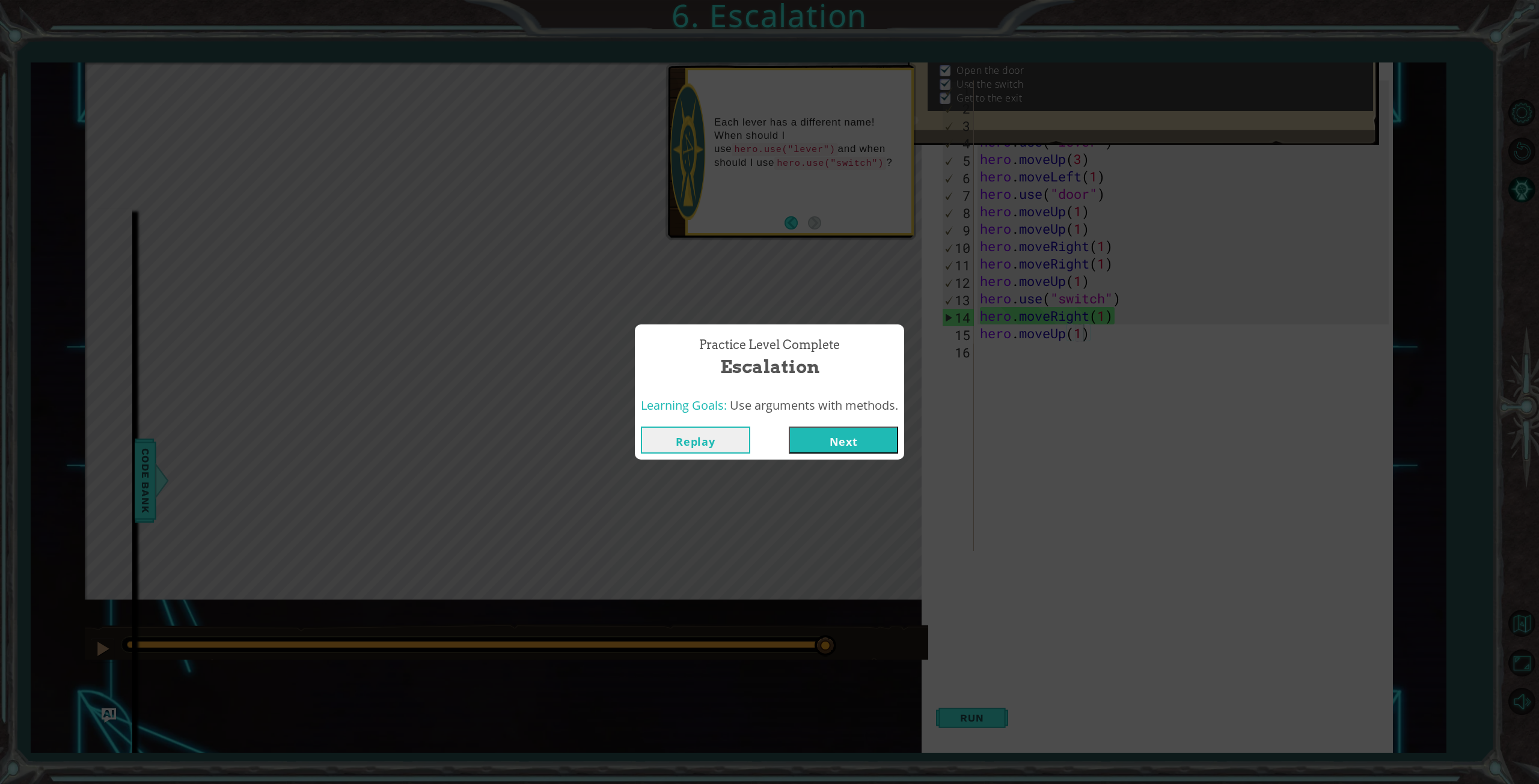
drag, startPoint x: 771, startPoint y: 647, endPoint x: 836, endPoint y: 649, distance: 65.0
click at [836, 649] on body "1 ההההההההההההההההההההההההההההההההההההההההההההההההההההההההההההההההההההההההההההה…" at bounding box center [770, 392] width 1539 height 784
click at [861, 441] on button "Next" at bounding box center [843, 440] width 109 height 27
